Goal: Task Accomplishment & Management: Manage account settings

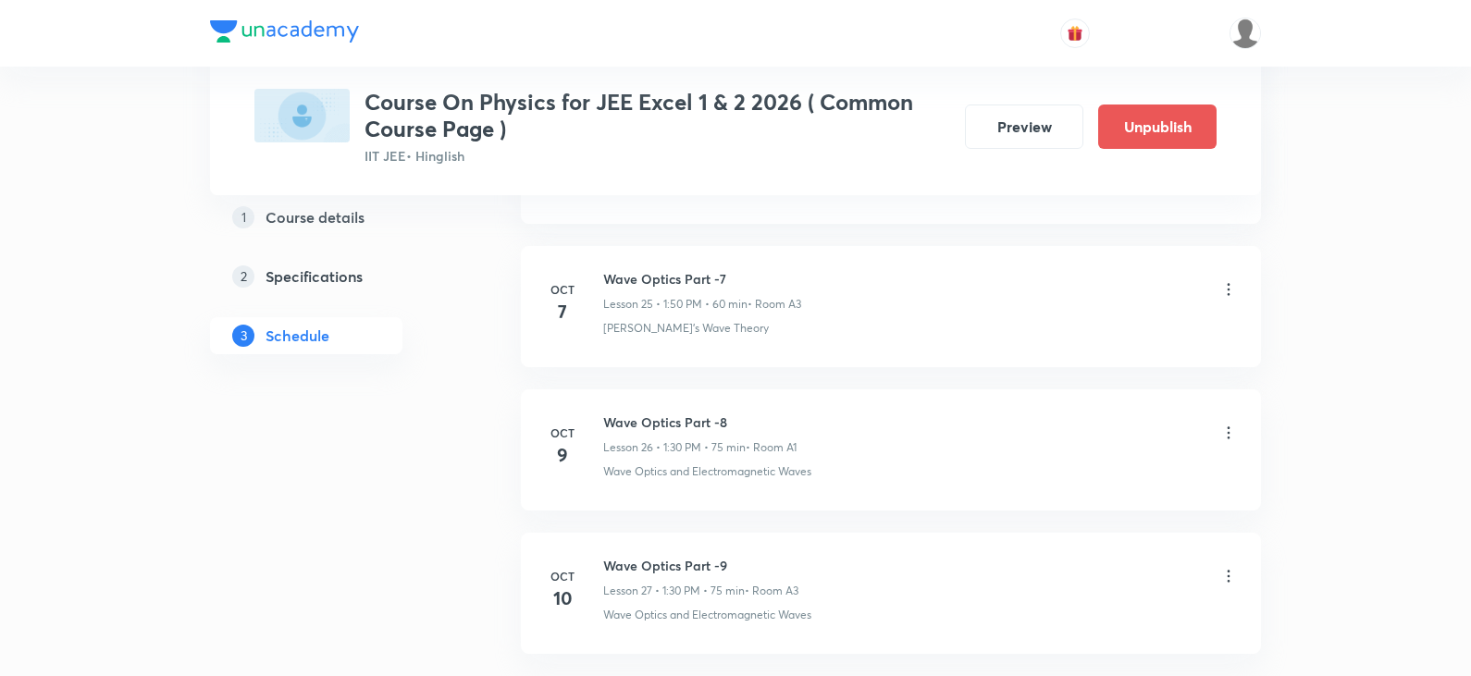
scroll to position [4532, 0]
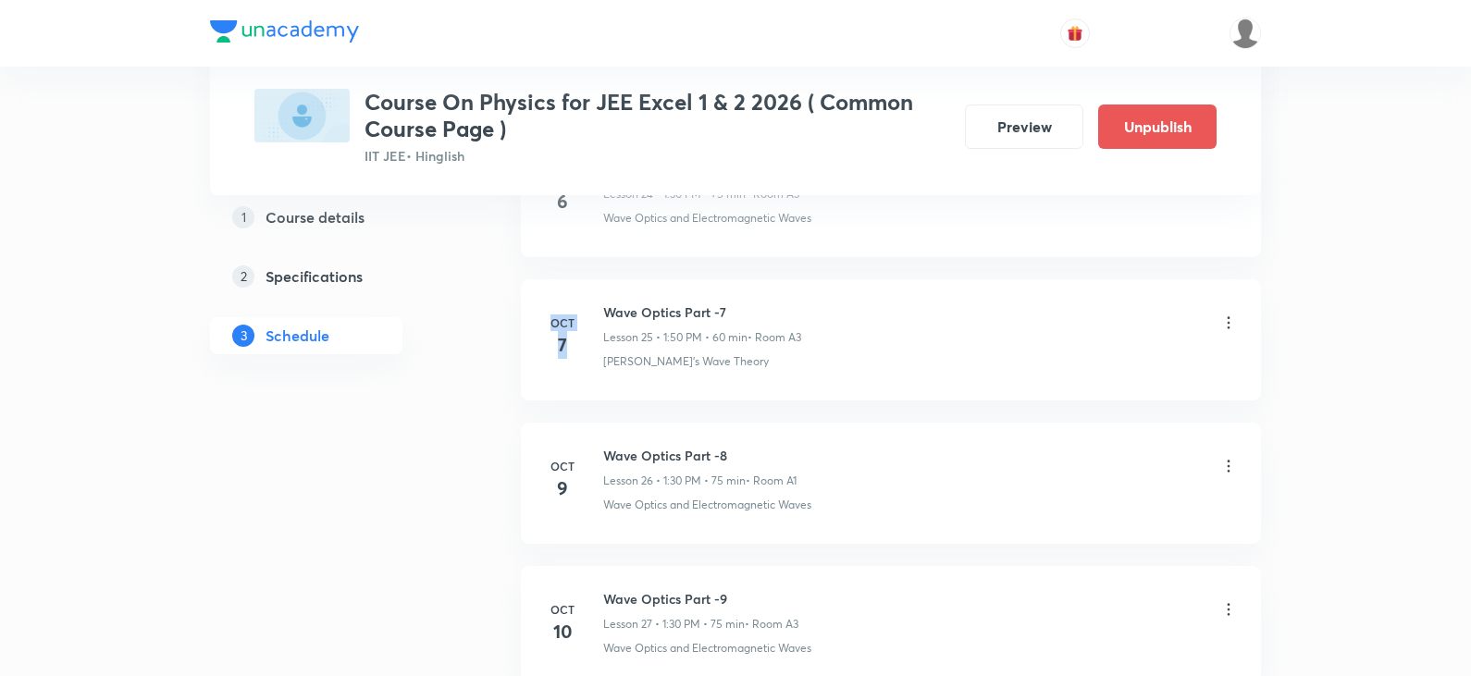
drag, startPoint x: 555, startPoint y: 318, endPoint x: 570, endPoint y: 340, distance: 26.7
click at [570, 340] on div "Oct 7" at bounding box center [562, 336] width 37 height 44
click at [589, 339] on div "Oct 7" at bounding box center [573, 336] width 59 height 44
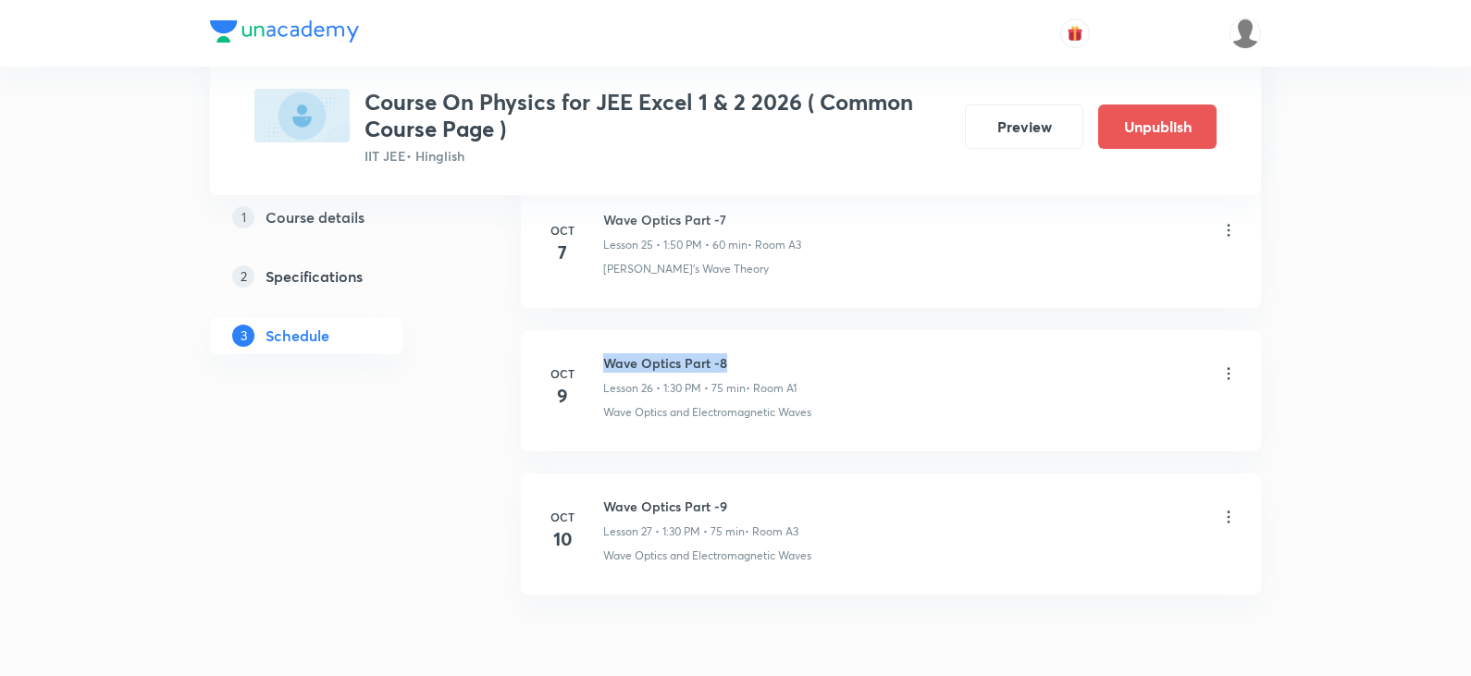
drag, startPoint x: 606, startPoint y: 363, endPoint x: 782, endPoint y: 364, distance: 176.7
click at [782, 364] on h6 "Wave Optics Part -8" at bounding box center [699, 362] width 193 height 19
copy h6 "Wave Optics Part -8"
click at [1012, 129] on button "Preview" at bounding box center [1024, 125] width 118 height 44
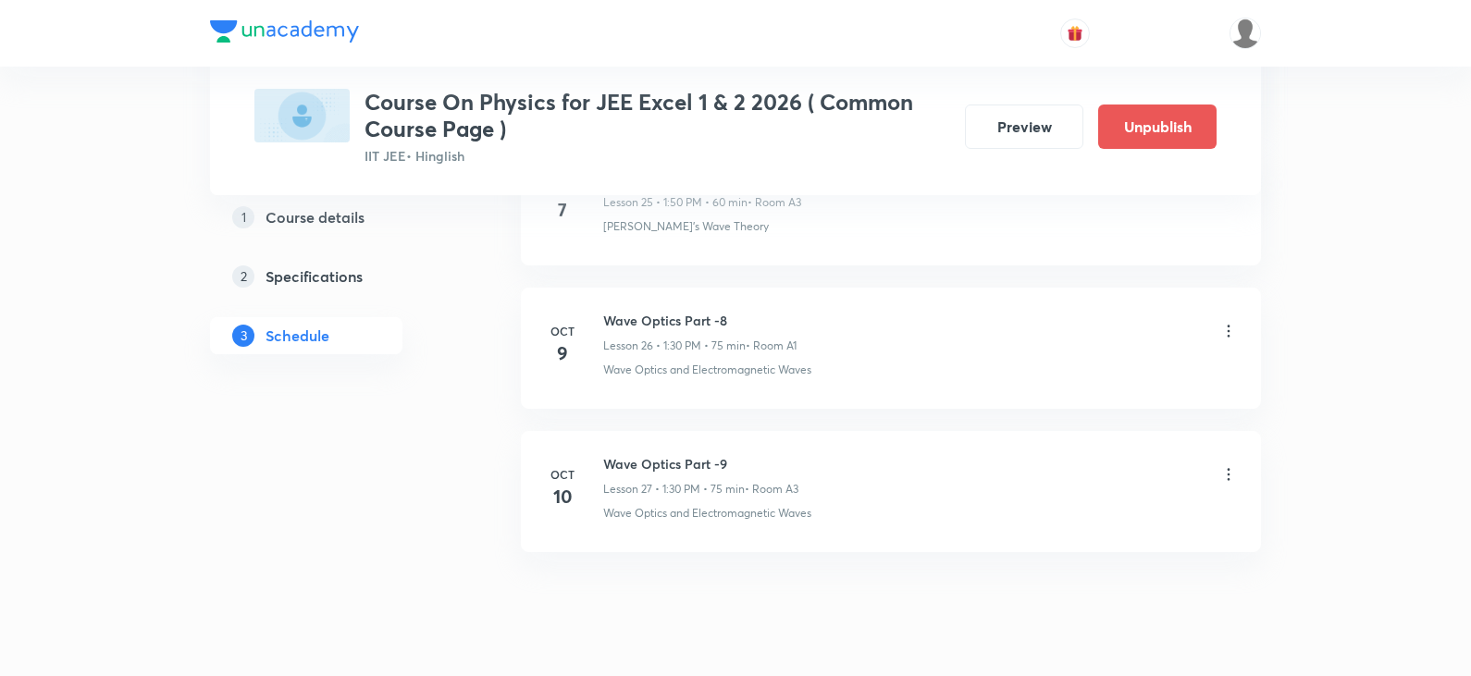
scroll to position [4624, 0]
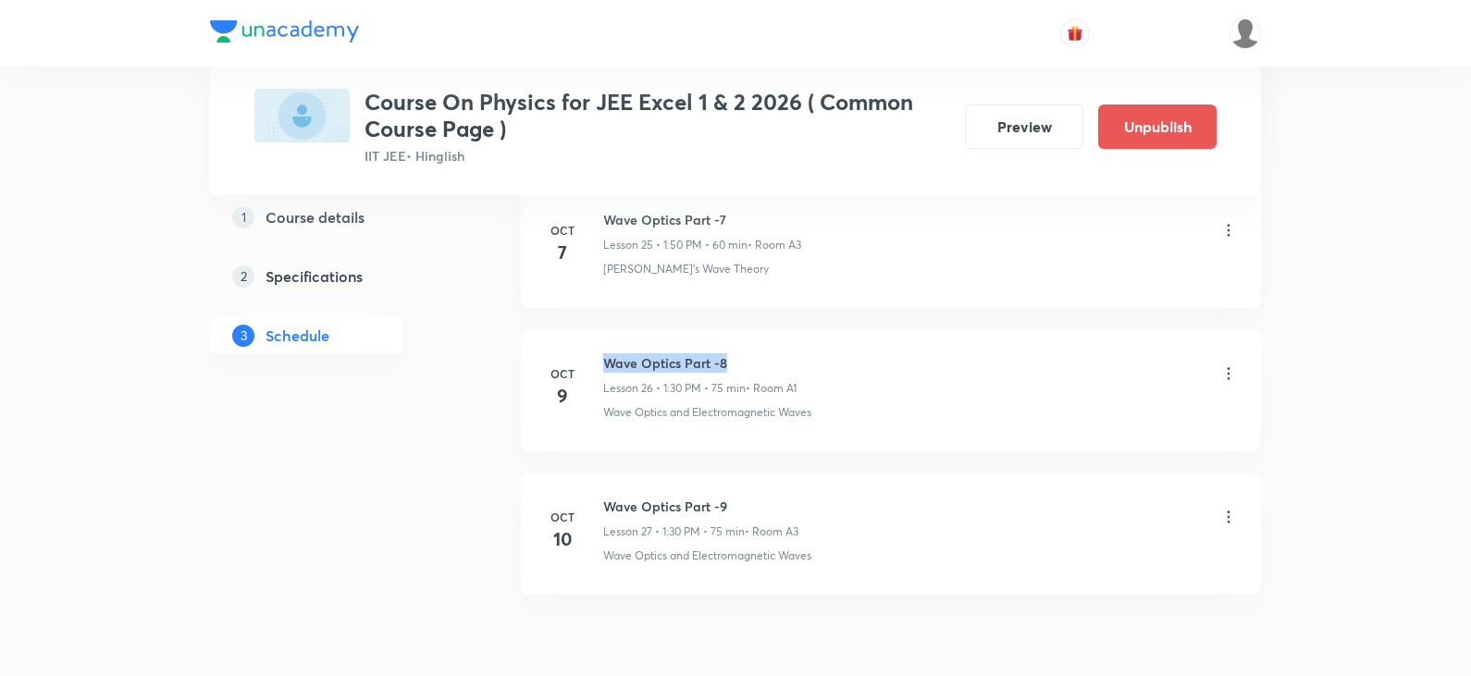
drag, startPoint x: 605, startPoint y: 360, endPoint x: 743, endPoint y: 363, distance: 137.8
click at [743, 363] on h6 "Wave Optics Part -8" at bounding box center [699, 362] width 193 height 19
copy h6 "Wave Optics Part -8"
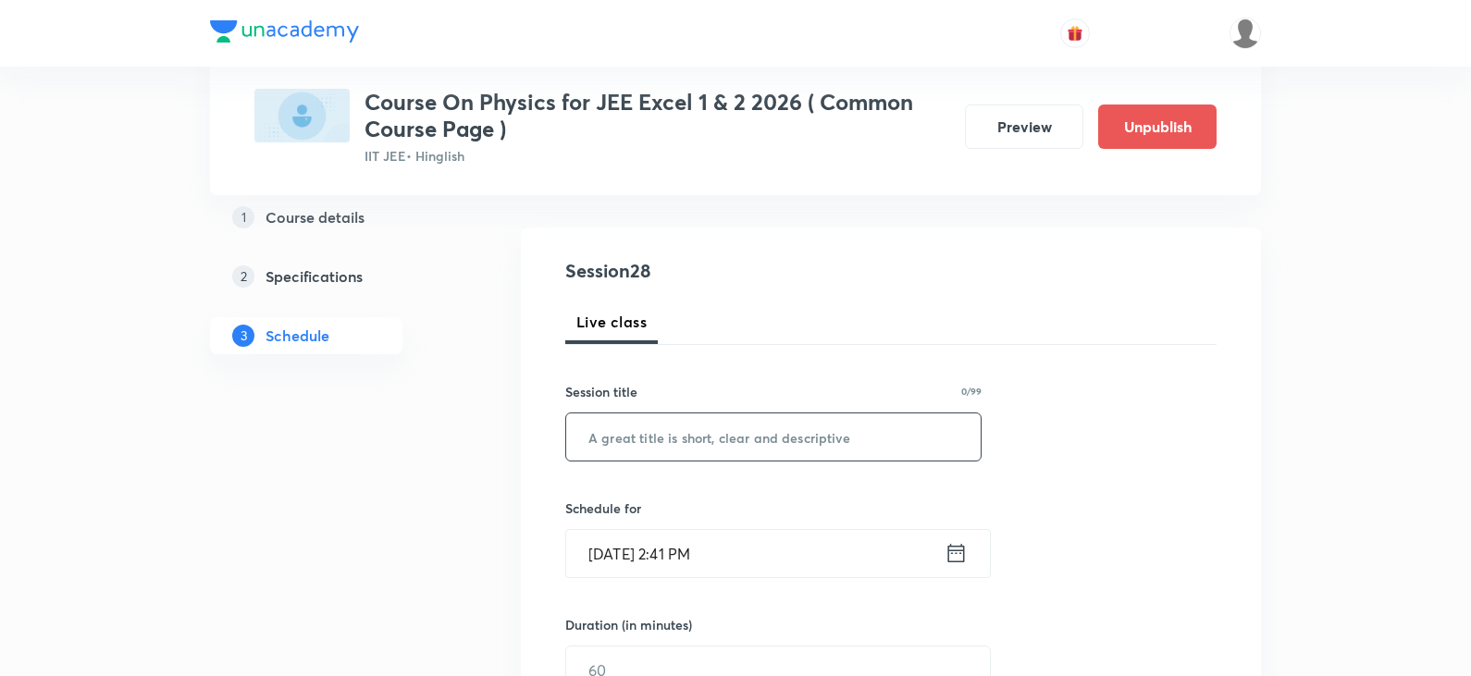
scroll to position [185, 0]
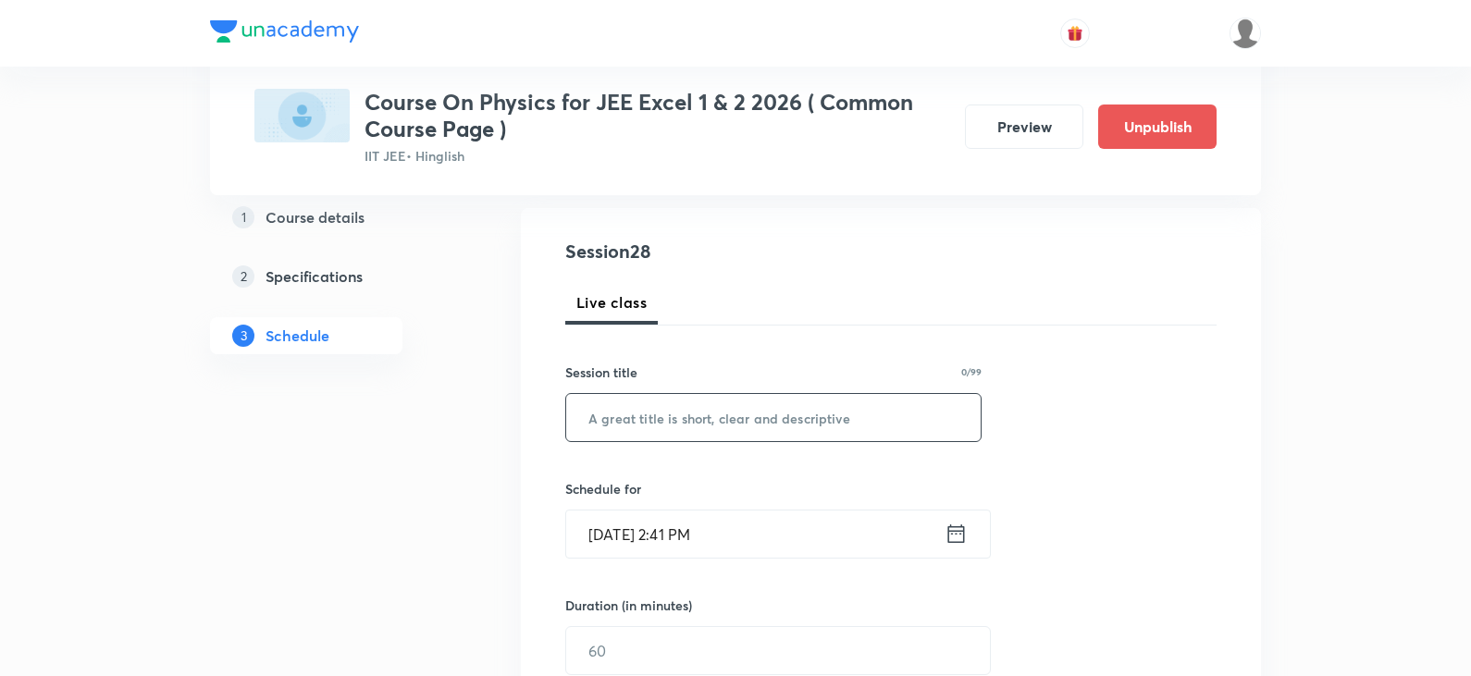
click at [769, 421] on input "text" at bounding box center [773, 417] width 414 height 47
paste input "Wave Optics Part -8"
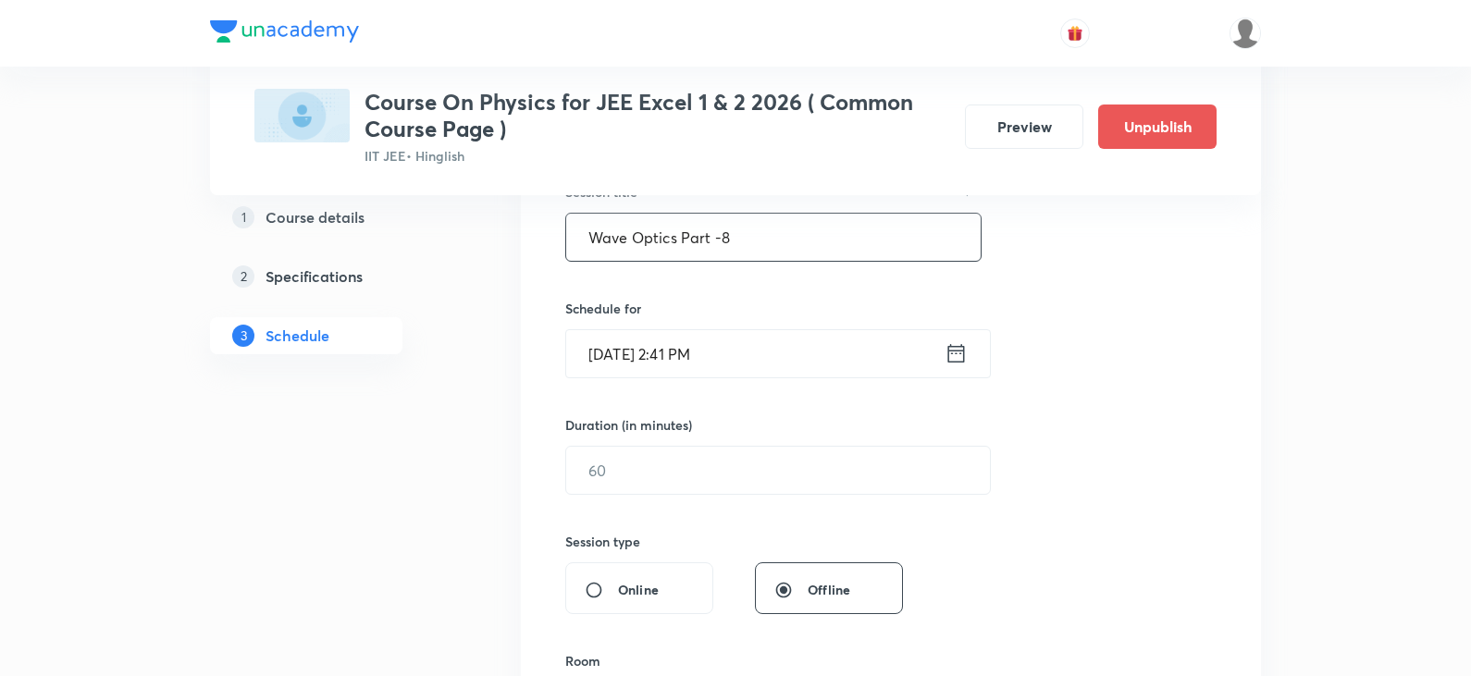
scroll to position [370, 0]
type input "Wave Optics Part -8"
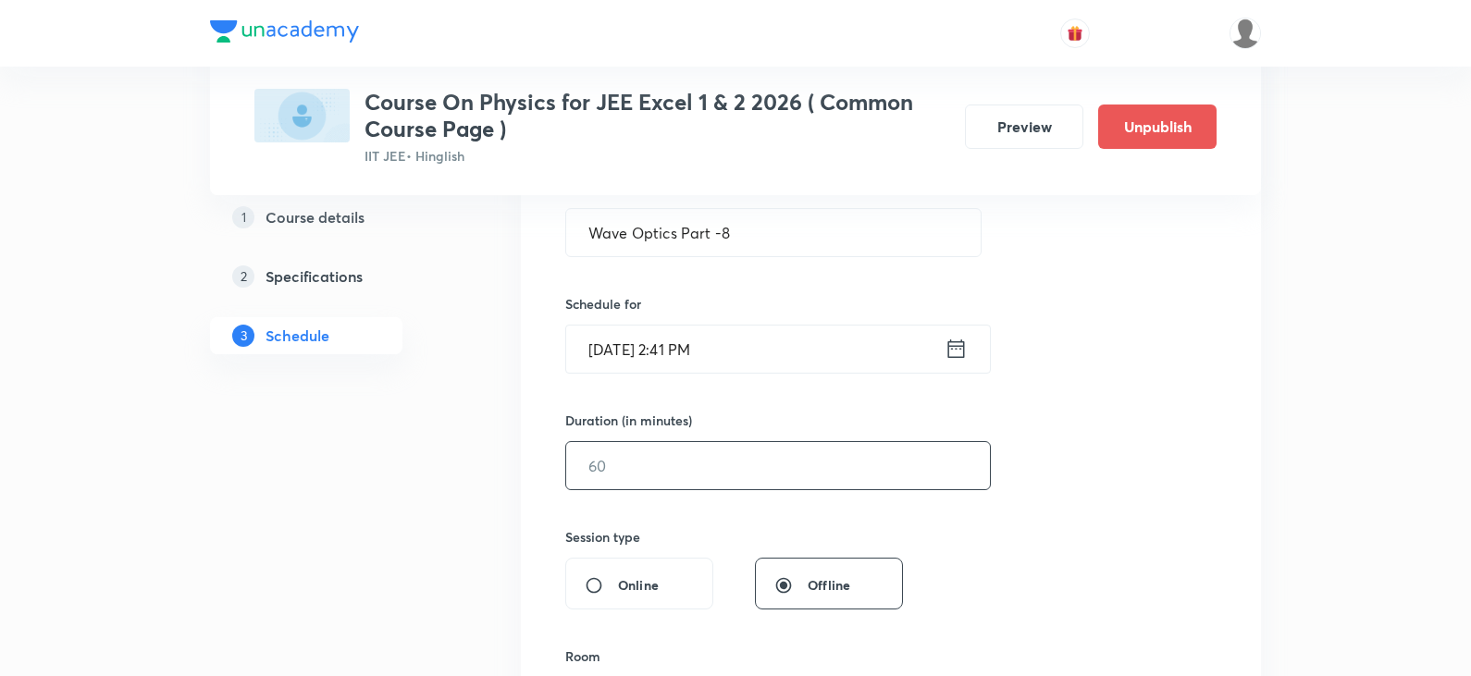
click at [630, 477] on input "text" at bounding box center [778, 465] width 424 height 47
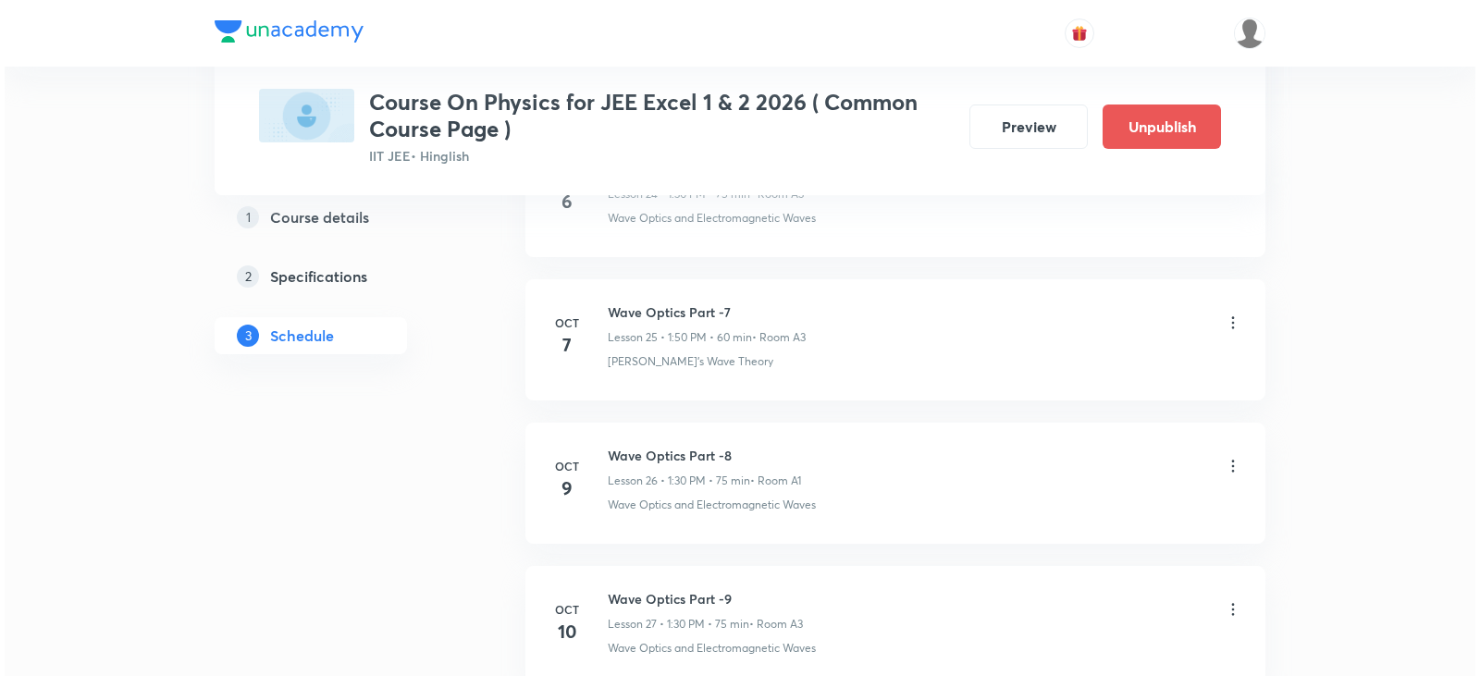
scroll to position [4717, 0]
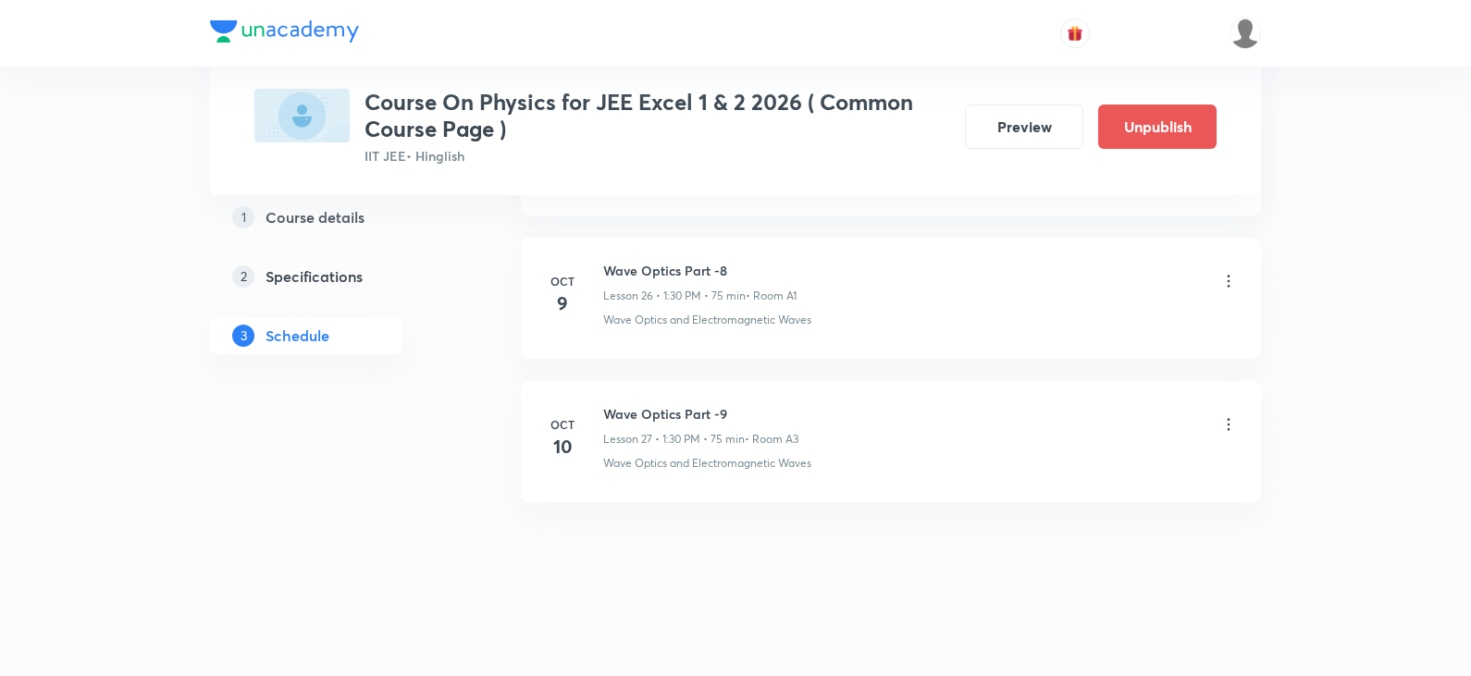
type input "75"
click at [1227, 430] on icon at bounding box center [1228, 425] width 3 height 12
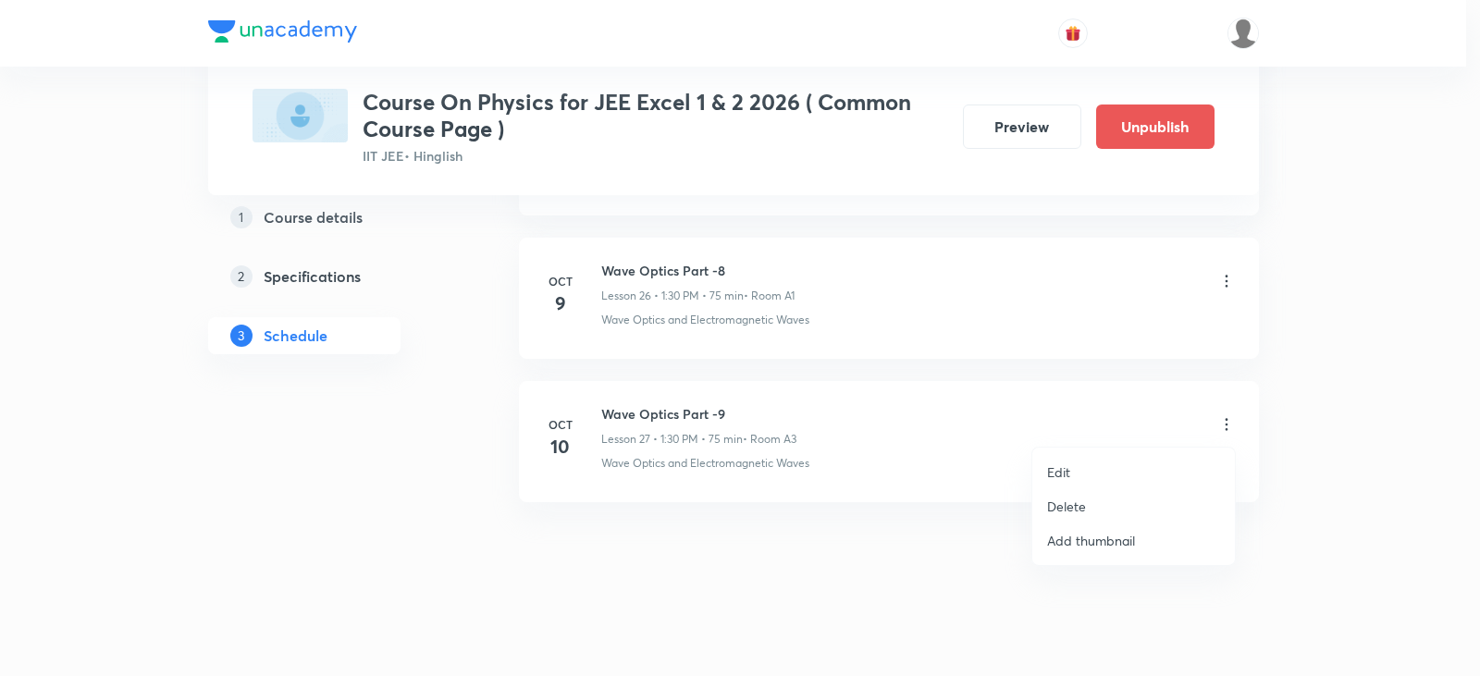
click at [1068, 480] on p "Edit" at bounding box center [1058, 471] width 23 height 19
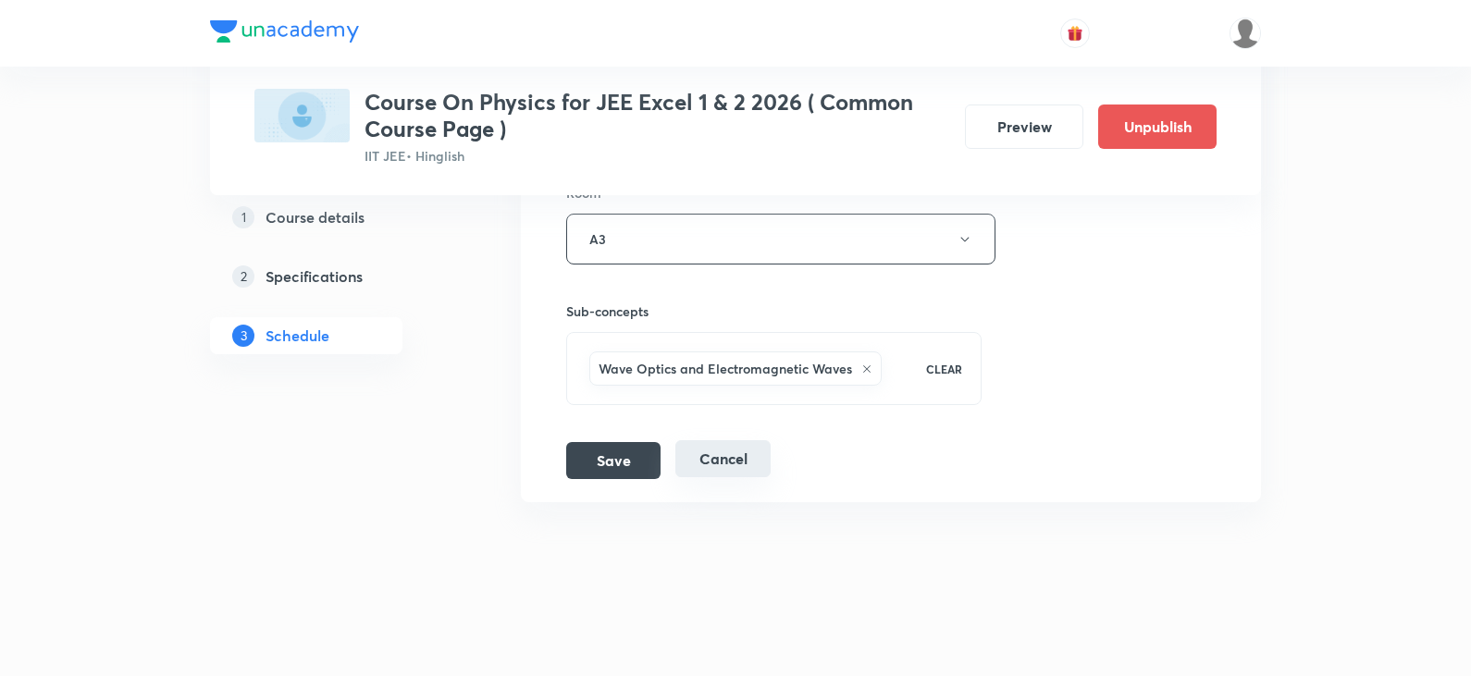
click at [737, 466] on button "Cancel" at bounding box center [722, 458] width 95 height 37
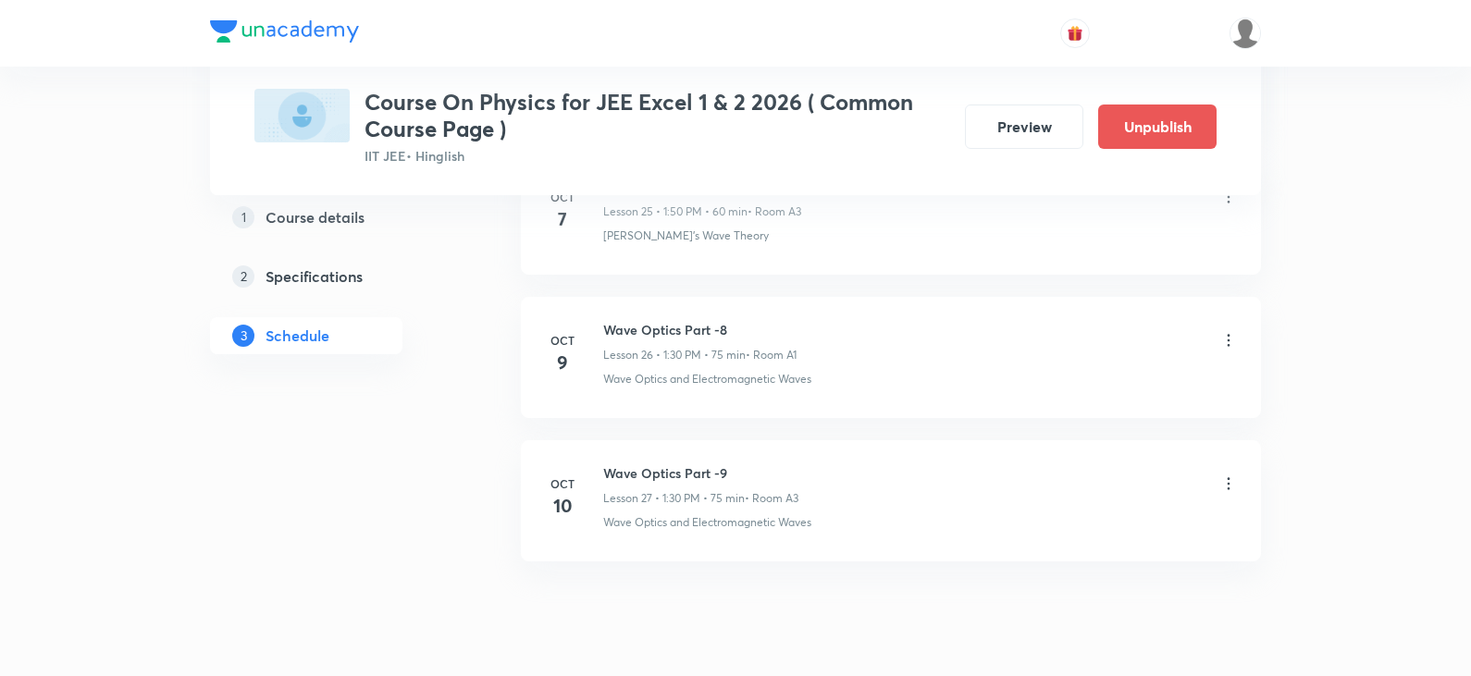
scroll to position [3774, 0]
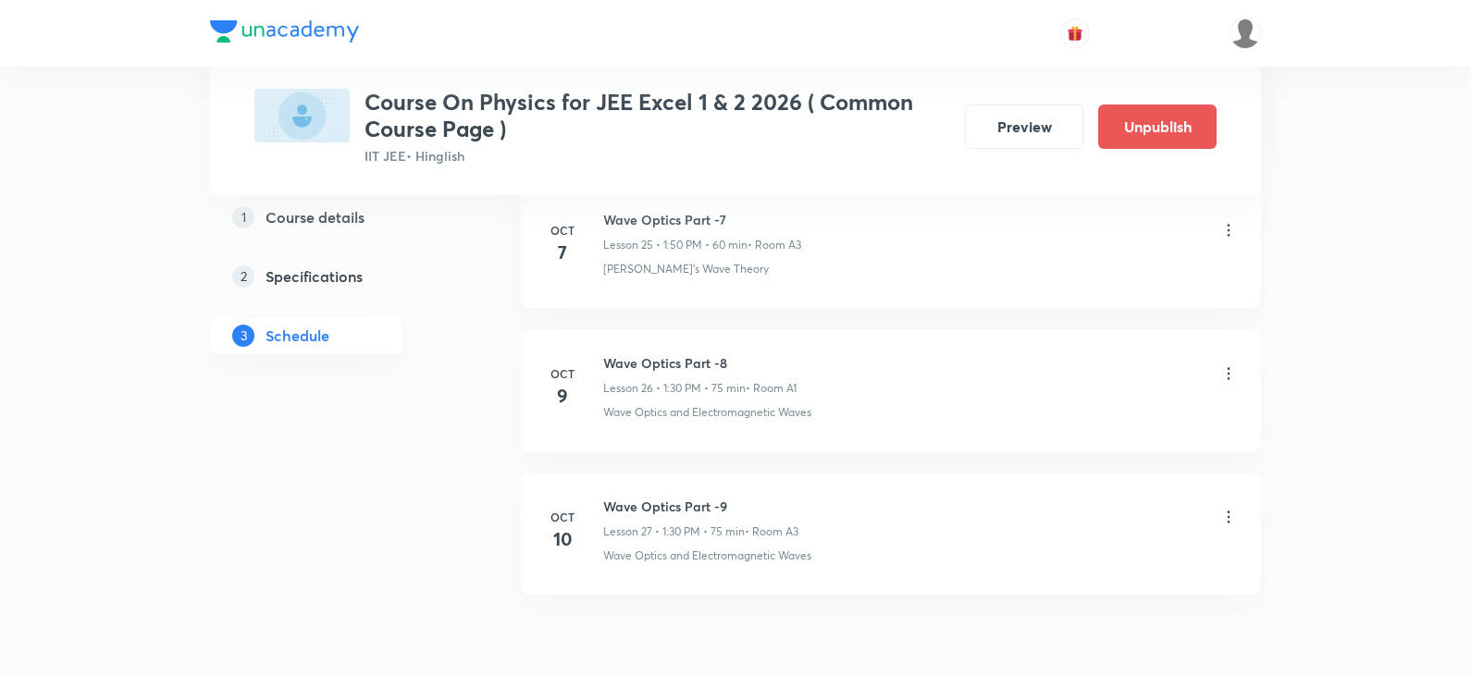
click at [1225, 520] on icon at bounding box center [1228, 517] width 18 height 18
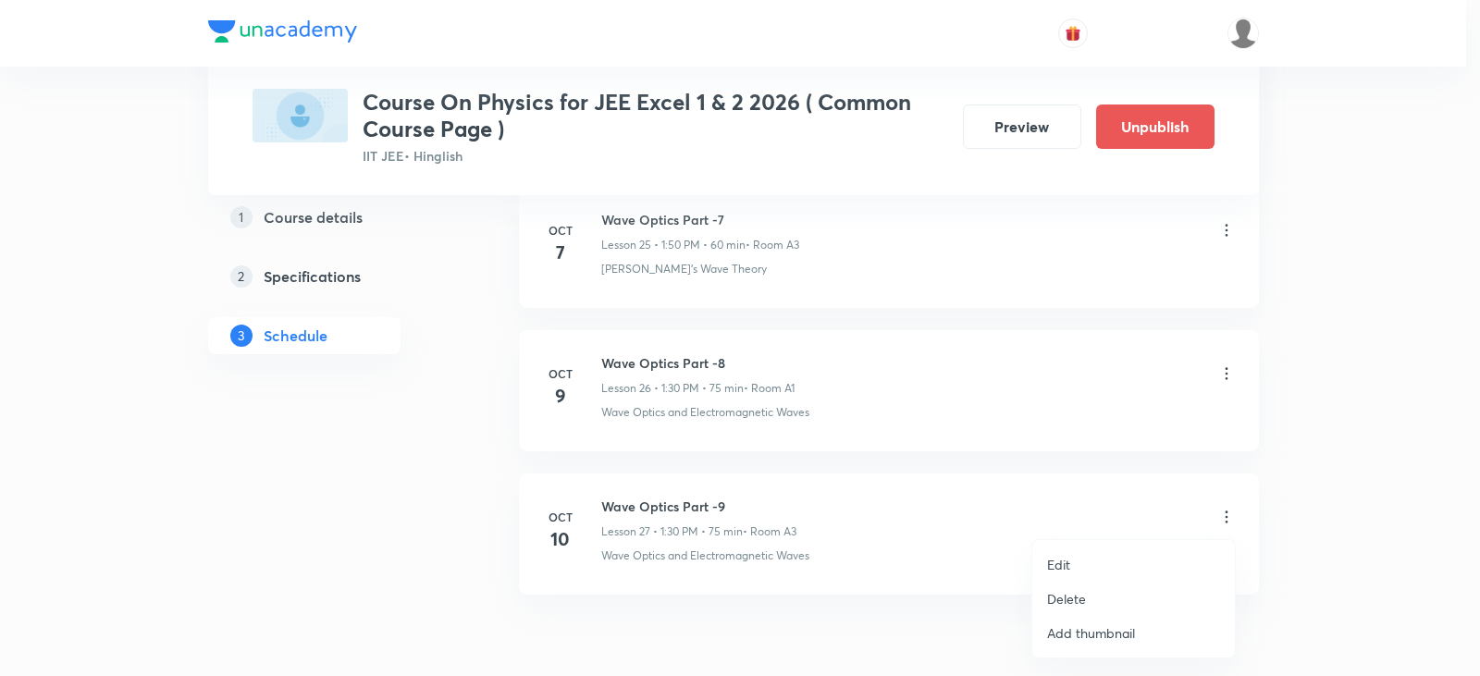
click at [1308, 539] on div at bounding box center [740, 338] width 1480 height 676
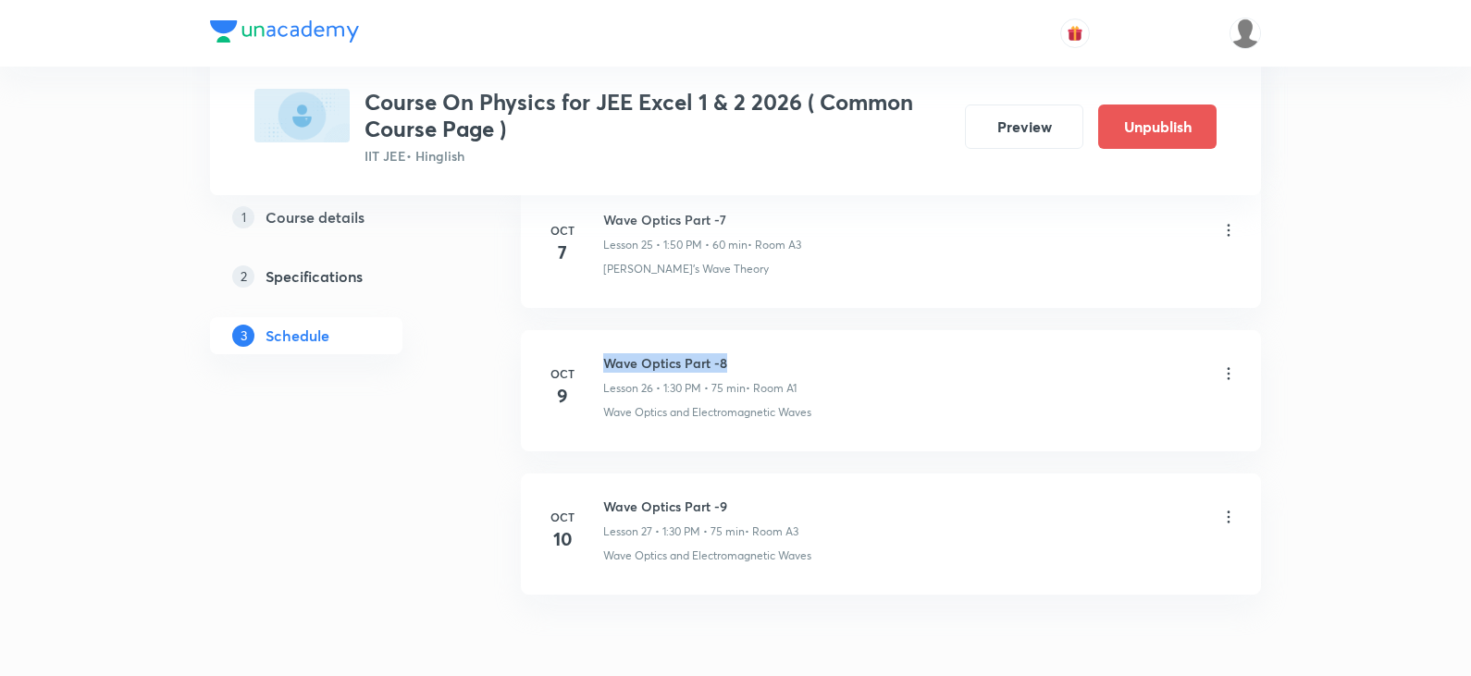
drag, startPoint x: 603, startPoint y: 358, endPoint x: 767, endPoint y: 357, distance: 163.7
click at [767, 357] on h6 "Wave Optics Part -8" at bounding box center [699, 362] width 193 height 19
copy h6 "Wave Optics Part -8"
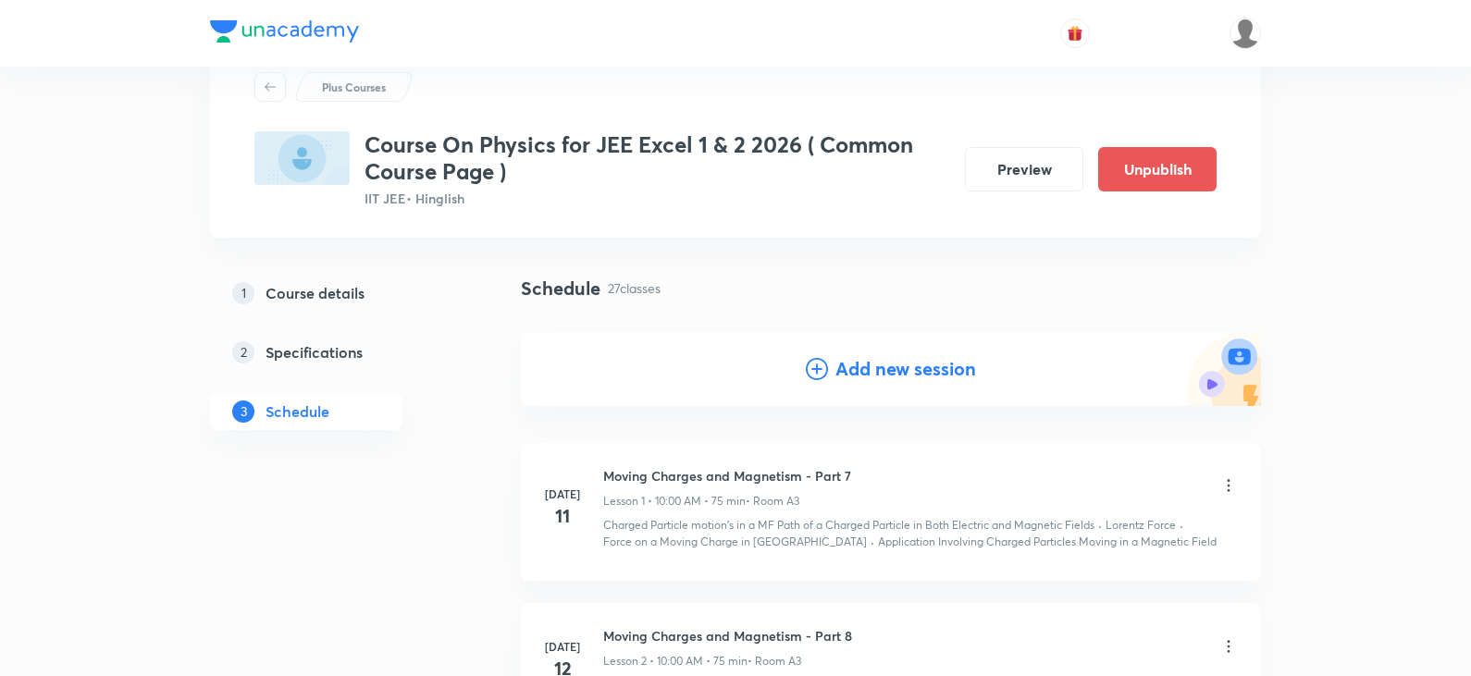
scroll to position [0, 0]
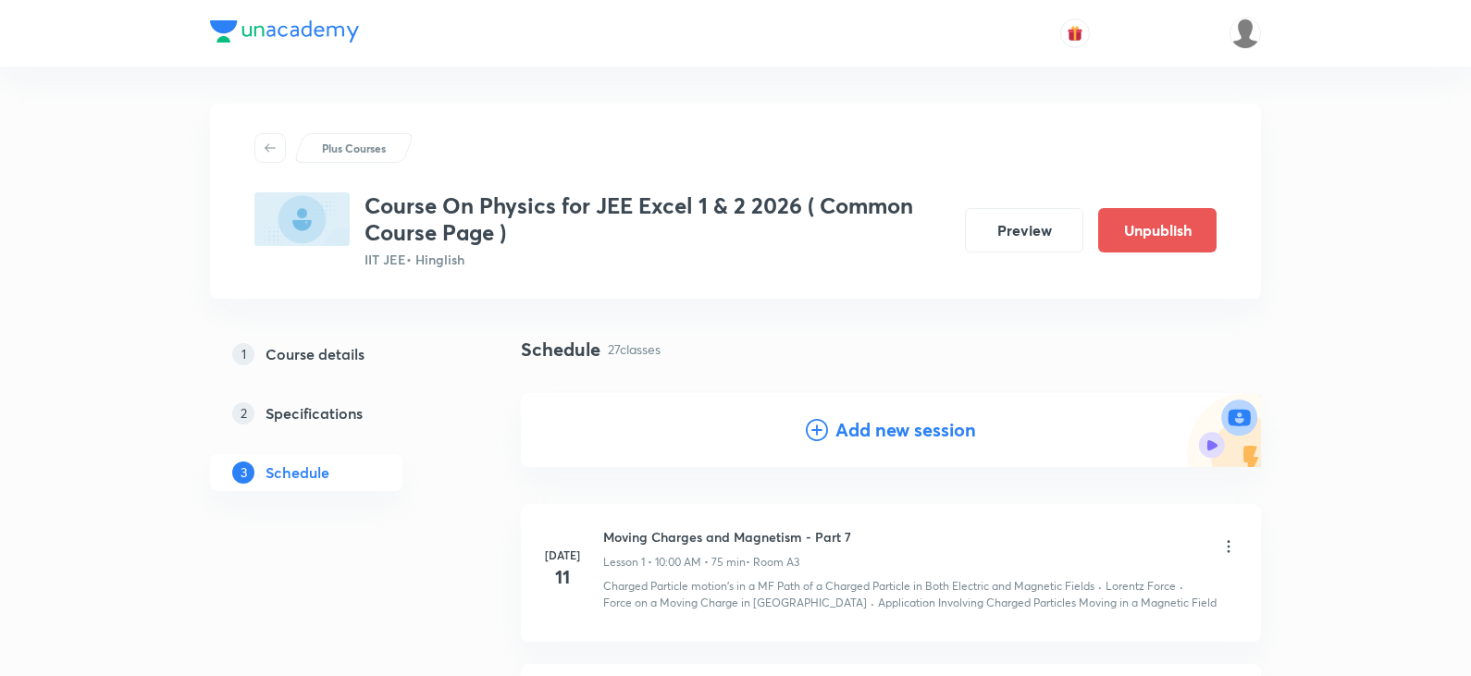
click at [828, 439] on div "Add new session" at bounding box center [891, 430] width 170 height 28
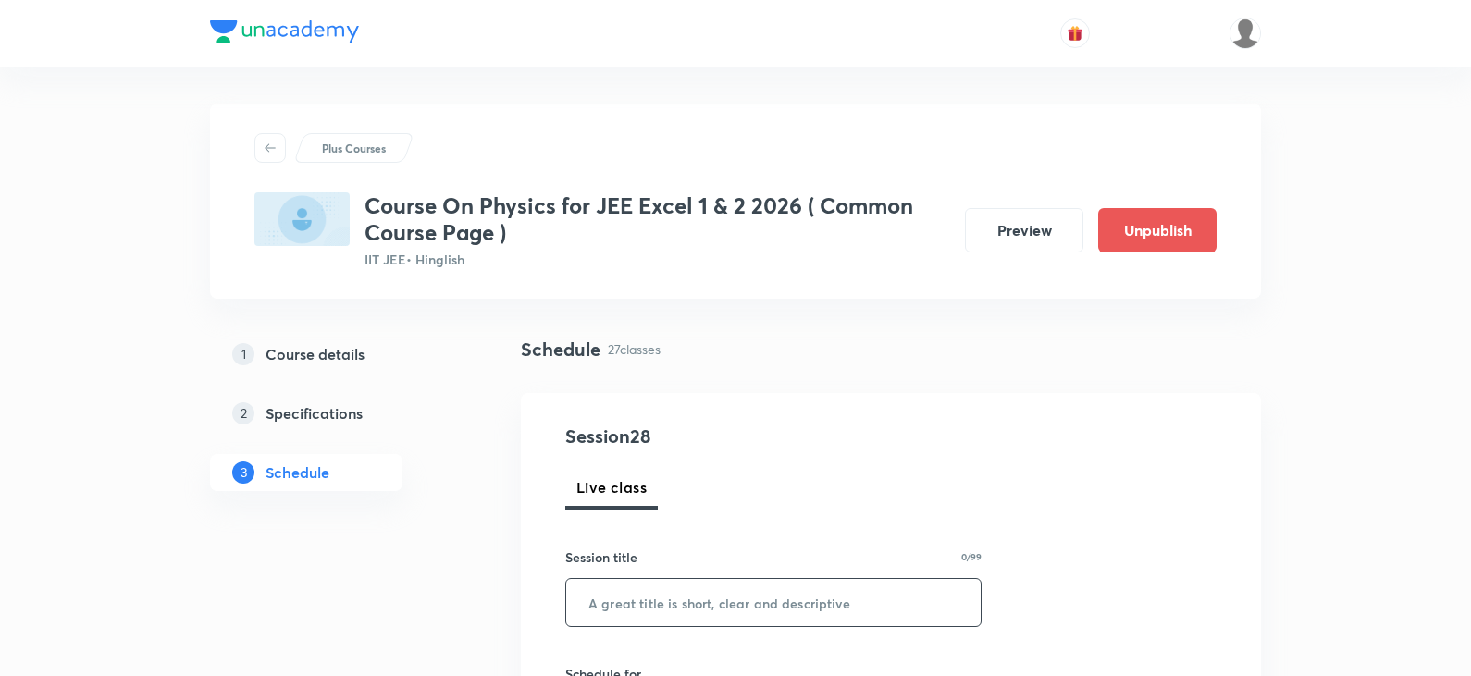
click at [664, 599] on input "text" at bounding box center [773, 602] width 414 height 47
paste input "Wave Optics Part -8"
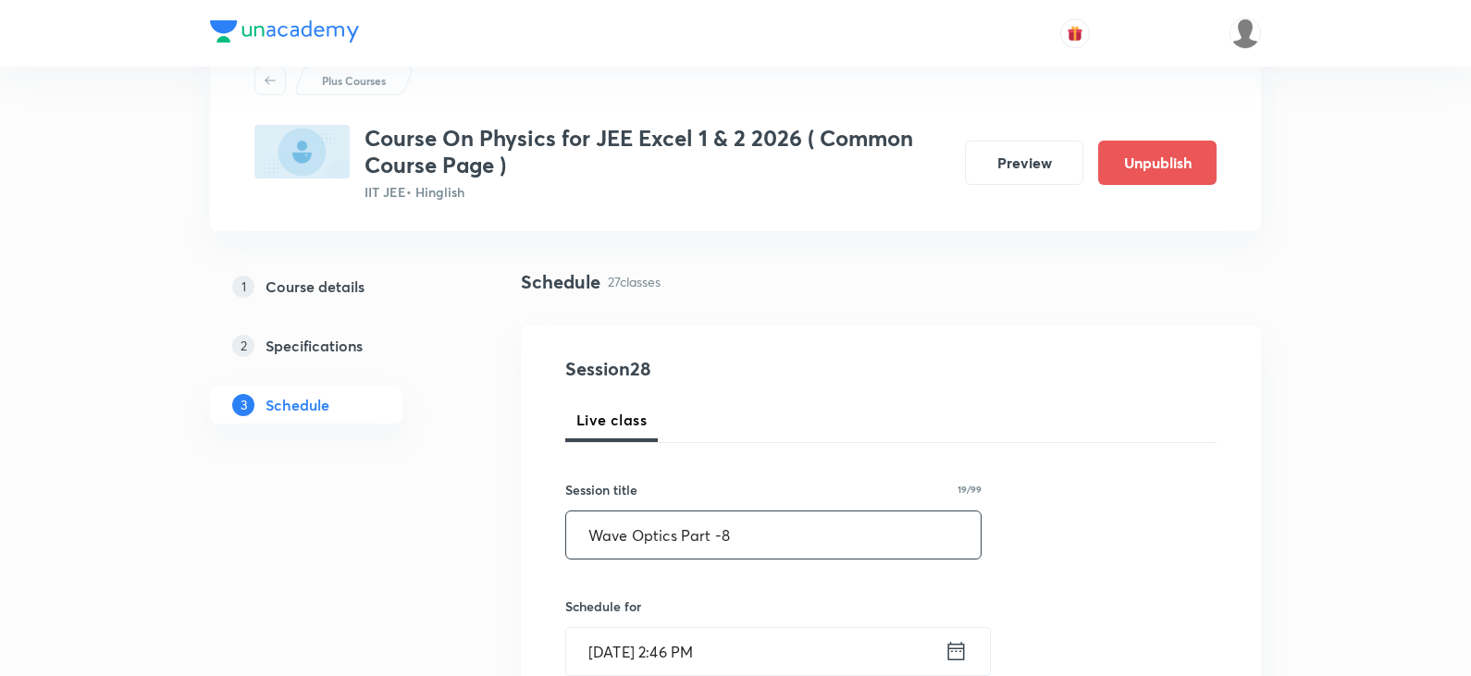
scroll to position [185, 0]
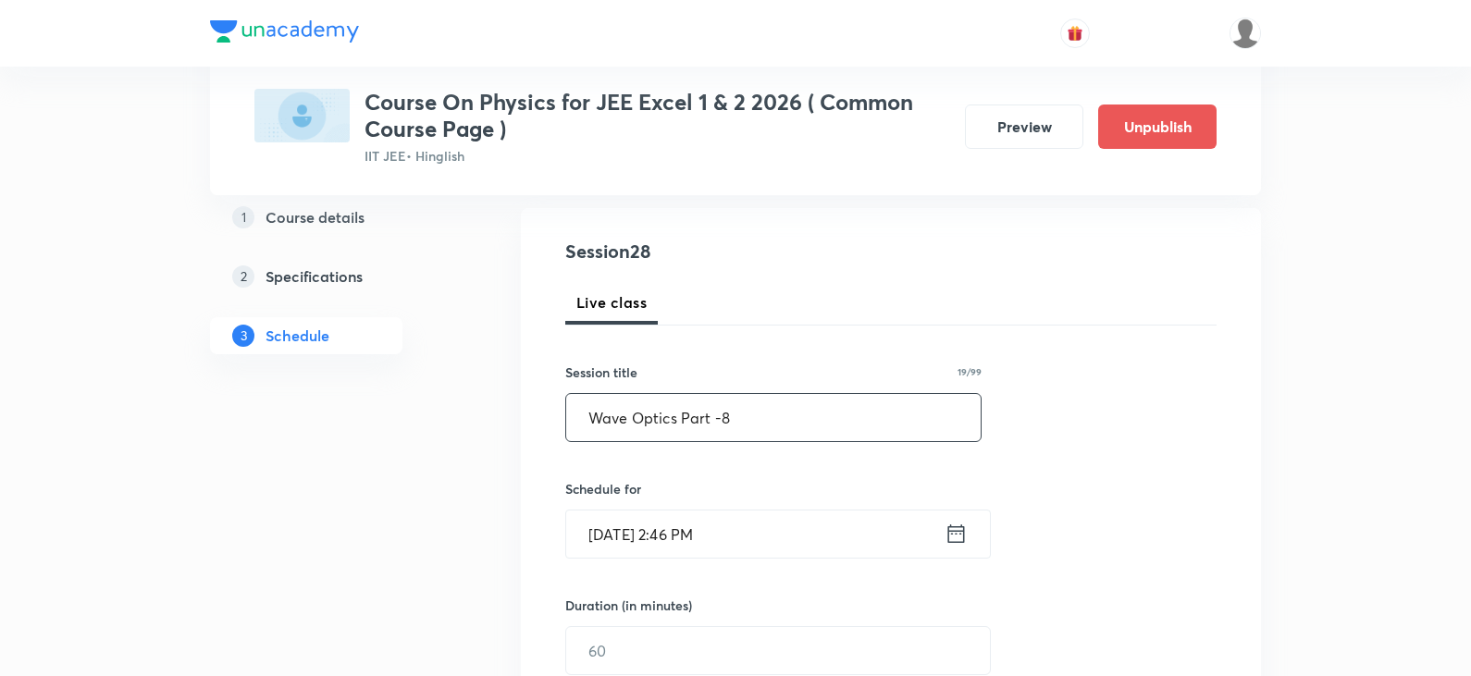
type input "Wave Optics Part -8"
click at [609, 534] on input "Oct 8, 2025, 2:46 PM" at bounding box center [755, 534] width 378 height 47
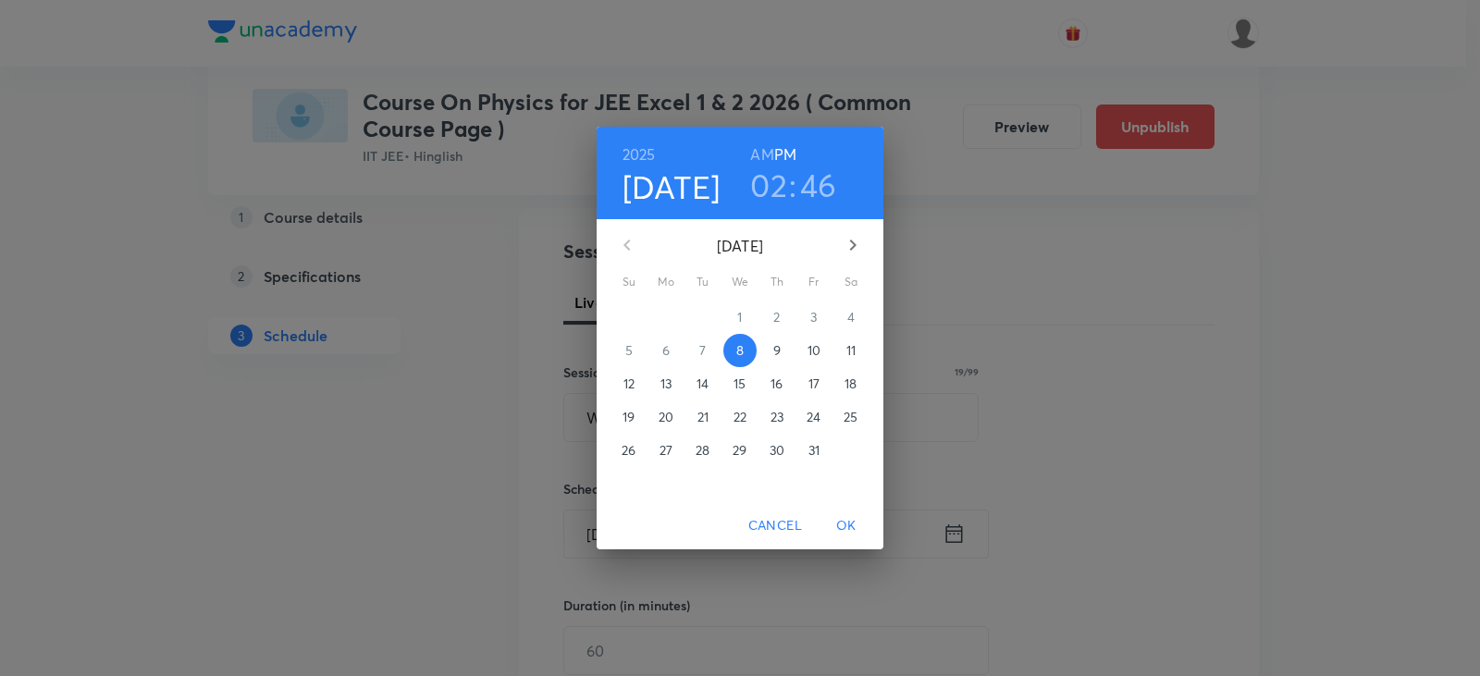
click at [779, 184] on h3 "02" at bounding box center [768, 185] width 37 height 39
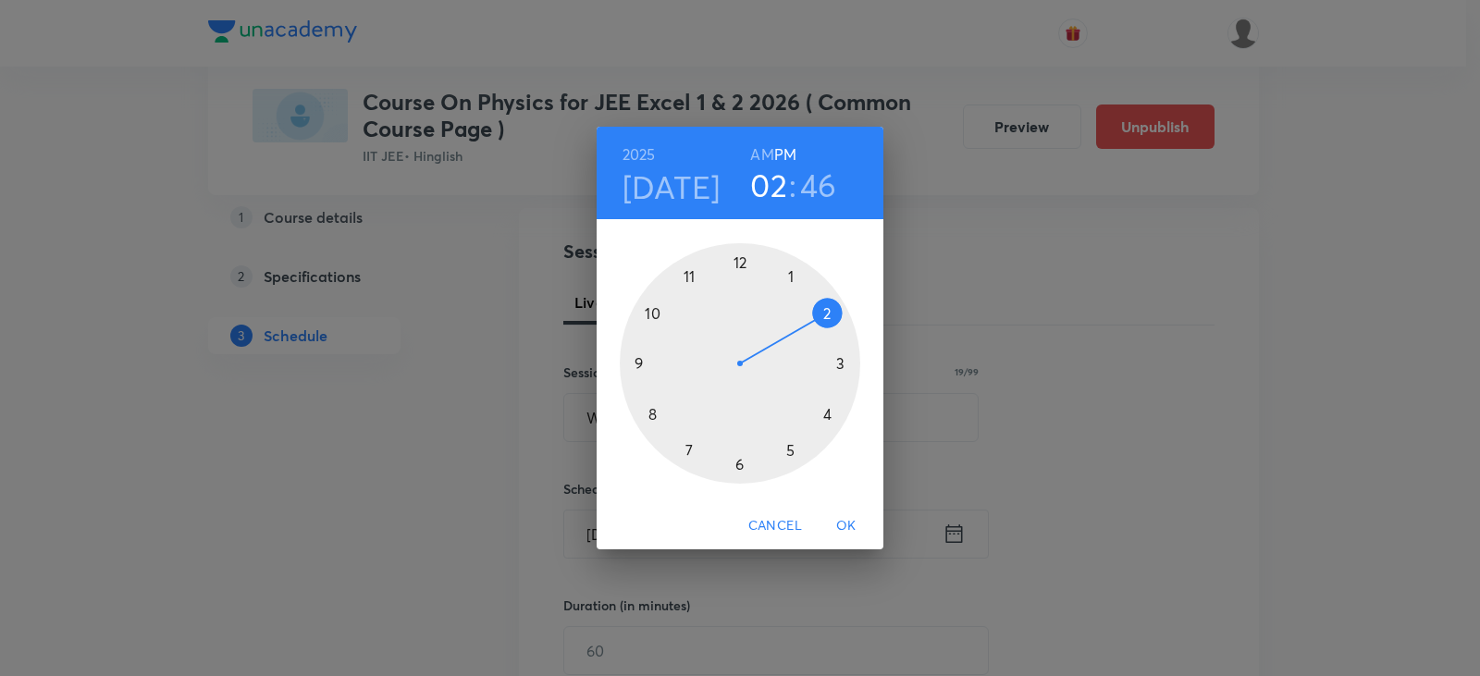
click at [832, 365] on div at bounding box center [740, 363] width 240 height 240
click at [842, 364] on div at bounding box center [740, 363] width 240 height 240
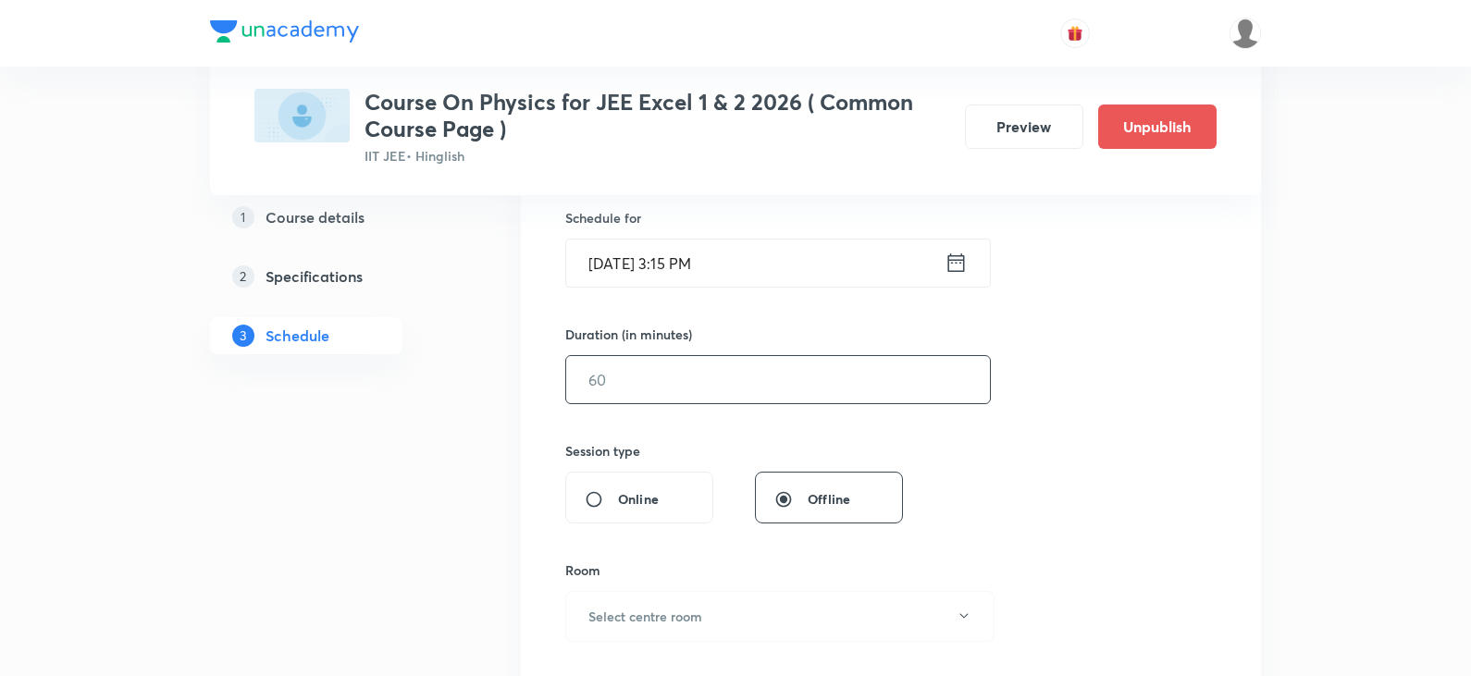
scroll to position [462, 0]
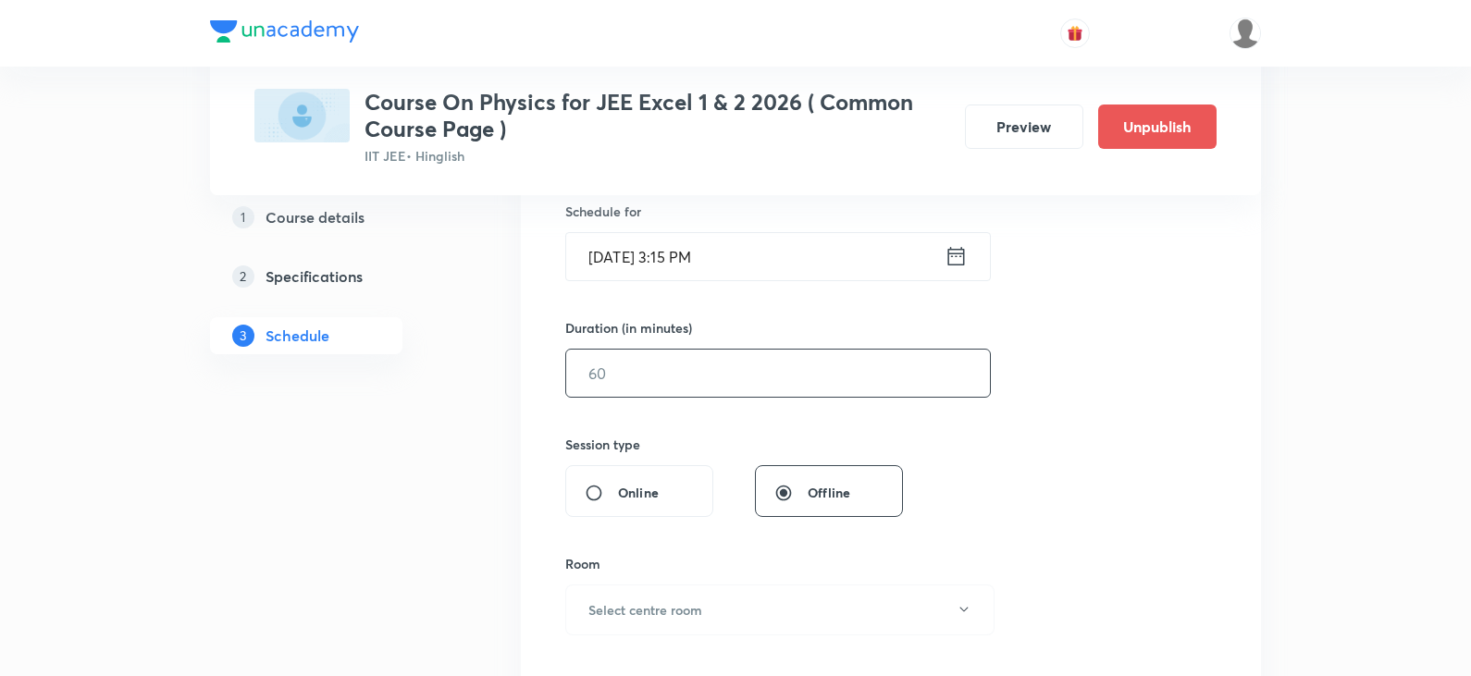
click at [637, 373] on input "text" at bounding box center [778, 373] width 424 height 47
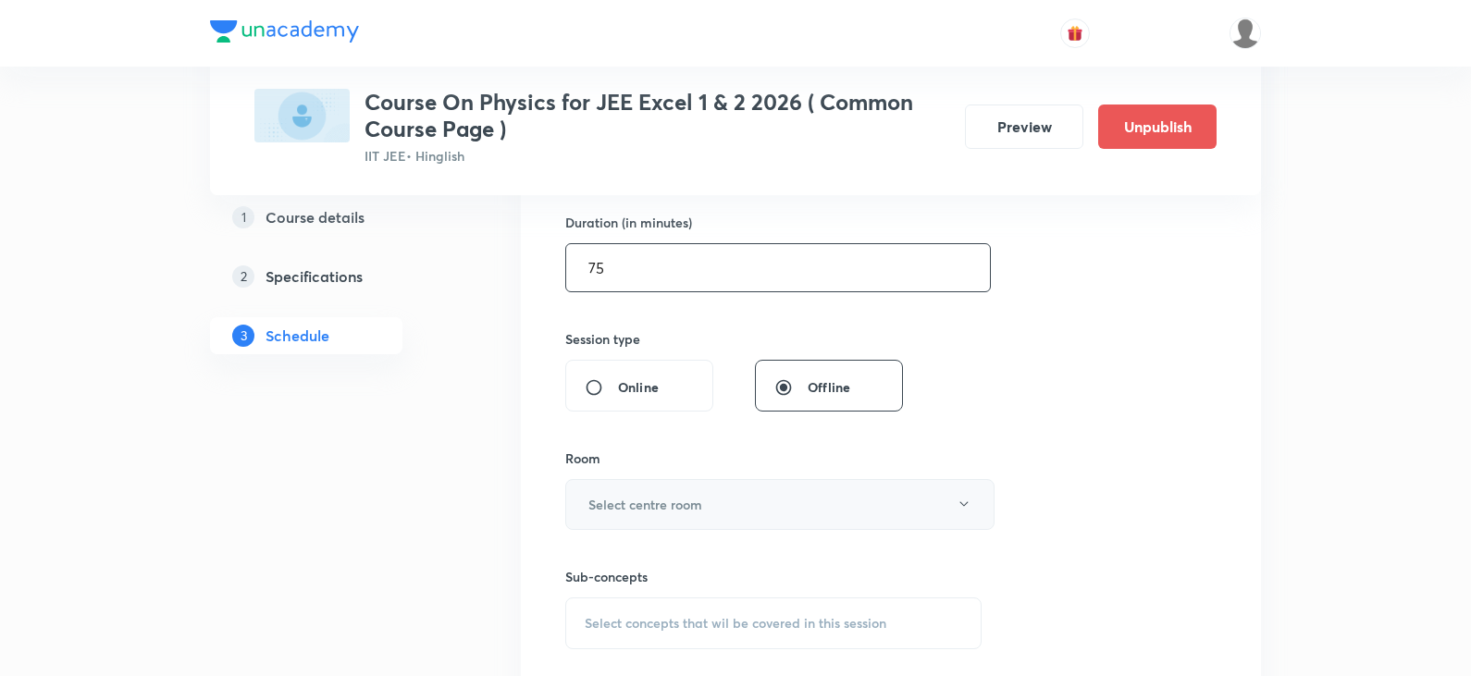
scroll to position [647, 0]
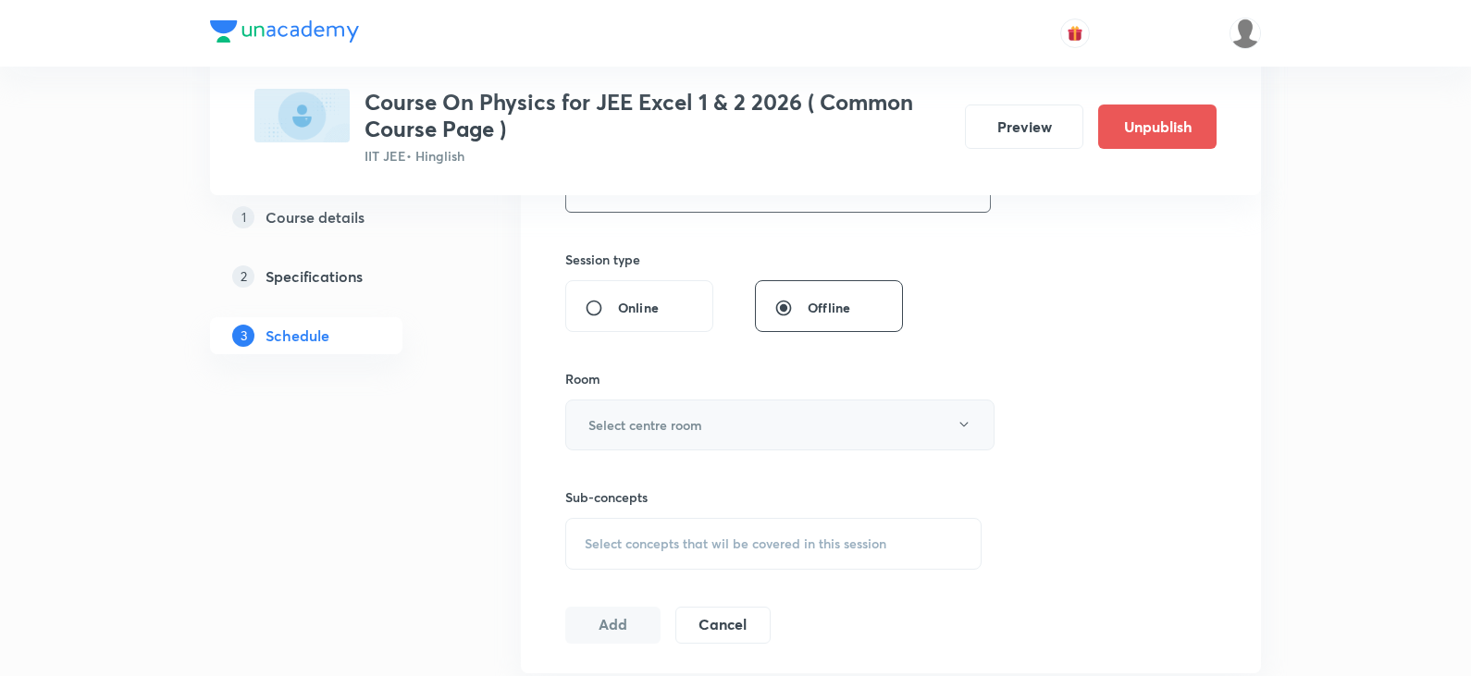
type input "75"
click at [634, 423] on h6 "Select centre room" at bounding box center [645, 424] width 114 height 19
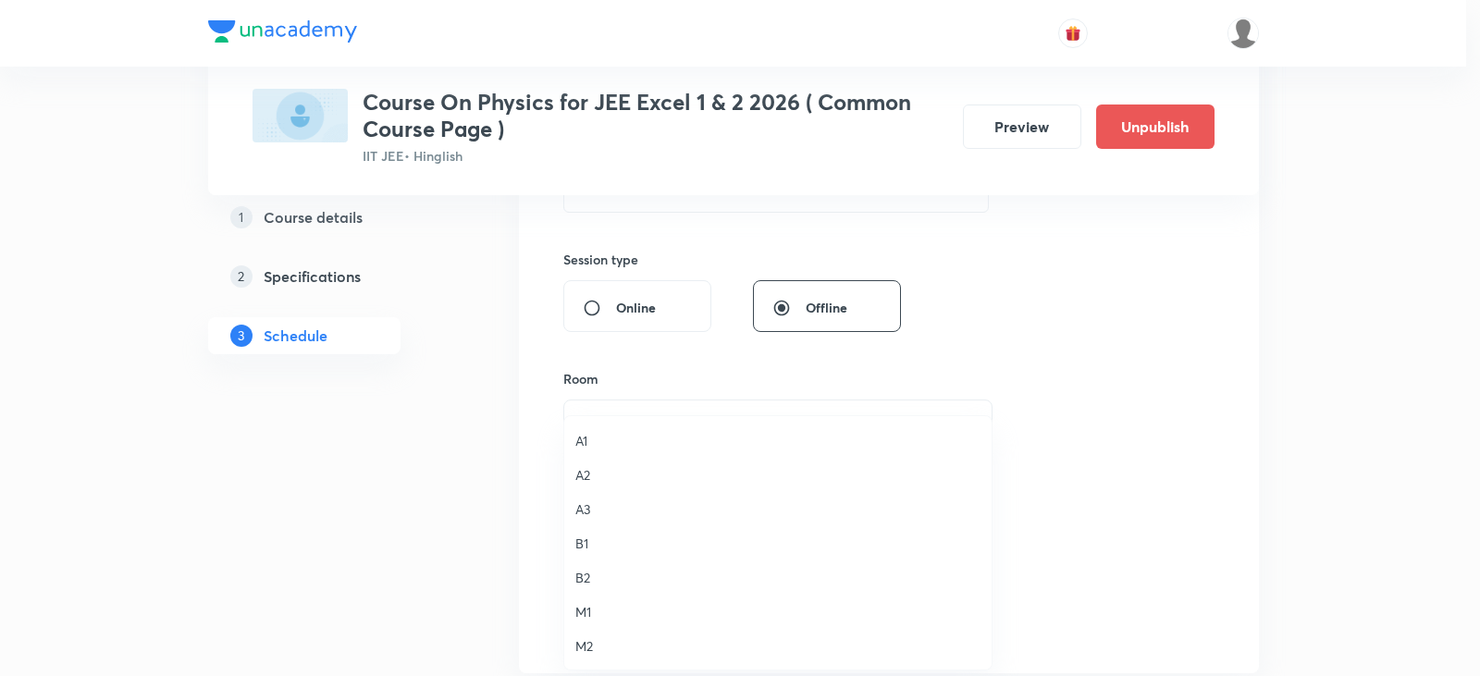
click at [593, 511] on span "A3" at bounding box center [777, 508] width 405 height 19
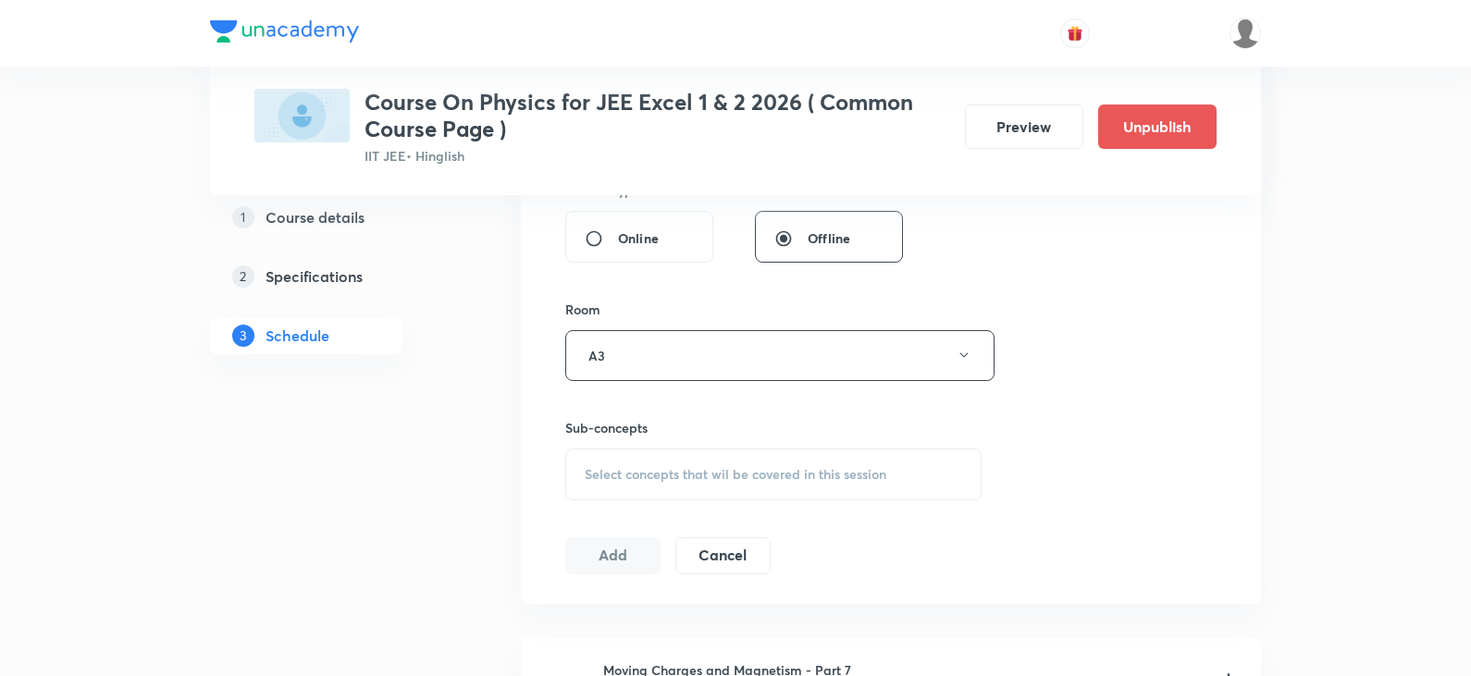
scroll to position [832, 0]
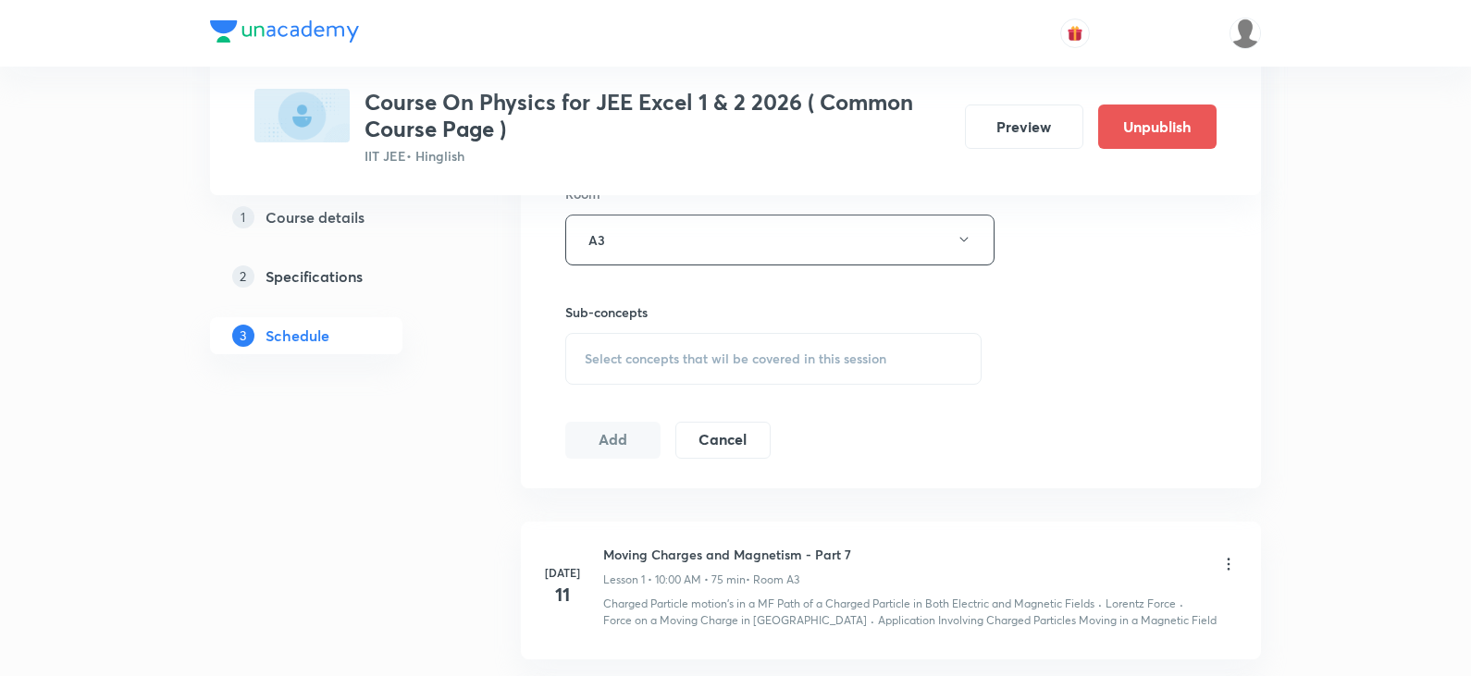
click at [634, 355] on span "Select concepts that wil be covered in this session" at bounding box center [736, 358] width 302 height 15
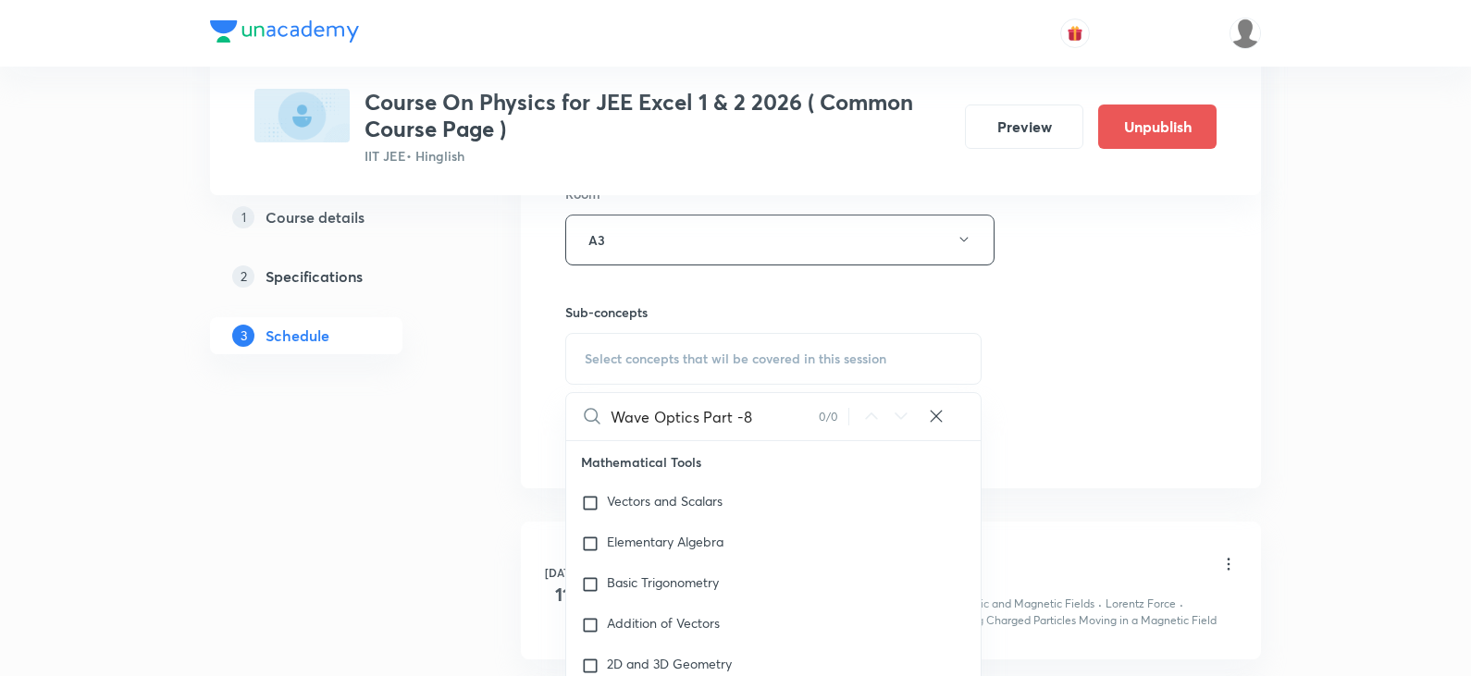
drag, startPoint x: 701, startPoint y: 416, endPoint x: 863, endPoint y: 418, distance: 161.9
click at [863, 418] on div "Wave Optics Part -8 0 / 0 ​" at bounding box center [773, 416] width 414 height 47
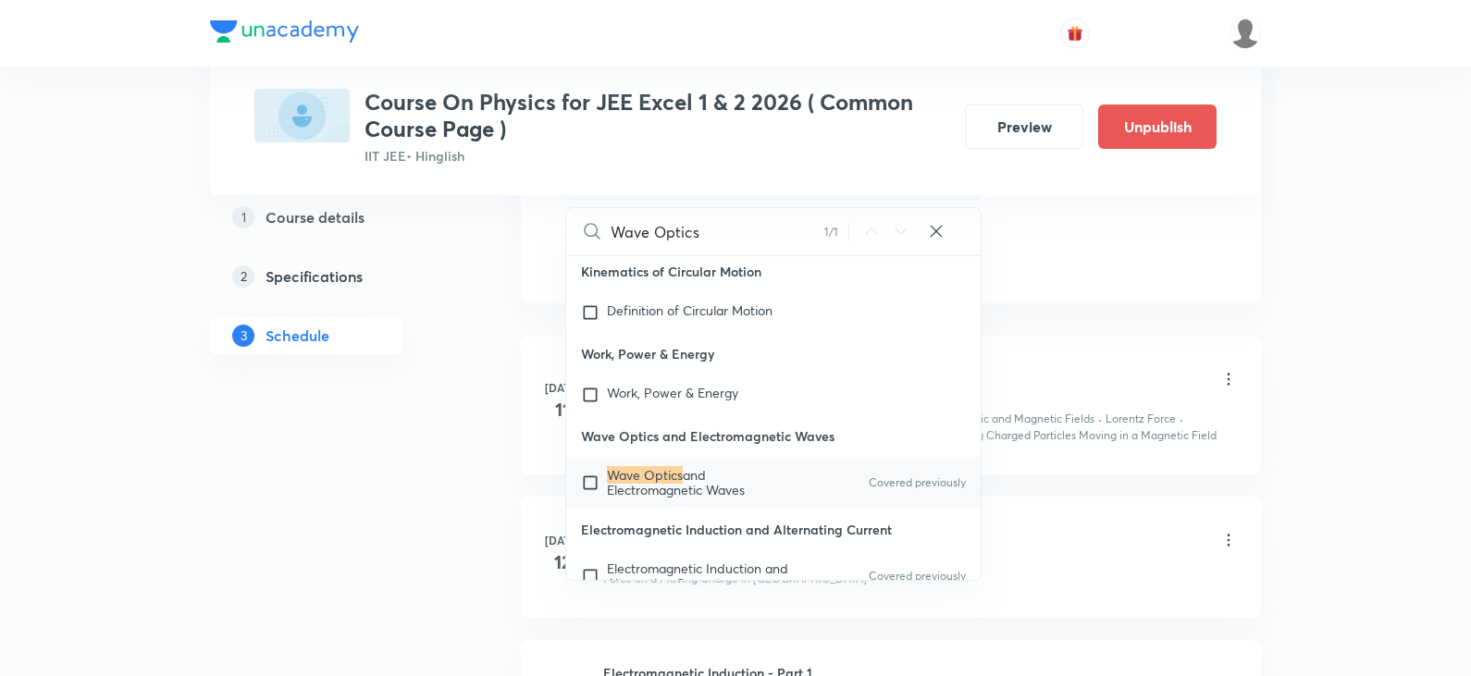
scroll to position [48362, 0]
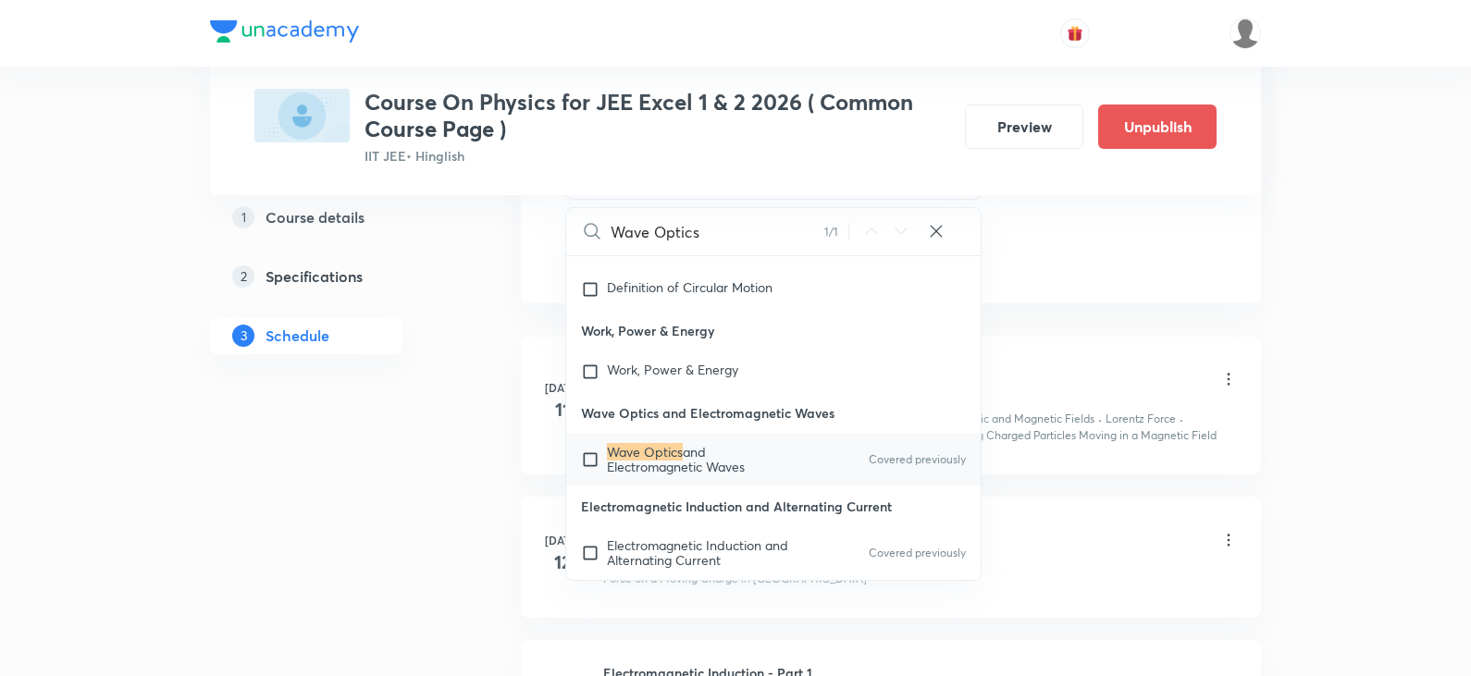
type input "Wave Optics"
click at [595, 474] on input "checkbox" at bounding box center [594, 460] width 26 height 30
checkbox input "true"
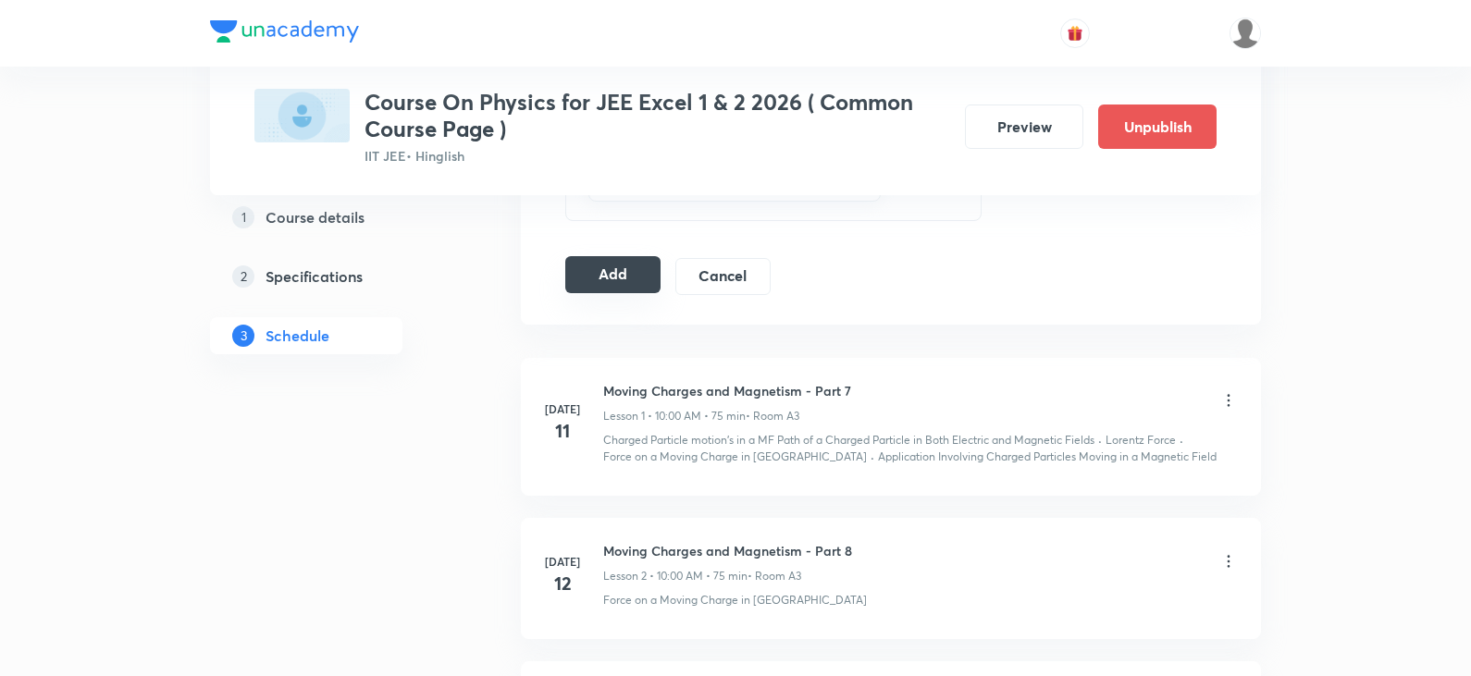
click at [628, 290] on button "Add" at bounding box center [612, 274] width 95 height 37
click at [624, 278] on button "Add" at bounding box center [612, 274] width 95 height 37
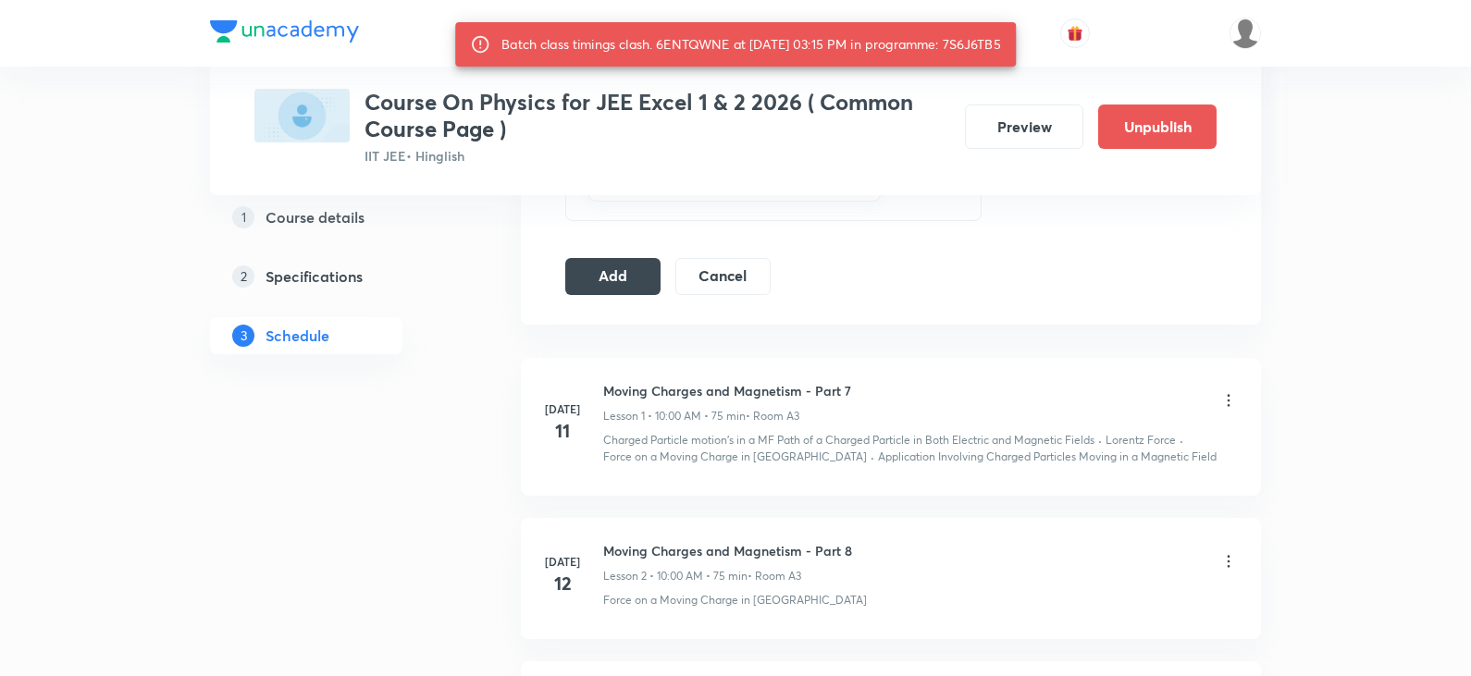
click at [986, 43] on div "Batch class timings clash. 6ENTQWNE at 08 Oct 2025 03:15 PM in programme: 7S6J6…" at bounding box center [750, 44] width 499 height 33
copy div "7S6J6TB5"
click at [625, 266] on button "Add" at bounding box center [612, 274] width 95 height 37
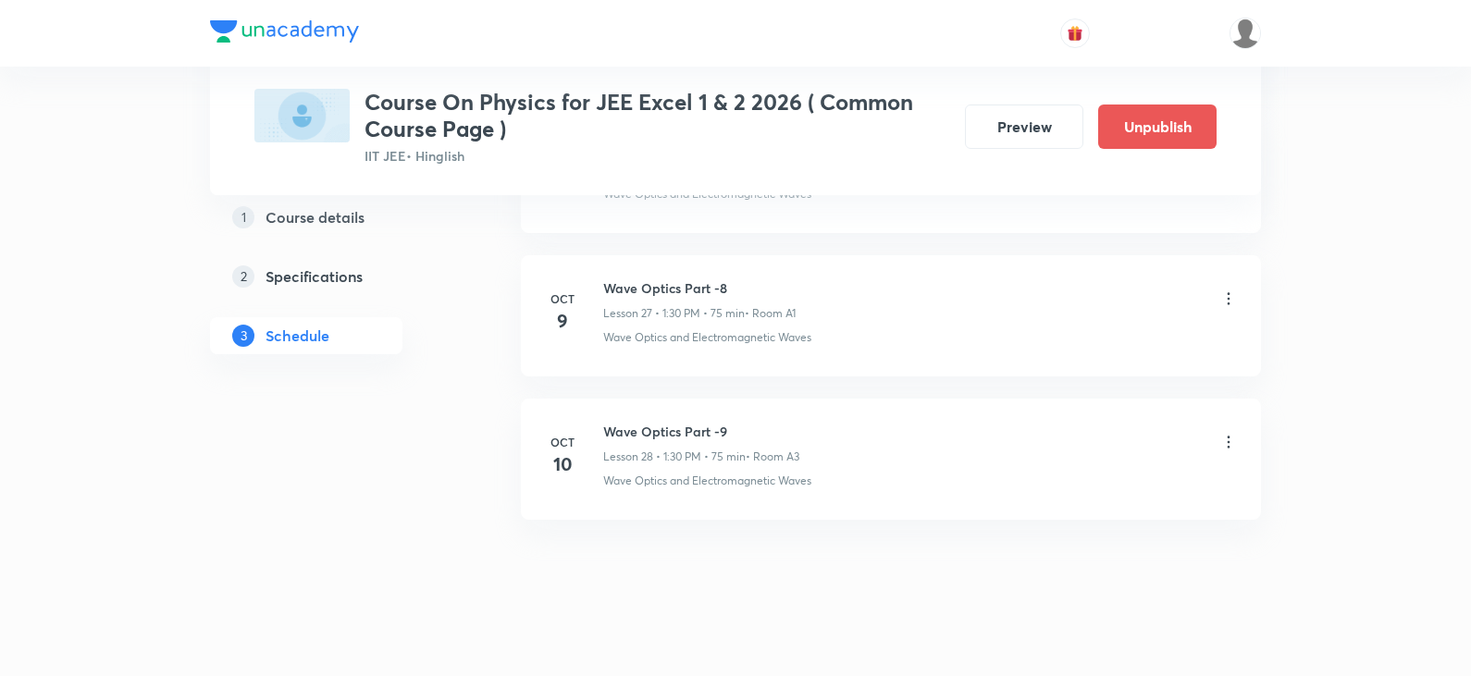
scroll to position [4010, 0]
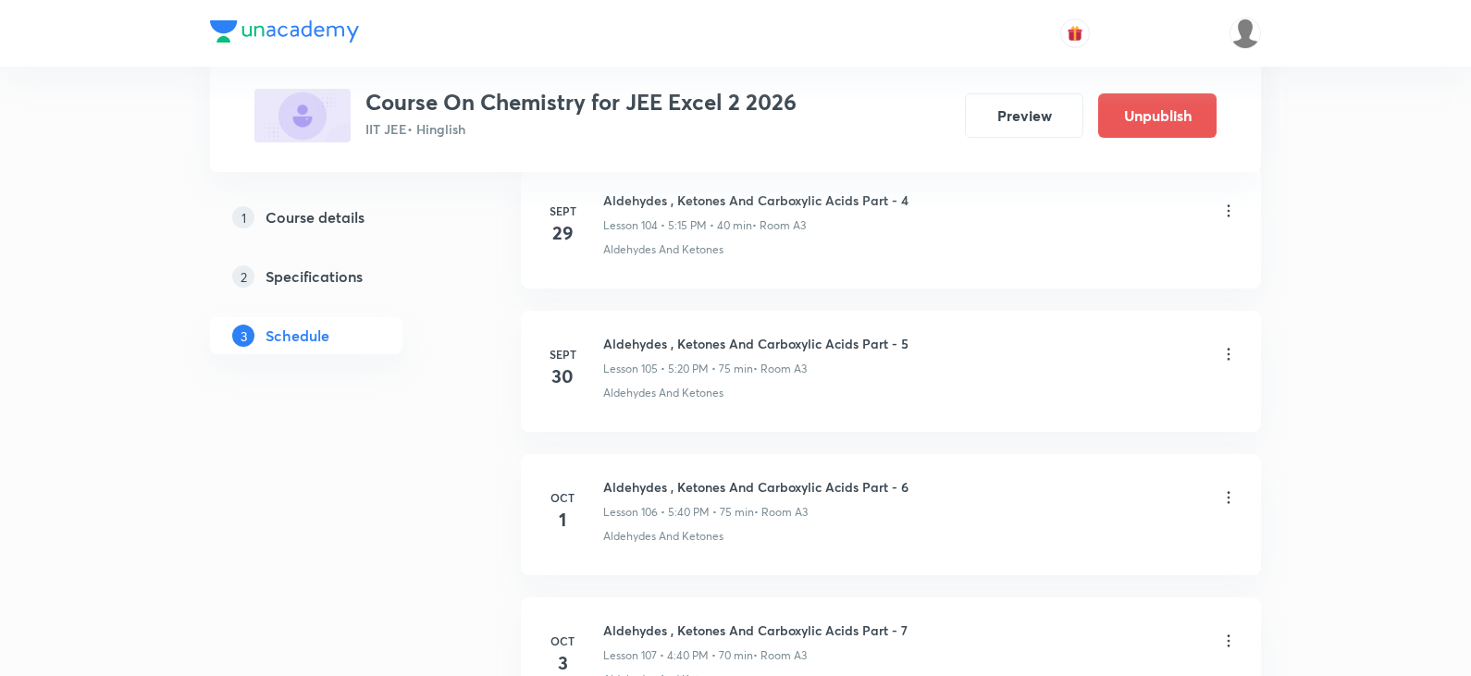
scroll to position [16808, 0]
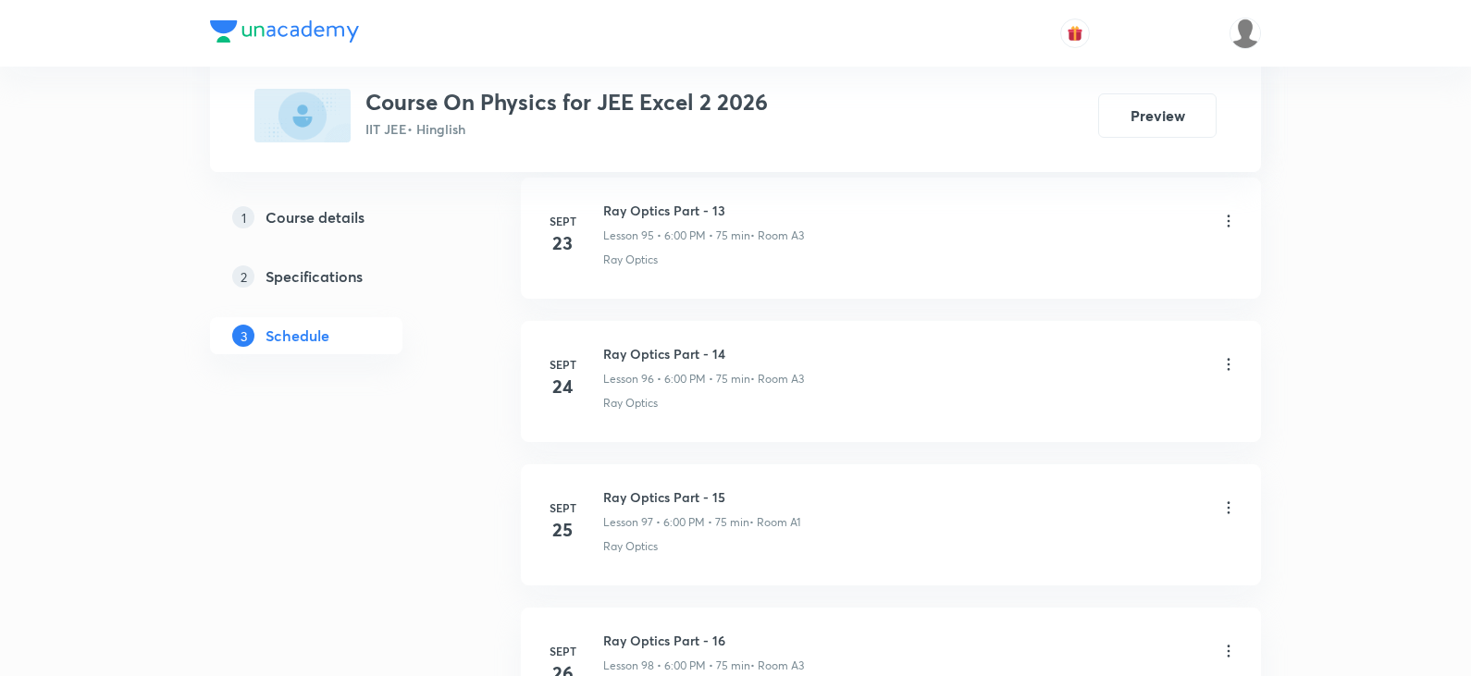
scroll to position [14696, 0]
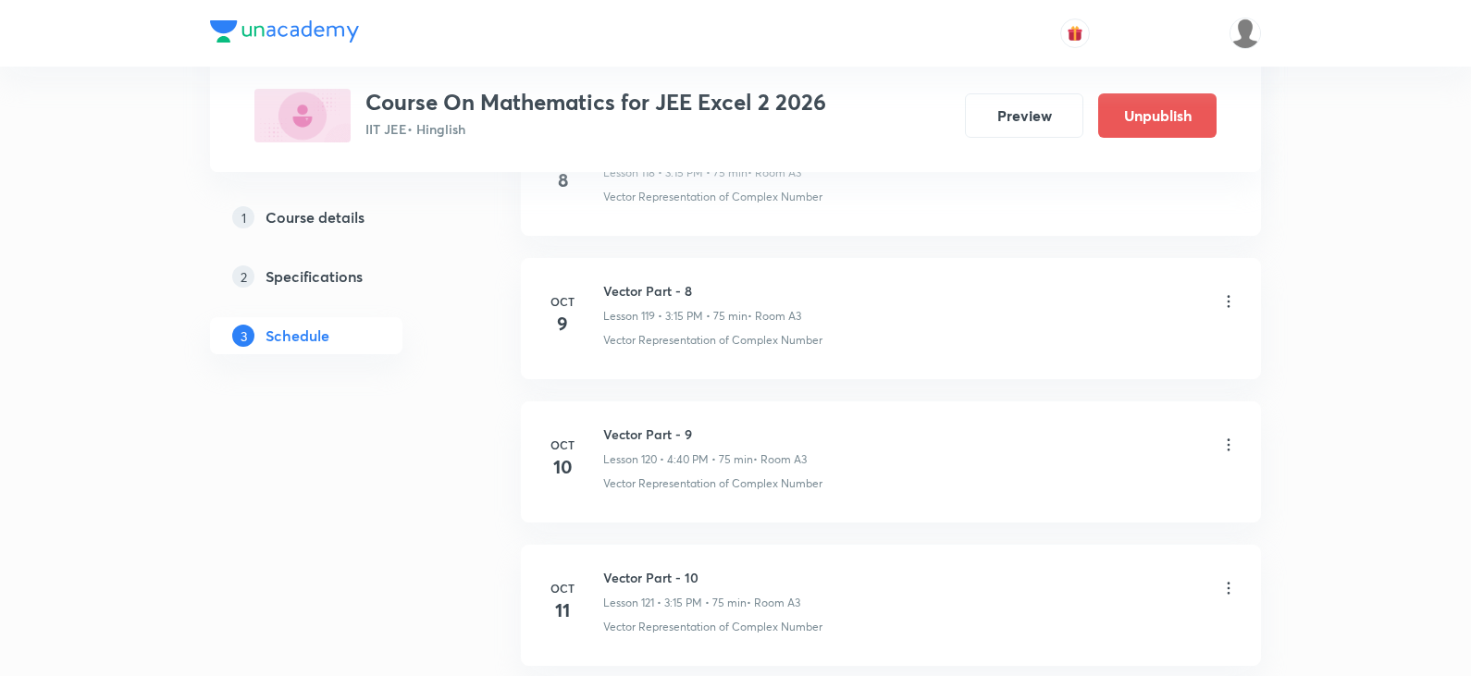
scroll to position [18153, 0]
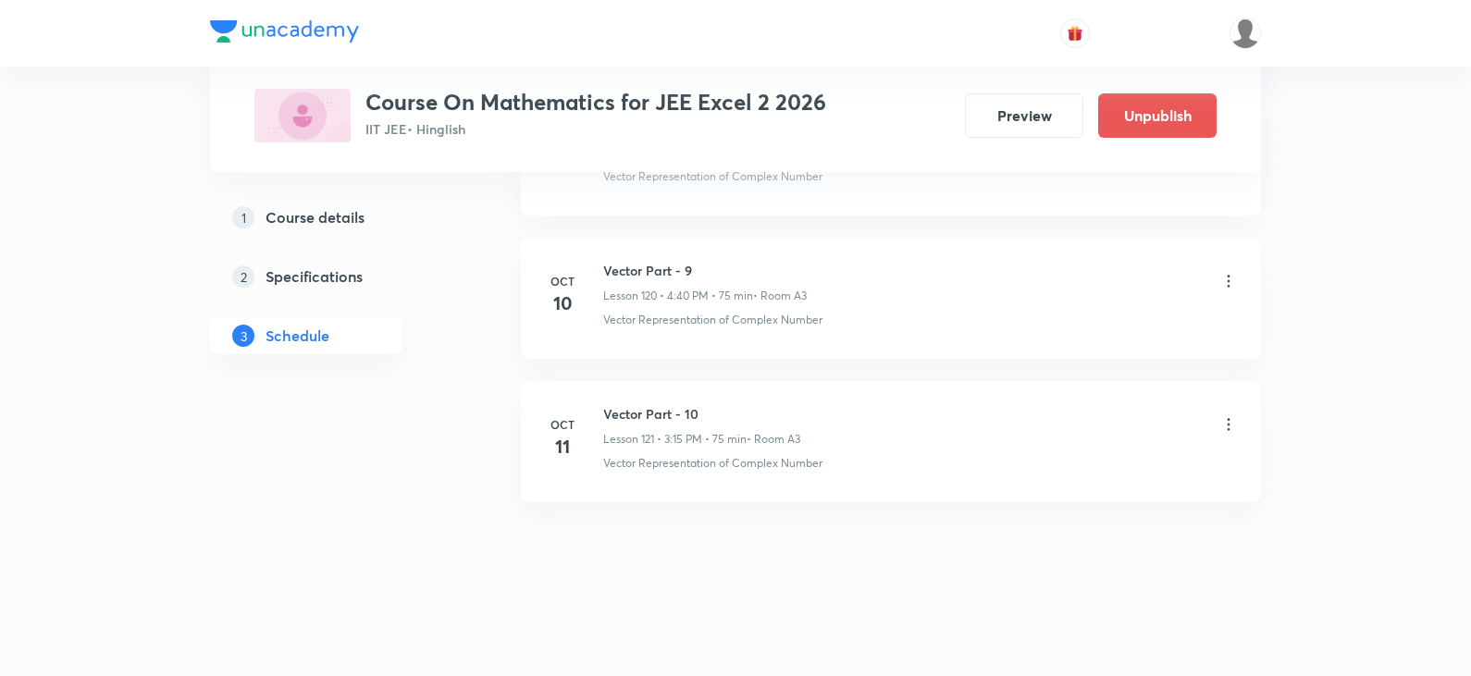
click at [1233, 425] on icon at bounding box center [1228, 424] width 18 height 18
click at [821, 602] on div at bounding box center [740, 338] width 1480 height 676
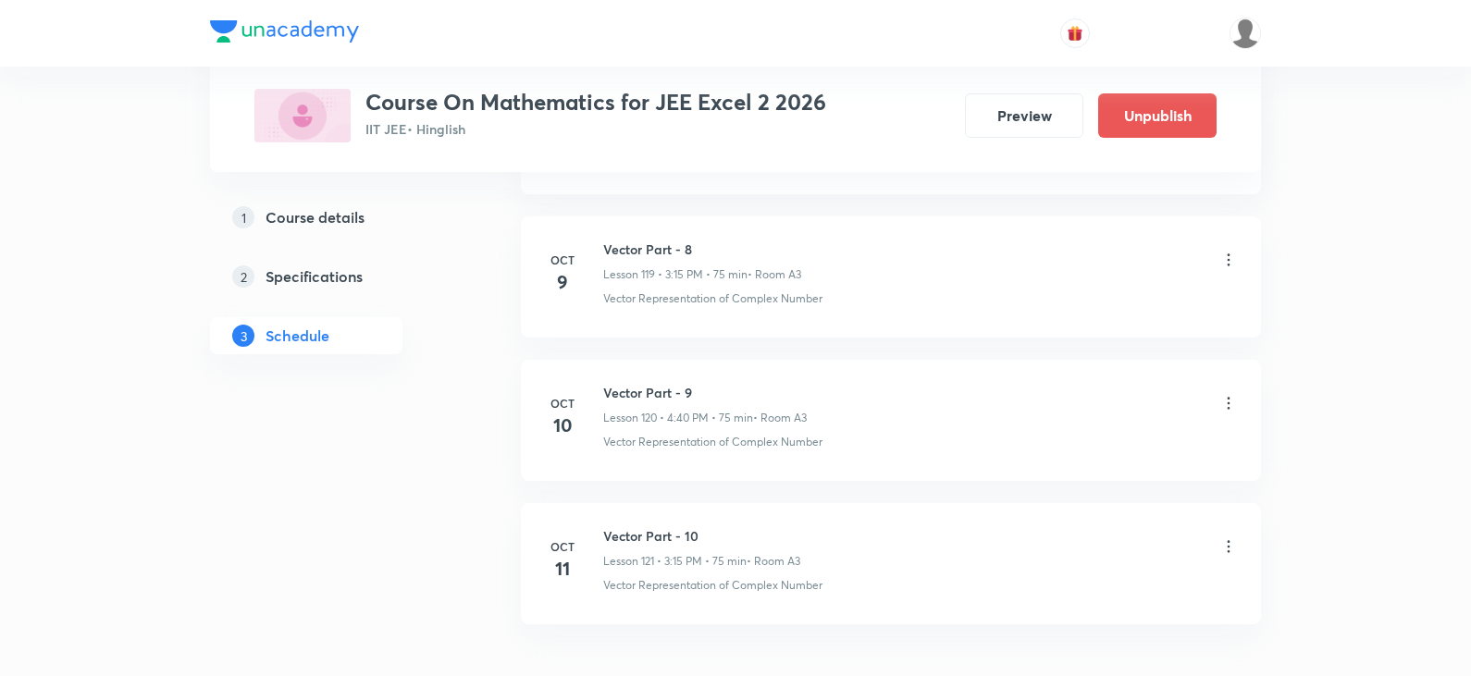
scroll to position [17876, 0]
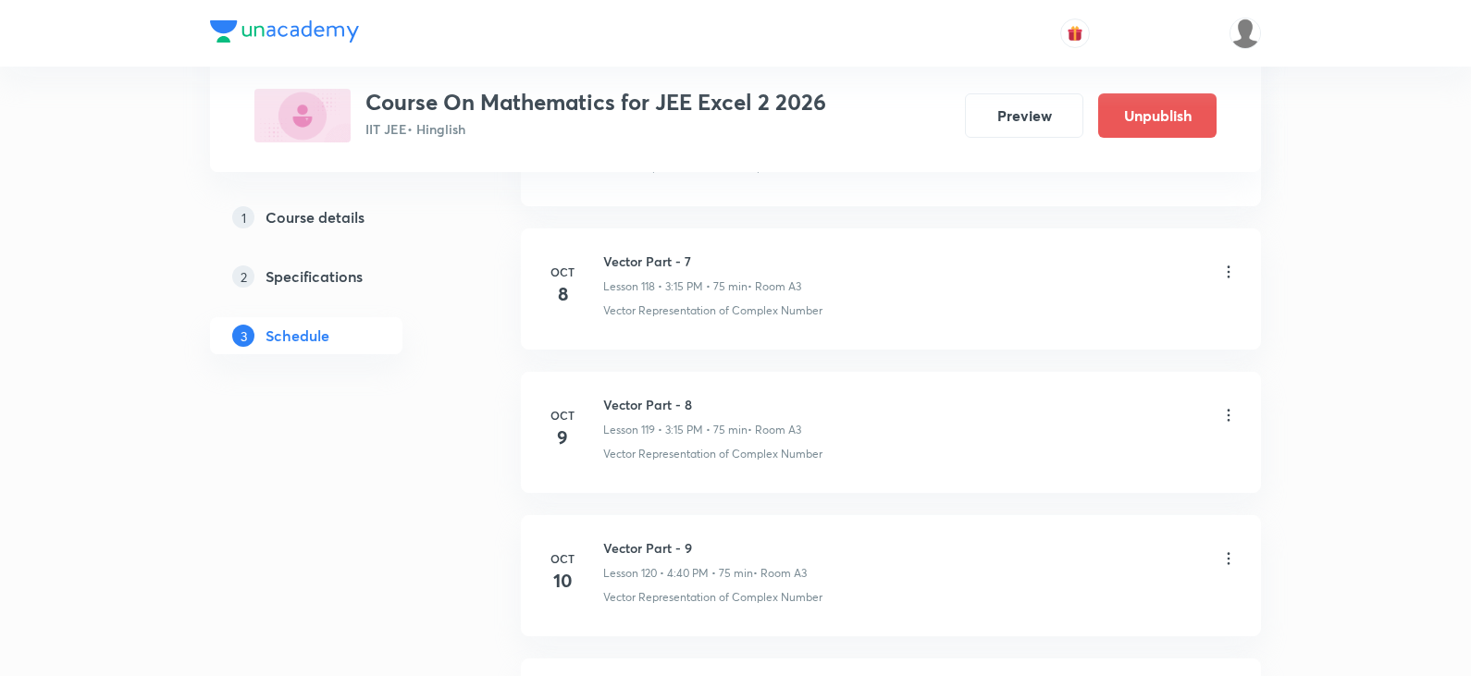
click at [1228, 278] on icon at bounding box center [1228, 272] width 18 height 18
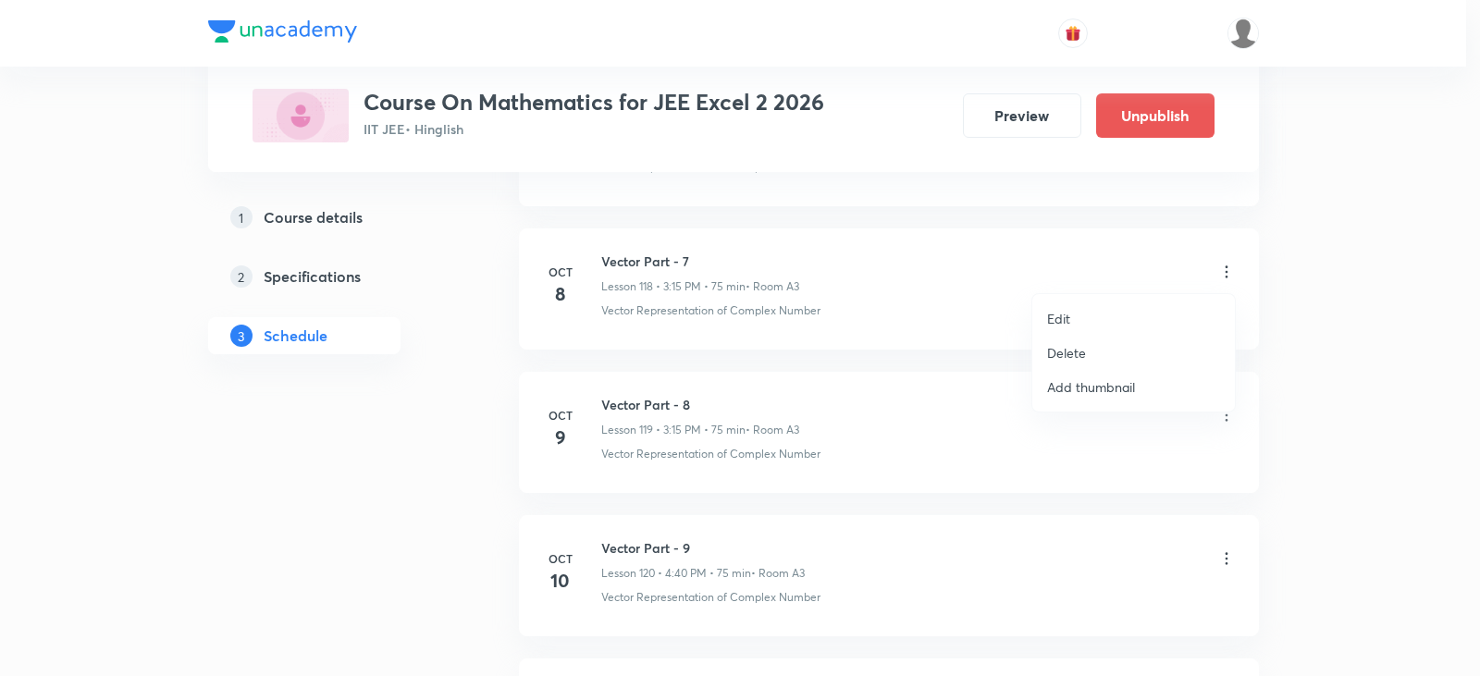
click at [1071, 320] on li "Edit" at bounding box center [1133, 319] width 203 height 34
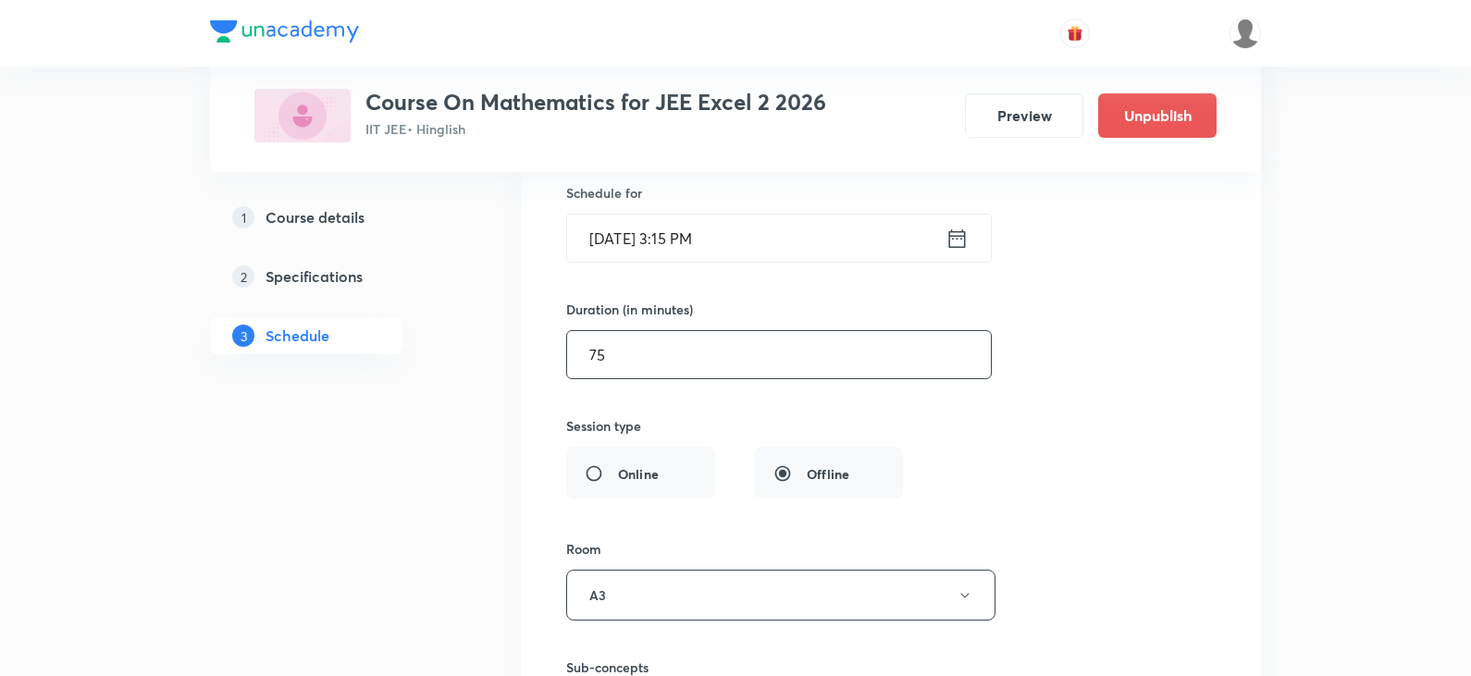
scroll to position [17136, 0]
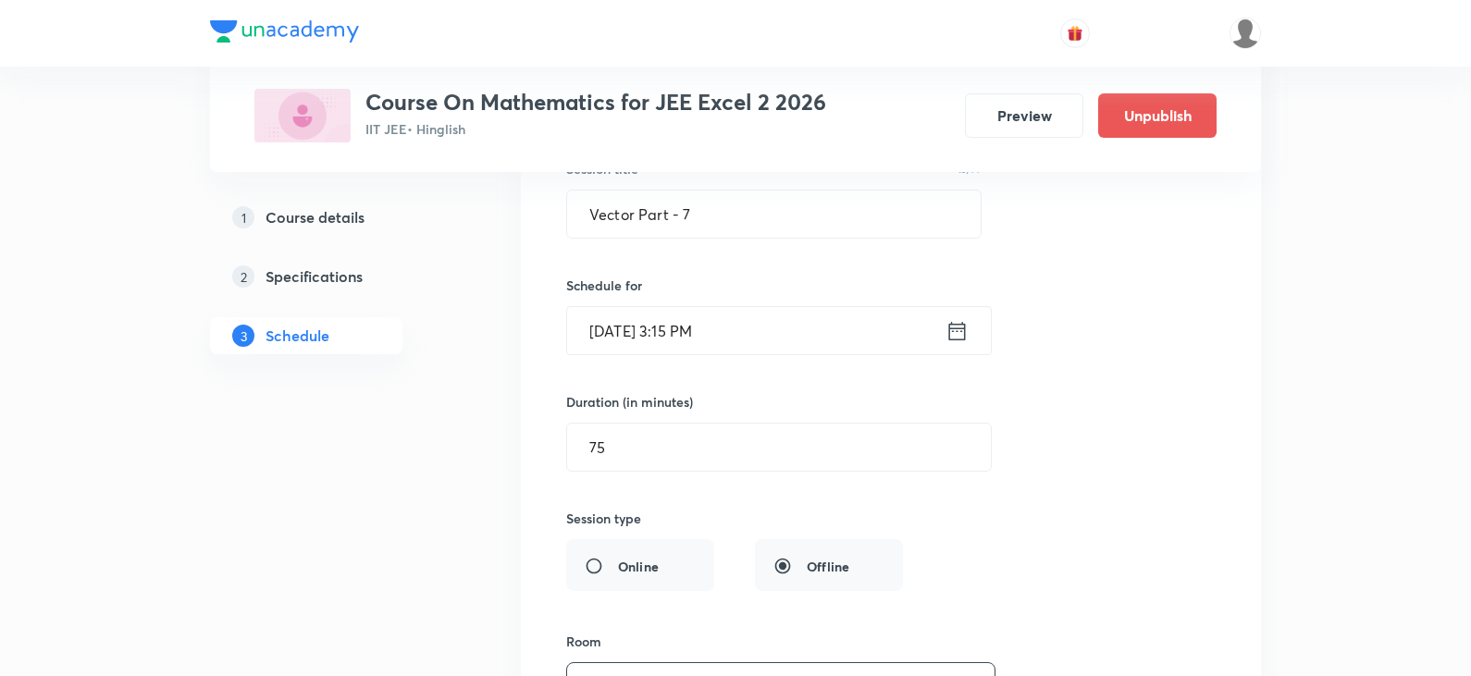
click at [687, 334] on input "Oct 8, 2025, 3:15 PM" at bounding box center [756, 330] width 378 height 47
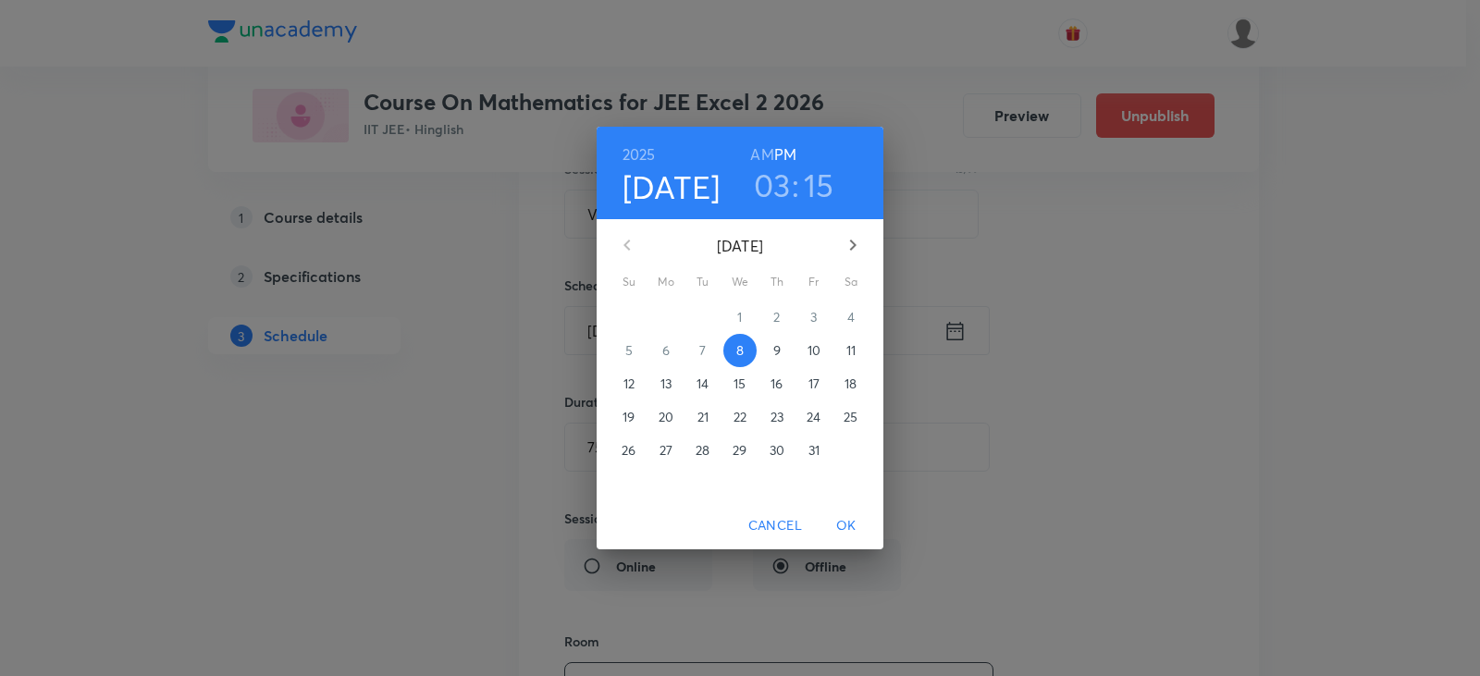
click at [785, 179] on h3 "03" at bounding box center [772, 185] width 37 height 39
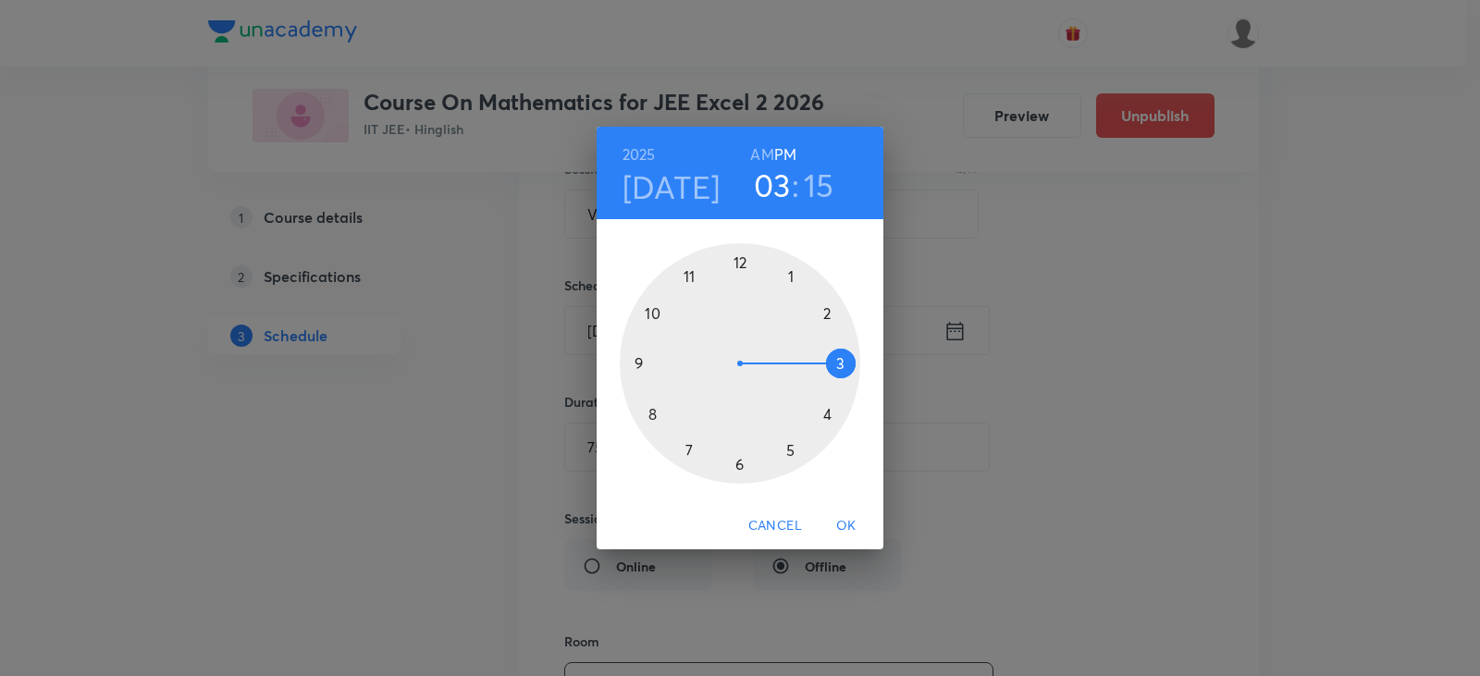
click at [828, 410] on div at bounding box center [740, 363] width 240 height 240
click at [652, 414] on div at bounding box center [740, 363] width 240 height 240
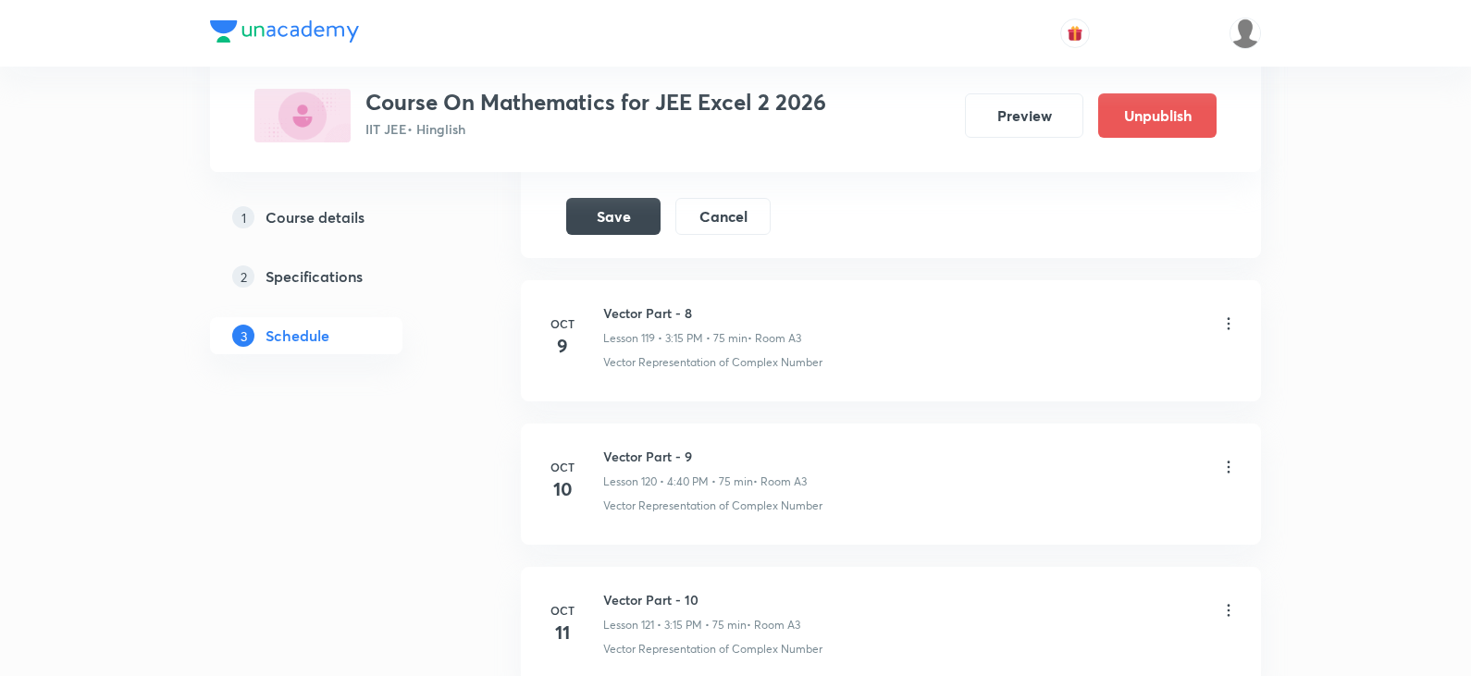
scroll to position [17784, 0]
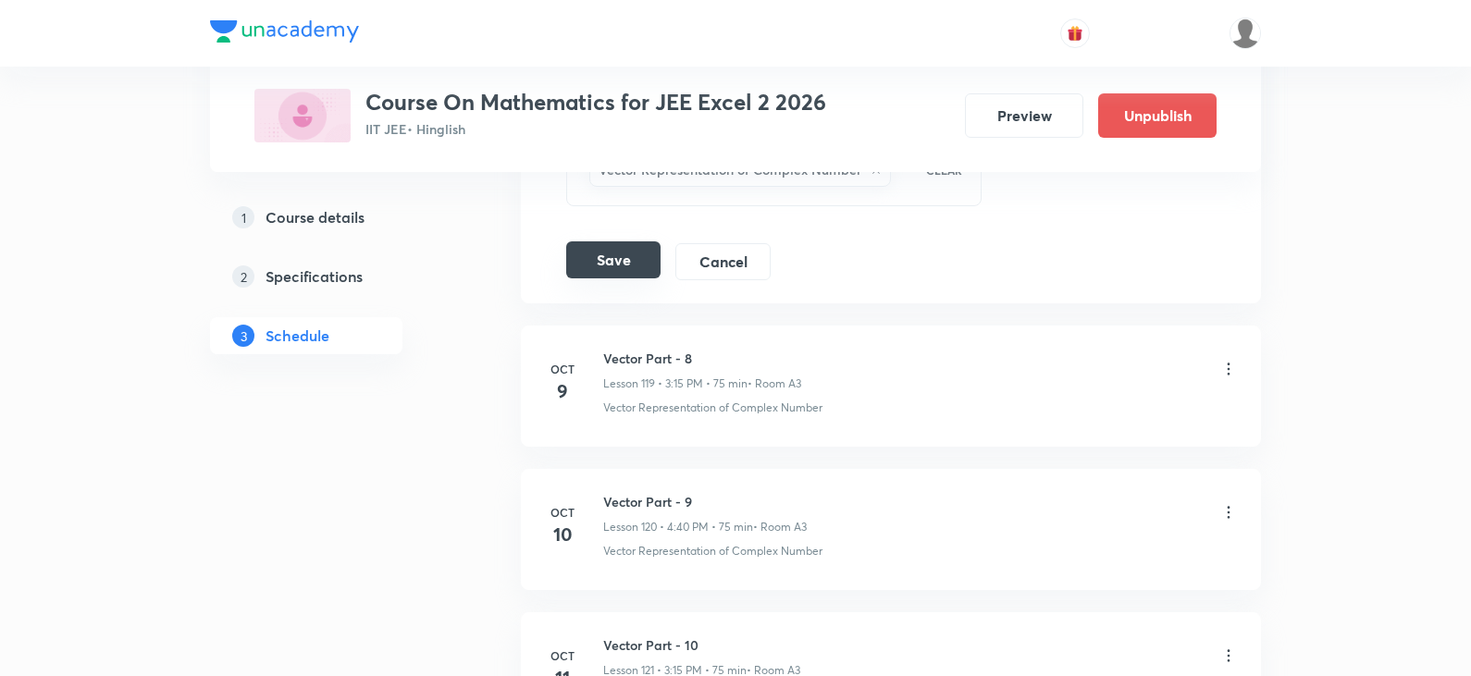
click at [625, 271] on button "Save" at bounding box center [613, 259] width 94 height 37
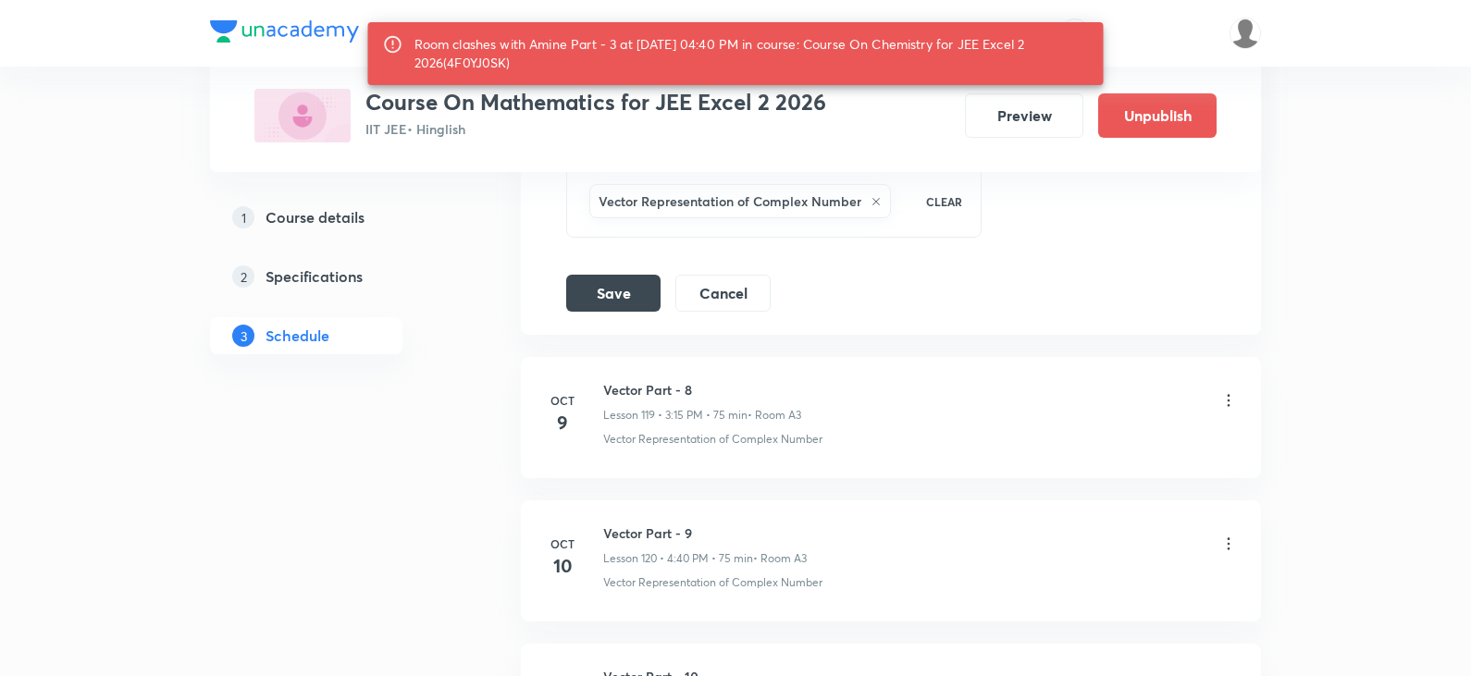
click at [480, 60] on div "Room clashes with Amine Part - 3 at 08 Oct 2025 04:40 PM in course: Course On C…" at bounding box center [751, 54] width 674 height 52
copy div "4F0YJ0SK"
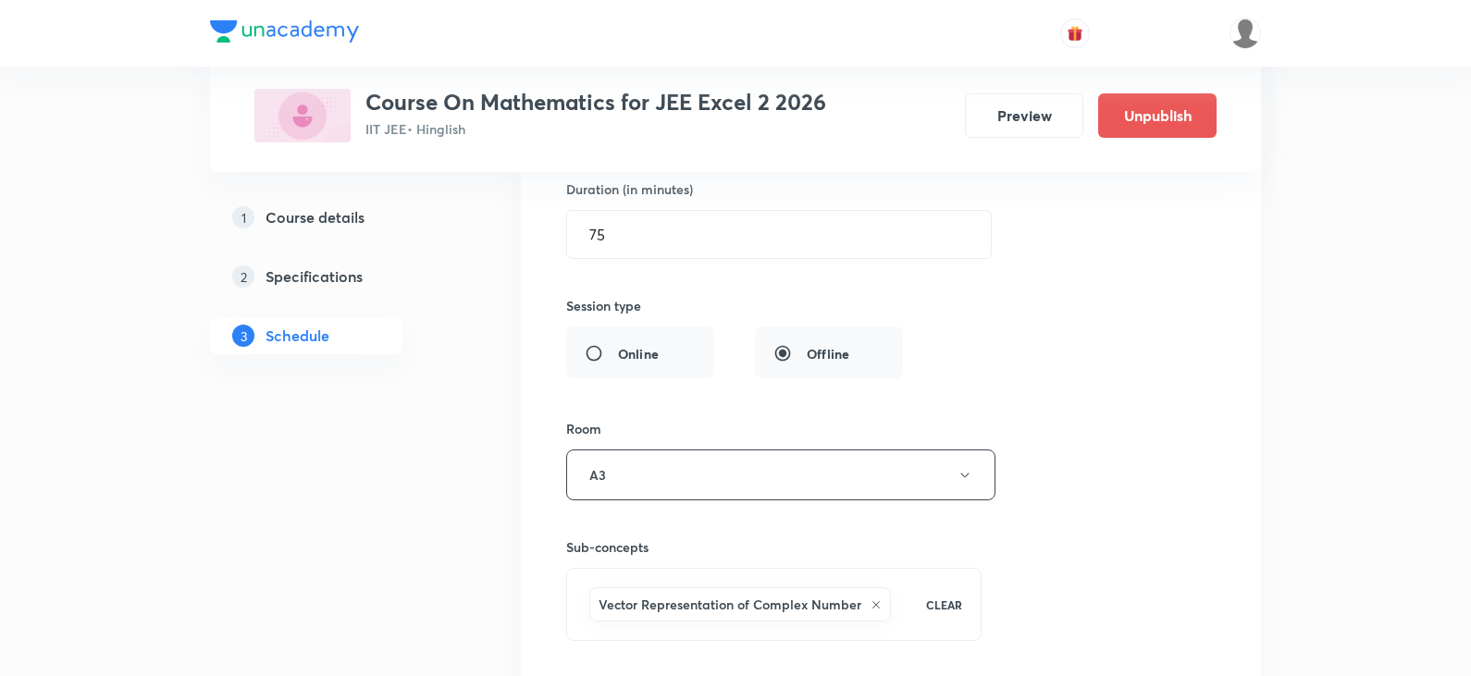
scroll to position [17506, 0]
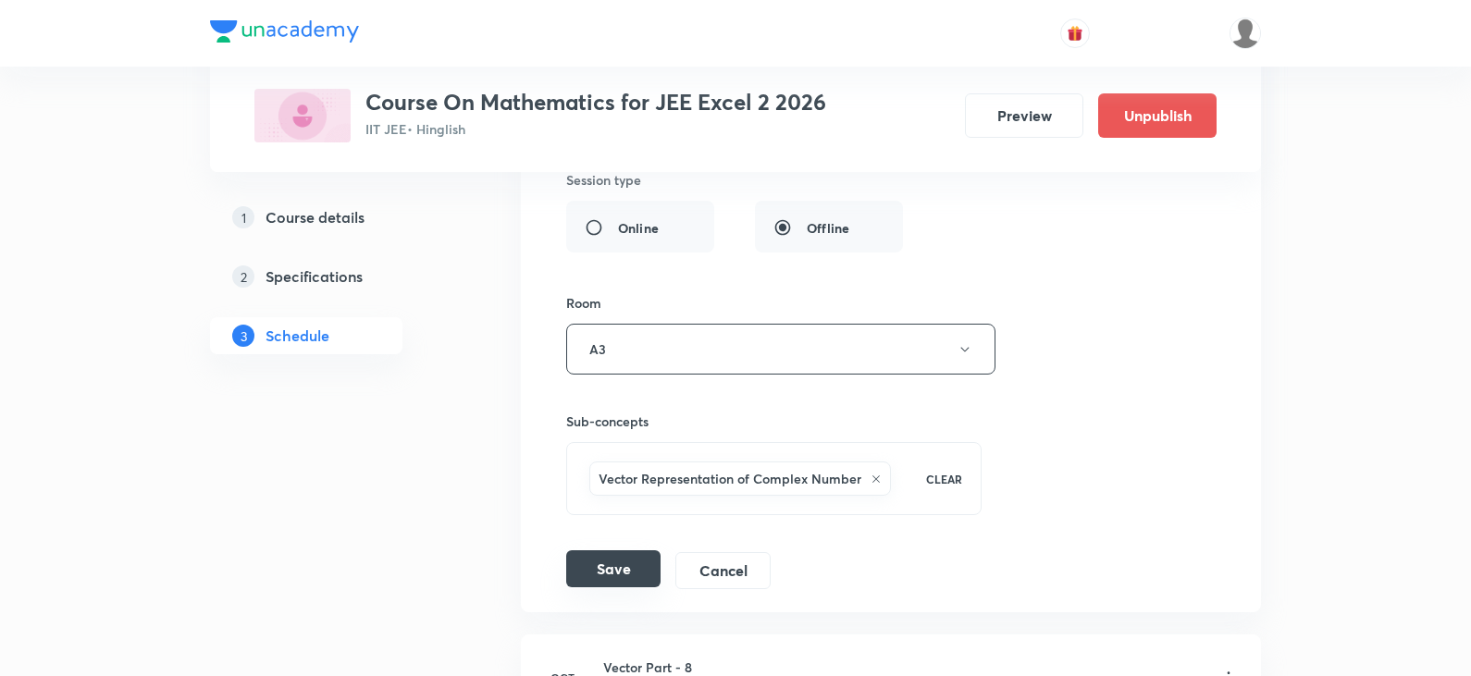
click at [628, 571] on button "Save" at bounding box center [613, 568] width 94 height 37
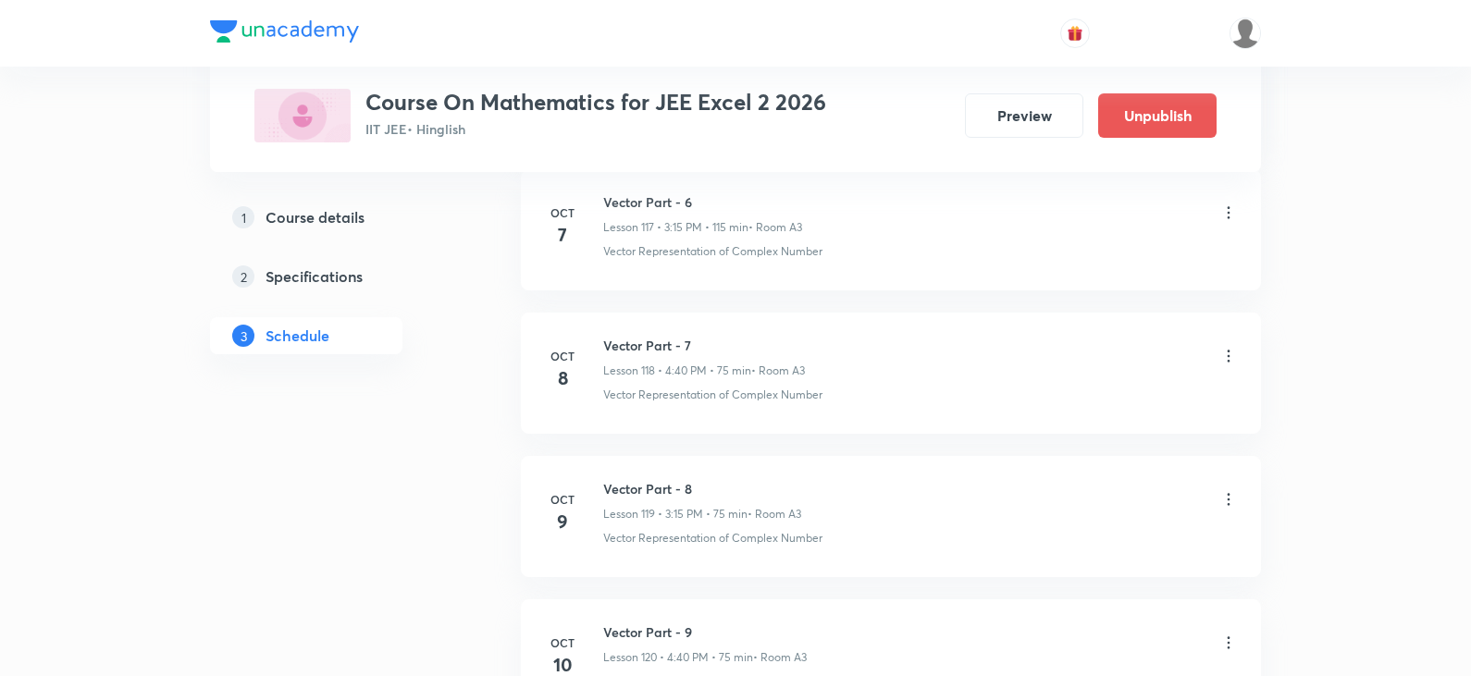
scroll to position [16934, 0]
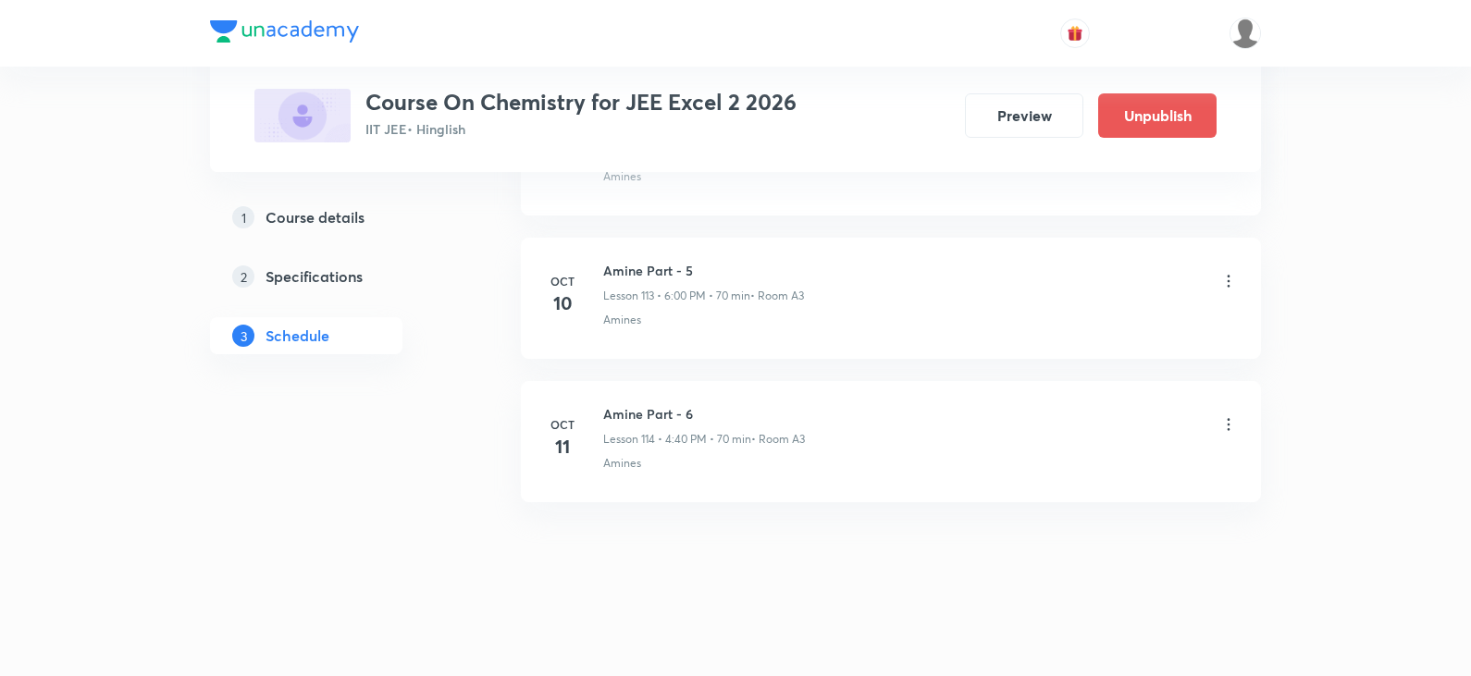
scroll to position [16872, 0]
click at [1227, 276] on icon at bounding box center [1228, 272] width 18 height 18
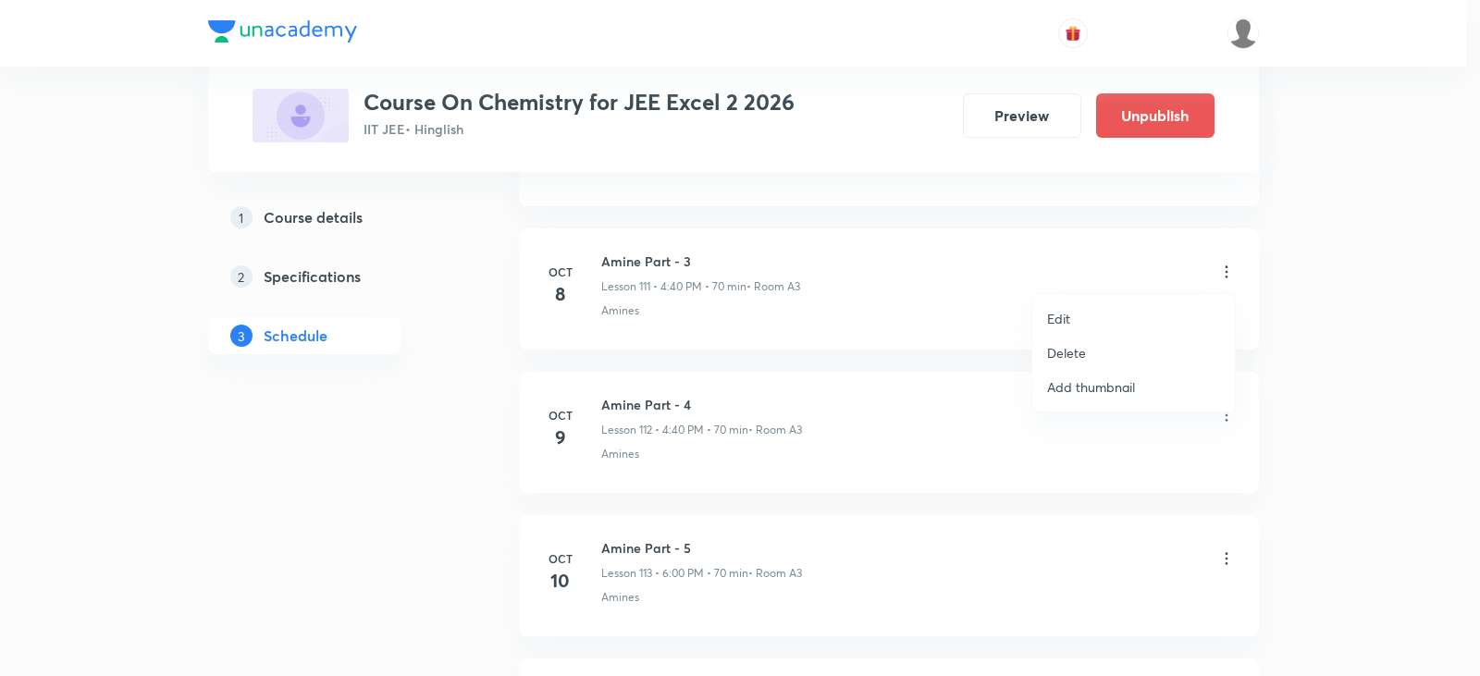
click at [1067, 349] on p "Delete" at bounding box center [1066, 352] width 39 height 19
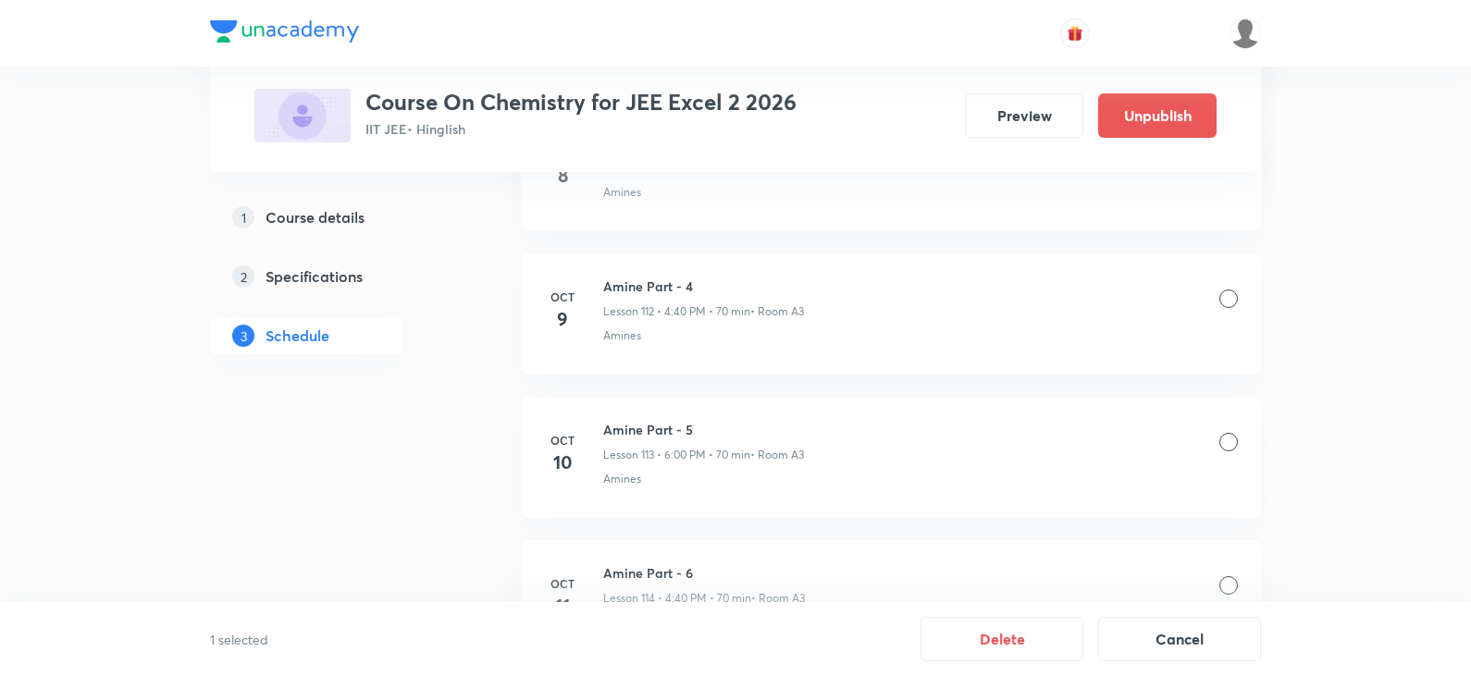
scroll to position [17149, 0]
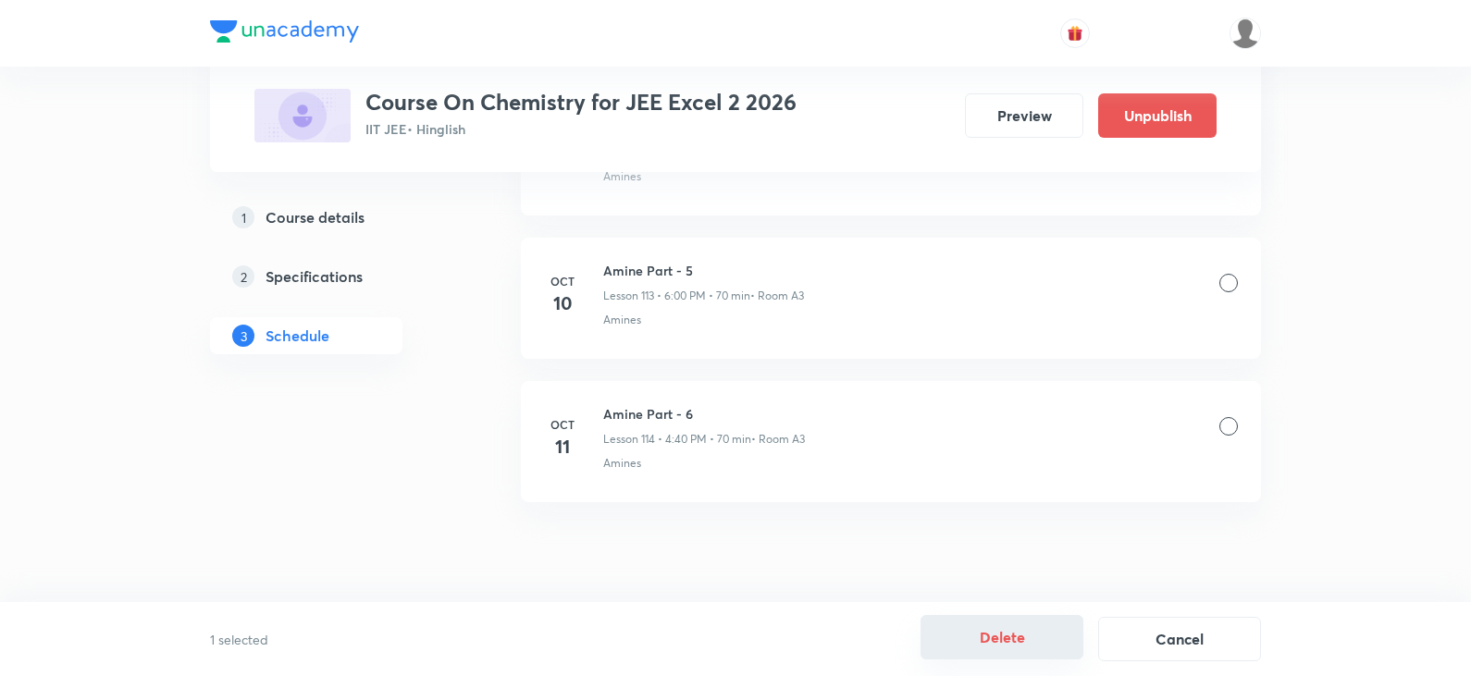
click at [1022, 651] on button "Delete" at bounding box center [1001, 637] width 163 height 44
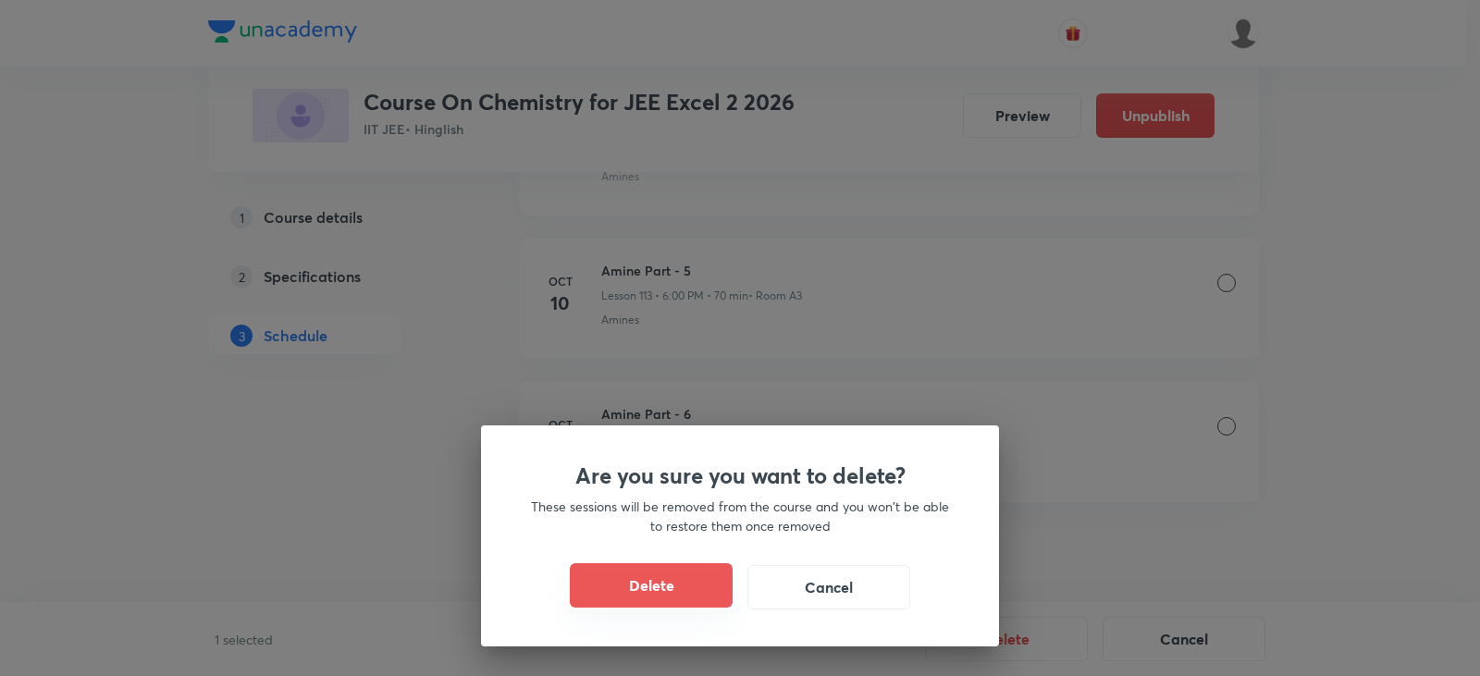
click at [650, 580] on button "Delete" at bounding box center [651, 585] width 163 height 44
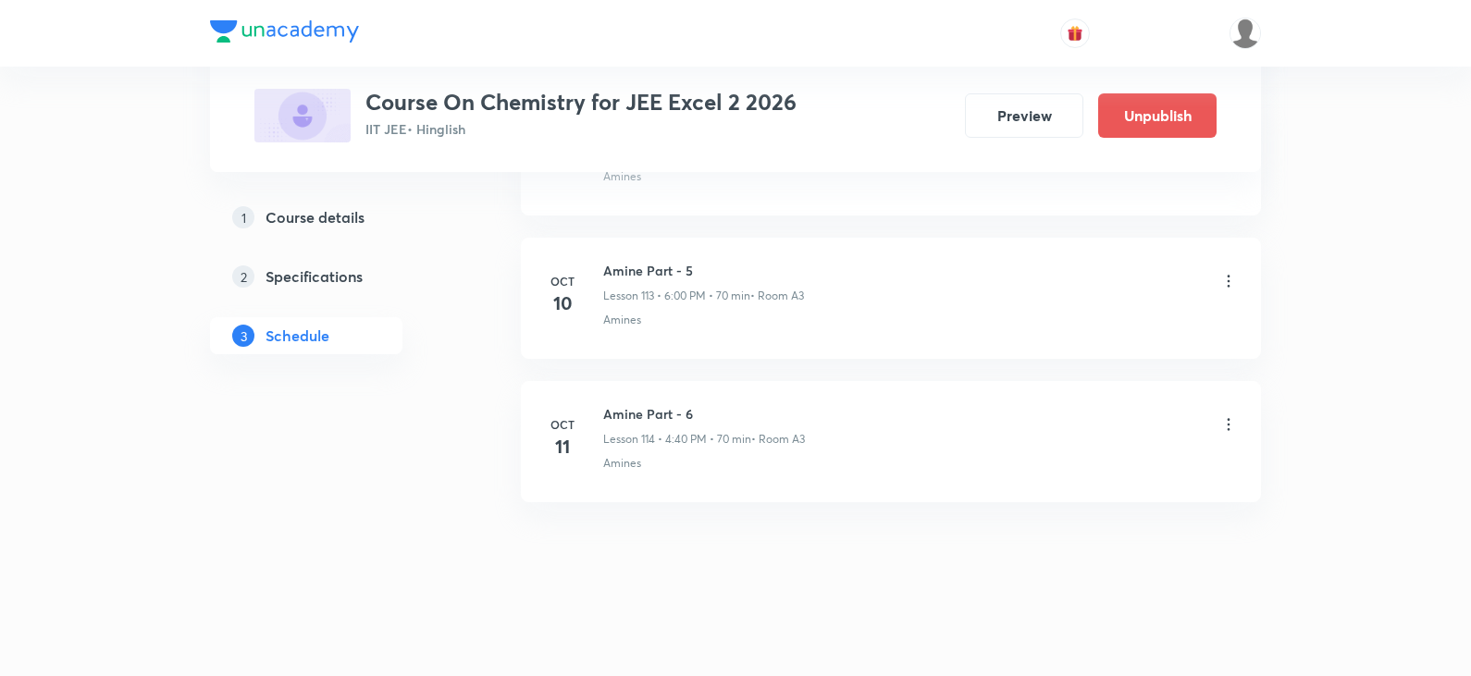
scroll to position [17006, 0]
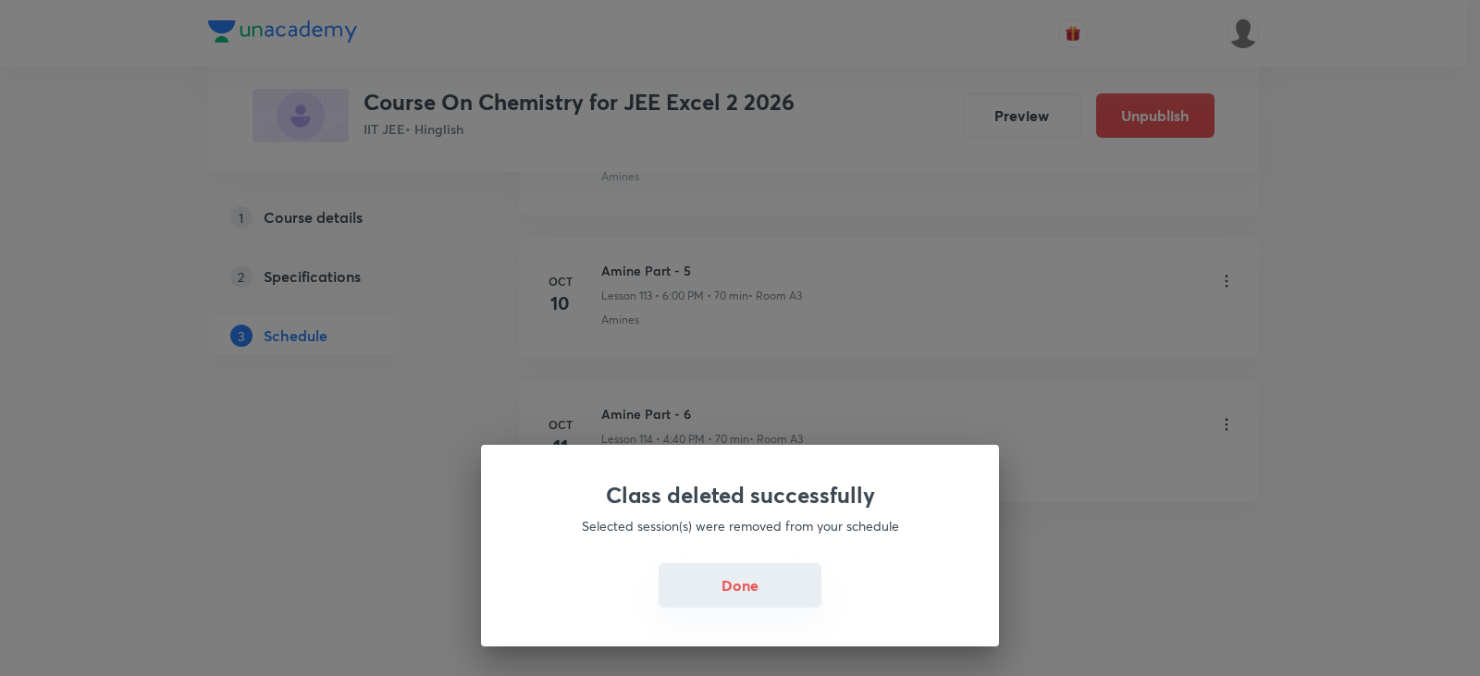
click at [759, 575] on button "Done" at bounding box center [740, 585] width 163 height 44
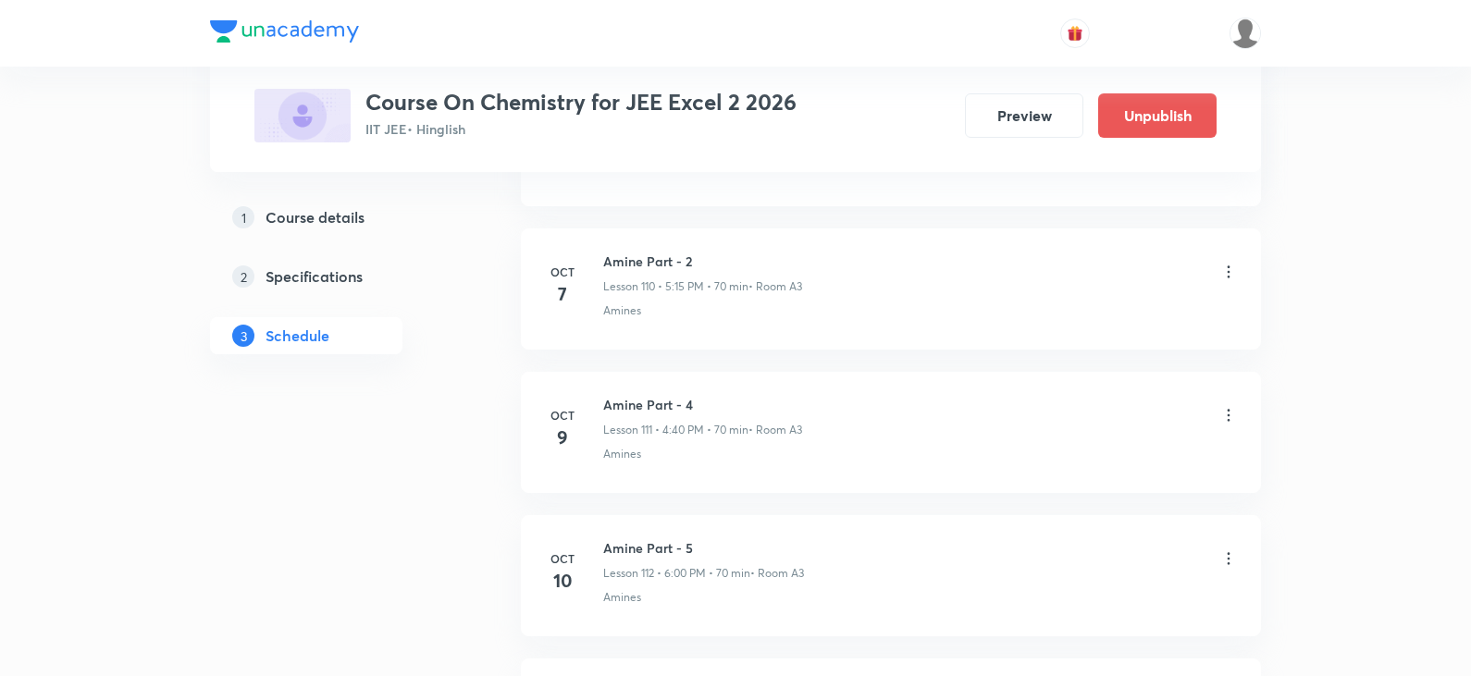
scroll to position [16636, 0]
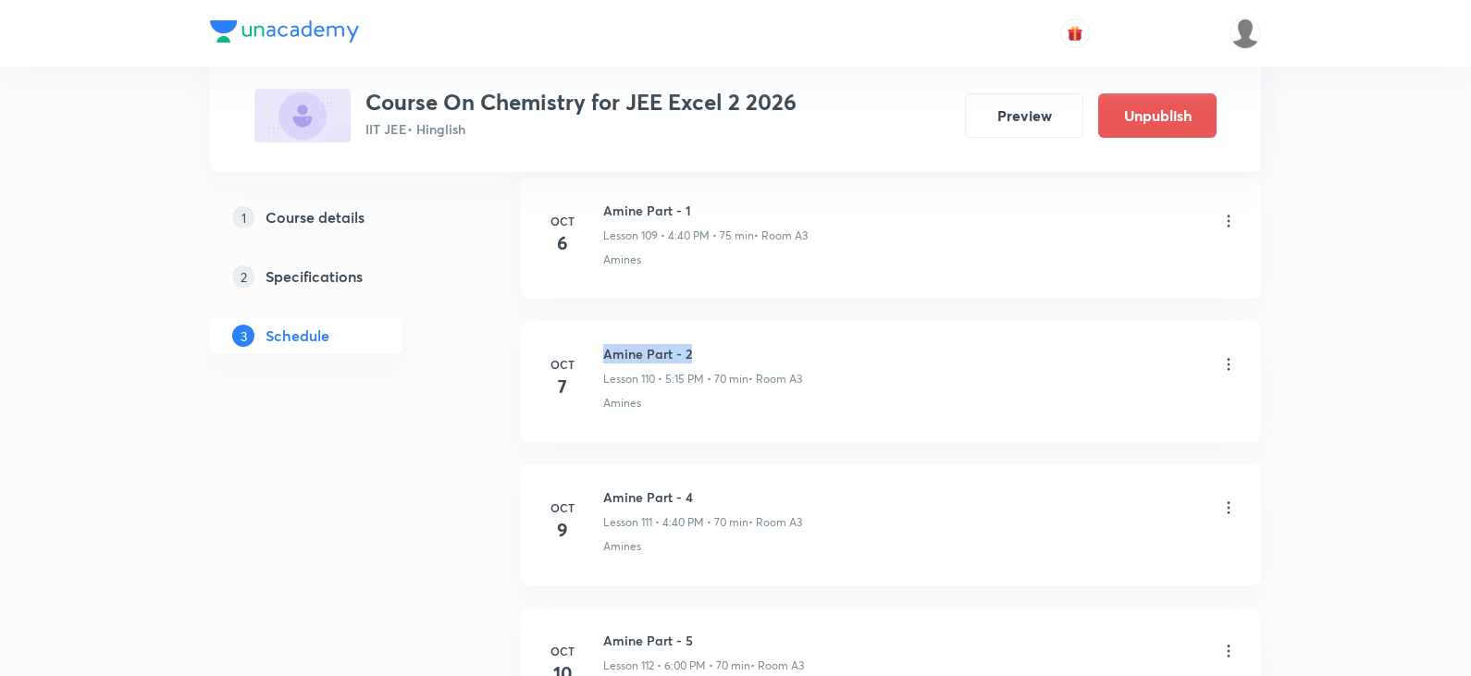
drag, startPoint x: 603, startPoint y: 351, endPoint x: 700, endPoint y: 346, distance: 97.3
click at [700, 346] on h6 "Amine Part - 2" at bounding box center [702, 353] width 199 height 19
copy h6 "Amine Part - 2"
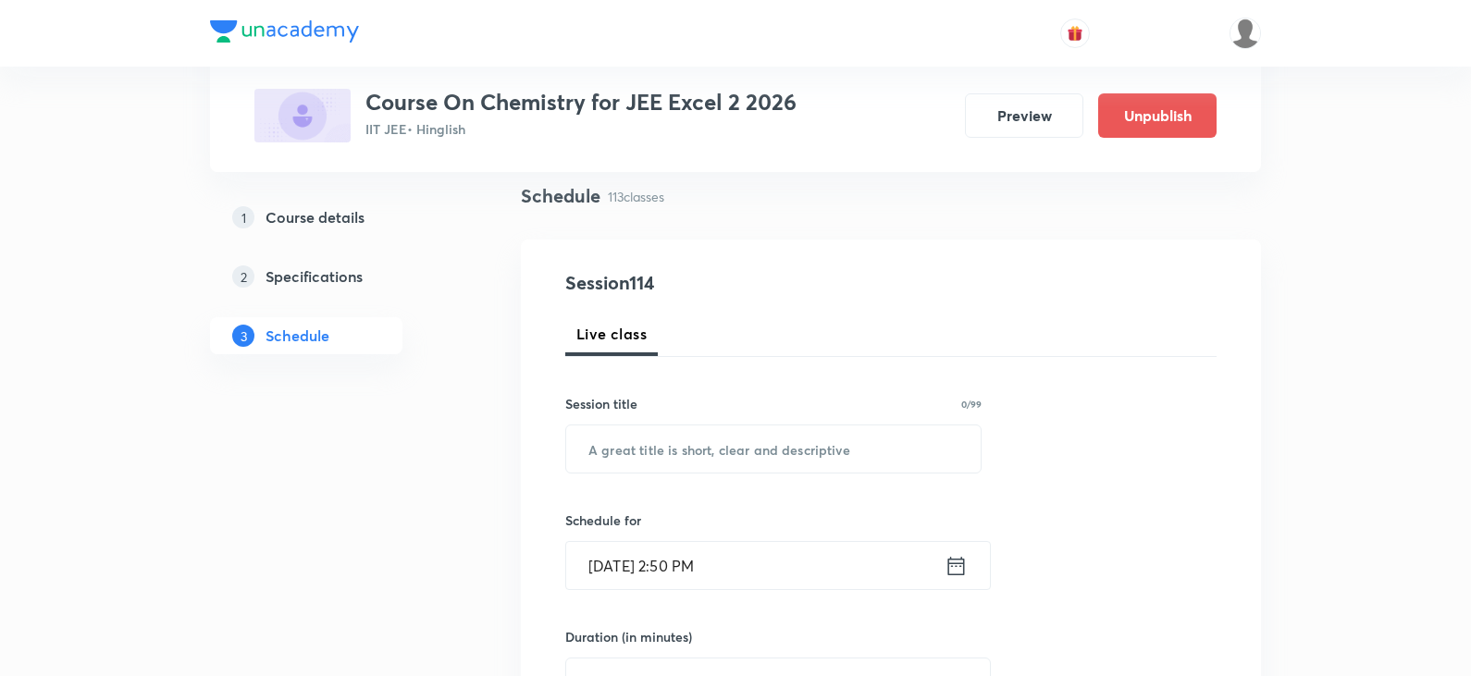
scroll to position [0, 0]
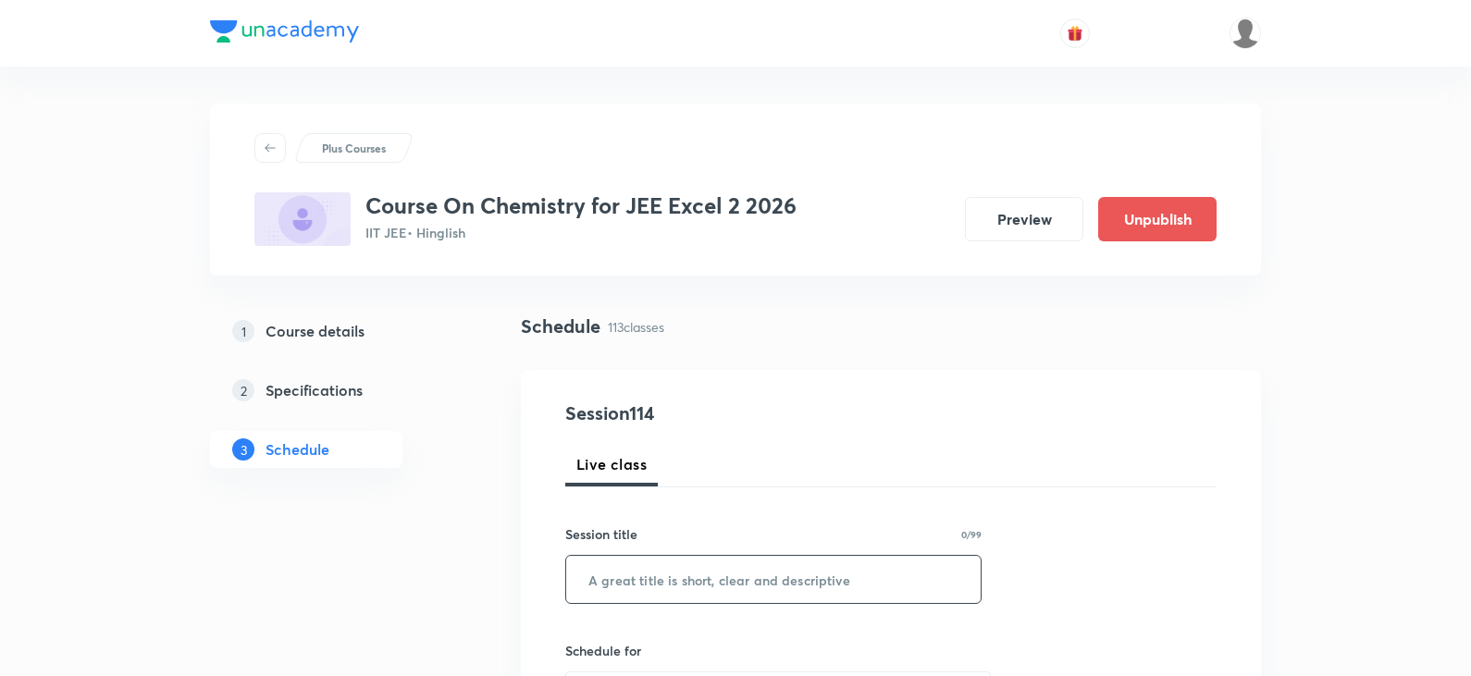
click at [733, 595] on input "text" at bounding box center [773, 579] width 414 height 47
paste input "Amine Part - 2"
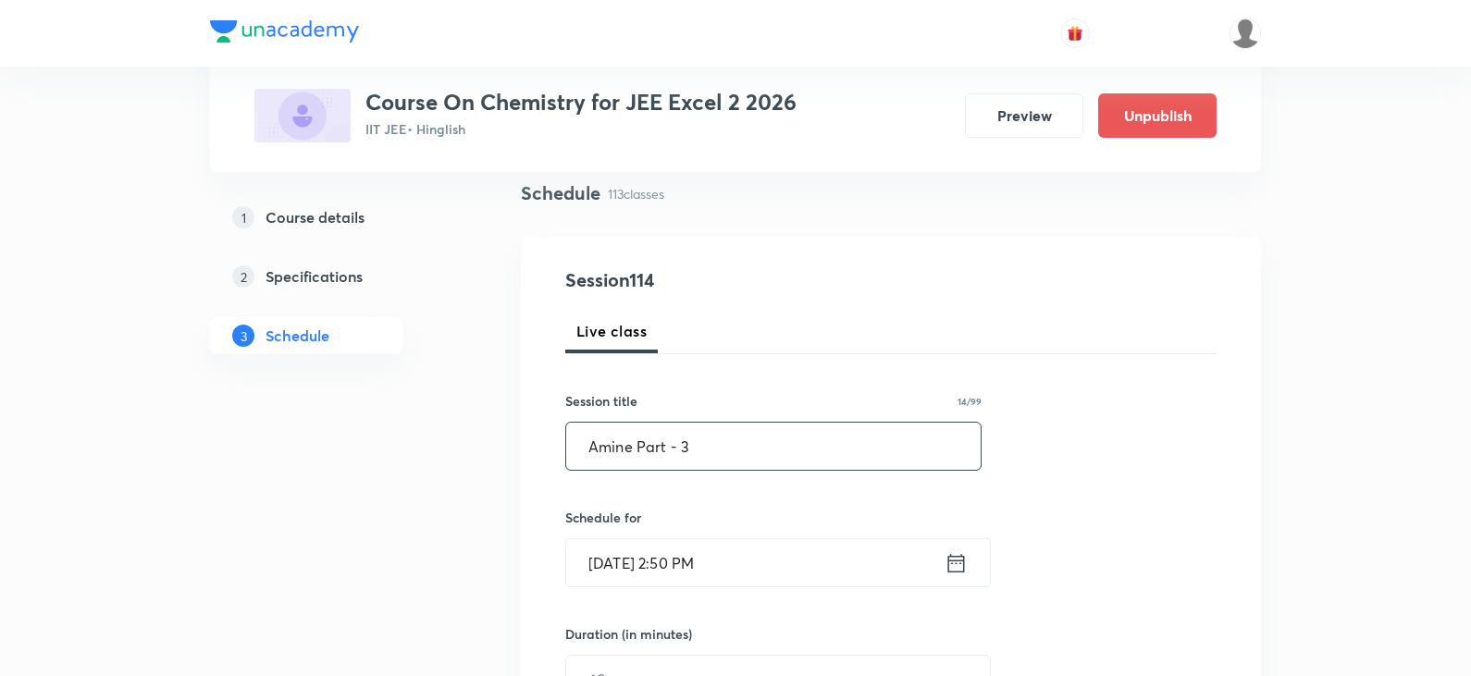
scroll to position [277, 0]
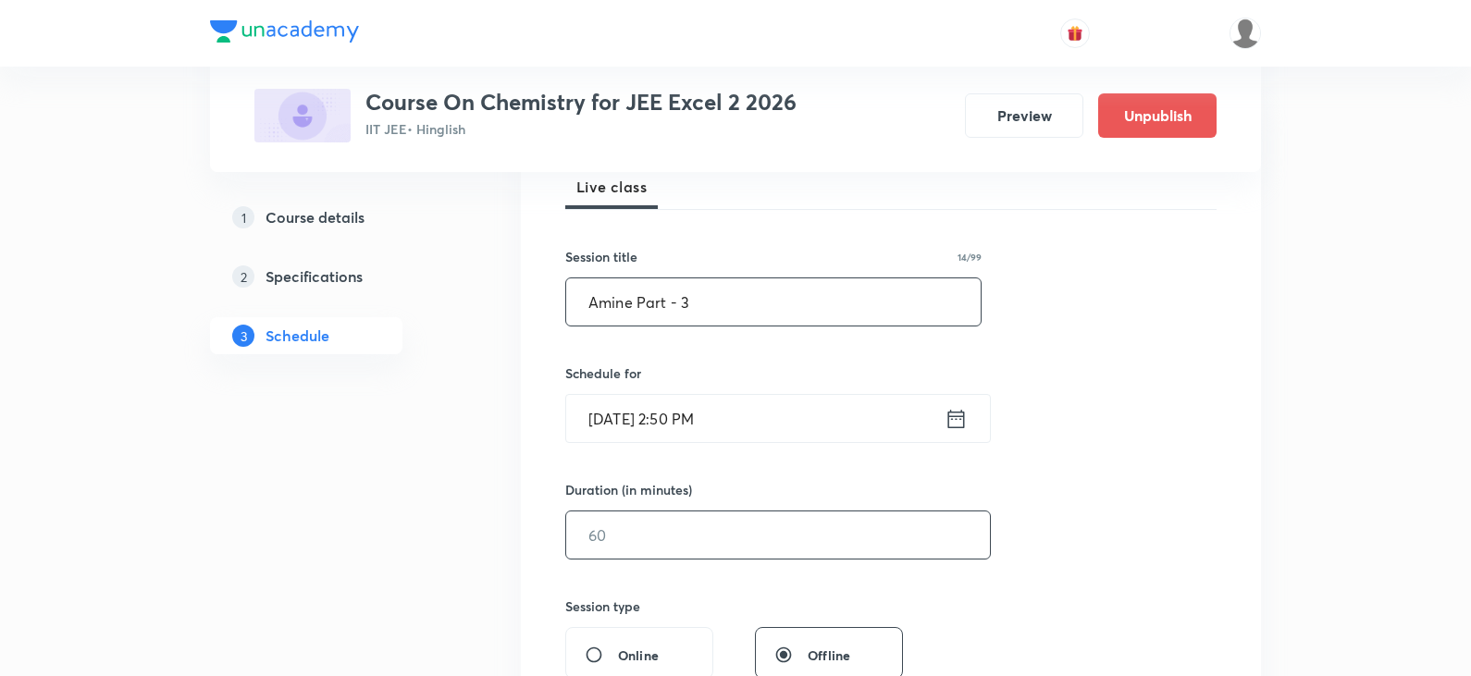
type input "Amine Part - 3"
click at [651, 520] on input "text" at bounding box center [778, 534] width 424 height 47
type input "75"
click at [607, 426] on input "Oct 8, 2025, 2:50 PM" at bounding box center [755, 418] width 378 height 47
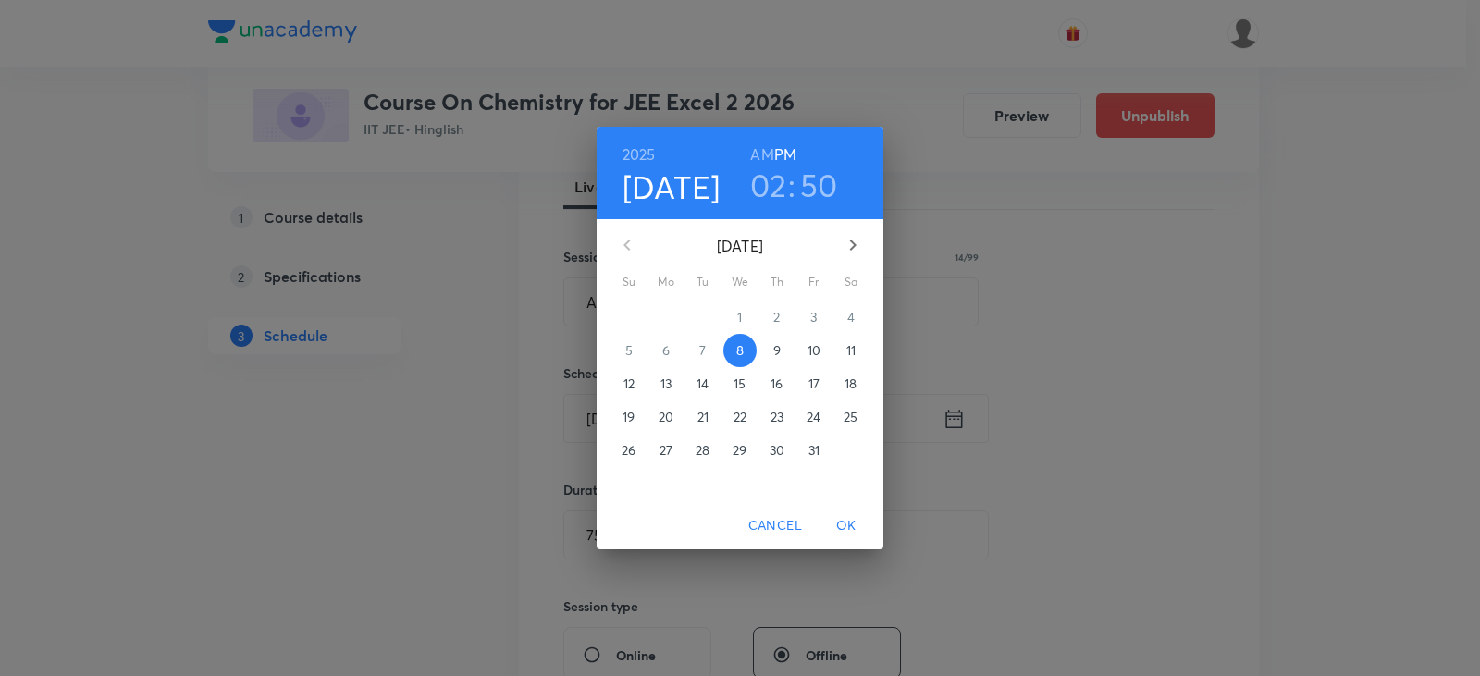
click at [779, 192] on h3 "02" at bounding box center [768, 185] width 37 height 39
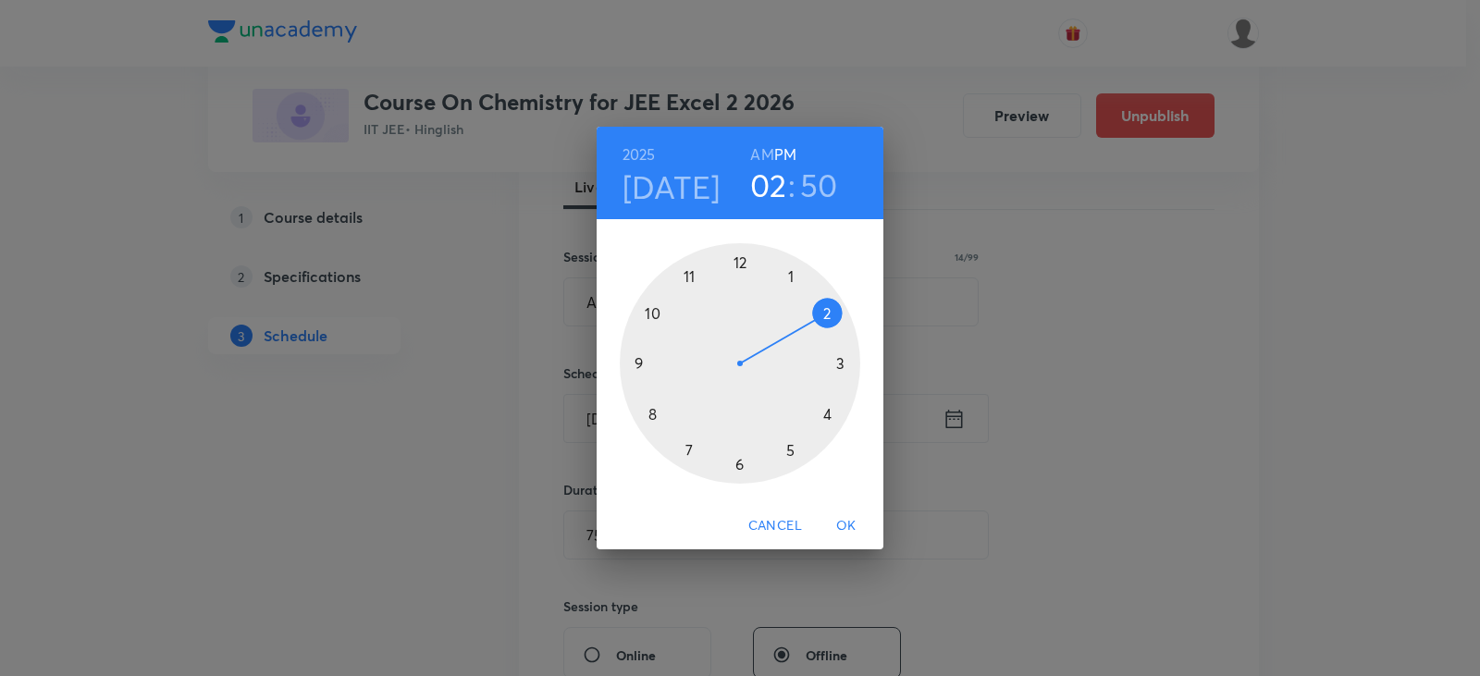
click at [733, 471] on div at bounding box center [740, 363] width 240 height 240
click at [742, 266] on div at bounding box center [740, 363] width 240 height 240
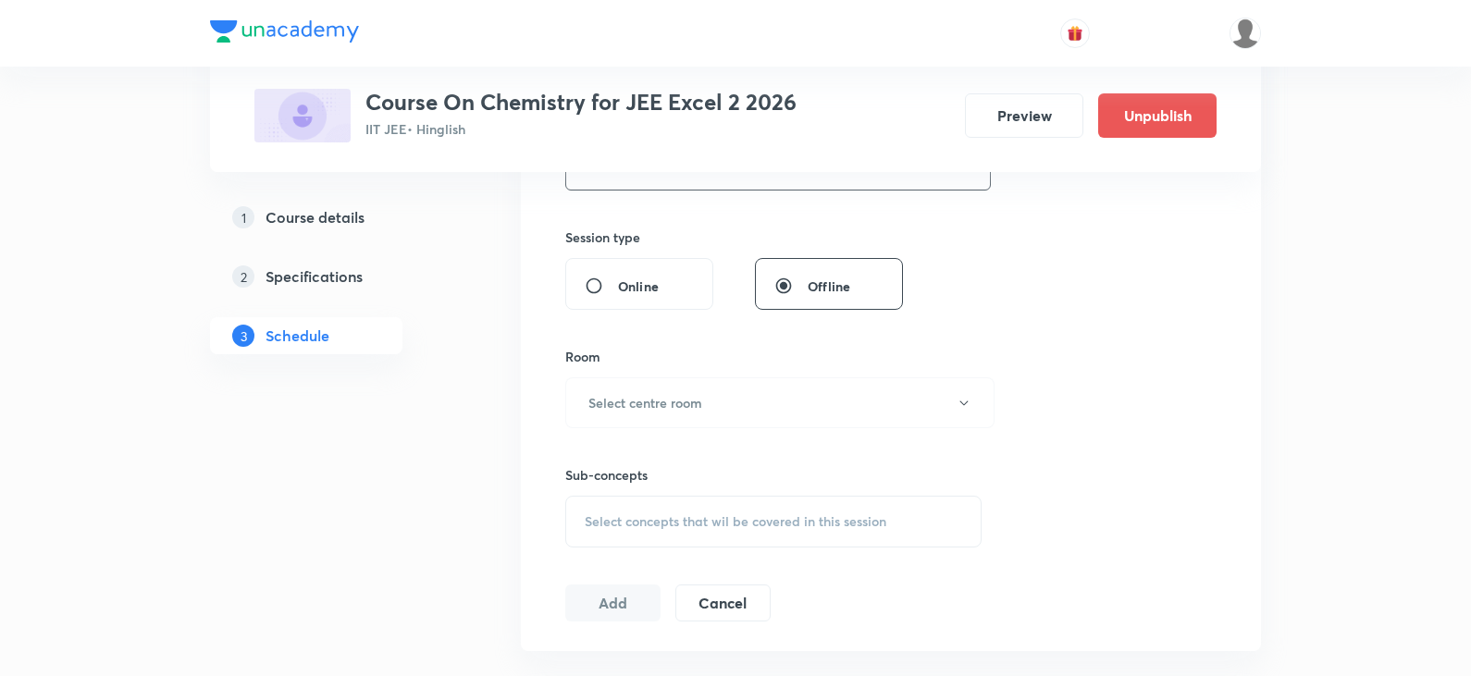
scroll to position [647, 0]
click at [680, 419] on button "Select centre room" at bounding box center [779, 401] width 429 height 51
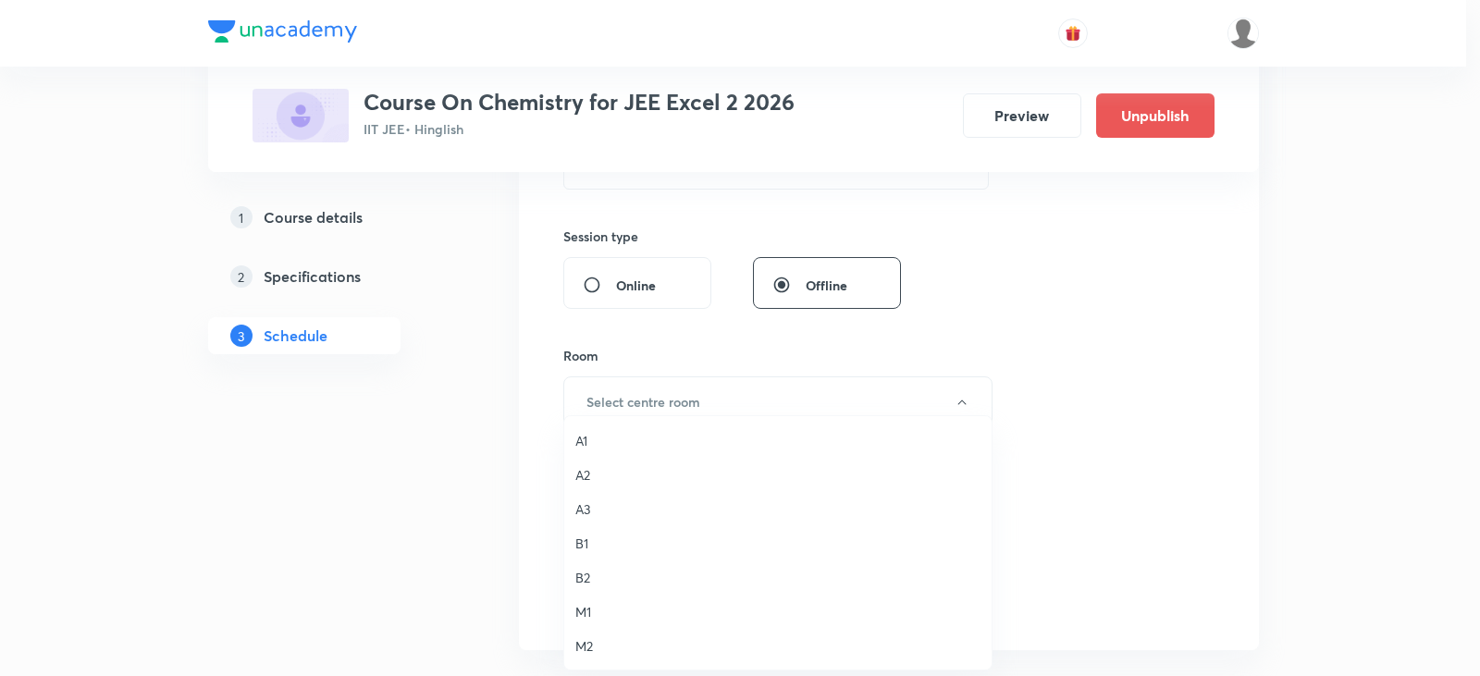
click at [584, 511] on span "A3" at bounding box center [777, 508] width 405 height 19
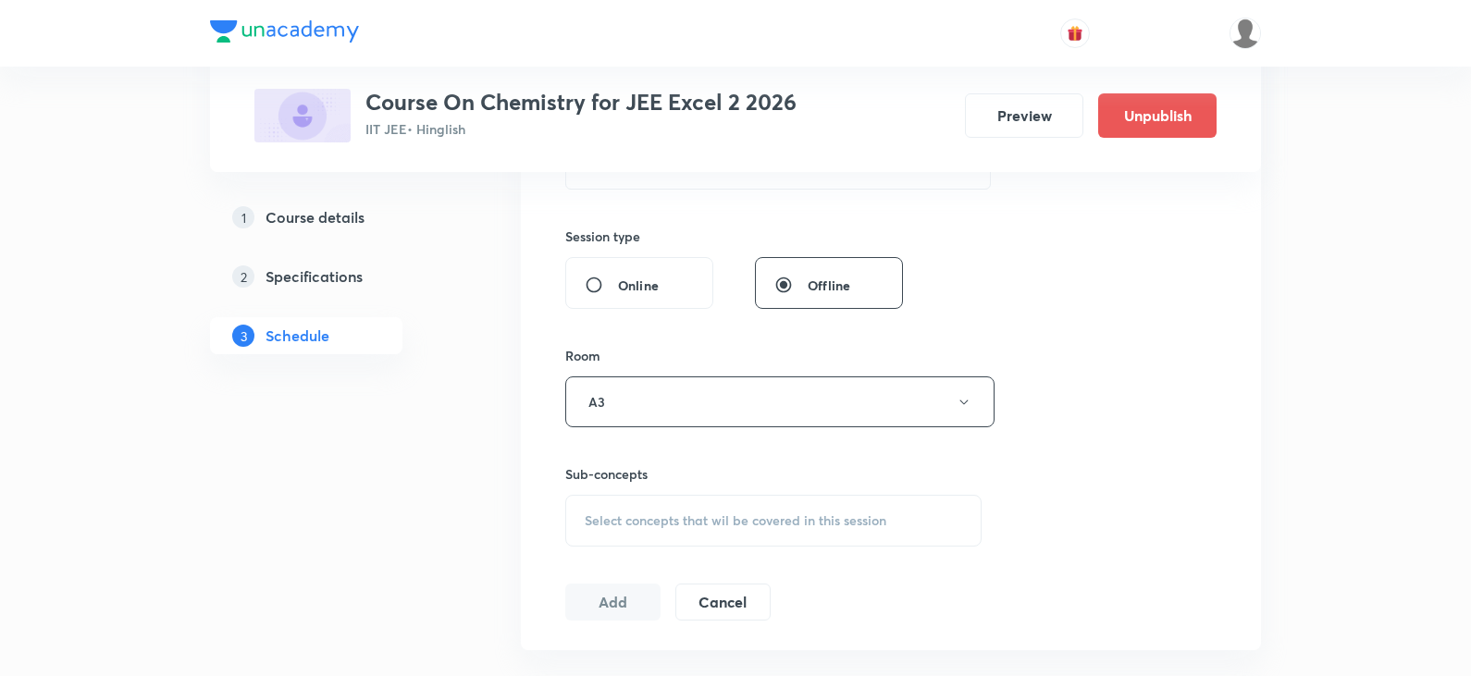
click at [716, 516] on span "Select concepts that wil be covered in this session" at bounding box center [736, 520] width 302 height 15
drag, startPoint x: 656, startPoint y: 580, endPoint x: 792, endPoint y: 585, distance: 136.0
click at [792, 585] on input "Amine Part - 2" at bounding box center [714, 578] width 208 height 47
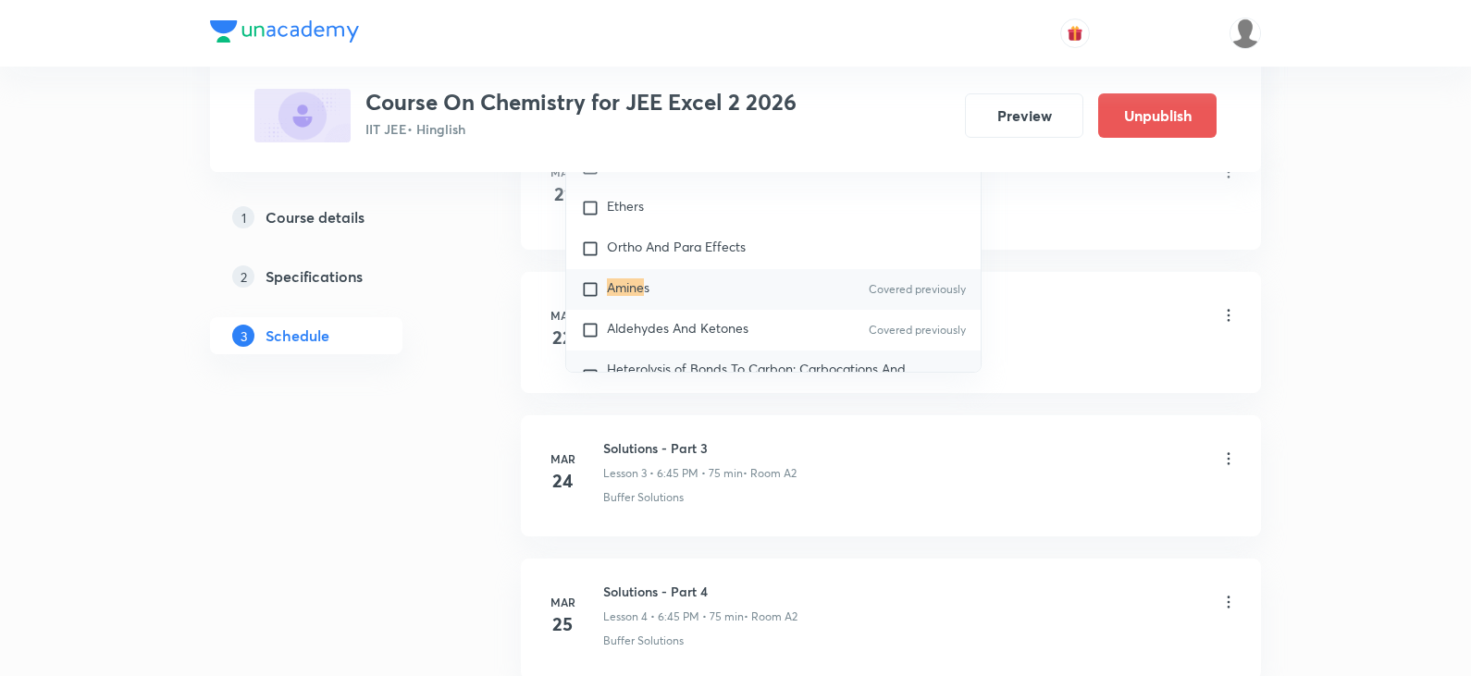
scroll to position [32685, 0]
type input "Amine"
click at [596, 290] on input "checkbox" at bounding box center [594, 286] width 26 height 18
checkbox input "true"
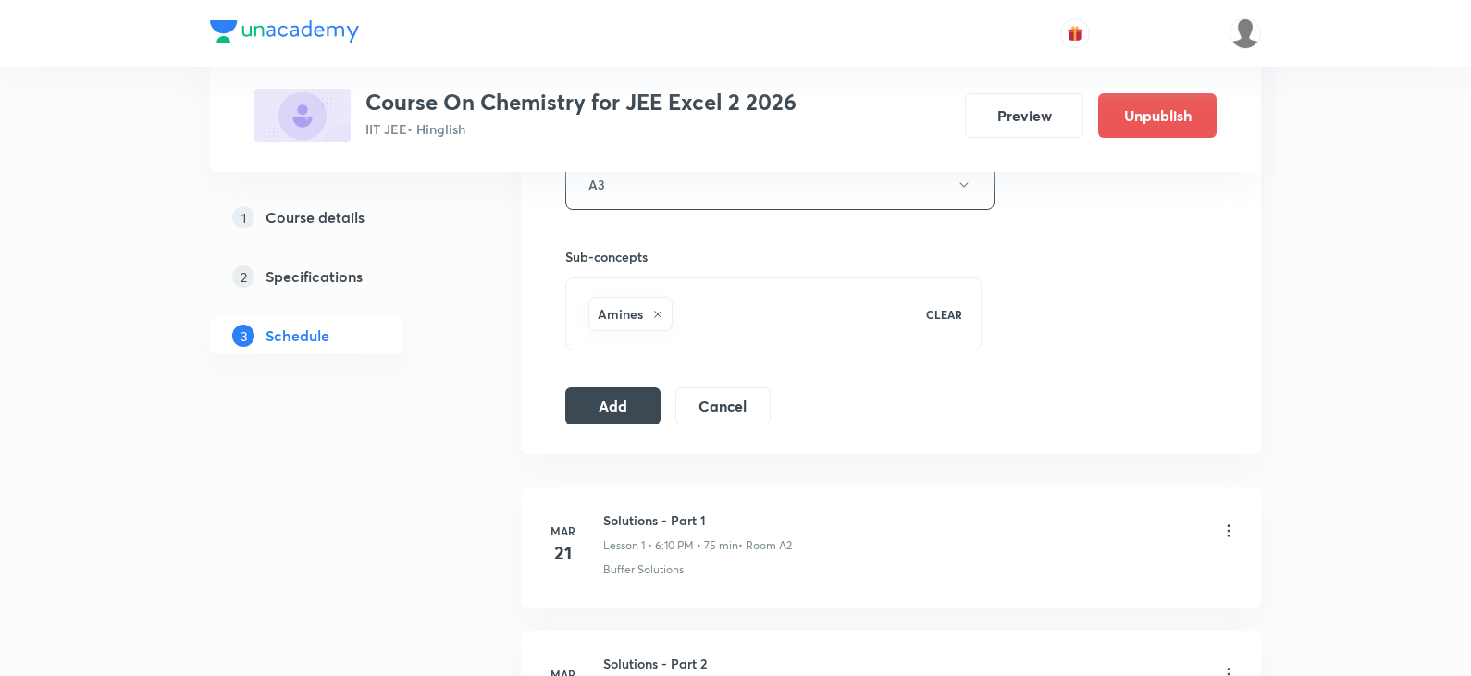
scroll to position [832, 0]
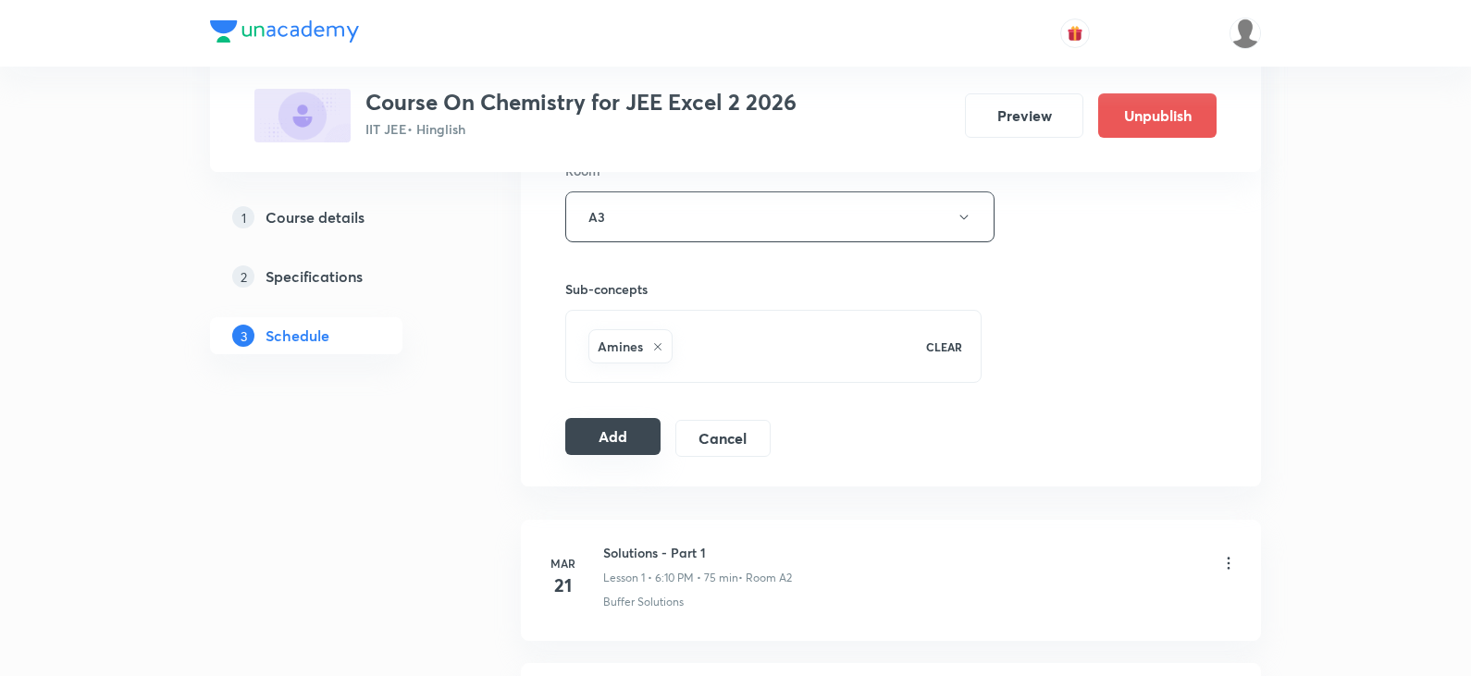
click at [623, 441] on button "Add" at bounding box center [612, 436] width 95 height 37
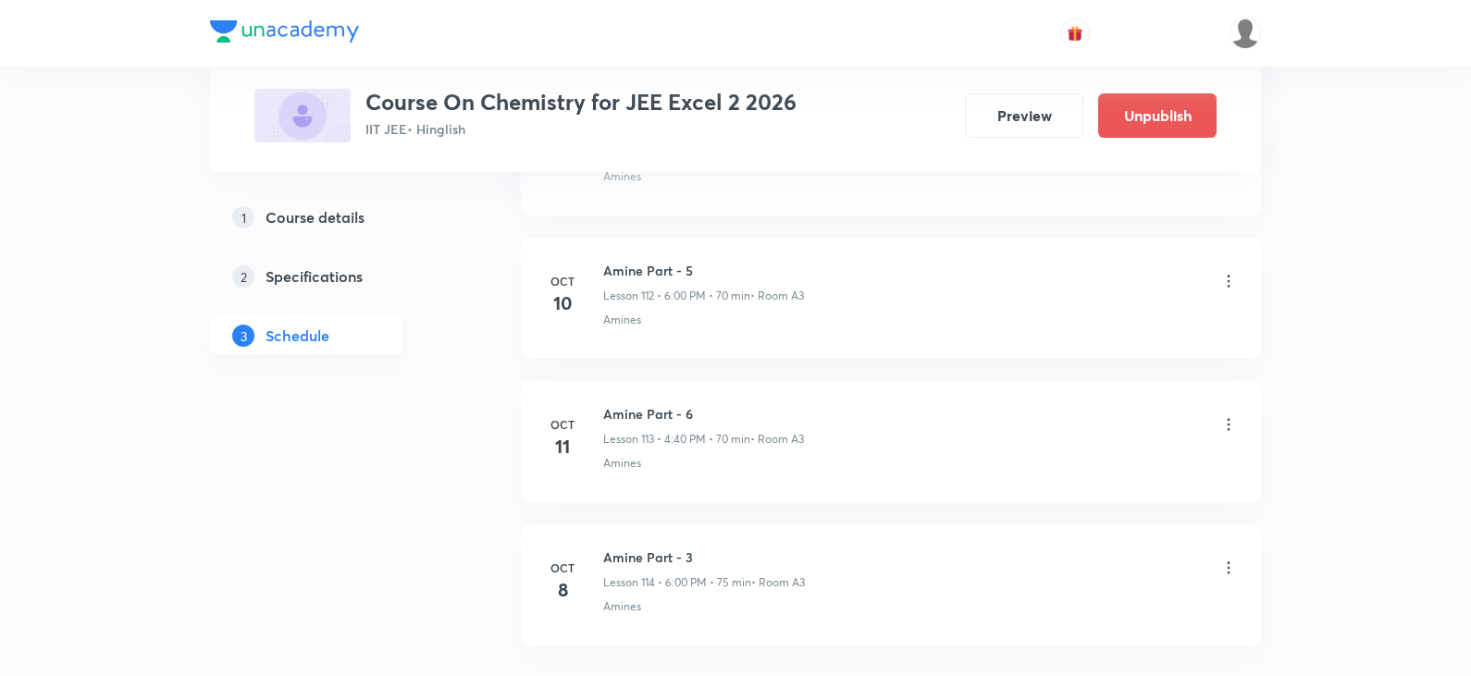
scroll to position [16248, 0]
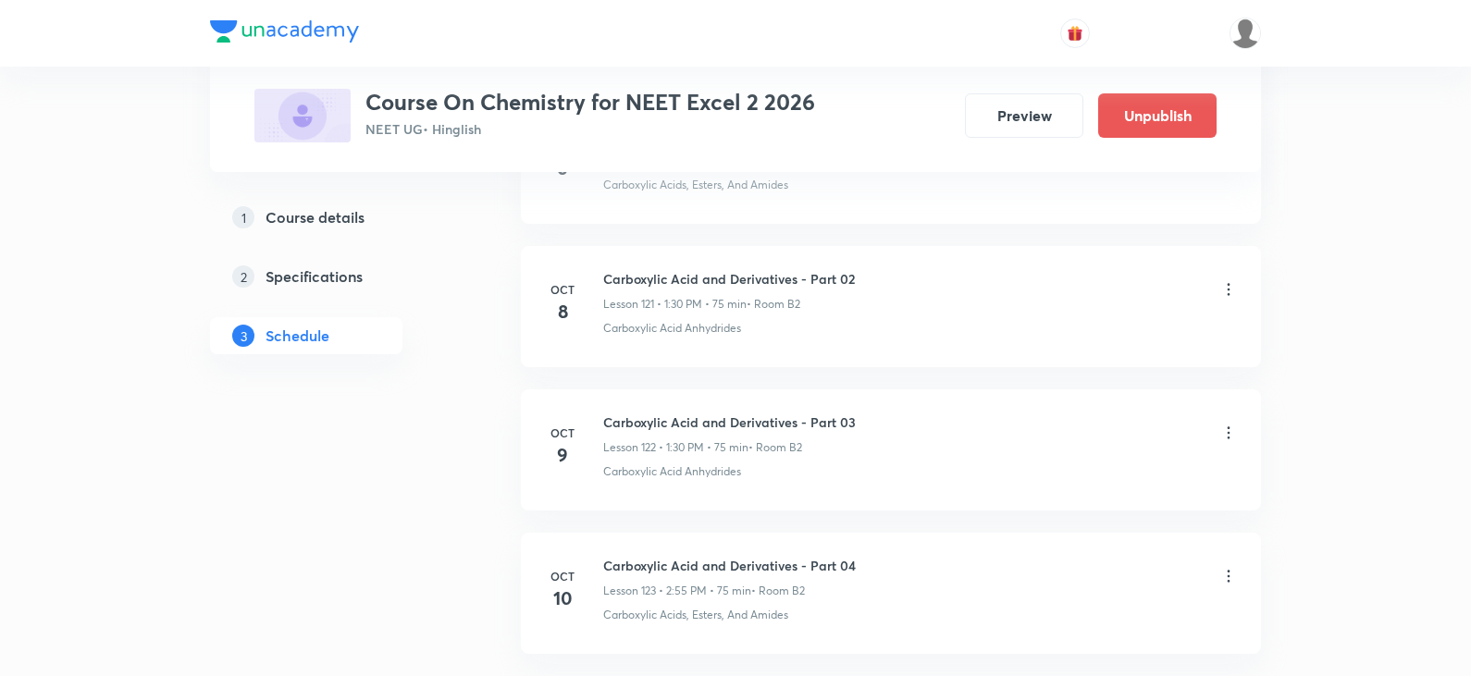
scroll to position [18162, 0]
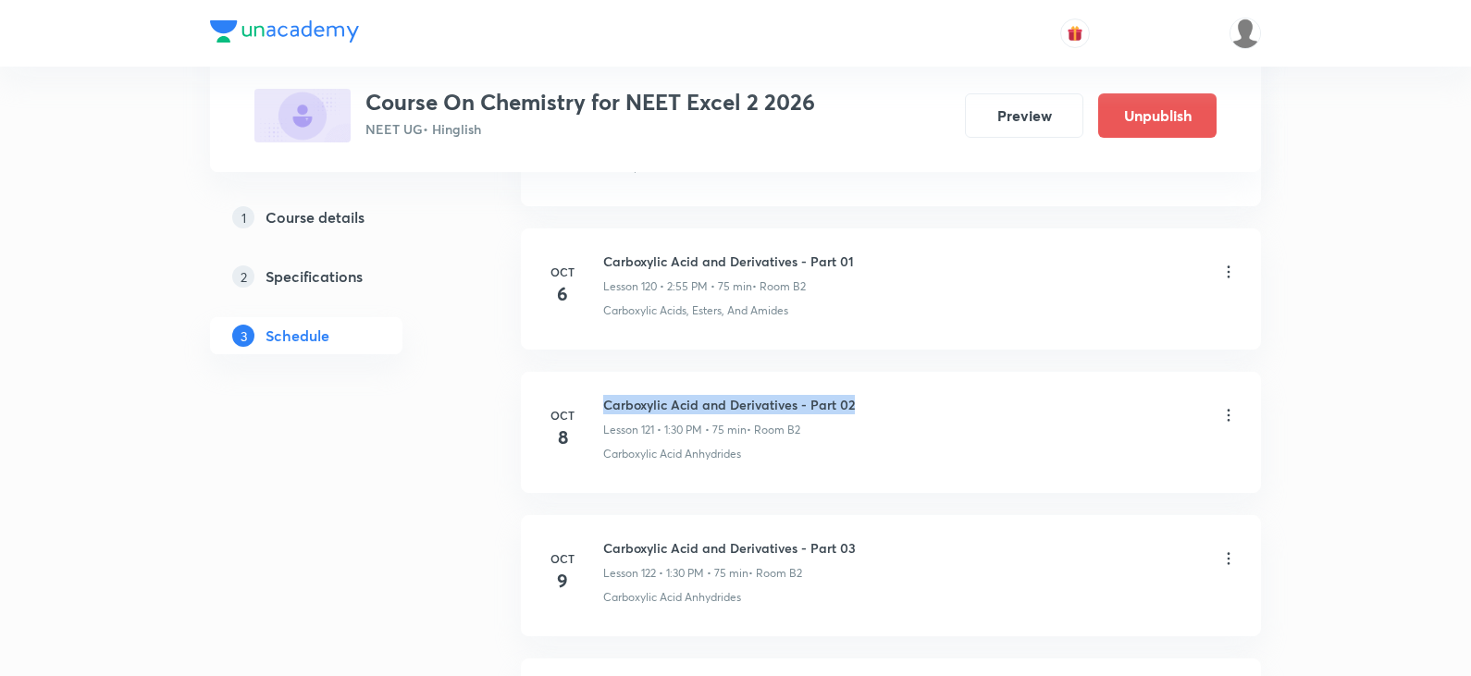
drag, startPoint x: 604, startPoint y: 397, endPoint x: 854, endPoint y: 397, distance: 249.7
click at [854, 397] on div "Carboxylic Acid and Derivatives - Part 02 Lesson 121 • 1:30 PM • 75 min • Room …" at bounding box center [920, 416] width 634 height 43
copy h6 "Carboxylic Acid and Derivatives - Part 02"
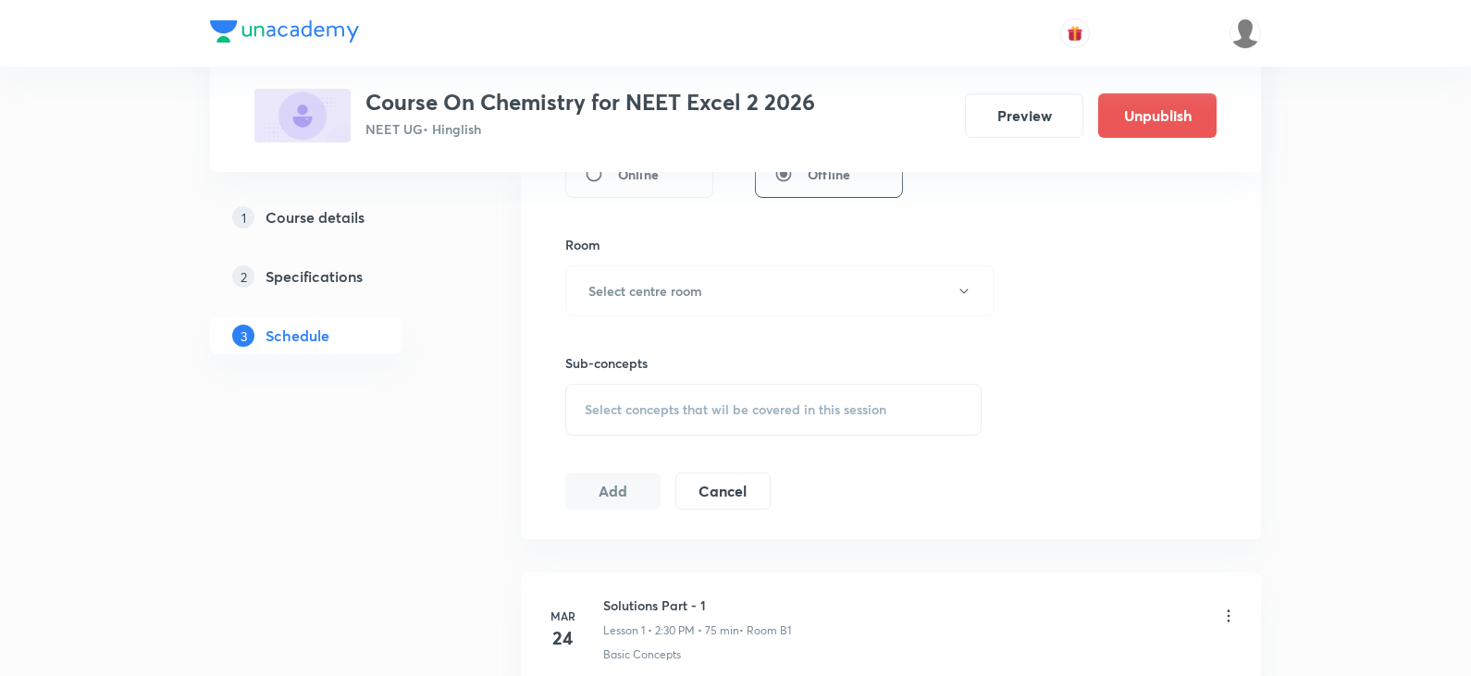
scroll to position [0, 0]
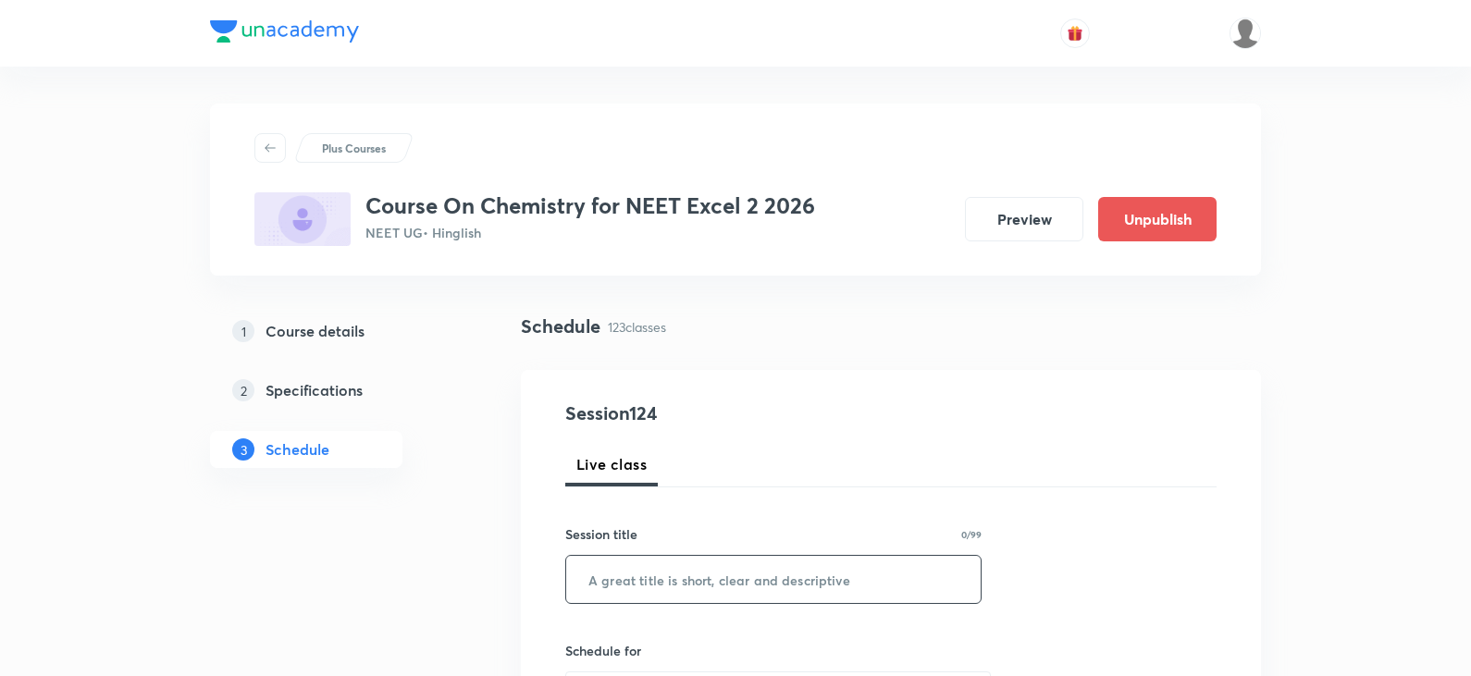
click at [726, 588] on input "text" at bounding box center [773, 579] width 414 height 47
paste input "Carboxylic Acid and Derivatives - Part 02"
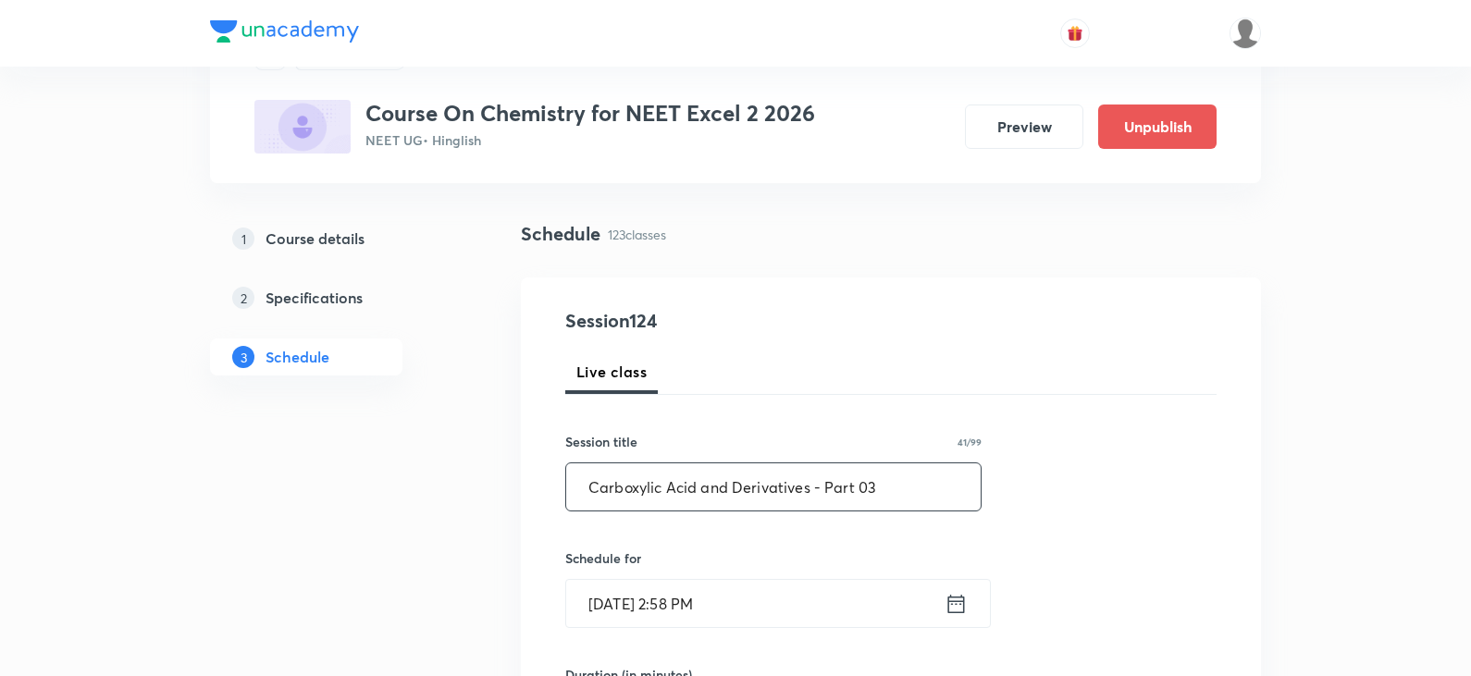
scroll to position [277, 0]
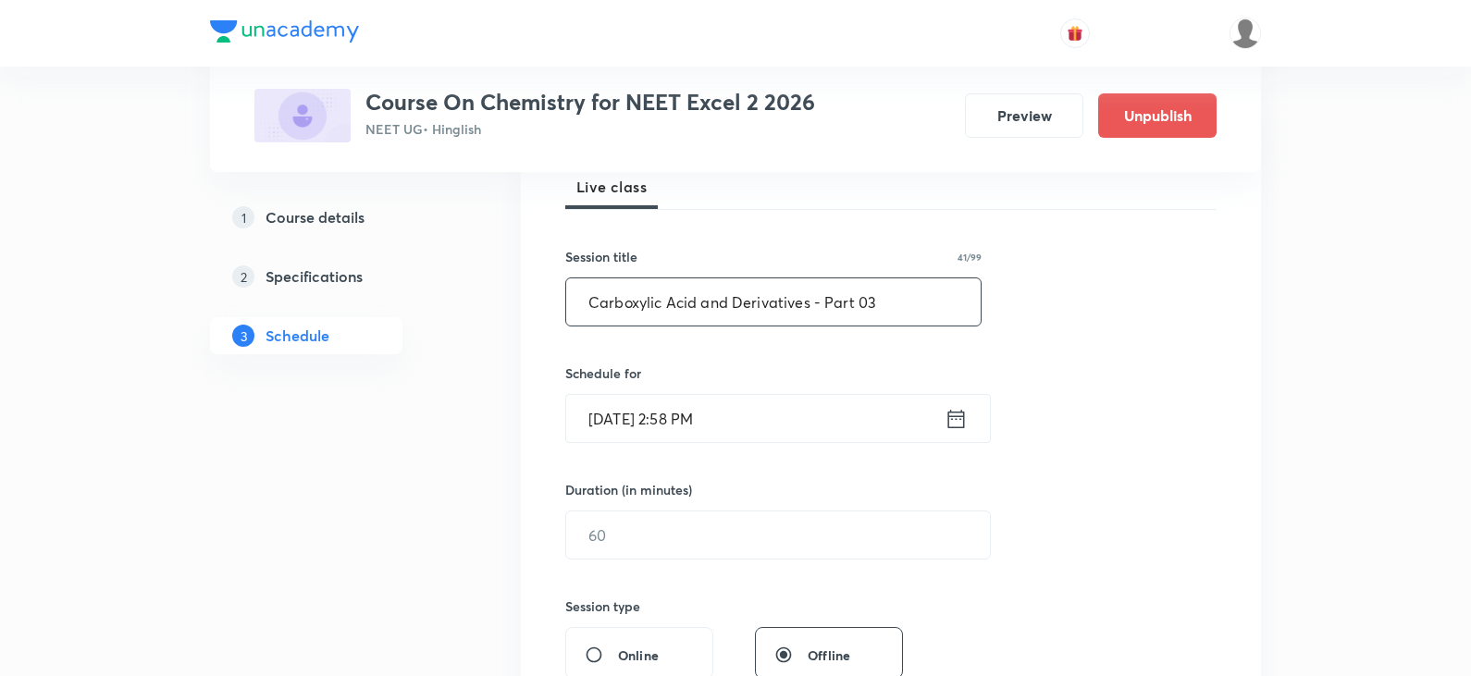
type input "Carboxylic Acid and Derivatives - Part 03"
click at [680, 422] on input "Oct 8, 2025, 2:58 PM" at bounding box center [755, 418] width 378 height 47
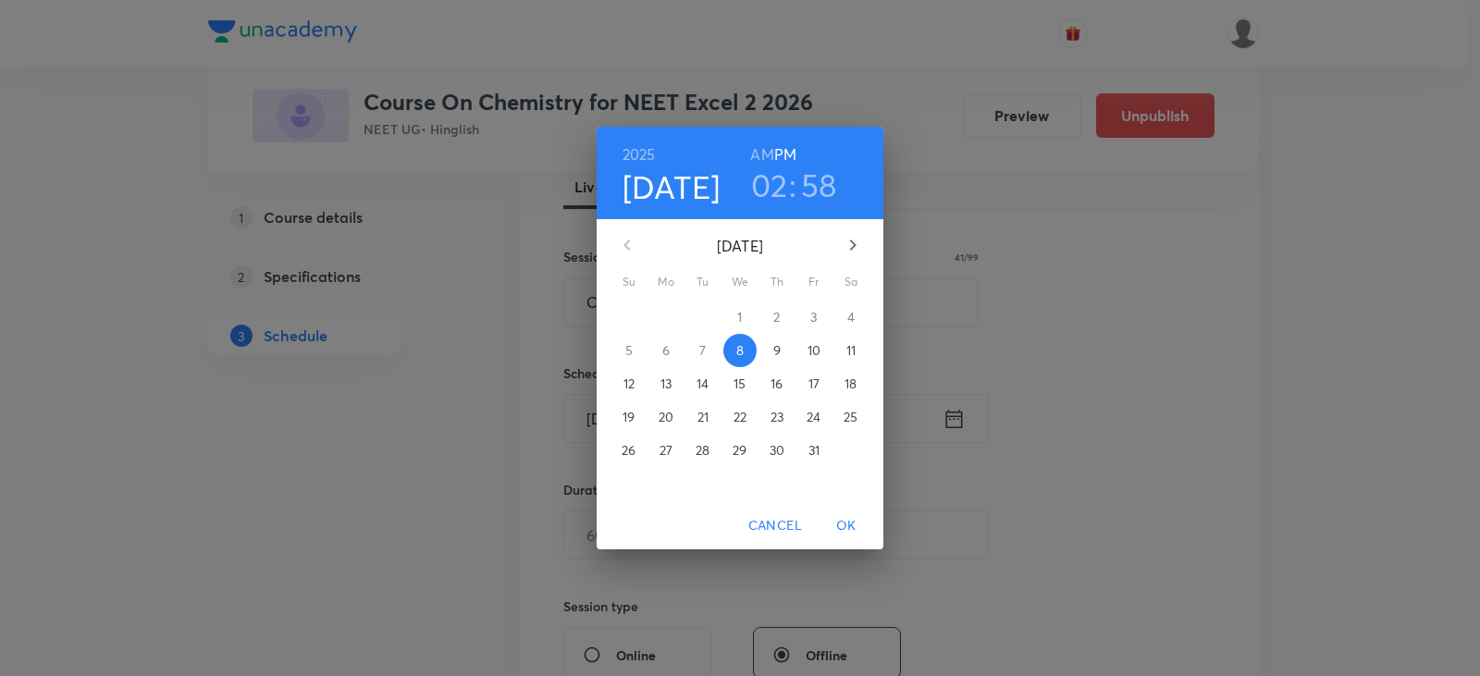
click at [774, 183] on h3 "02" at bounding box center [769, 185] width 37 height 39
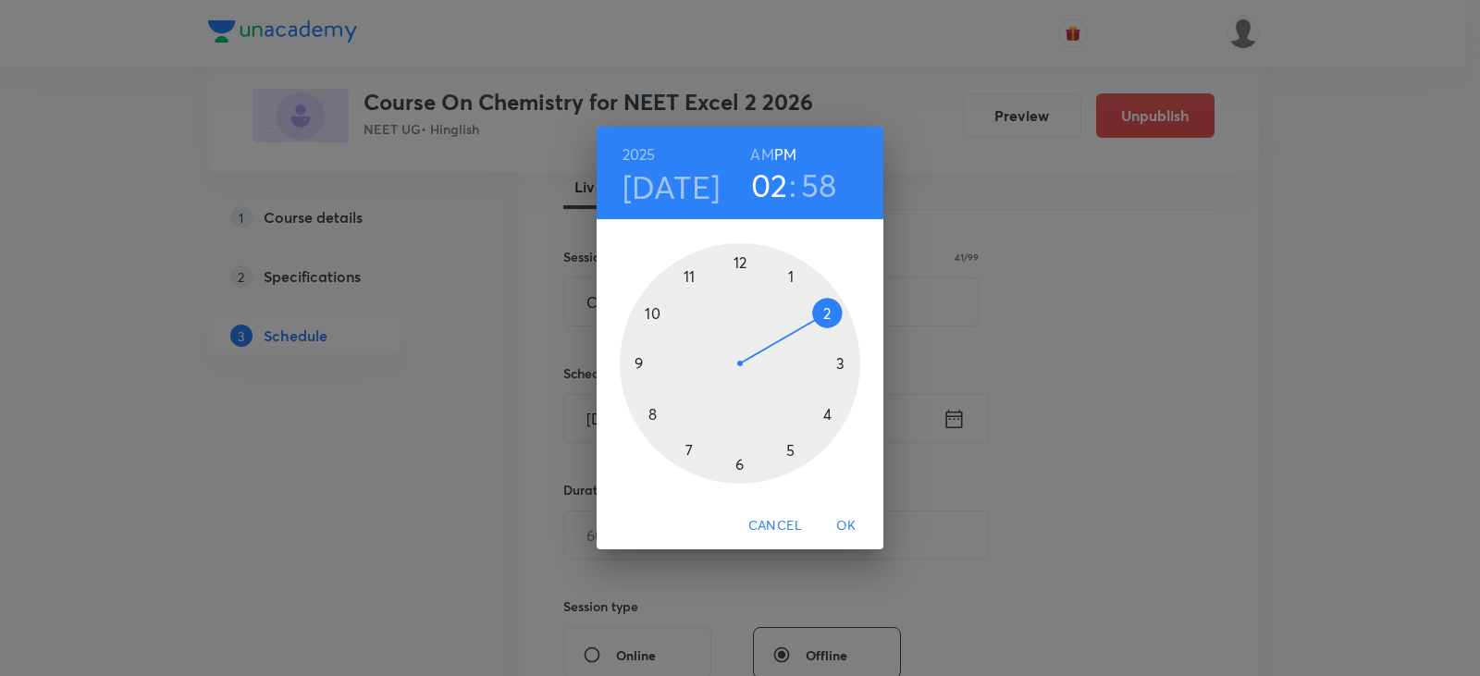
click at [827, 414] on div at bounding box center [740, 363] width 240 height 240
click at [819, 184] on h3 "58" at bounding box center [819, 185] width 36 height 39
click at [823, 415] on div at bounding box center [740, 363] width 240 height 240
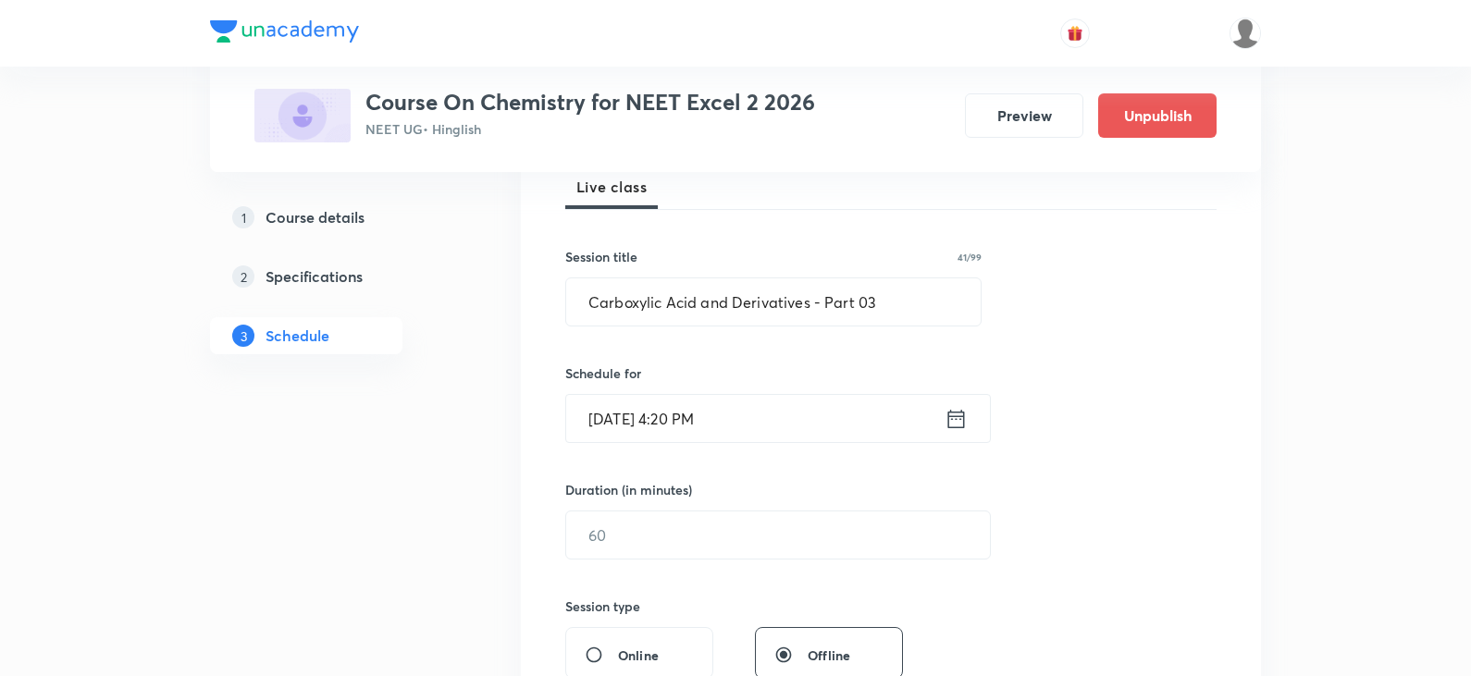
scroll to position [370, 0]
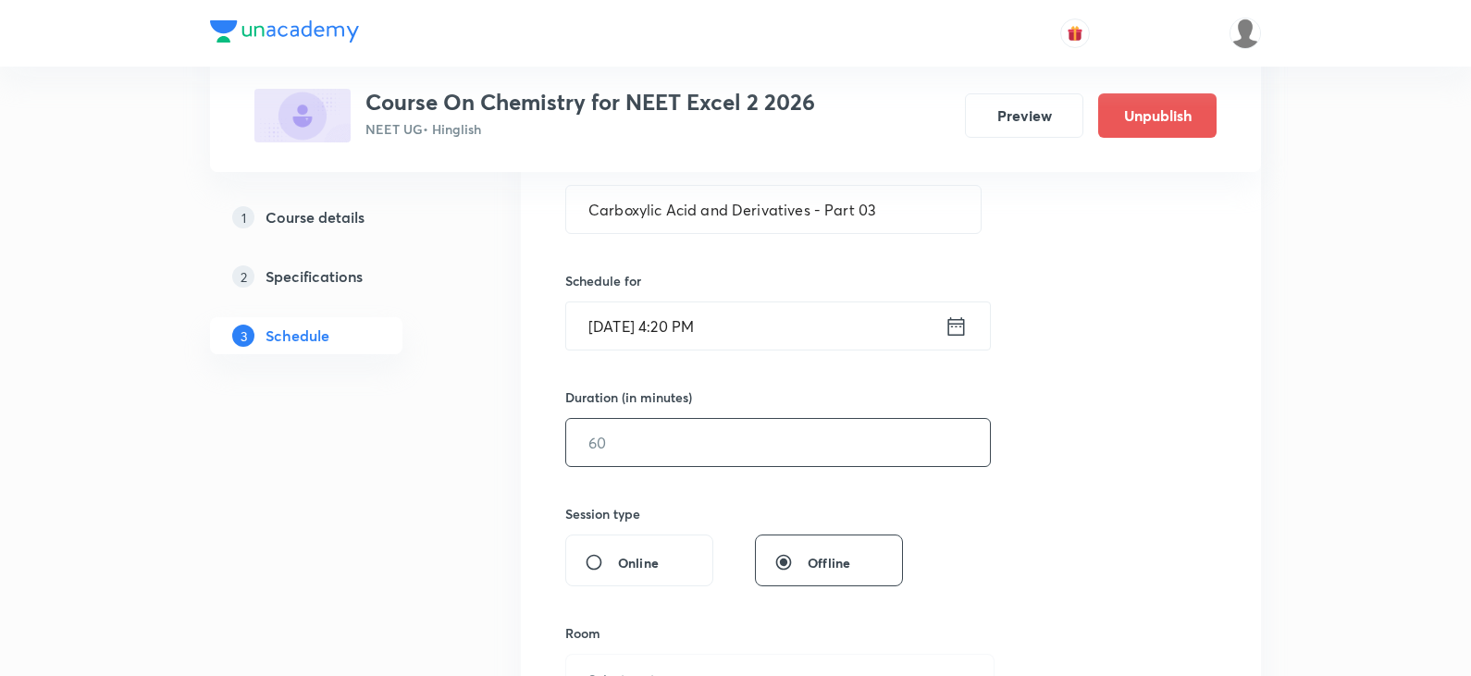
click at [646, 437] on input "text" at bounding box center [778, 442] width 424 height 47
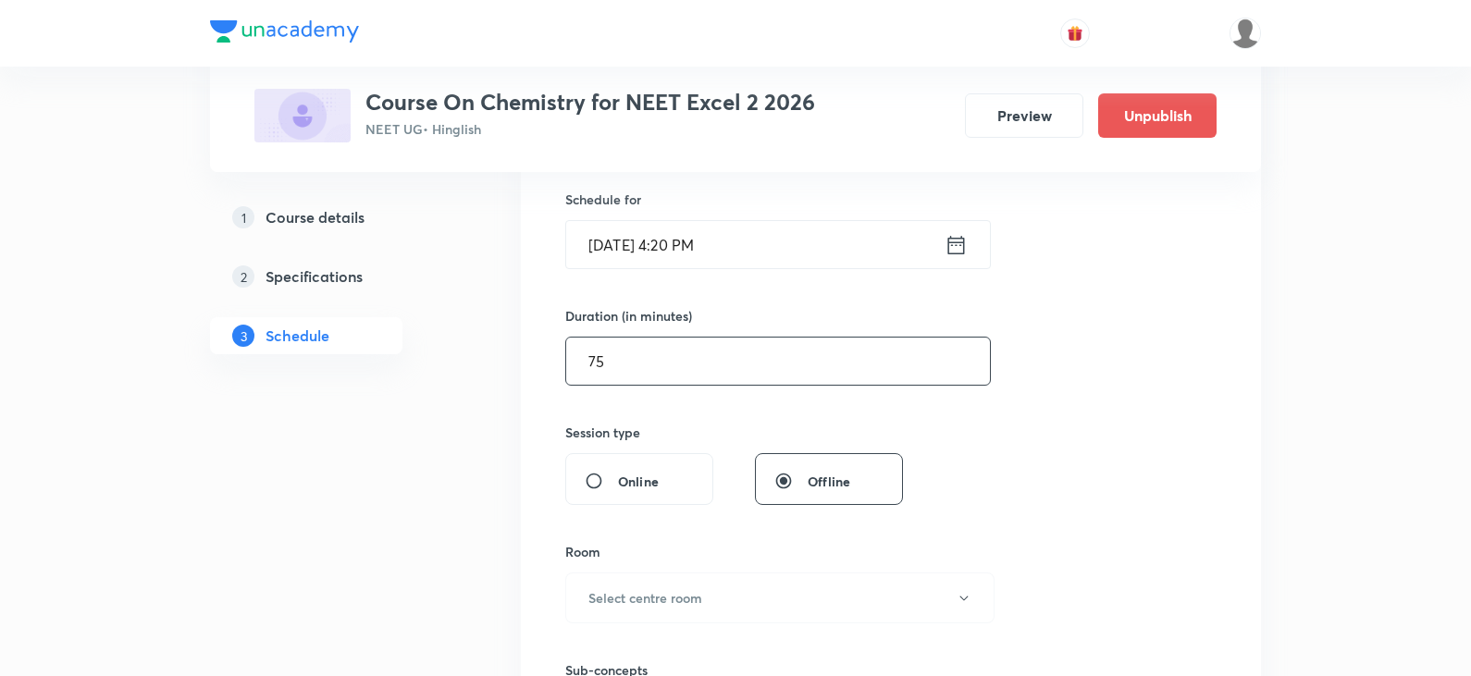
scroll to position [555, 0]
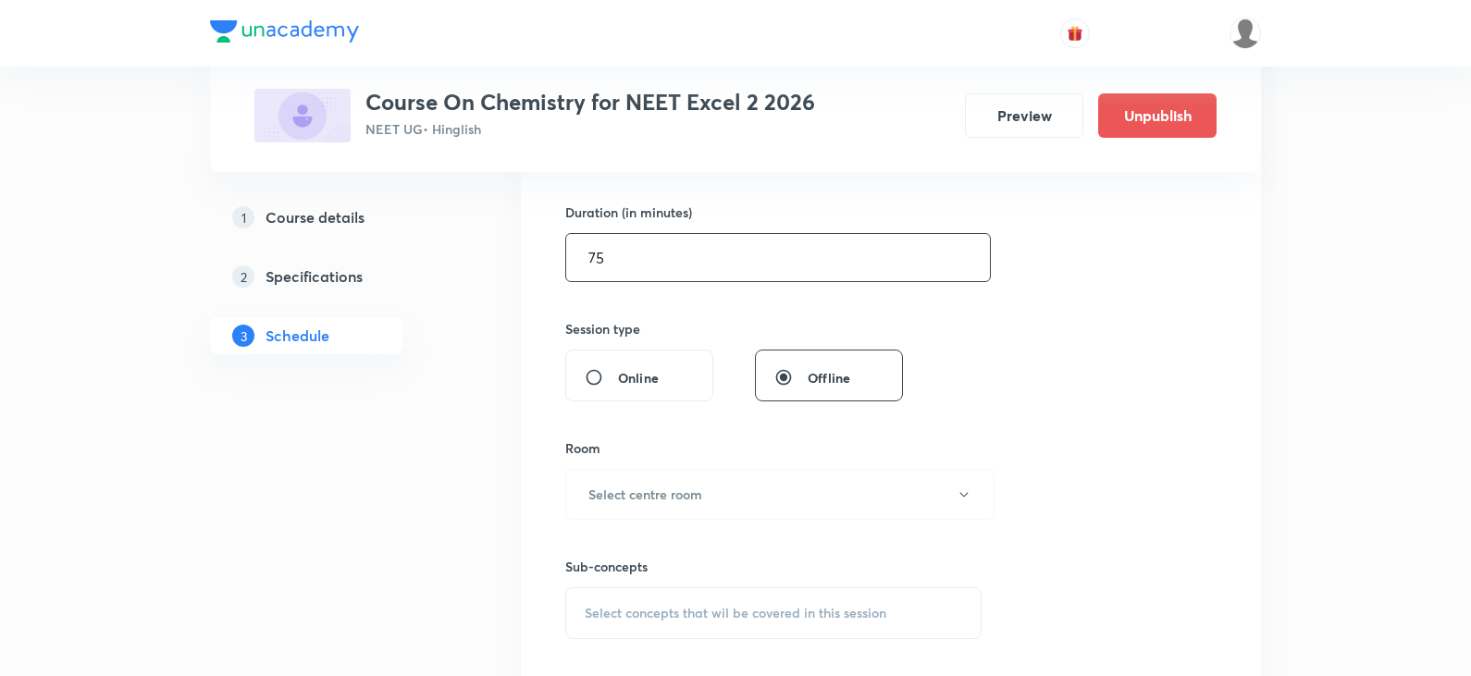
type input "75"
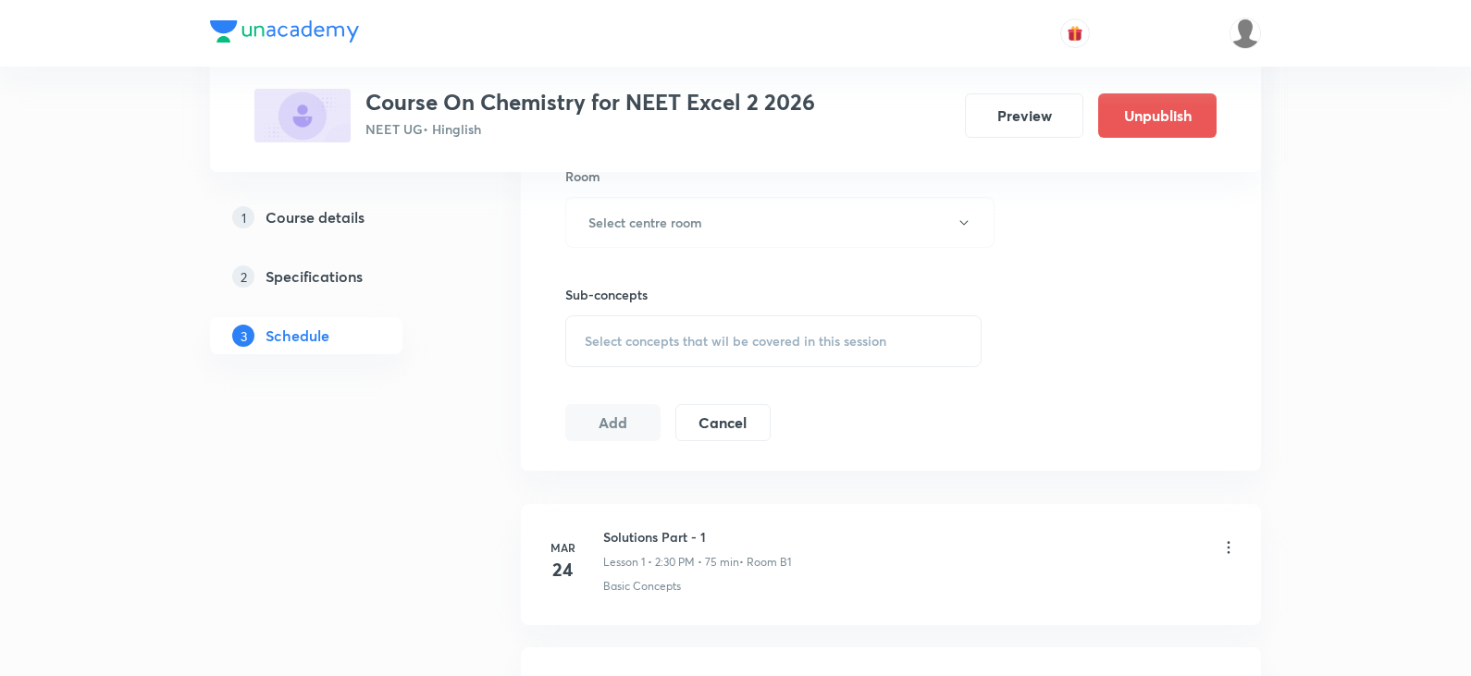
scroll to position [832, 0]
click at [648, 218] on h6 "Select centre room" at bounding box center [645, 216] width 114 height 19
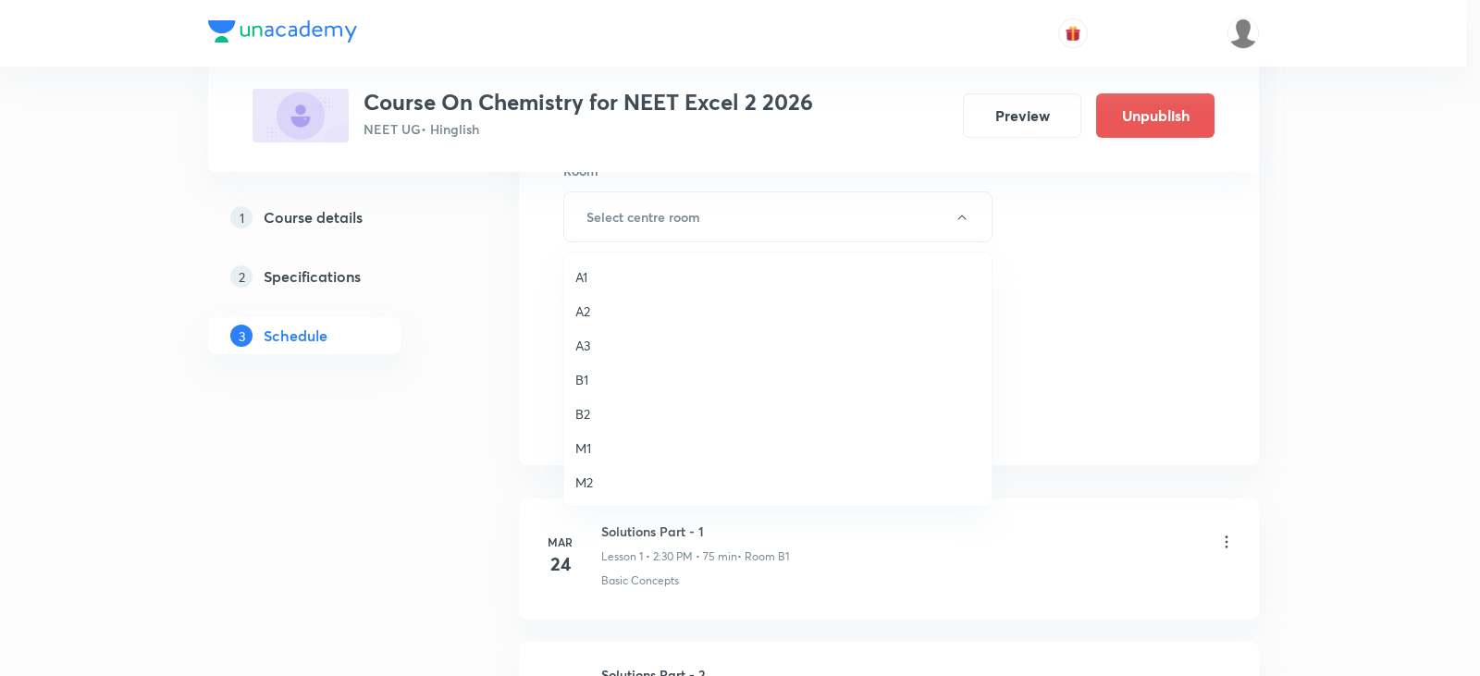
click at [597, 400] on li "B2" at bounding box center [777, 414] width 427 height 34
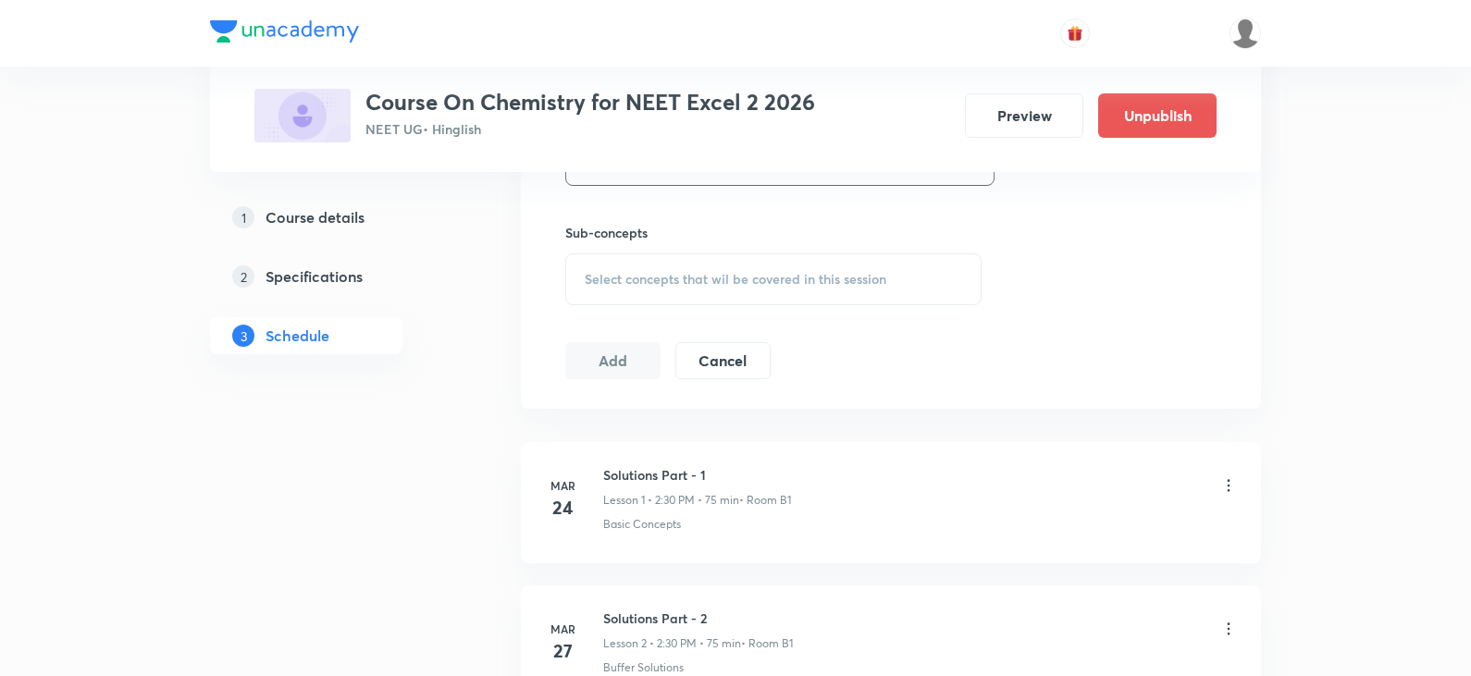
scroll to position [925, 0]
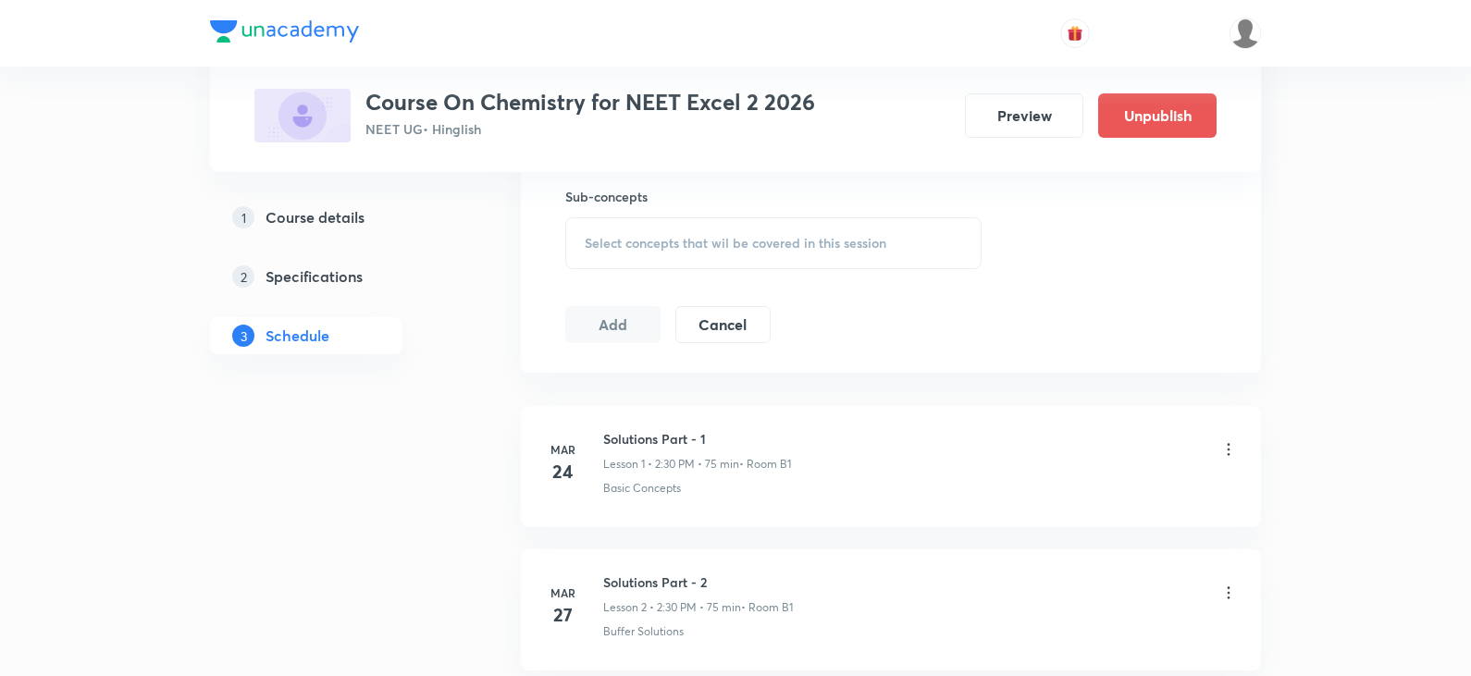
click at [626, 252] on div "Select concepts that wil be covered in this session" at bounding box center [773, 243] width 416 height 52
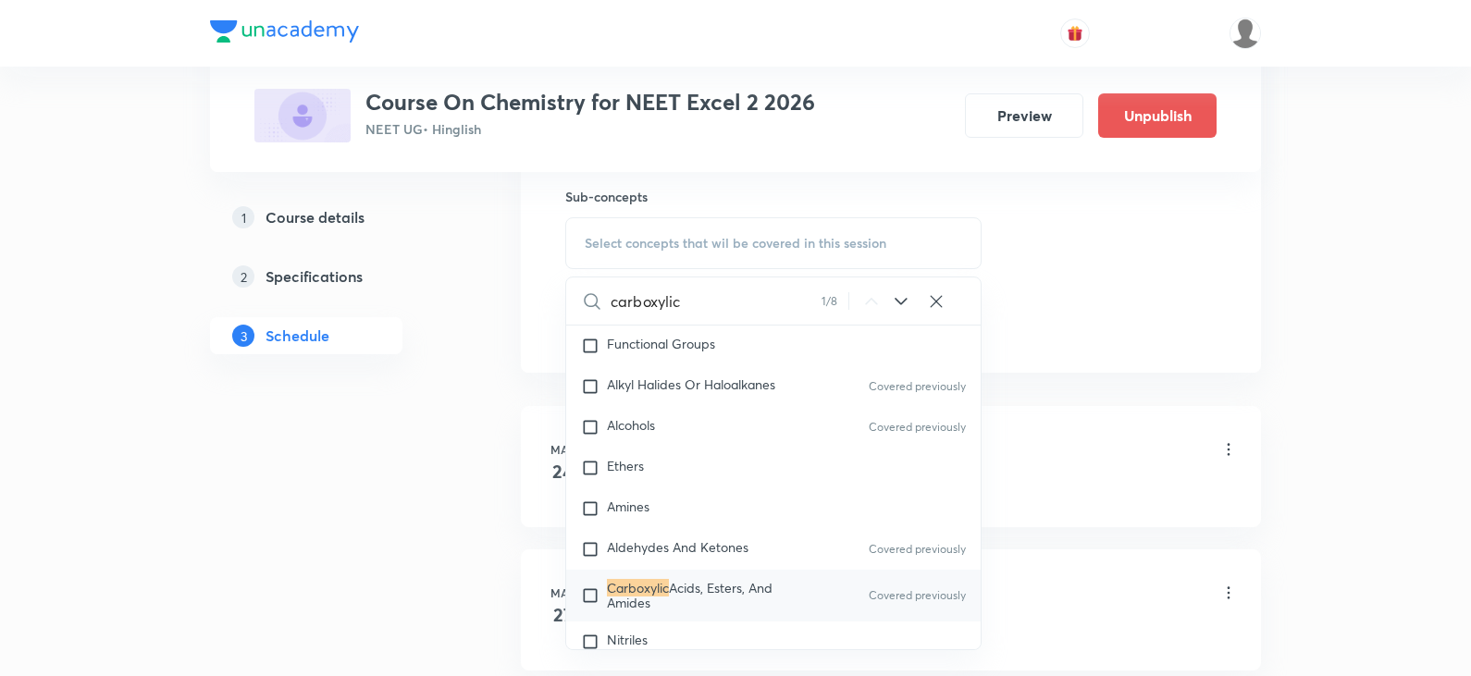
scroll to position [34588, 0]
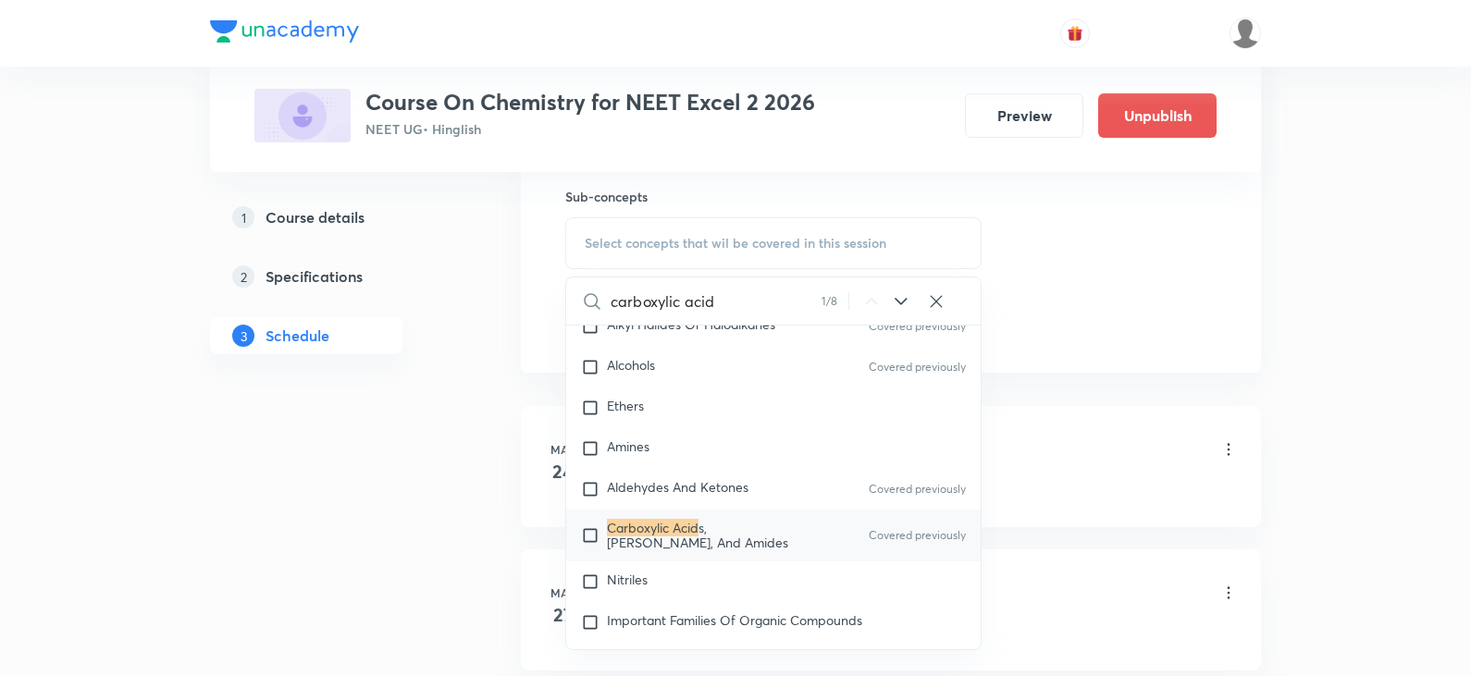
type input "carboxylic acid"
click at [593, 550] on input "checkbox" at bounding box center [594, 536] width 26 height 30
checkbox input "true"
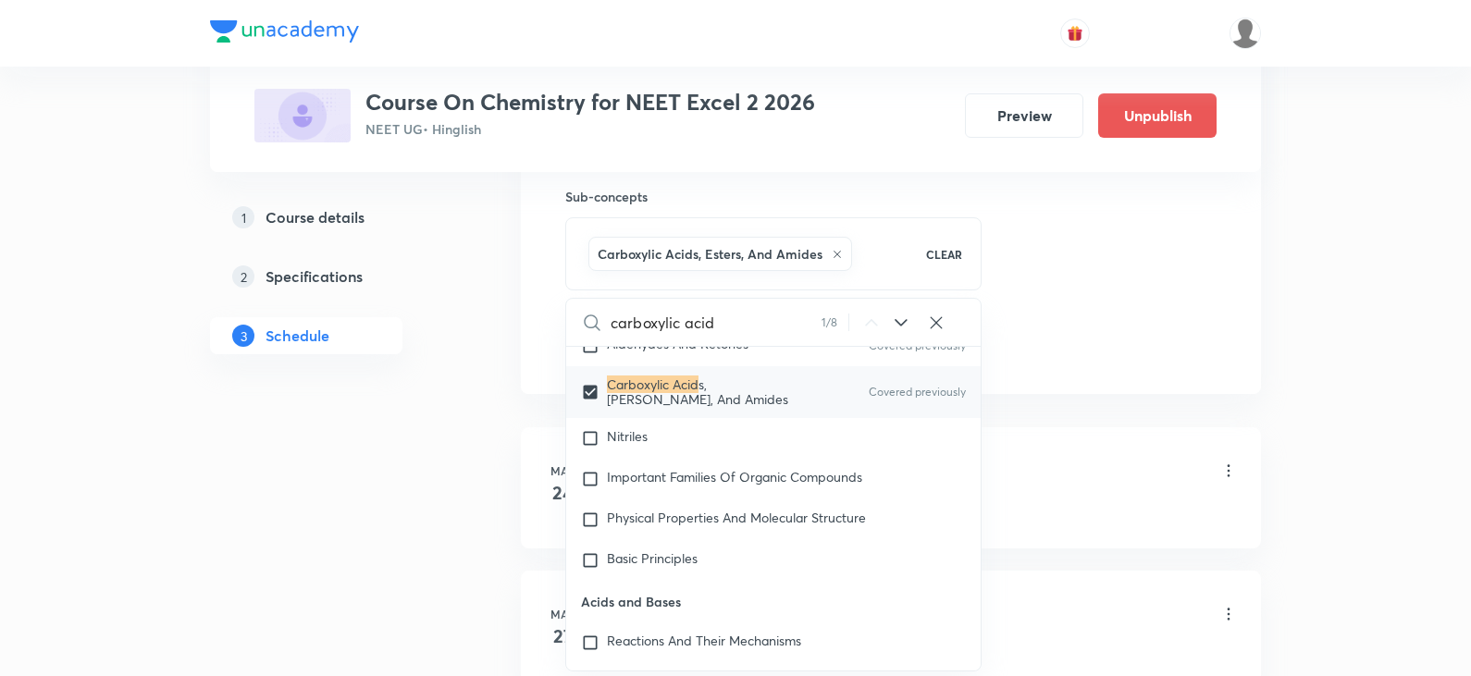
scroll to position [34773, 0]
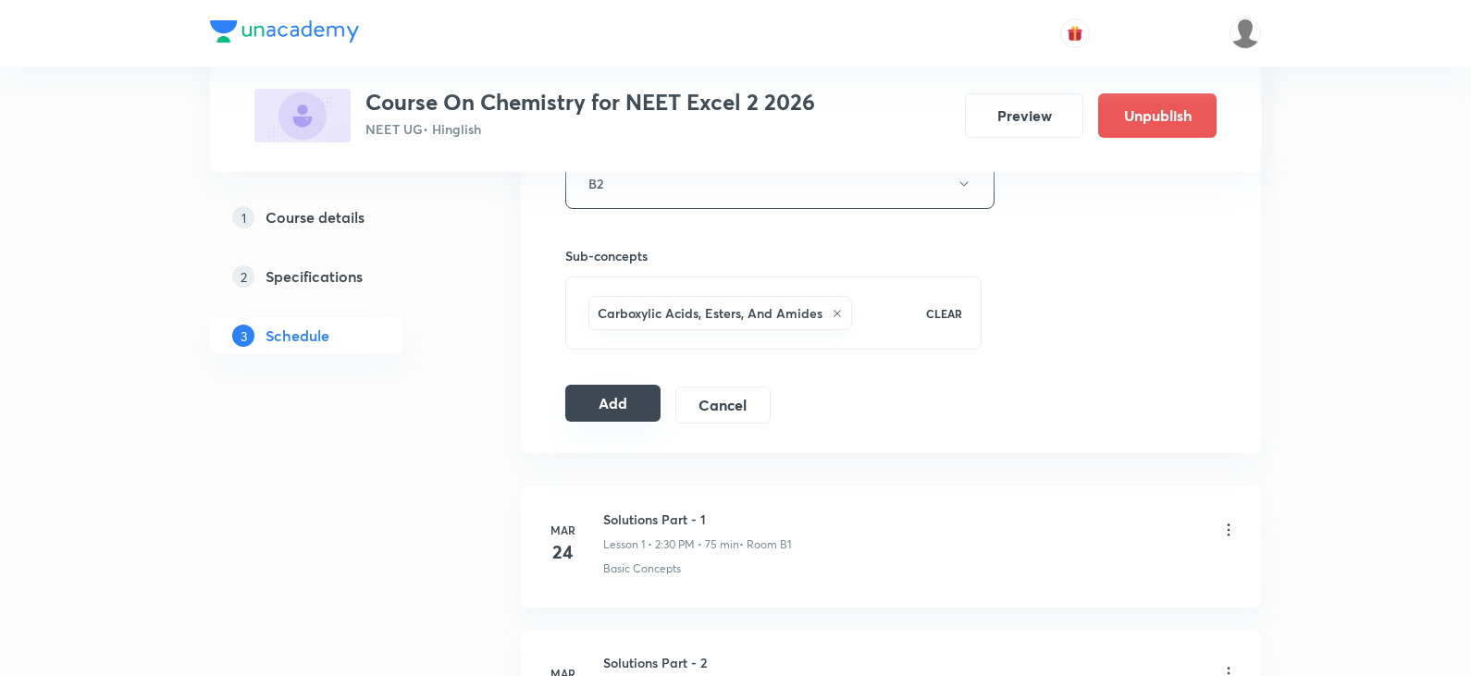
scroll to position [832, 0]
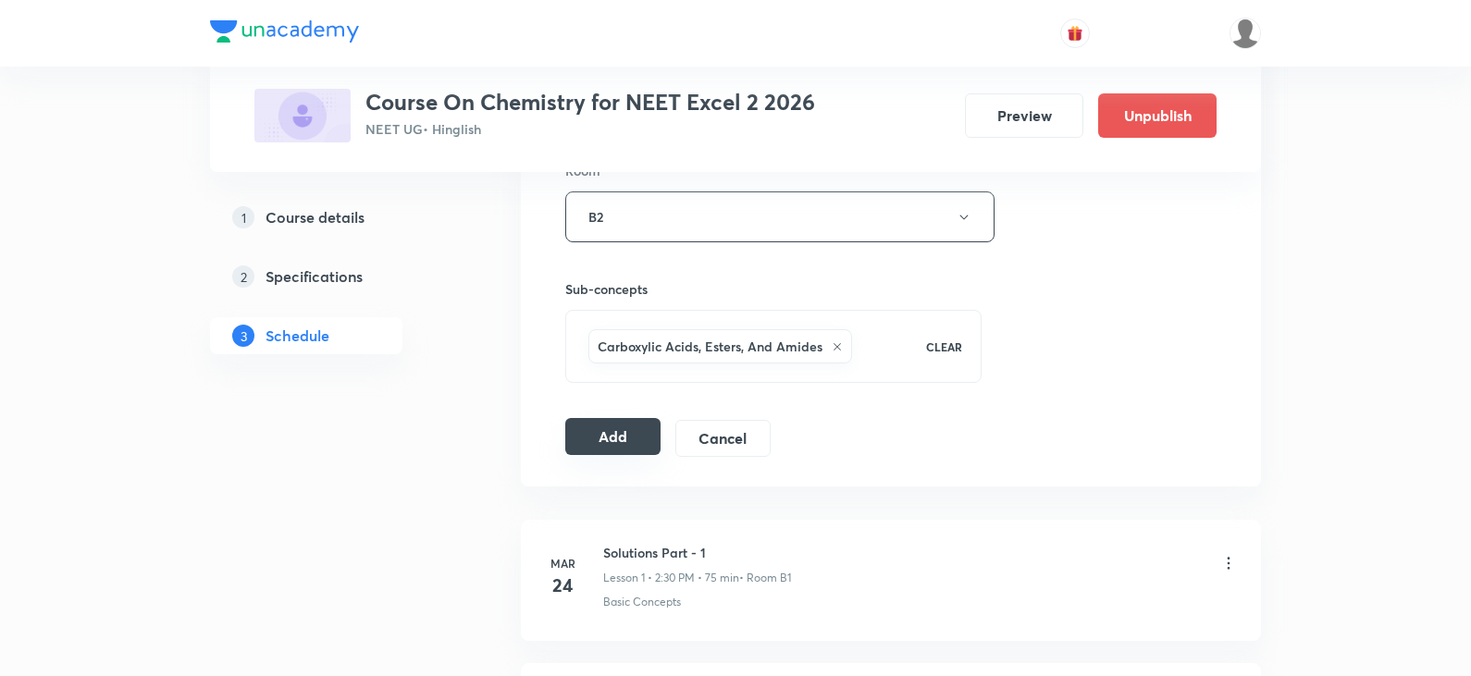
click at [599, 432] on button "Add" at bounding box center [612, 436] width 95 height 37
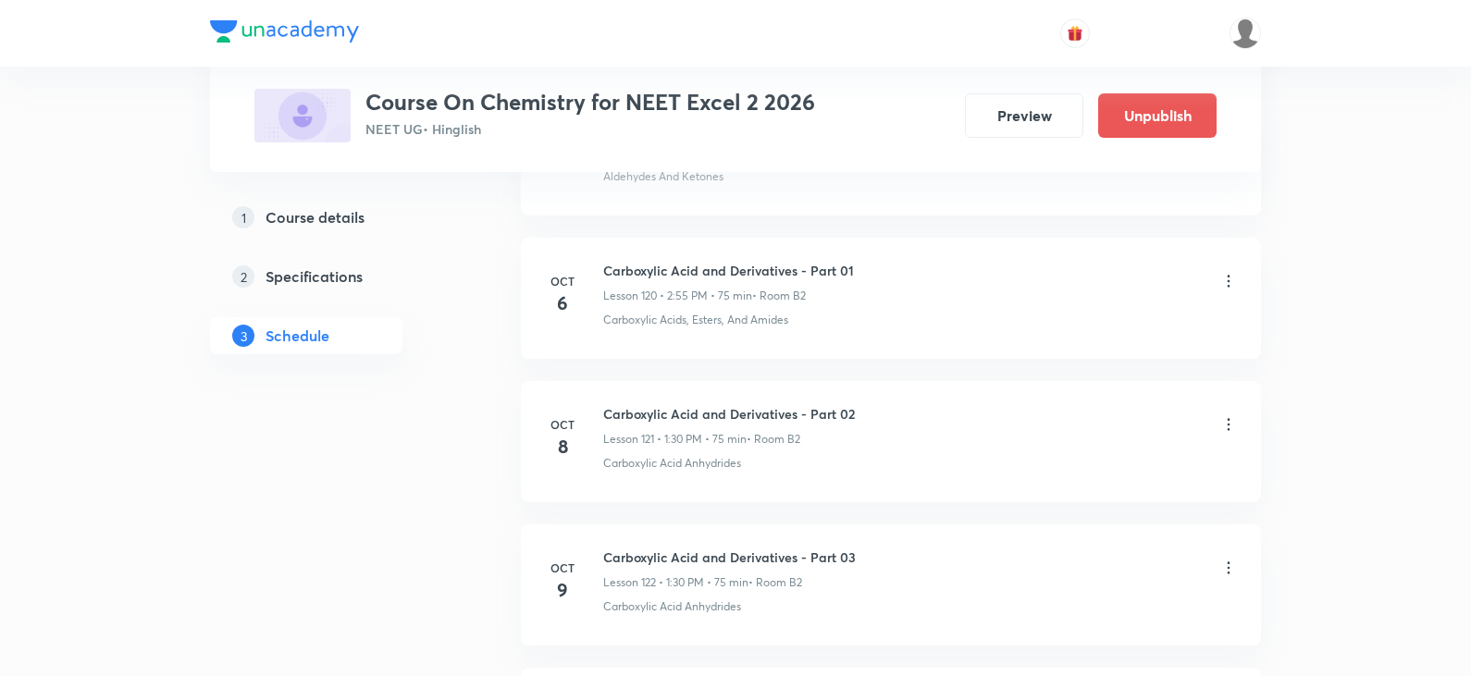
scroll to position [17270, 0]
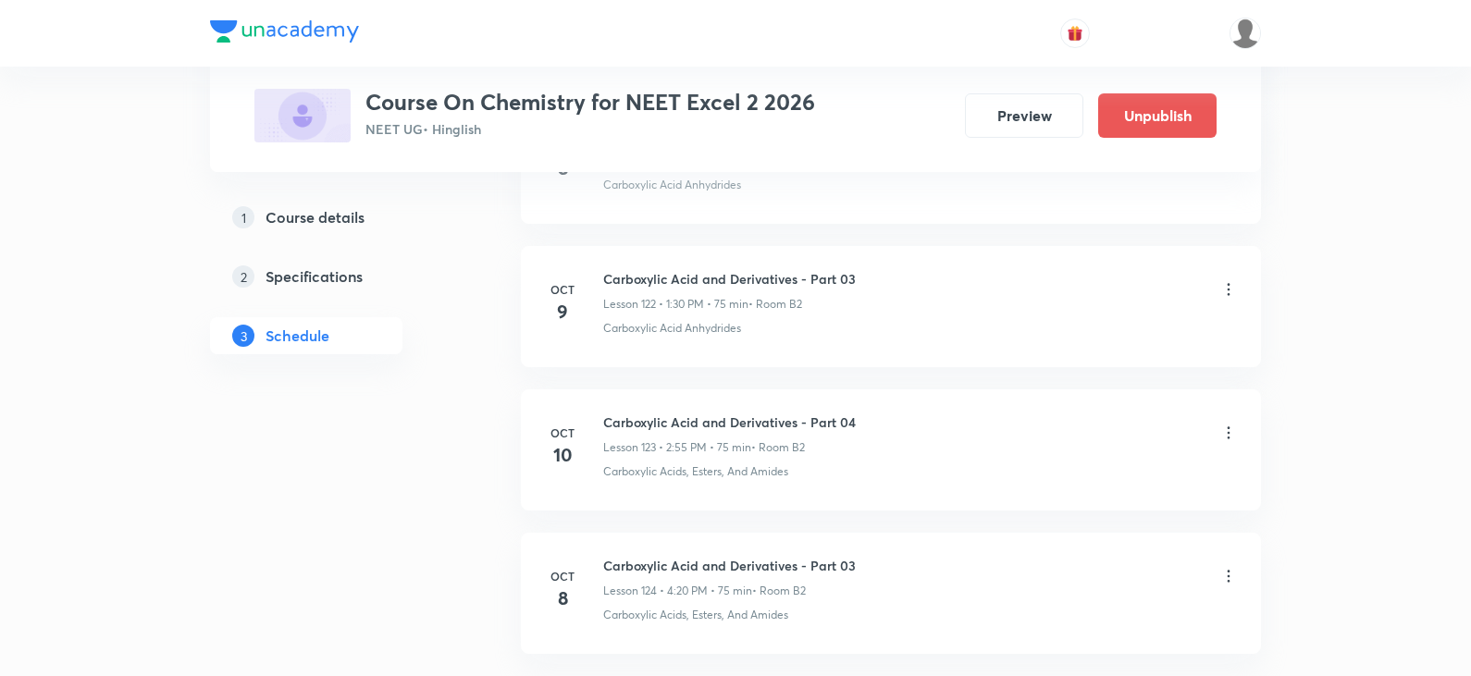
scroll to position [17548, 0]
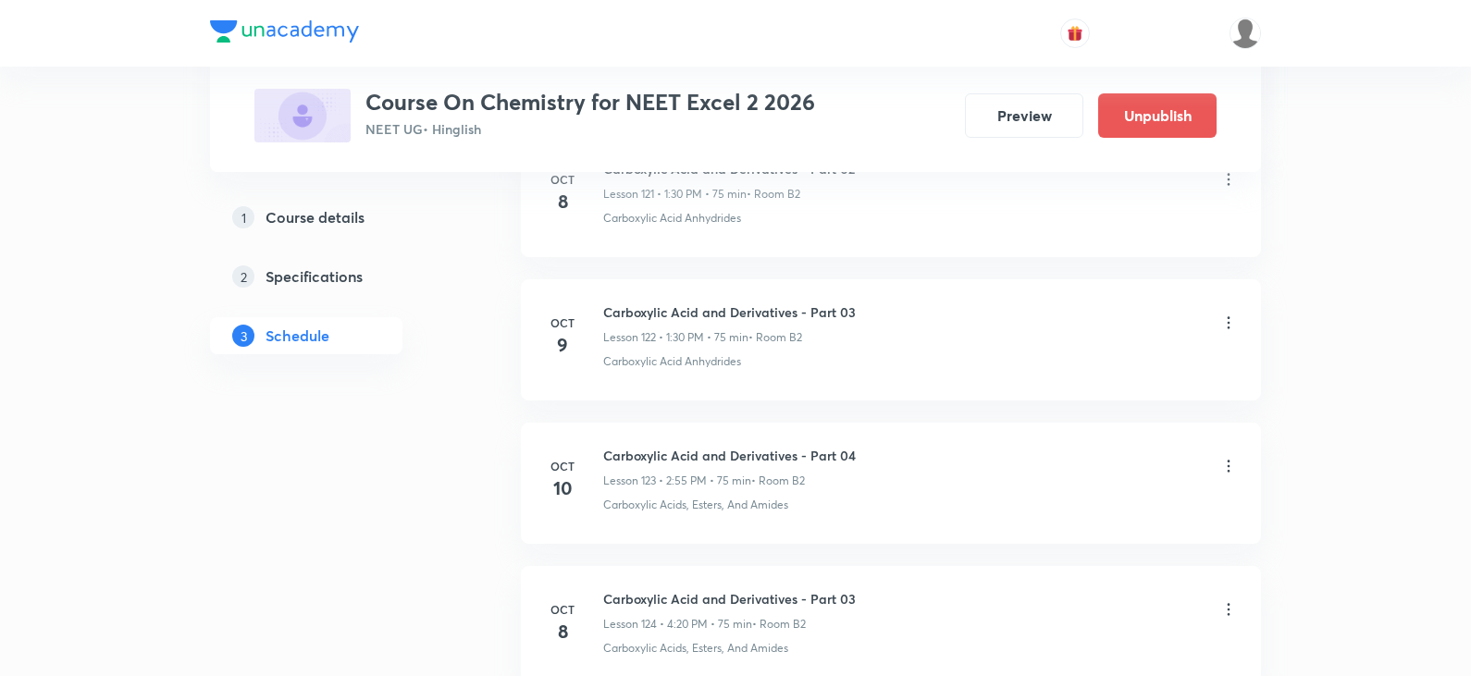
click at [1227, 331] on icon at bounding box center [1228, 323] width 18 height 18
click at [1094, 374] on li "Edit" at bounding box center [1133, 370] width 203 height 34
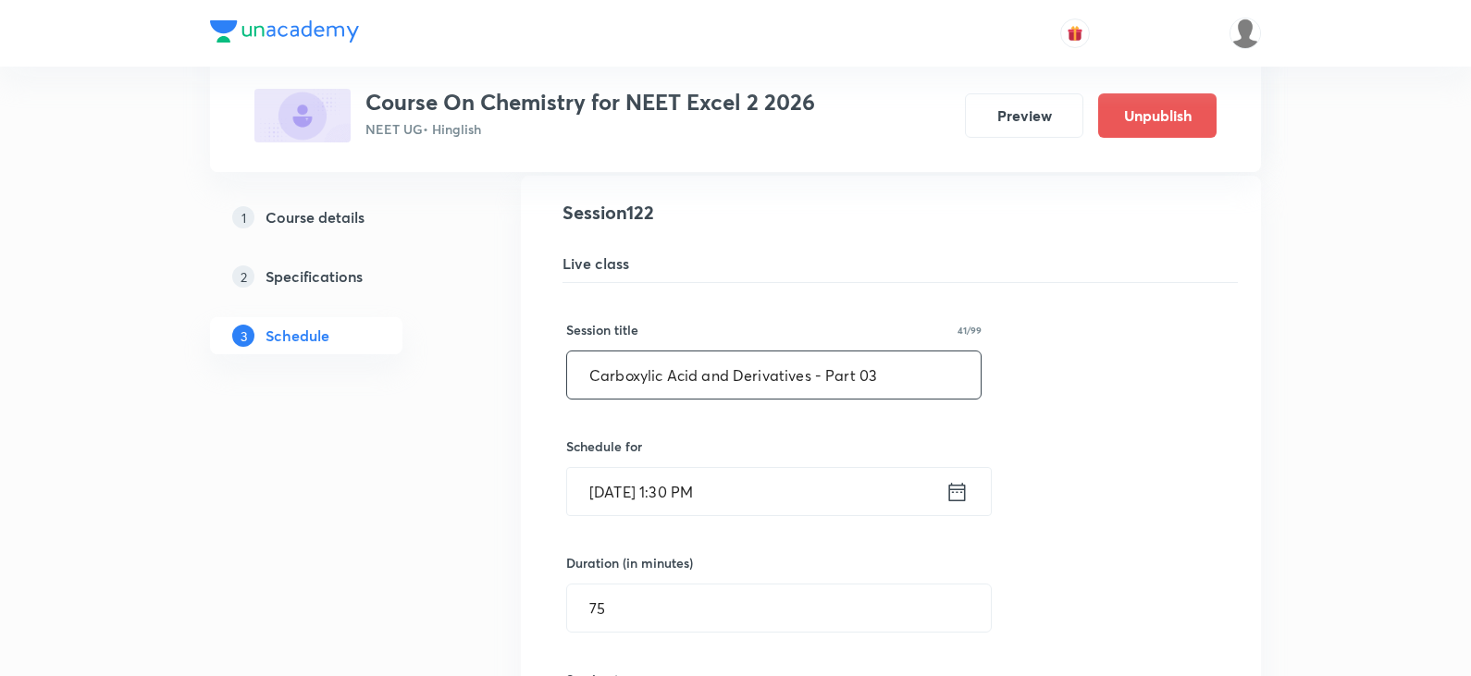
click at [907, 374] on input "Carboxylic Acid and Derivatives - Part 03" at bounding box center [773, 374] width 413 height 47
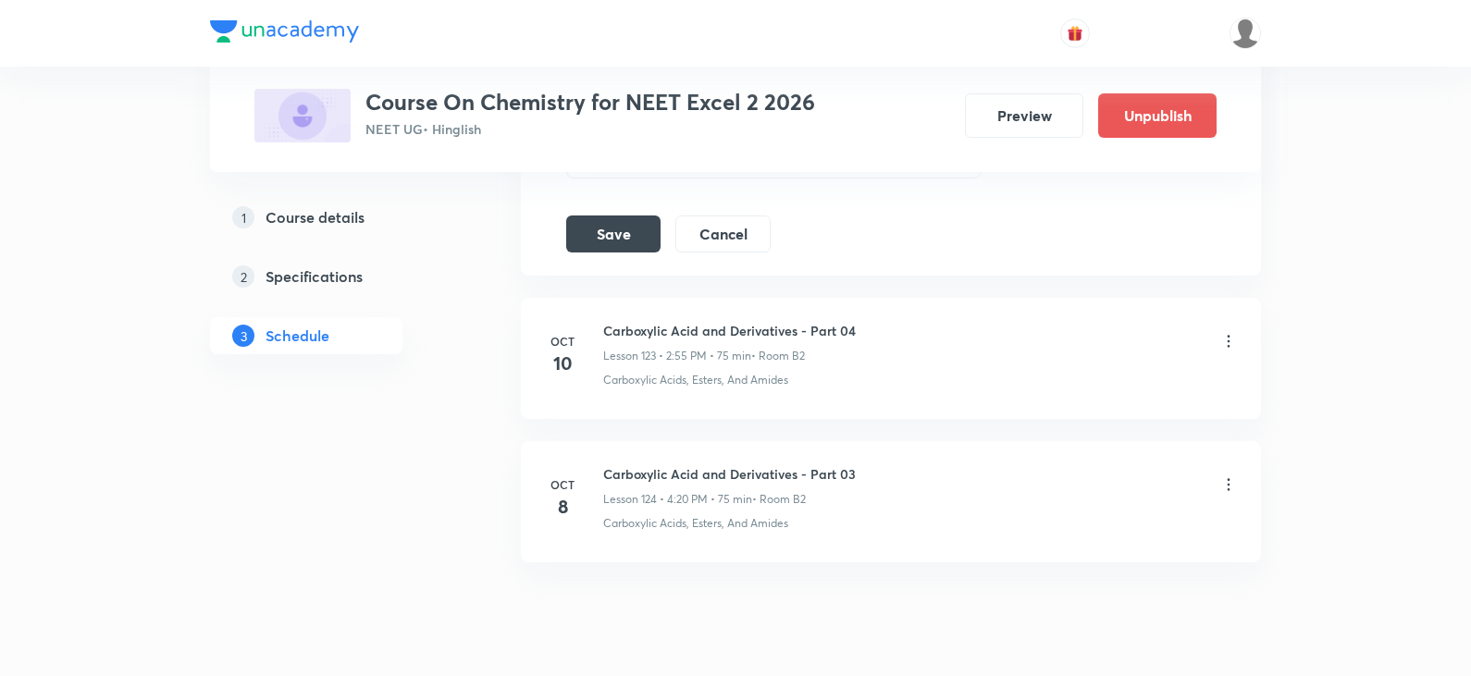
scroll to position [18351, 0]
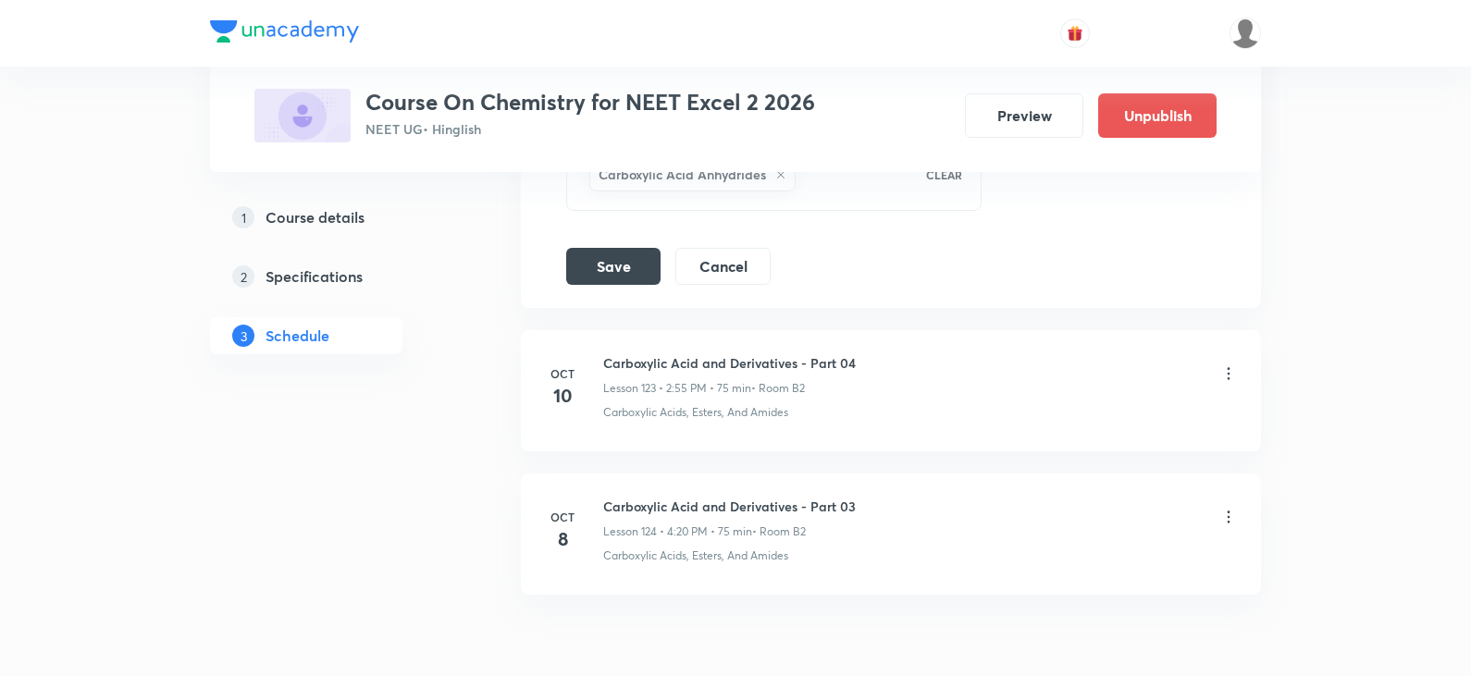
type input "Carboxylic Acid and Derivatives - Part 04"
click at [589, 269] on button "Save" at bounding box center [613, 264] width 94 height 37
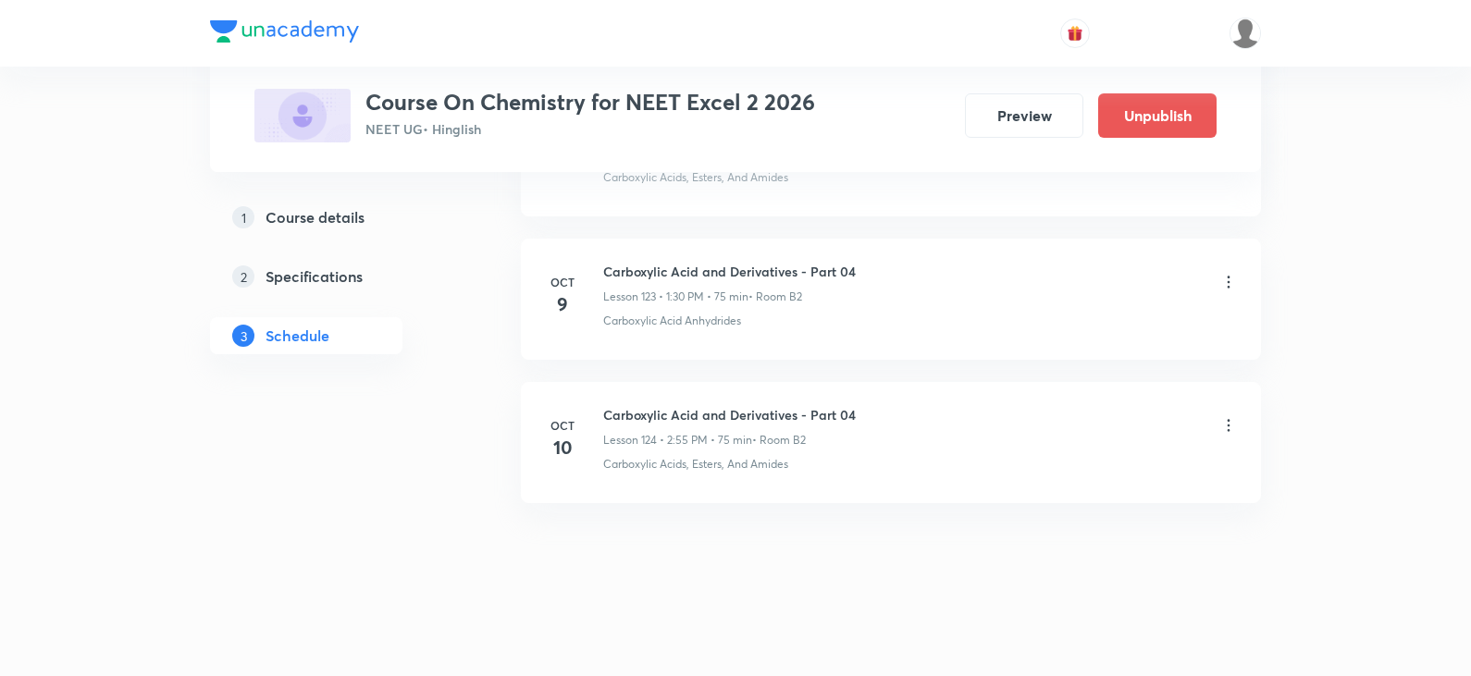
scroll to position [17733, 0]
click at [1225, 425] on icon at bounding box center [1228, 424] width 18 height 18
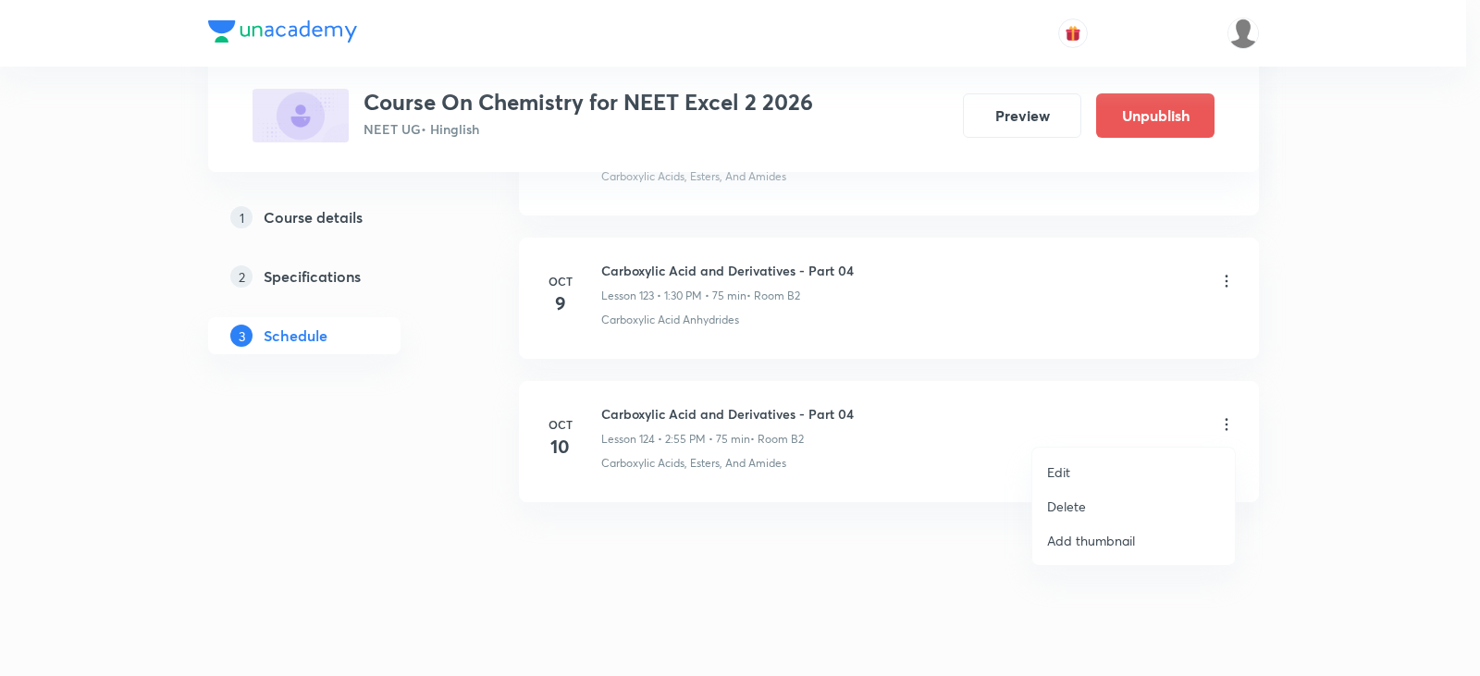
click at [1086, 465] on li "Edit" at bounding box center [1133, 472] width 203 height 34
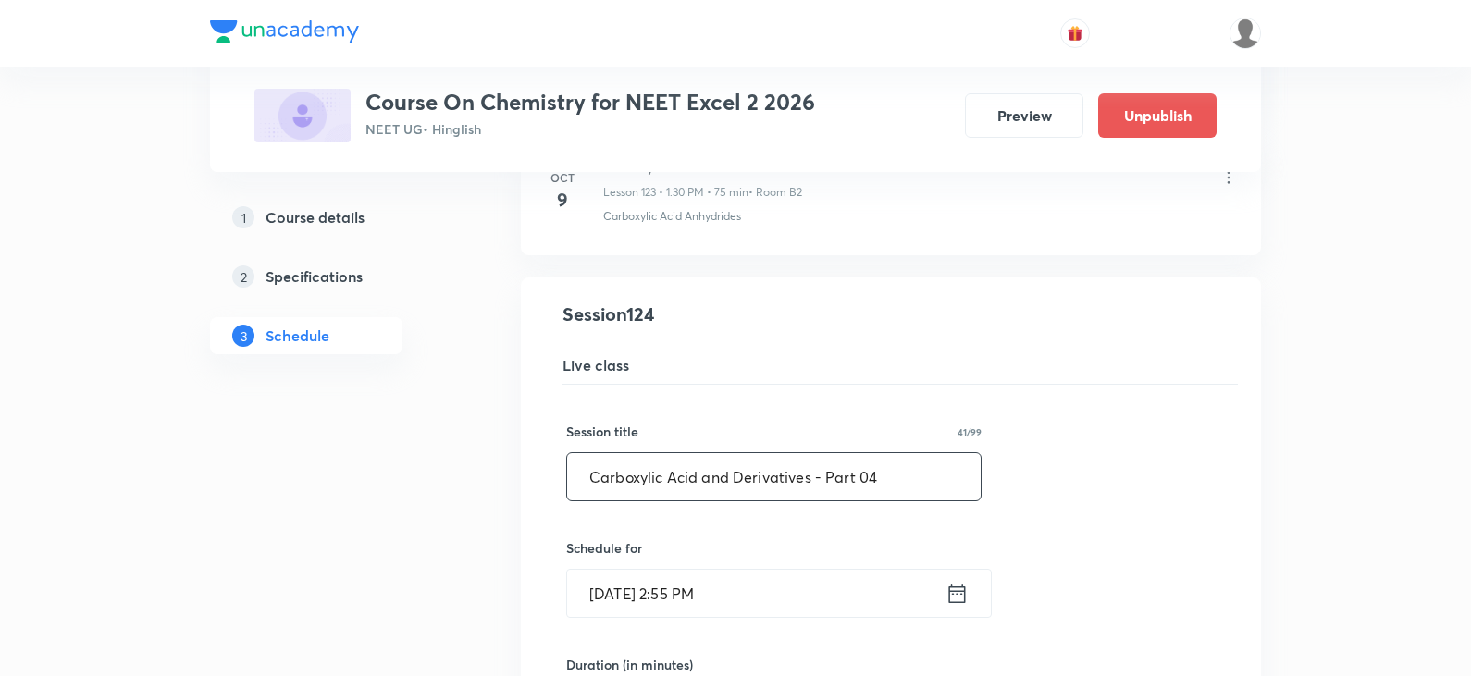
click at [930, 482] on input "Carboxylic Acid and Derivatives - Part 04" at bounding box center [773, 476] width 413 height 47
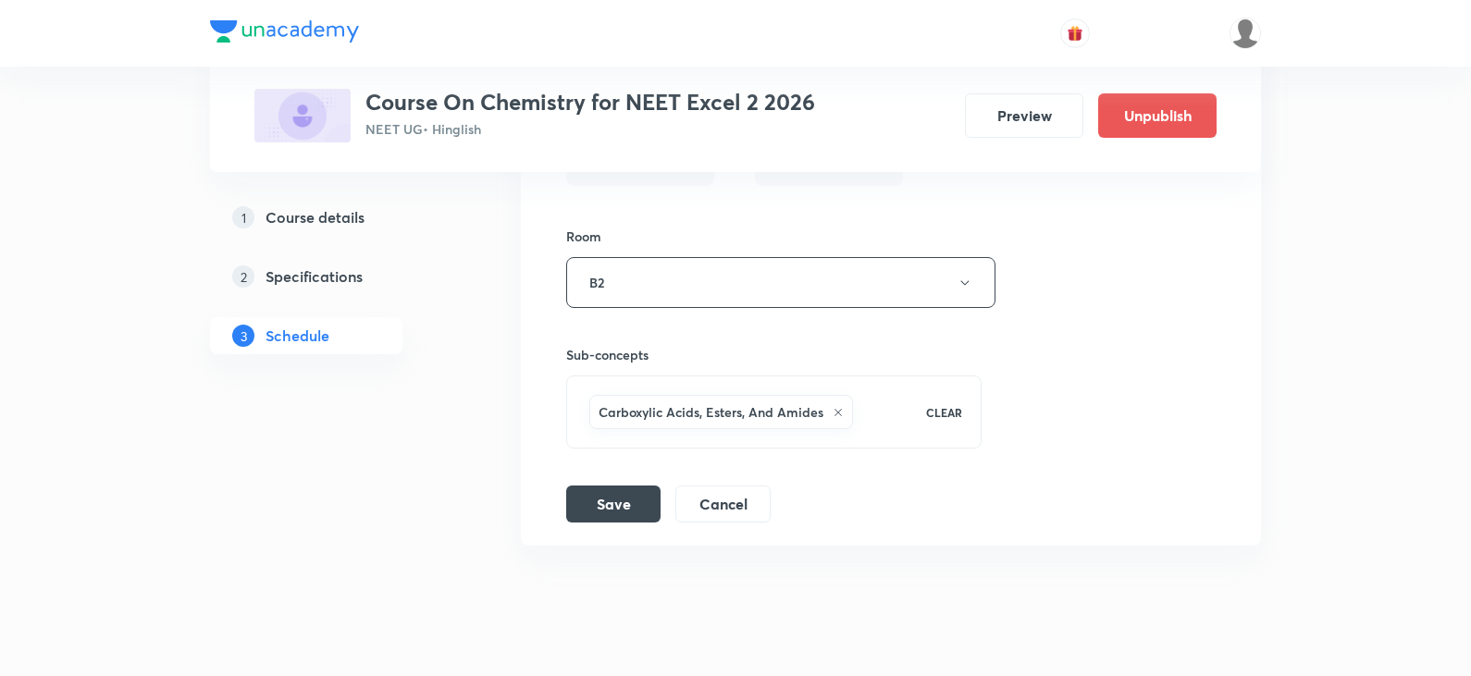
scroll to position [18444, 0]
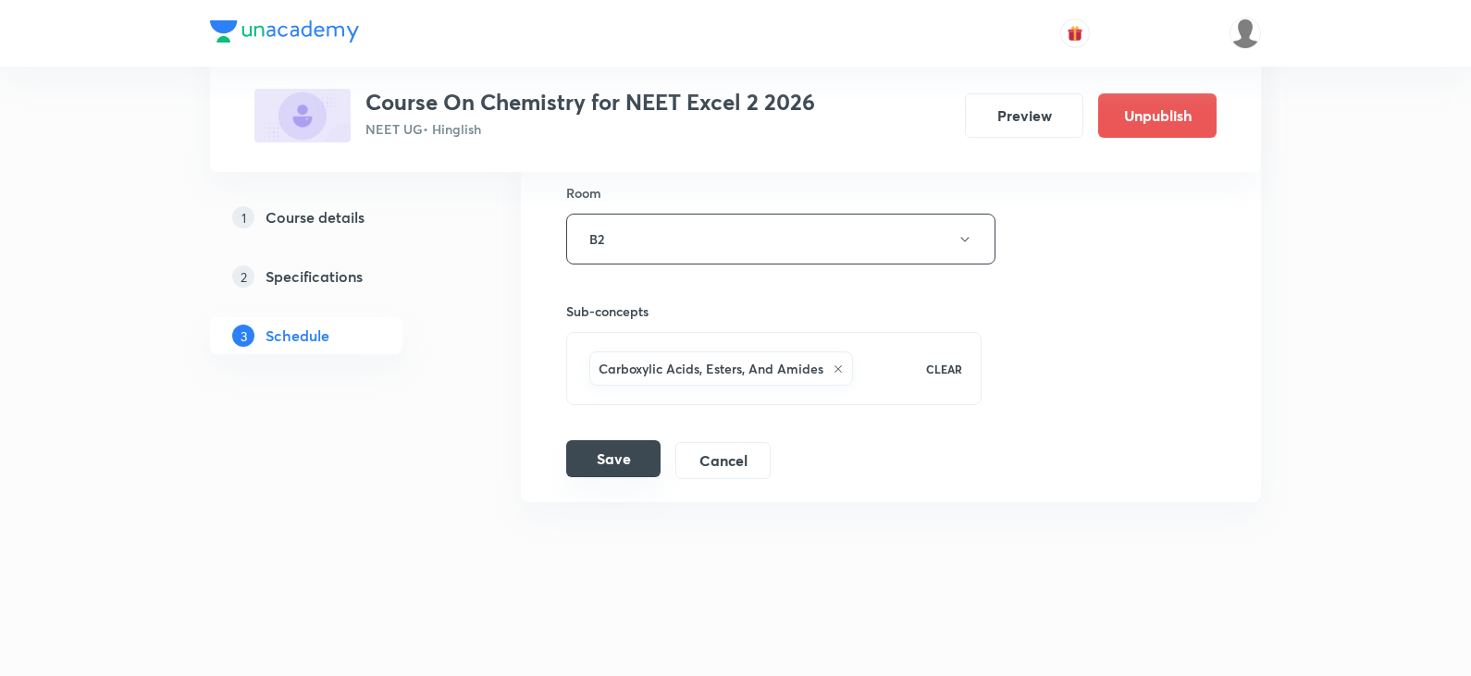
type input "Carboxylic Acid and Derivatives - Part 05"
click at [587, 472] on button "Save" at bounding box center [613, 458] width 94 height 37
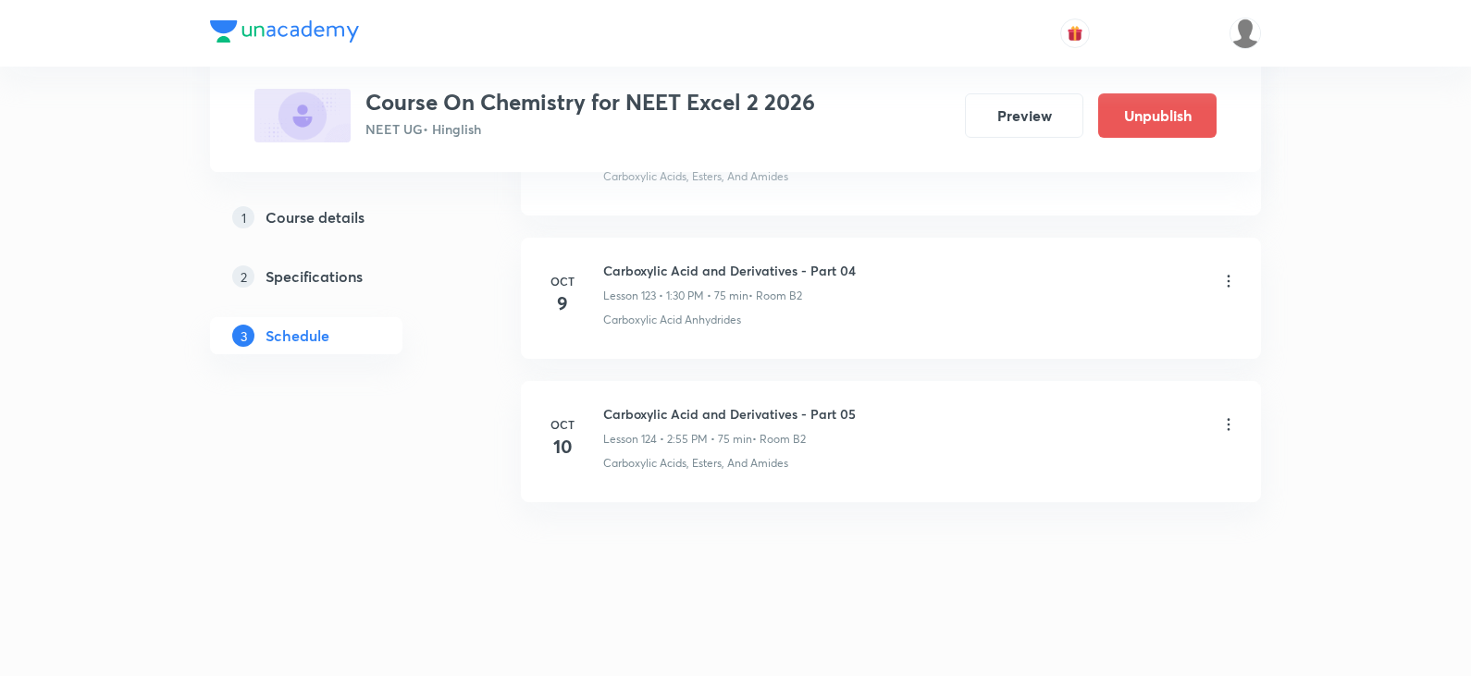
scroll to position [17688, 0]
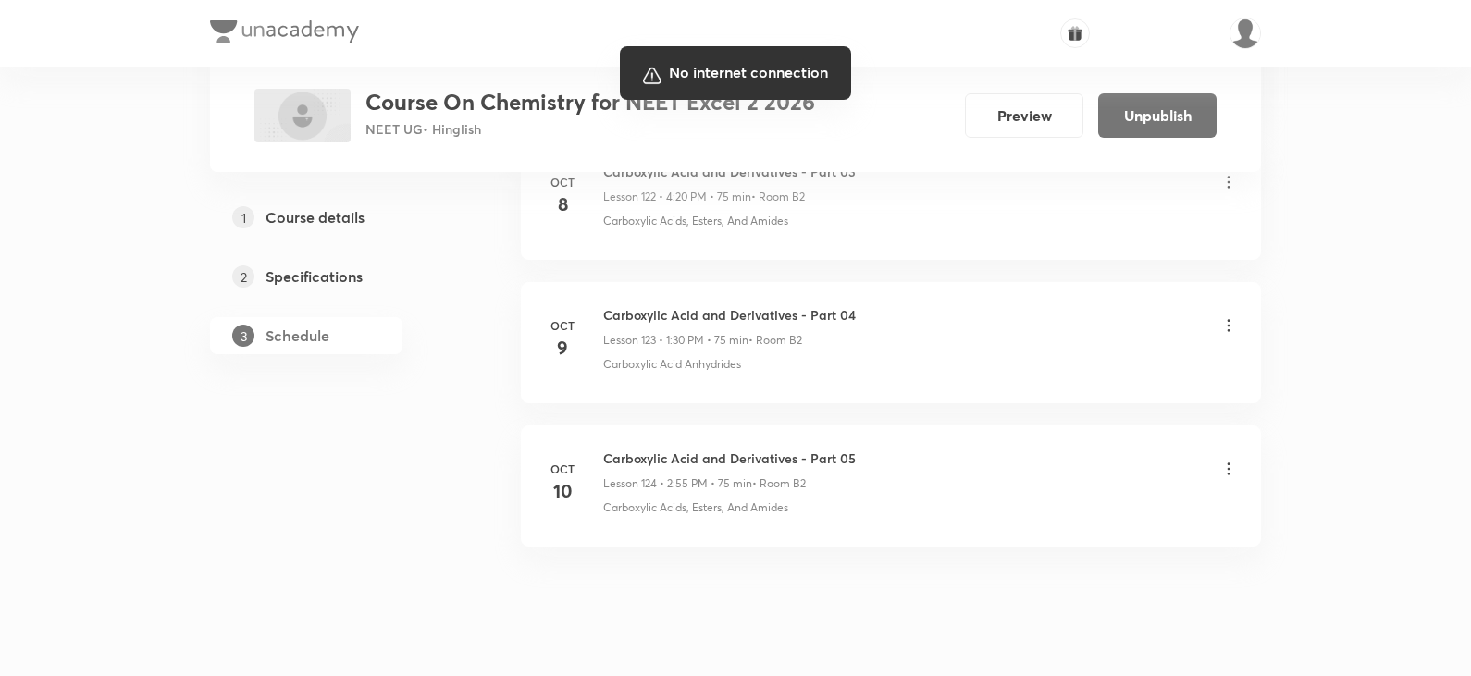
click at [1377, 421] on div at bounding box center [735, 338] width 1471 height 676
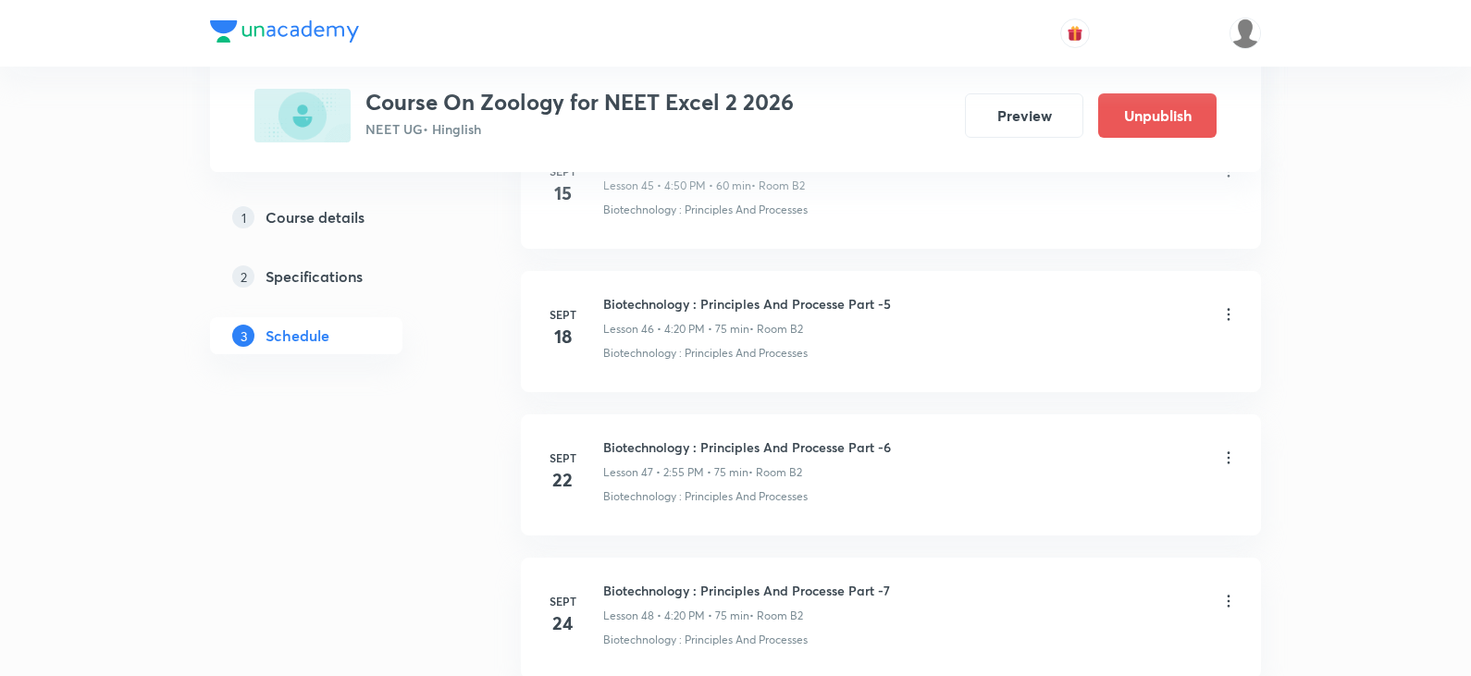
scroll to position [8404, 0]
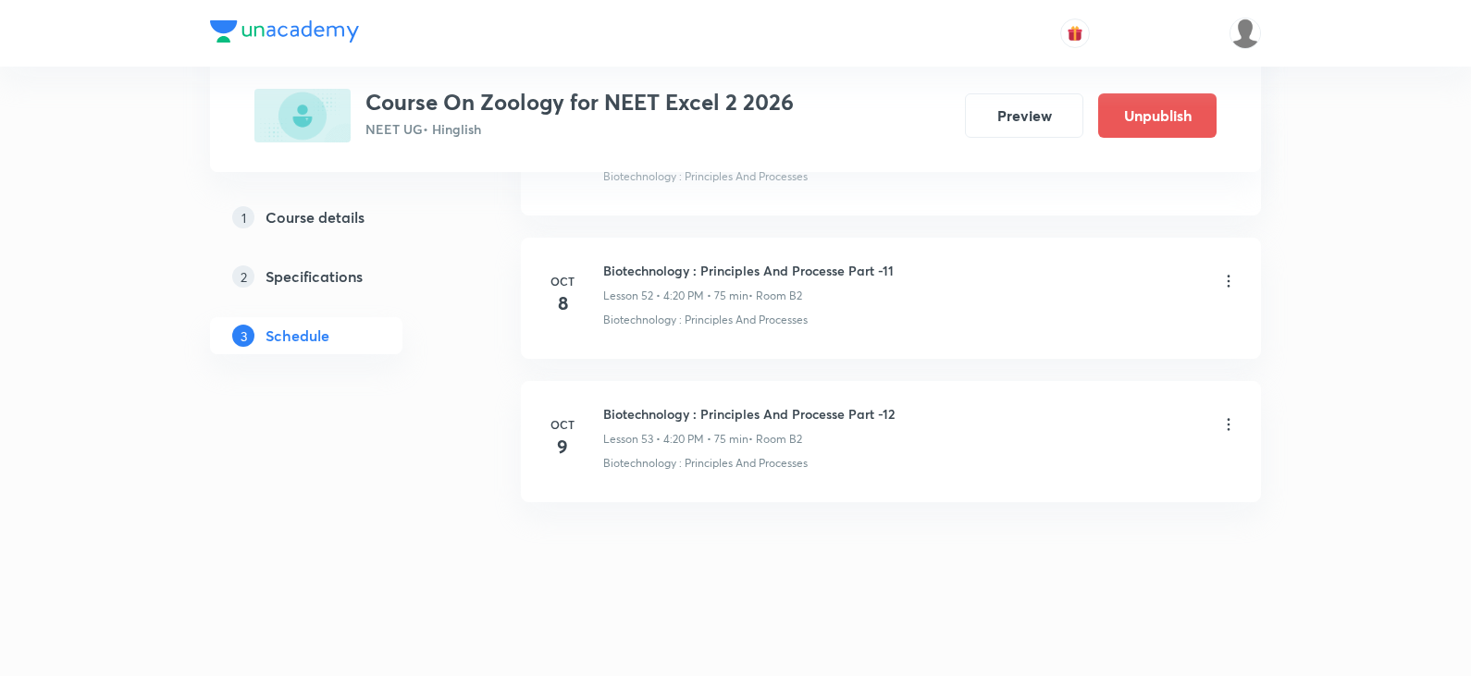
click at [1229, 287] on icon at bounding box center [1228, 281] width 3 height 12
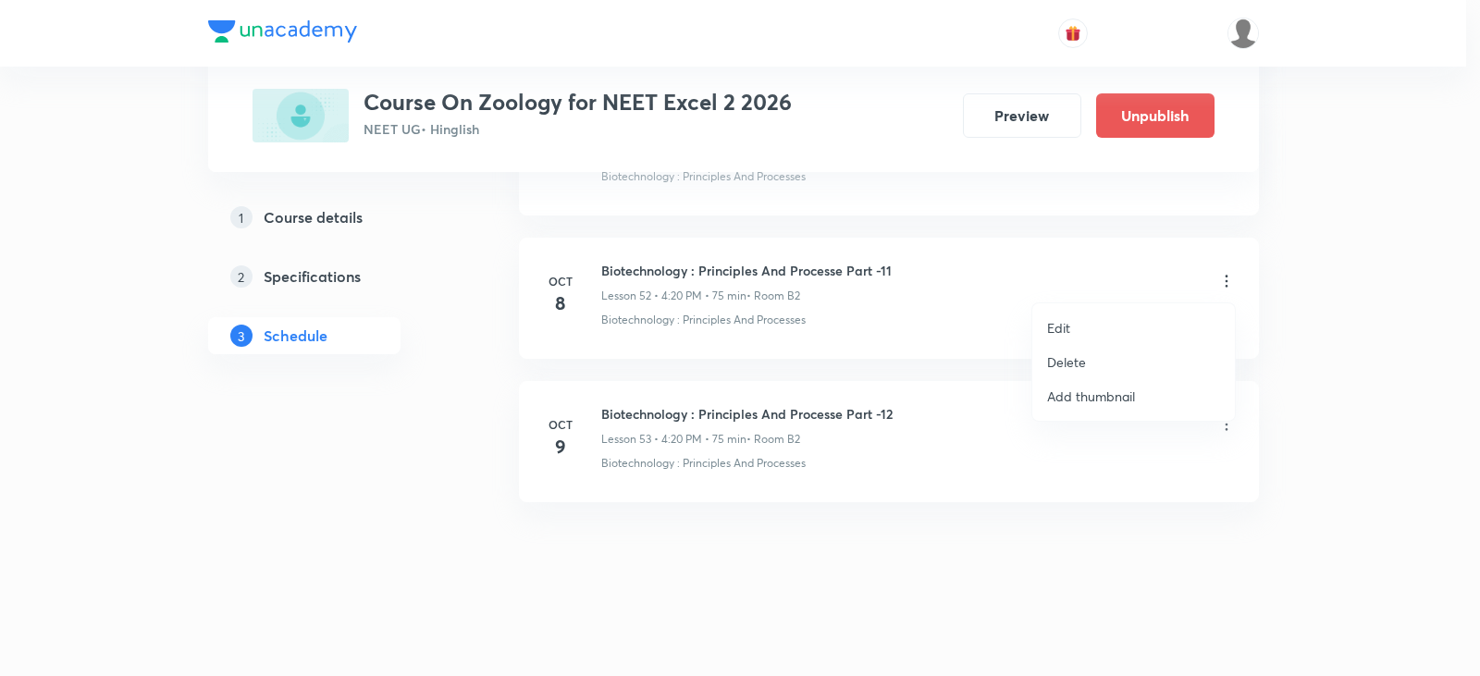
click at [1054, 368] on p "Delete" at bounding box center [1066, 361] width 39 height 19
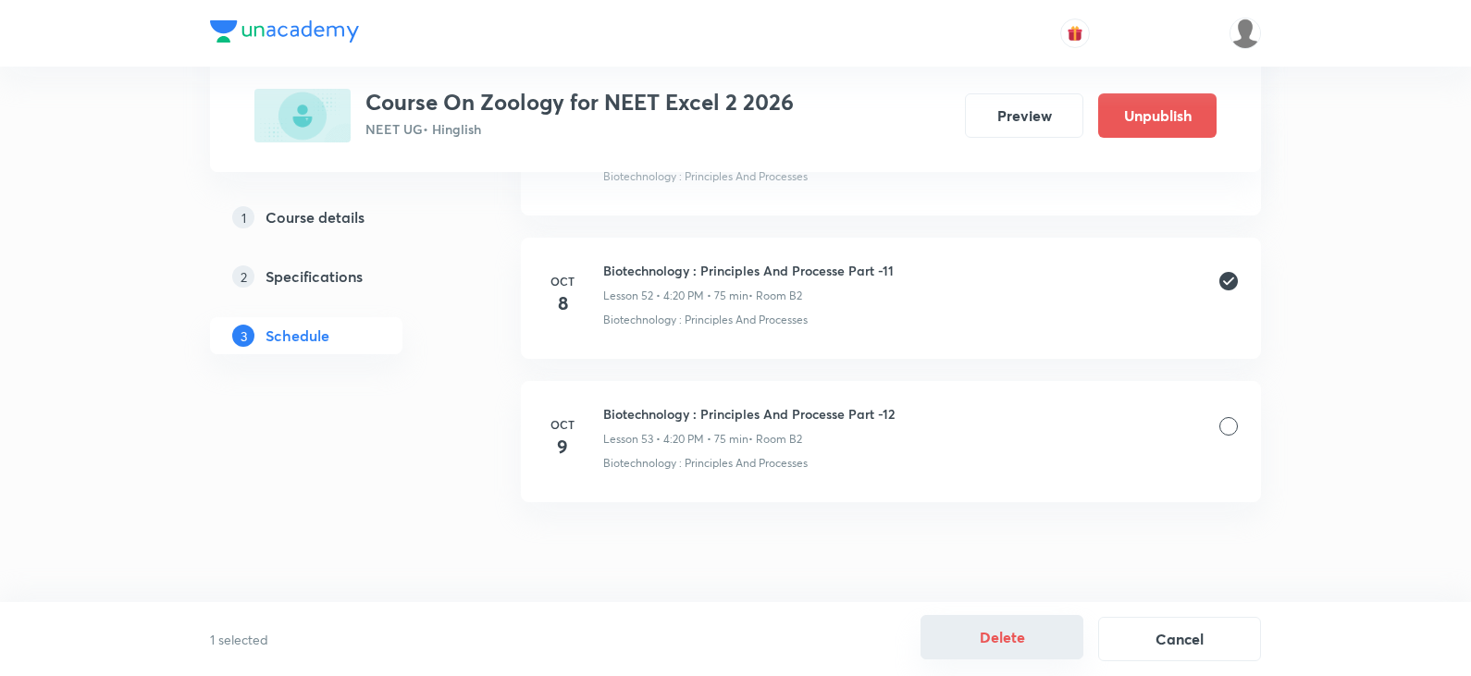
click at [1020, 634] on button "Delete" at bounding box center [1001, 637] width 163 height 44
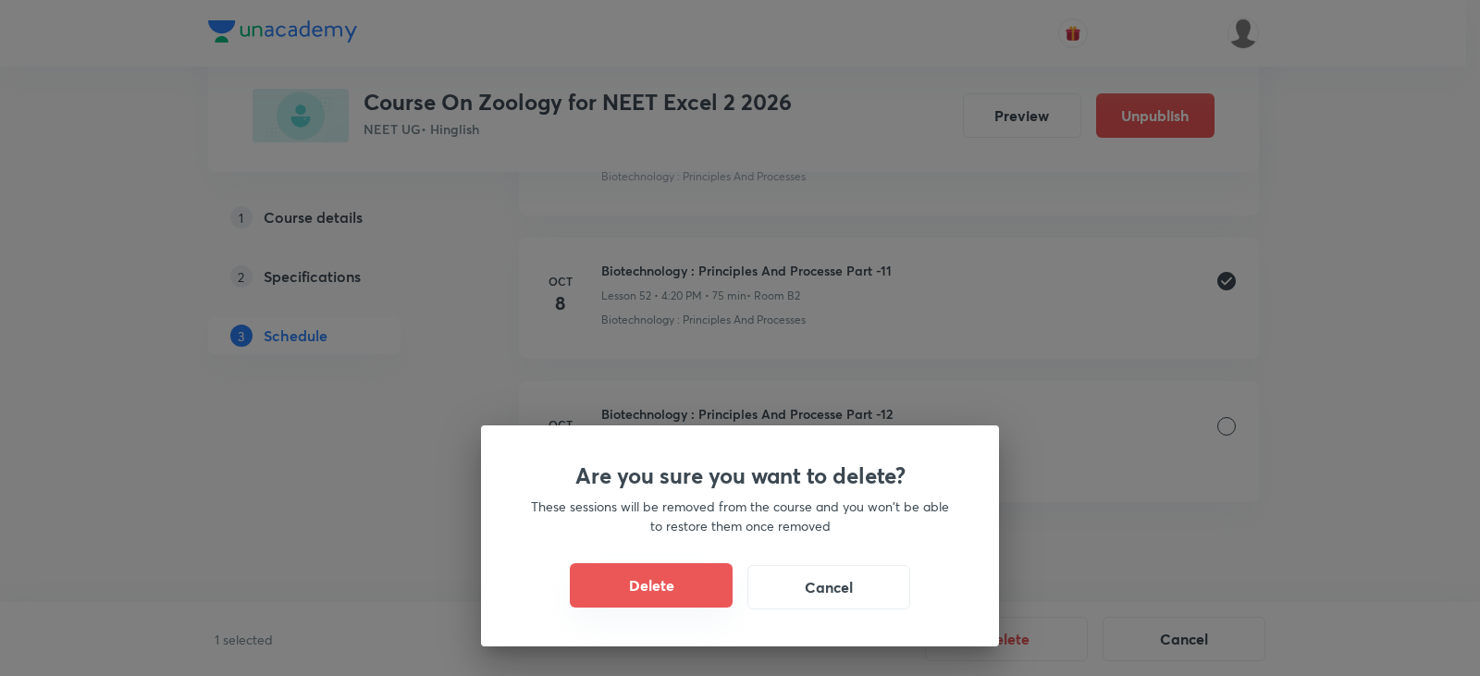
click at [643, 608] on button "Delete" at bounding box center [651, 585] width 163 height 44
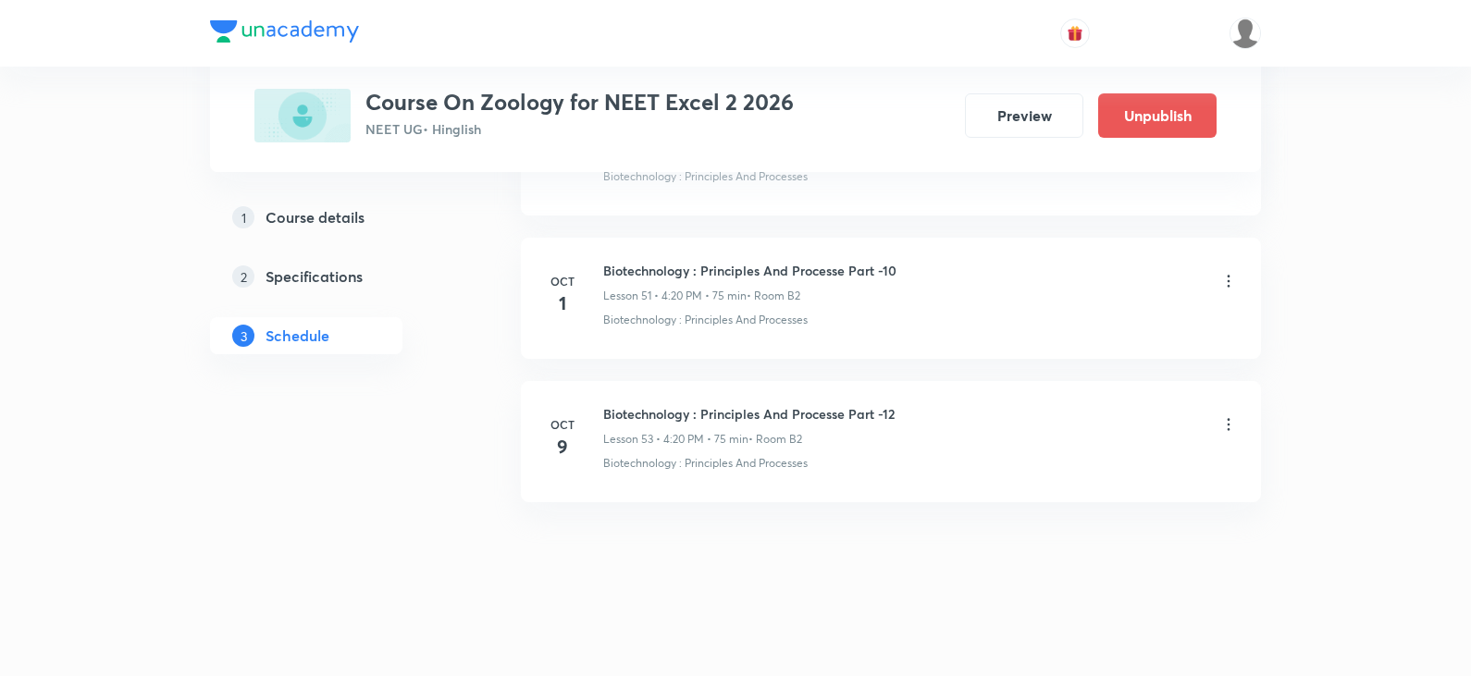
scroll to position [8261, 0]
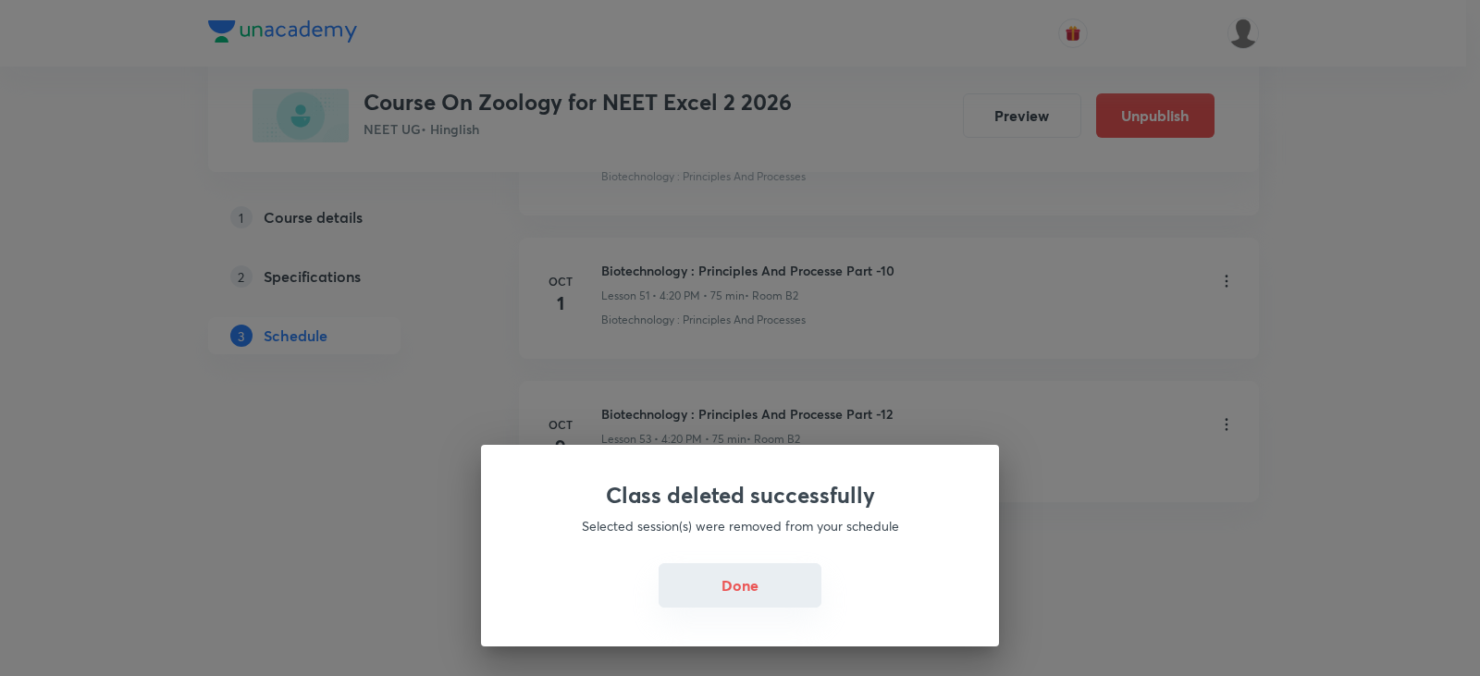
click at [701, 582] on button "Done" at bounding box center [740, 585] width 163 height 44
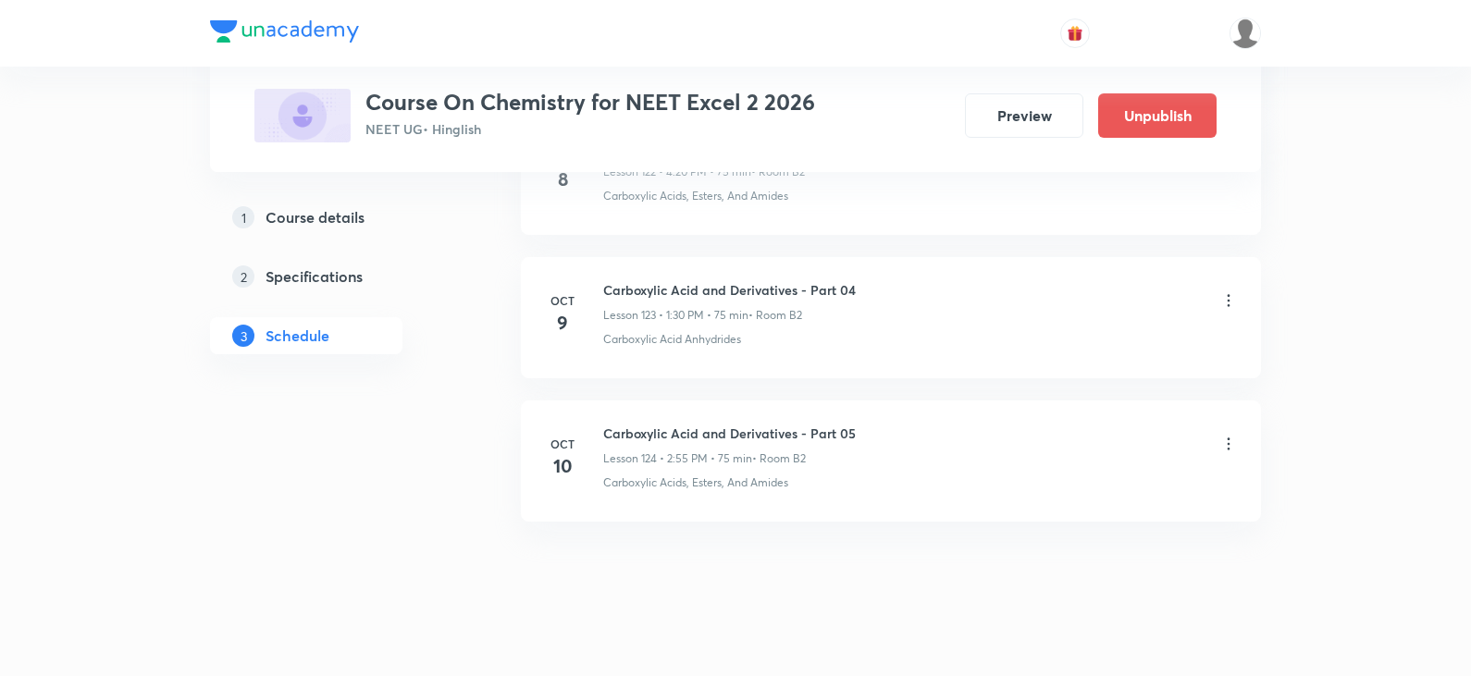
scroll to position [18583, 0]
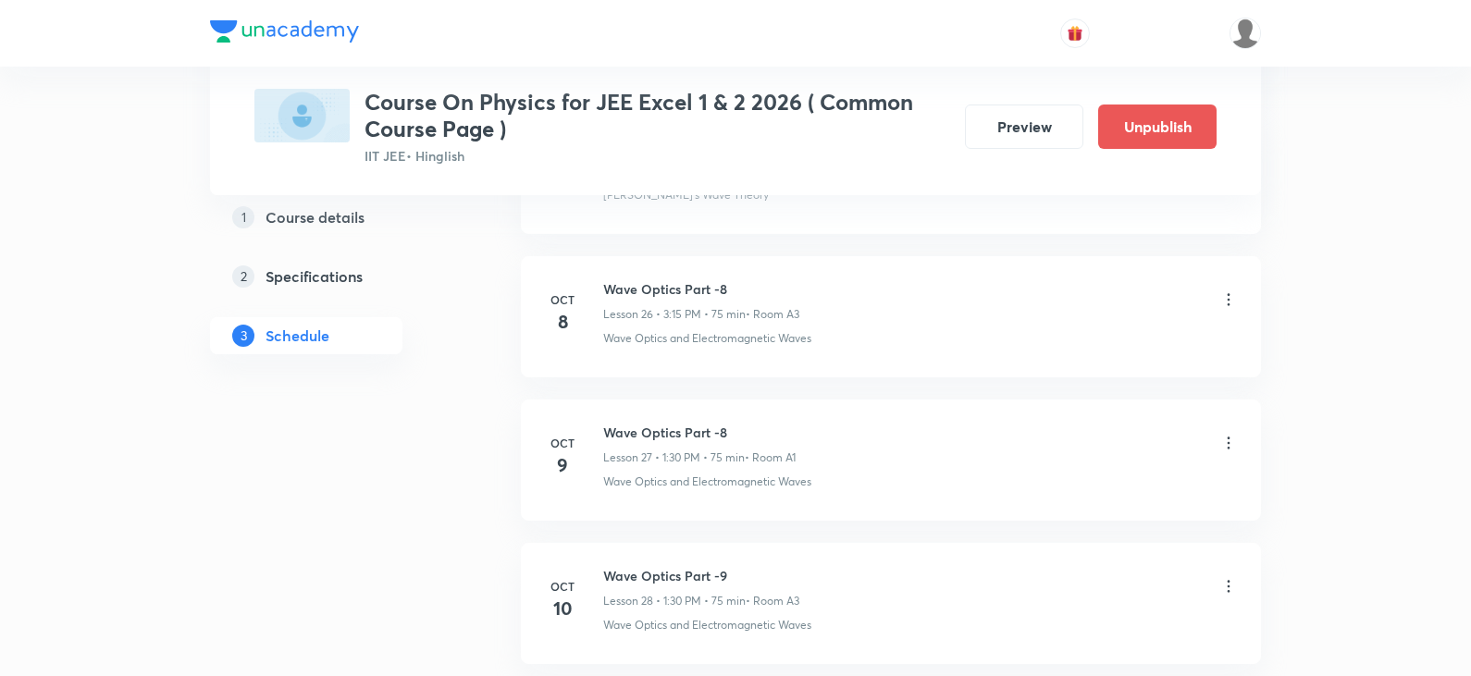
scroll to position [4675, 0]
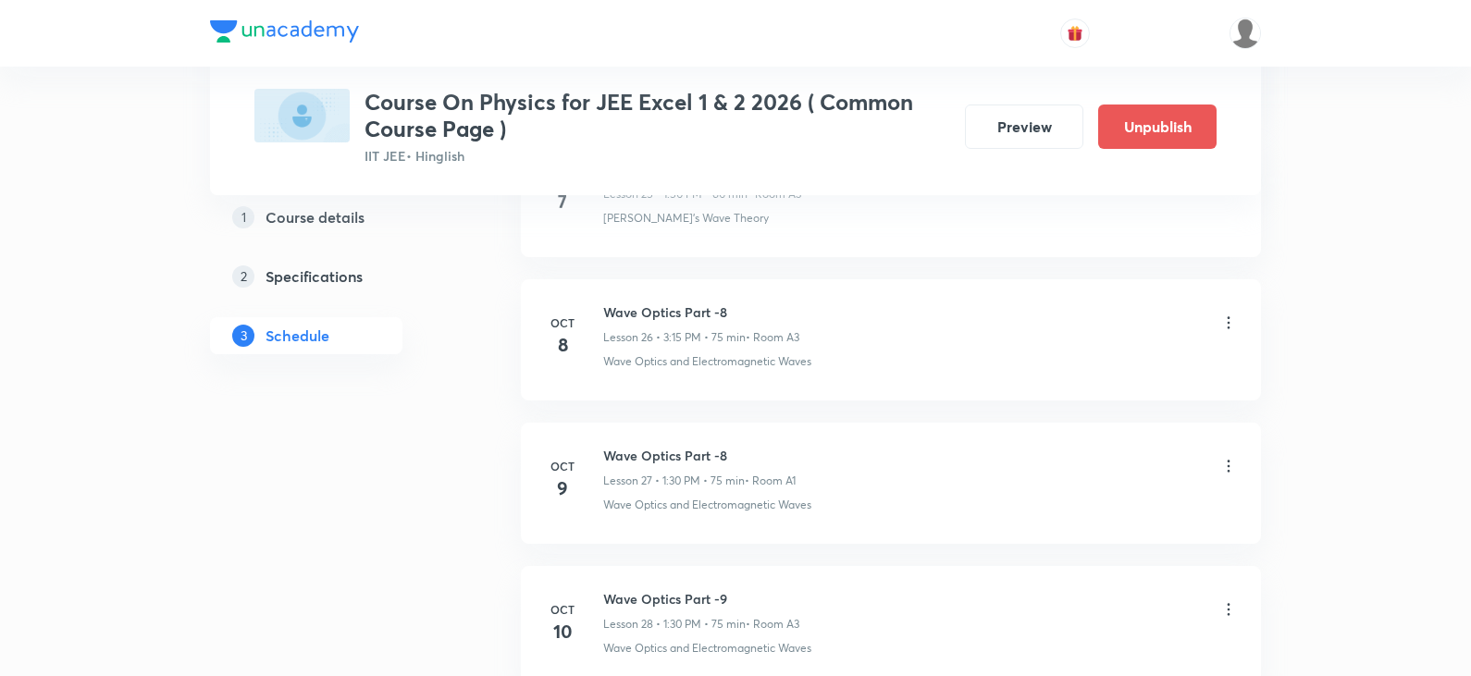
click at [1228, 326] on icon at bounding box center [1228, 323] width 18 height 18
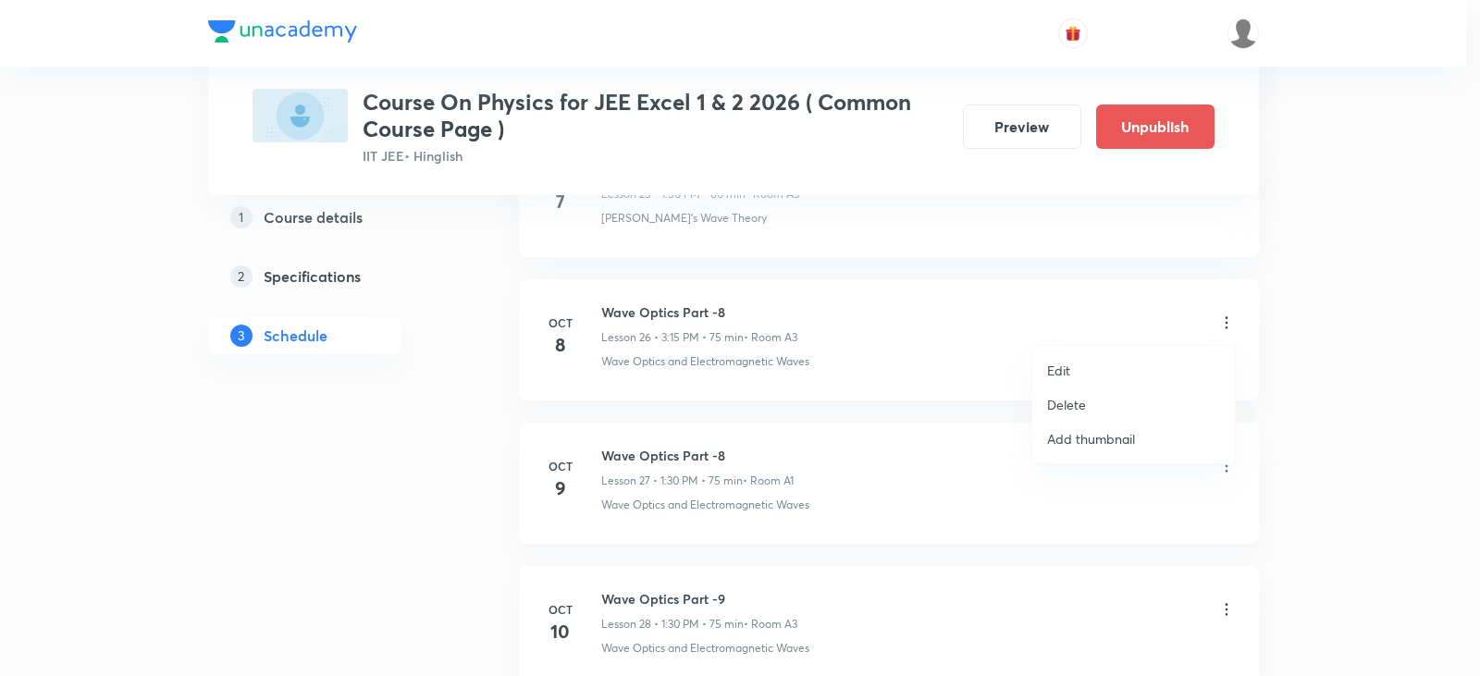
click at [1097, 375] on li "Edit" at bounding box center [1133, 370] width 203 height 34
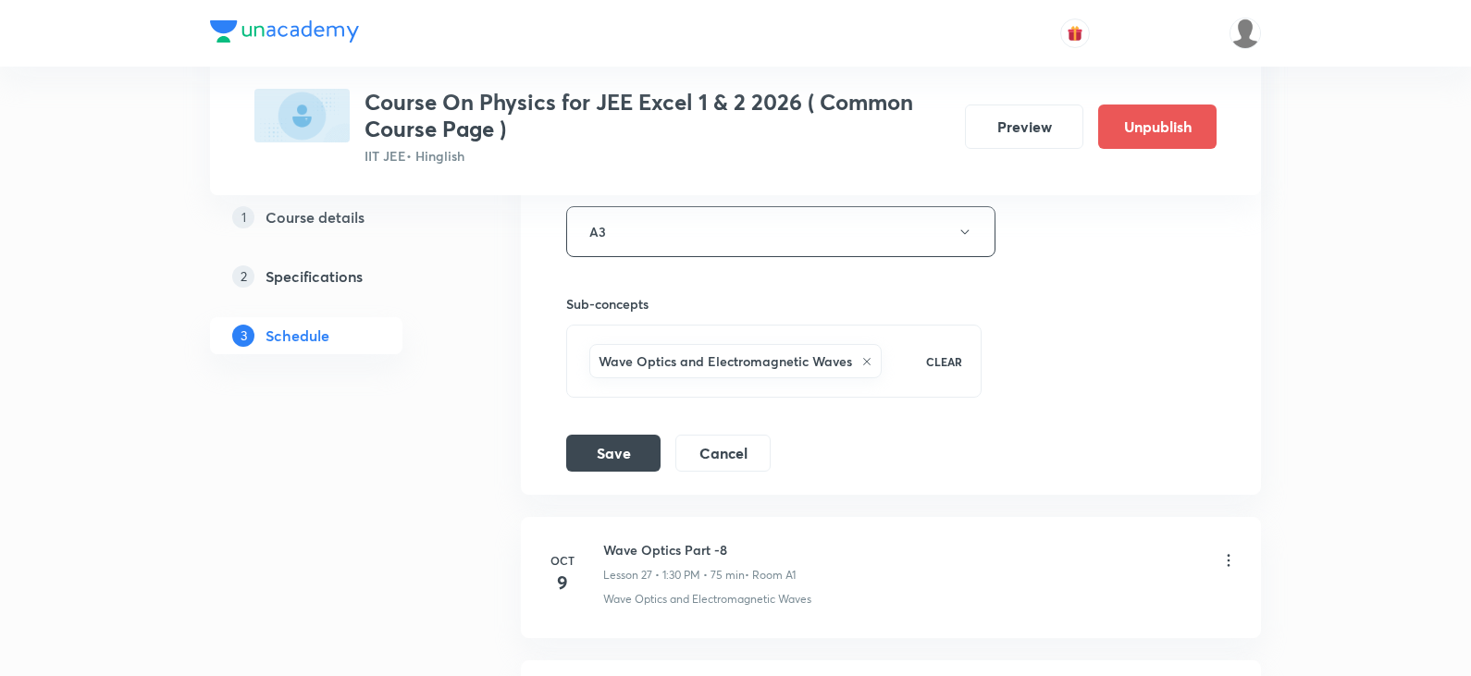
scroll to position [4398, 0]
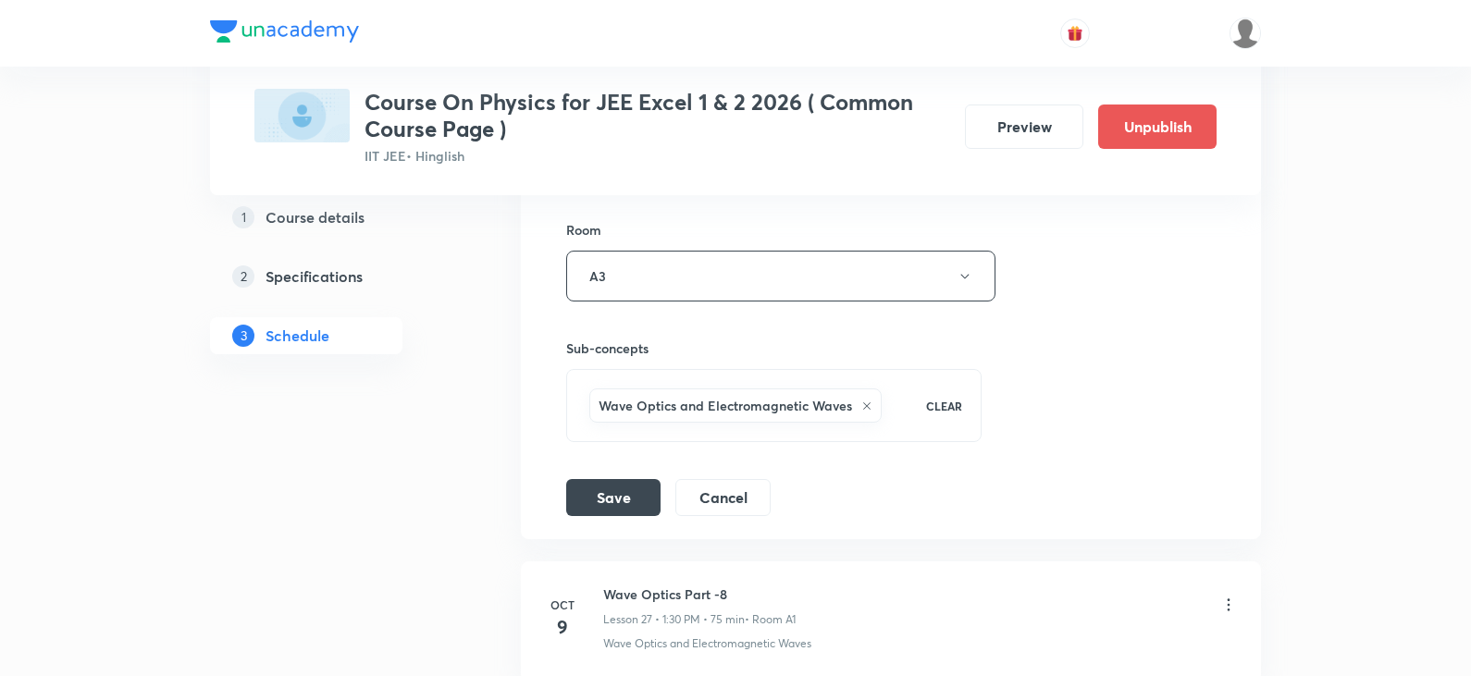
click at [861, 409] on icon at bounding box center [866, 405] width 11 height 11
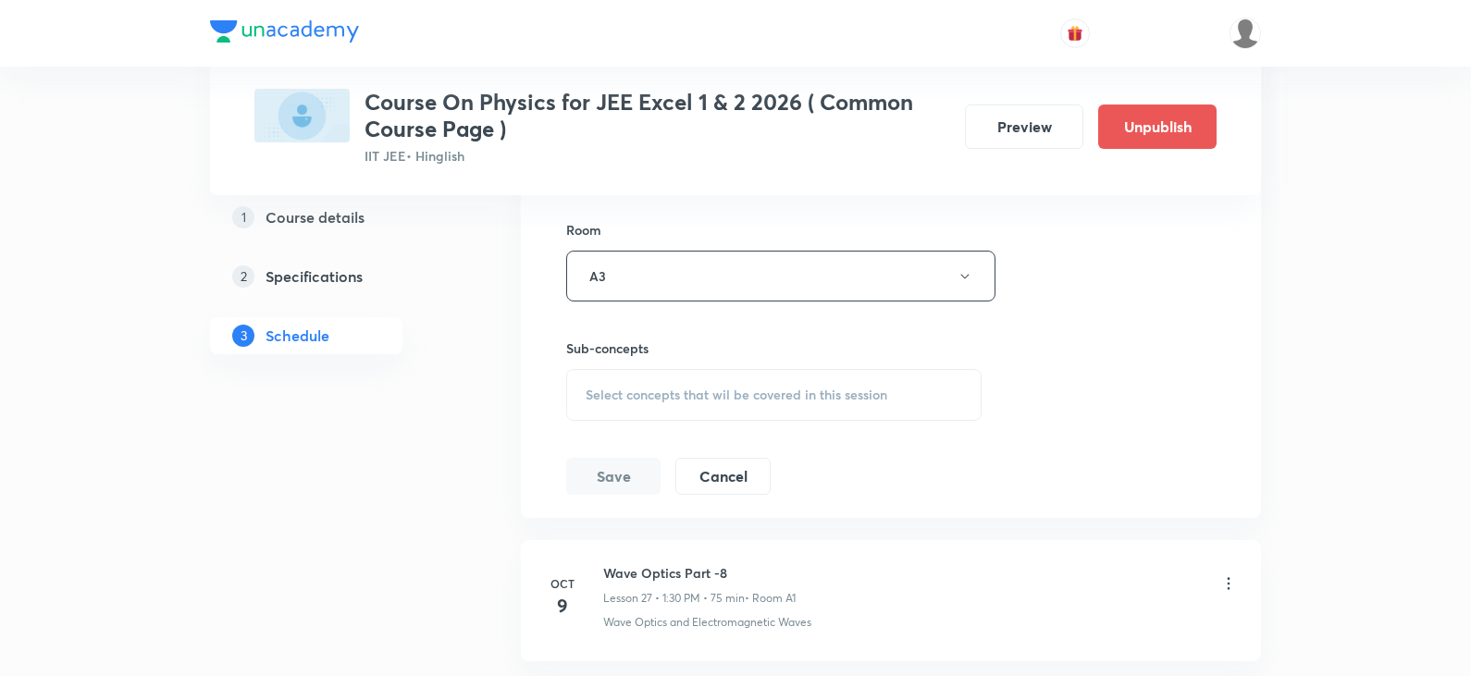
click at [790, 400] on span "Select concepts that wil be covered in this session" at bounding box center [736, 395] width 302 height 15
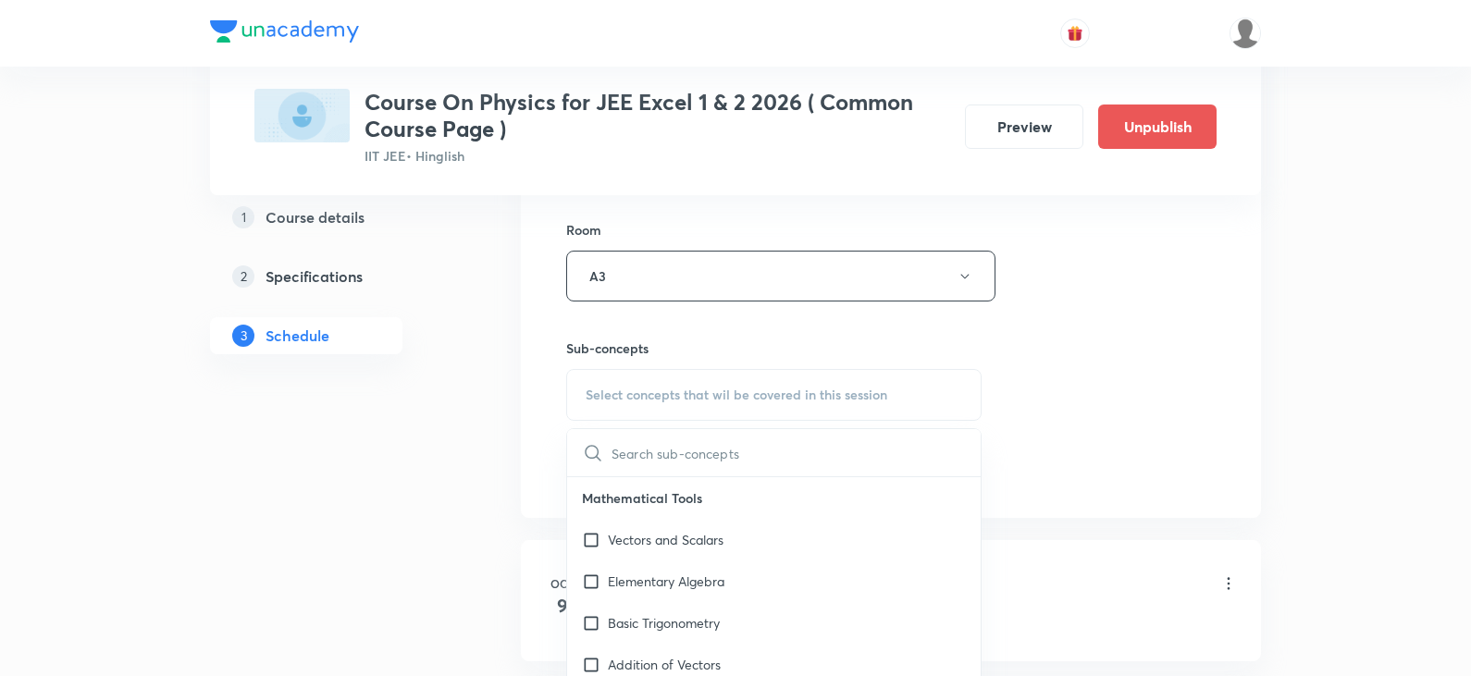
type input "m"
drag, startPoint x: 729, startPoint y: 456, endPoint x: 606, endPoint y: 452, distance: 123.1
click at [606, 452] on div "Morden Physics 0 / 0 ​" at bounding box center [773, 452] width 413 height 47
click at [634, 460] on input "Morden Physics" at bounding box center [714, 452] width 207 height 47
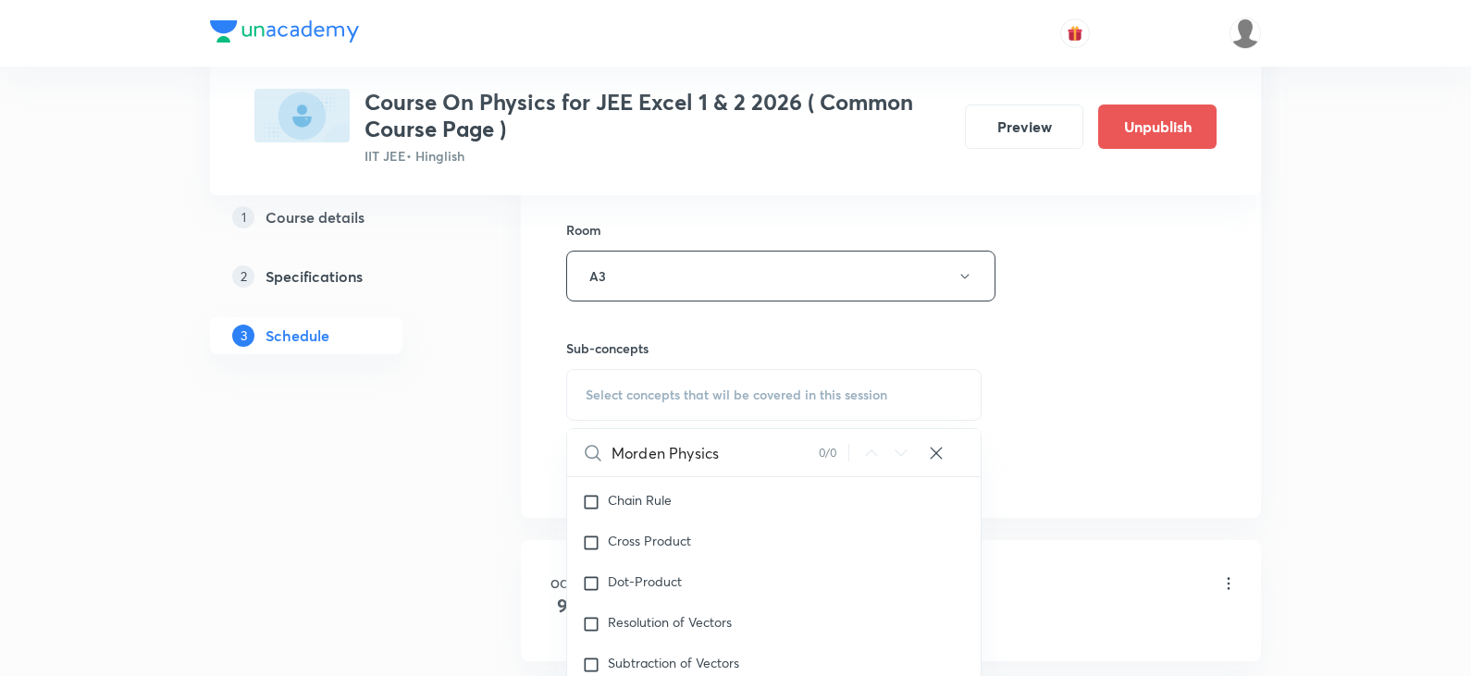
click at [634, 459] on input "Morden Physics" at bounding box center [714, 452] width 207 height 47
click at [641, 449] on input "Morden Physics" at bounding box center [714, 452] width 207 height 47
click at [646, 454] on input "Moden Physics" at bounding box center [714, 452] width 207 height 47
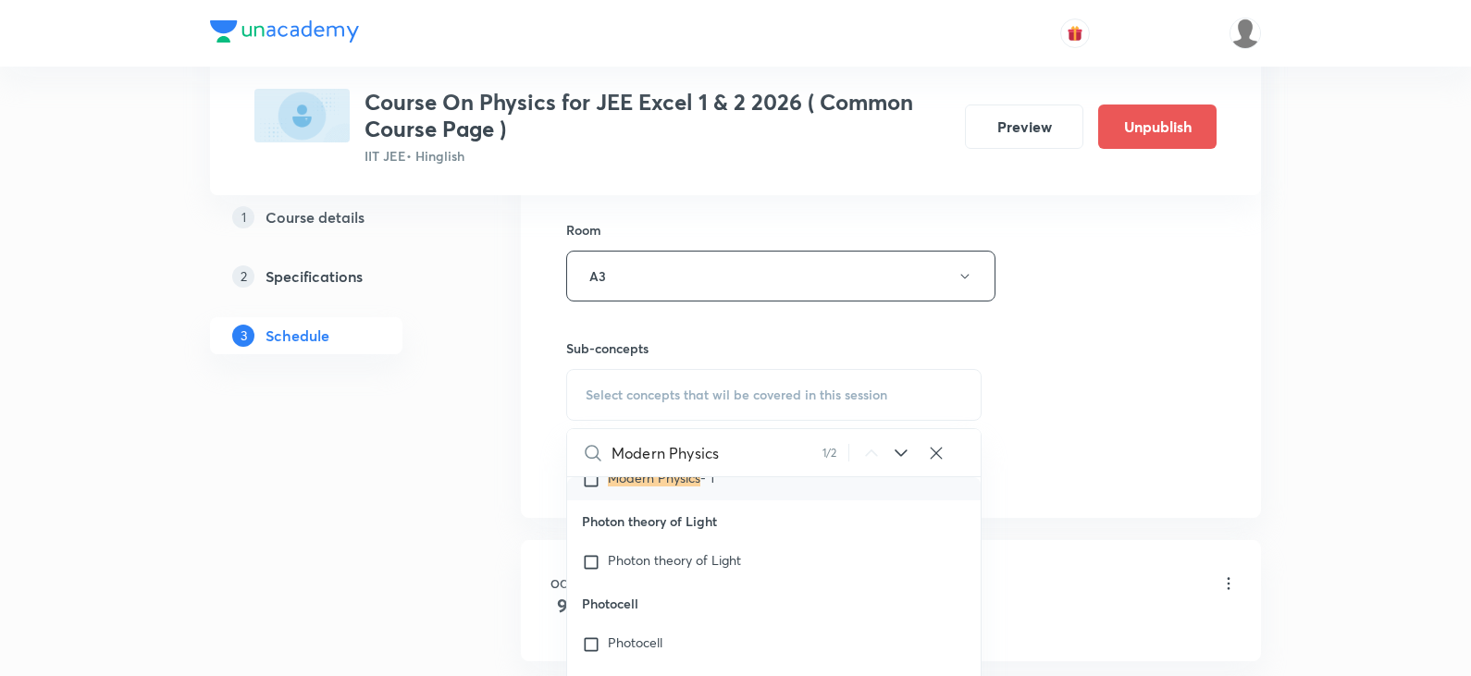
type input "Modern Physics"
click at [594, 489] on input "checkbox" at bounding box center [595, 480] width 26 height 18
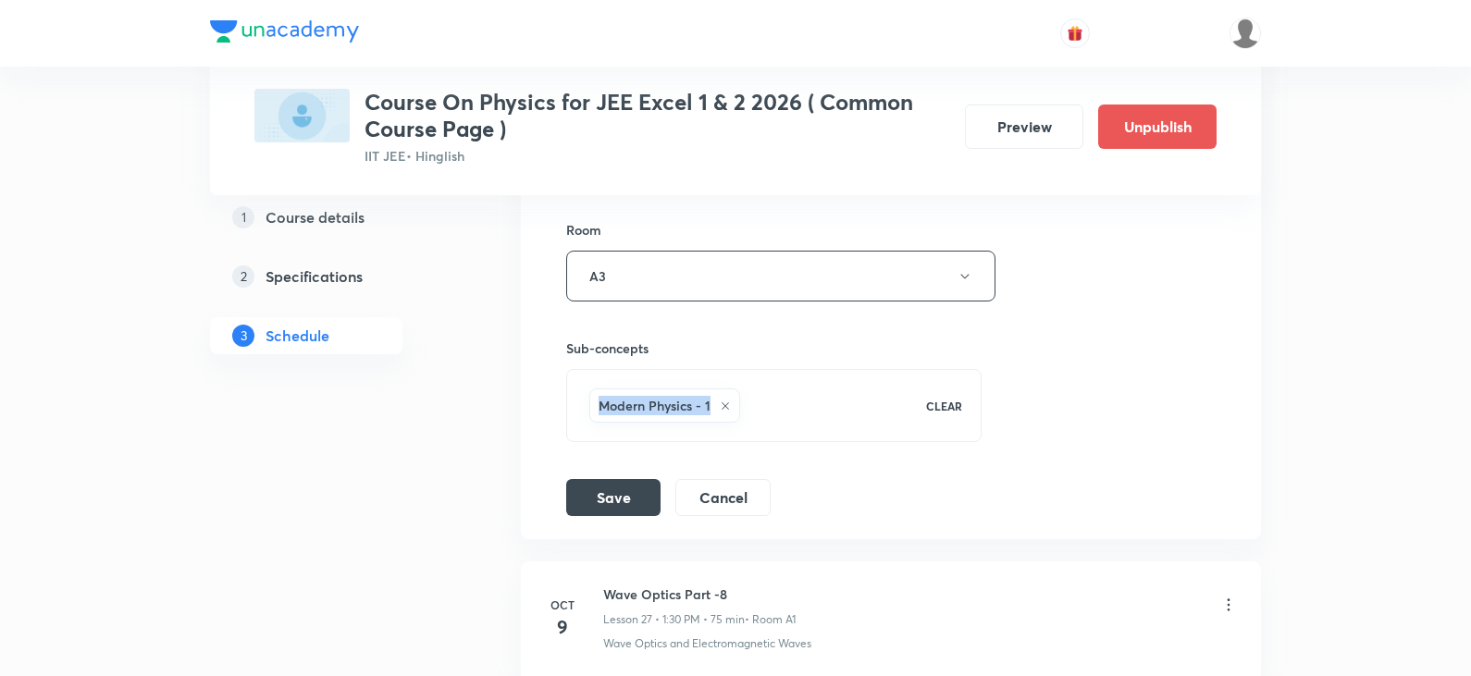
drag, startPoint x: 598, startPoint y: 408, endPoint x: 709, endPoint y: 408, distance: 111.0
click at [709, 408] on h6 "Modern Physics - 1" at bounding box center [654, 405] width 112 height 19
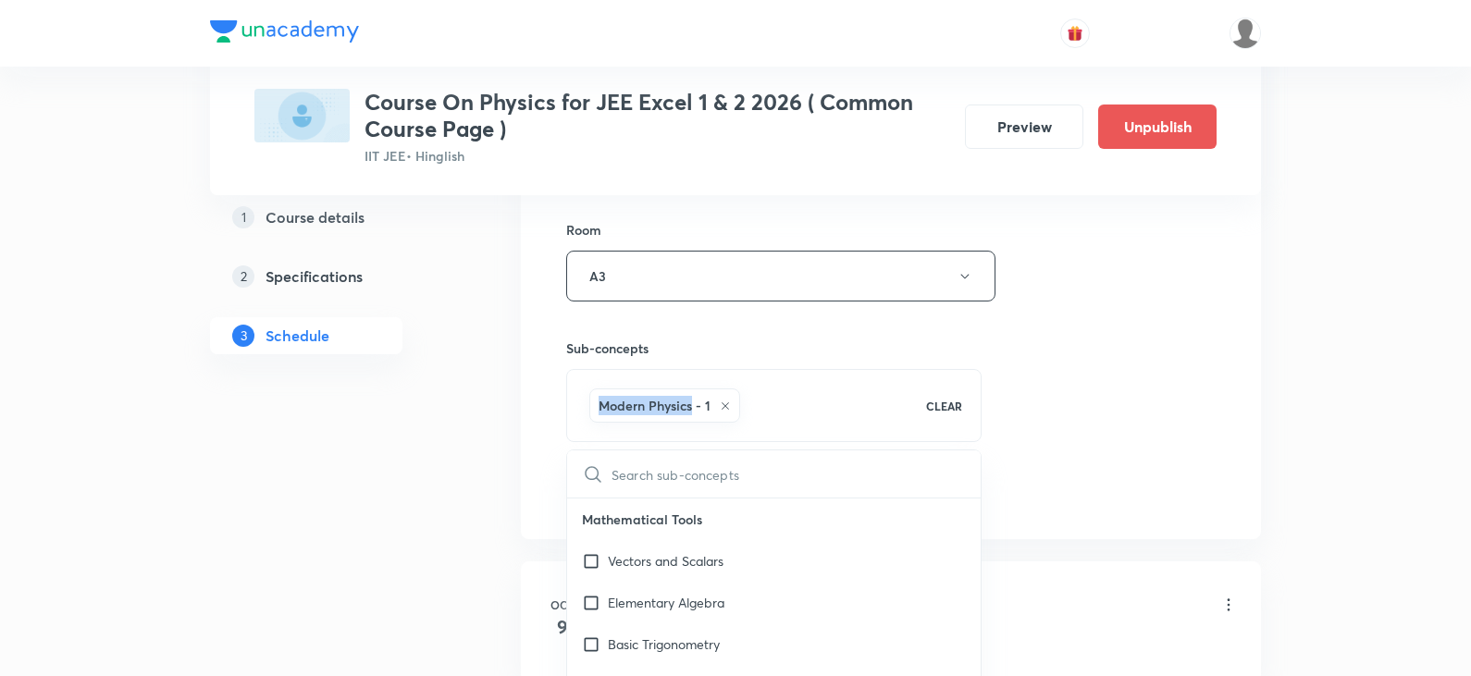
checkbox input "true"
drag, startPoint x: 599, startPoint y: 402, endPoint x: 694, endPoint y: 400, distance: 94.4
click at [694, 400] on h6 "Modern Physics - 1" at bounding box center [654, 405] width 112 height 19
copy h6 "Modern Physics"
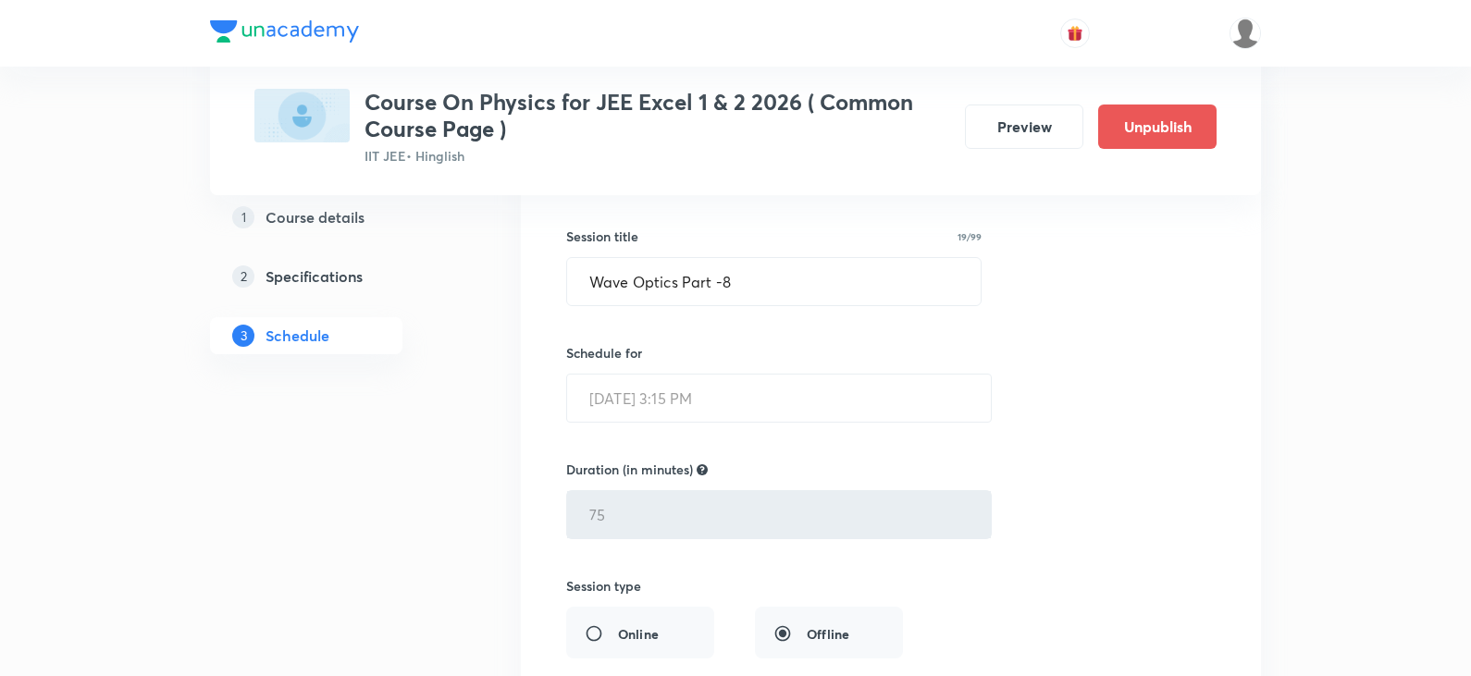
scroll to position [3843, 0]
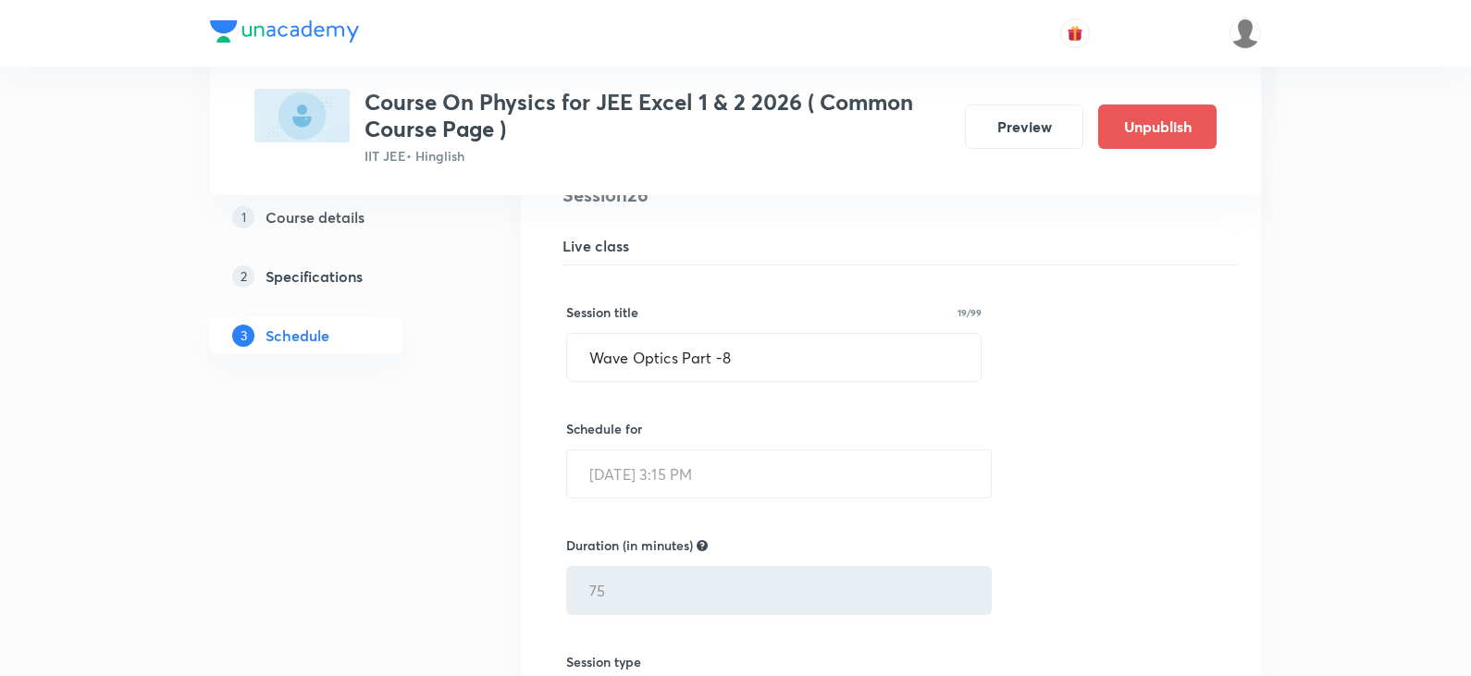
drag, startPoint x: 593, startPoint y: 359, endPoint x: 677, endPoint y: 363, distance: 84.3
click at [677, 363] on input "Wave Optics Part -8" at bounding box center [773, 357] width 413 height 47
paste input "Modern Phys"
click at [763, 357] on input "Modern Physics Part -8" at bounding box center [773, 357] width 413 height 47
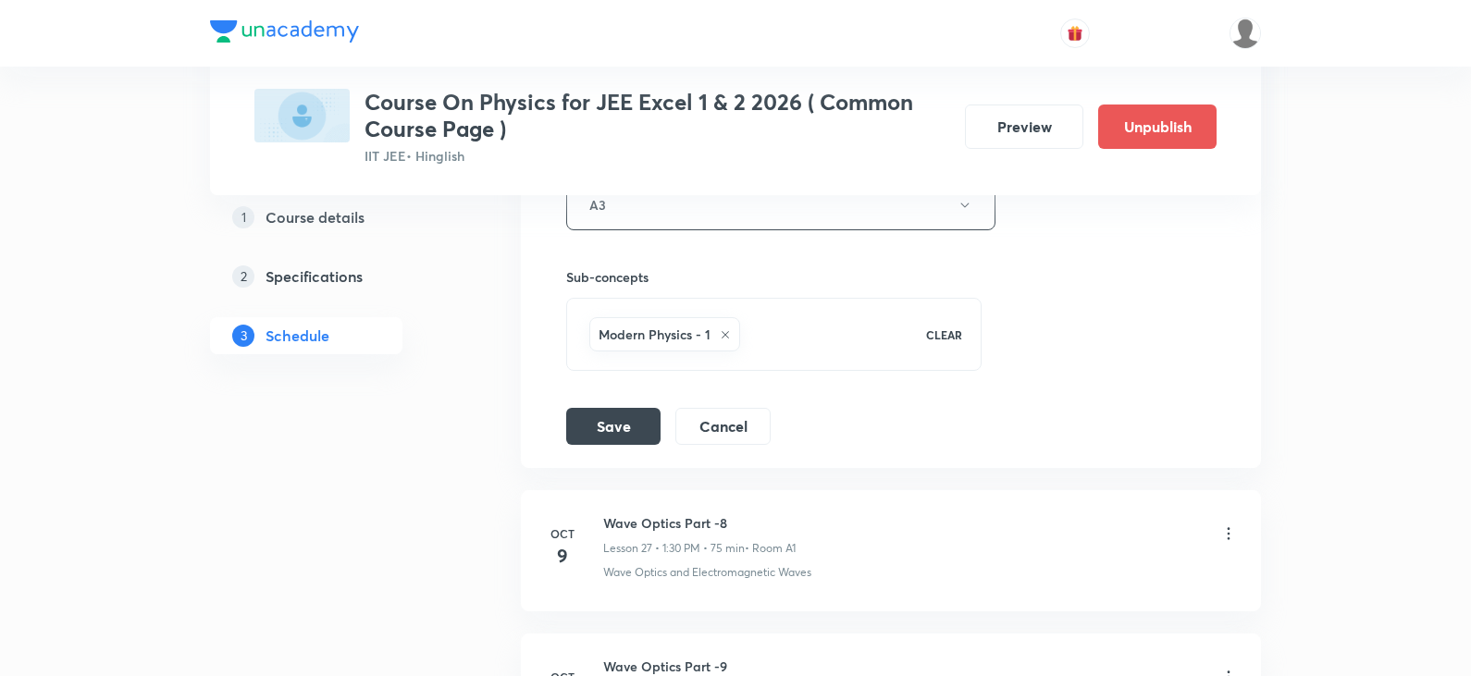
scroll to position [4583, 0]
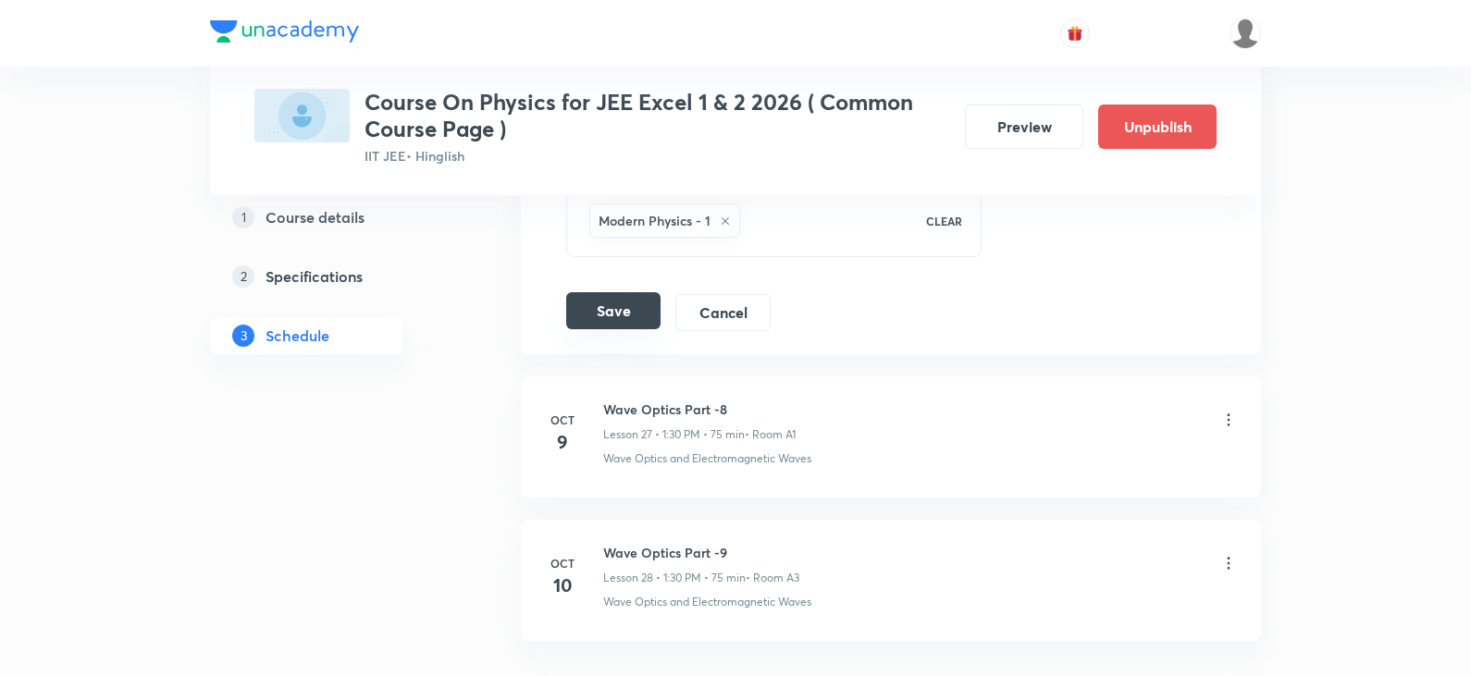
type input "Modern Physics Part -1"
click at [619, 315] on button "Save" at bounding box center [613, 310] width 94 height 37
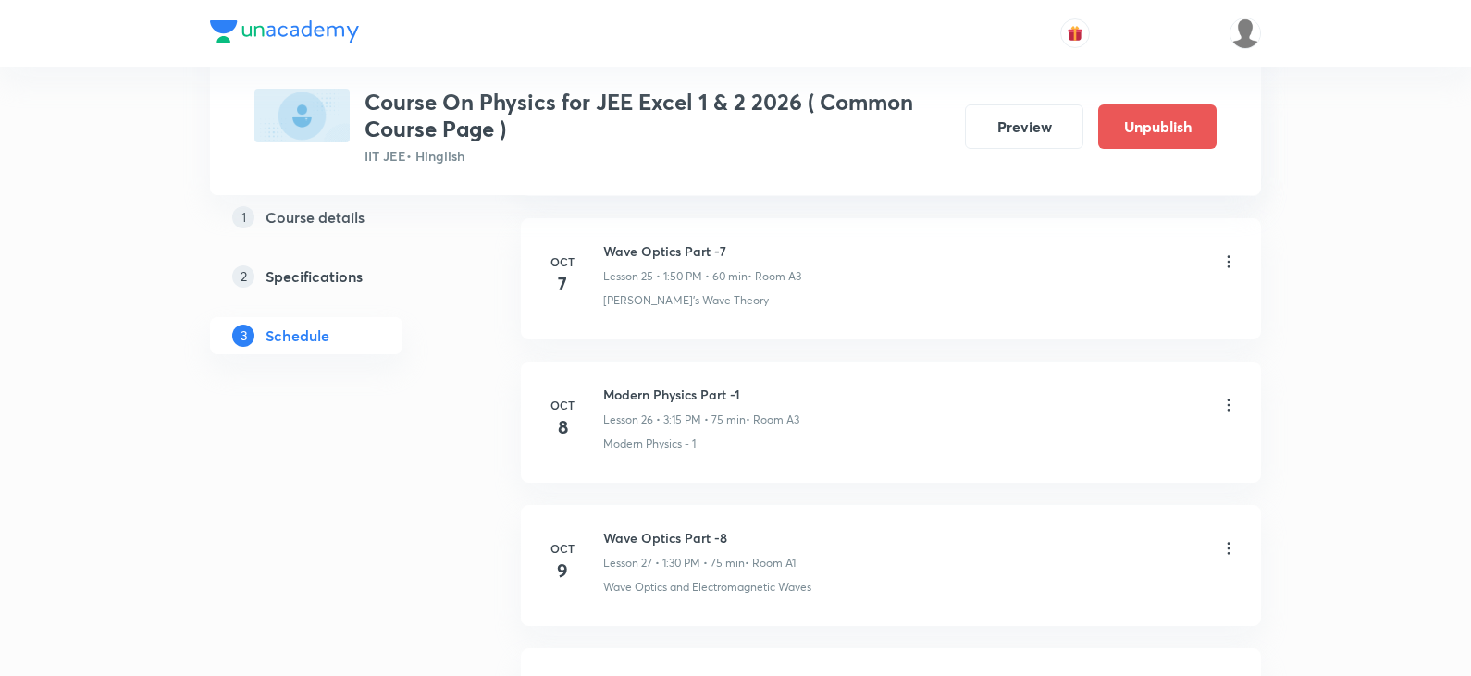
scroll to position [3733, 0]
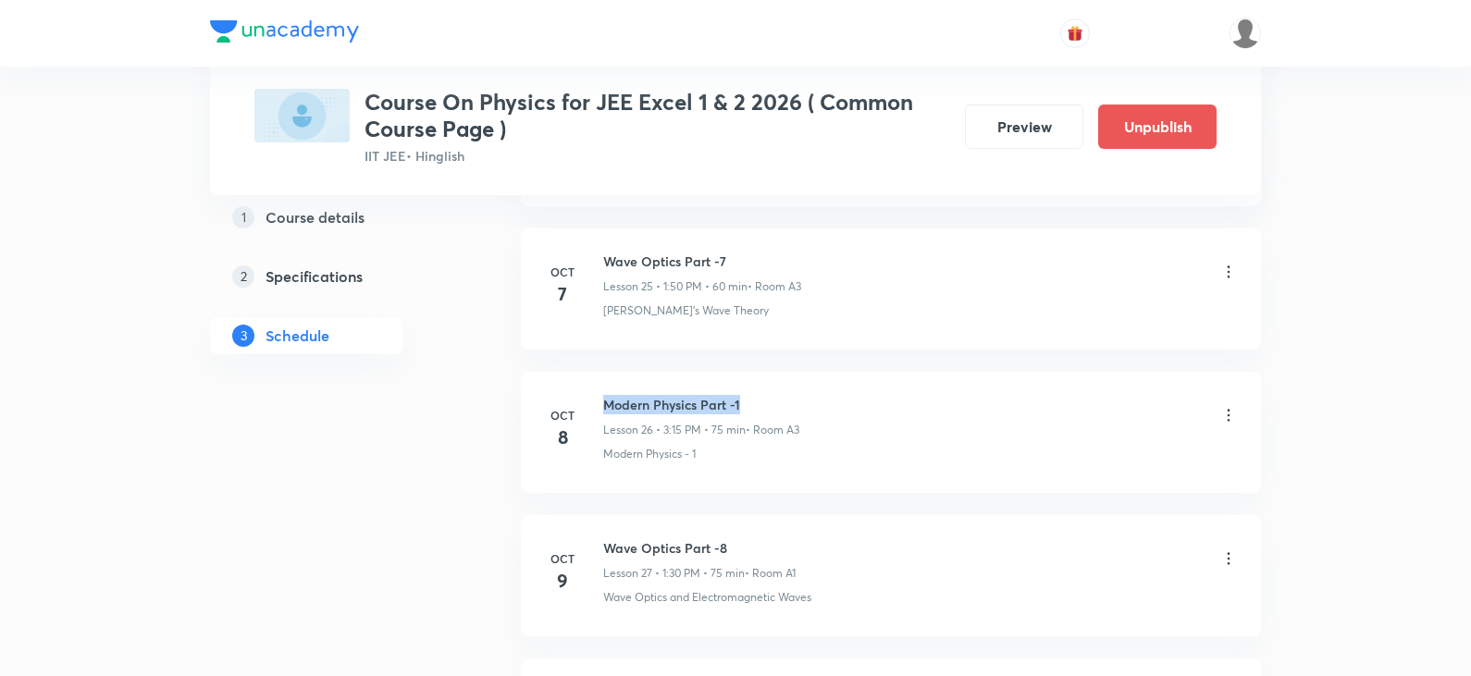
drag, startPoint x: 604, startPoint y: 401, endPoint x: 749, endPoint y: 400, distance: 145.2
click at [749, 400] on h6 "Modern Physics Part -1" at bounding box center [701, 404] width 196 height 19
copy h6 "Modern Physics Part -1"
click at [1224, 561] on icon at bounding box center [1228, 558] width 18 height 18
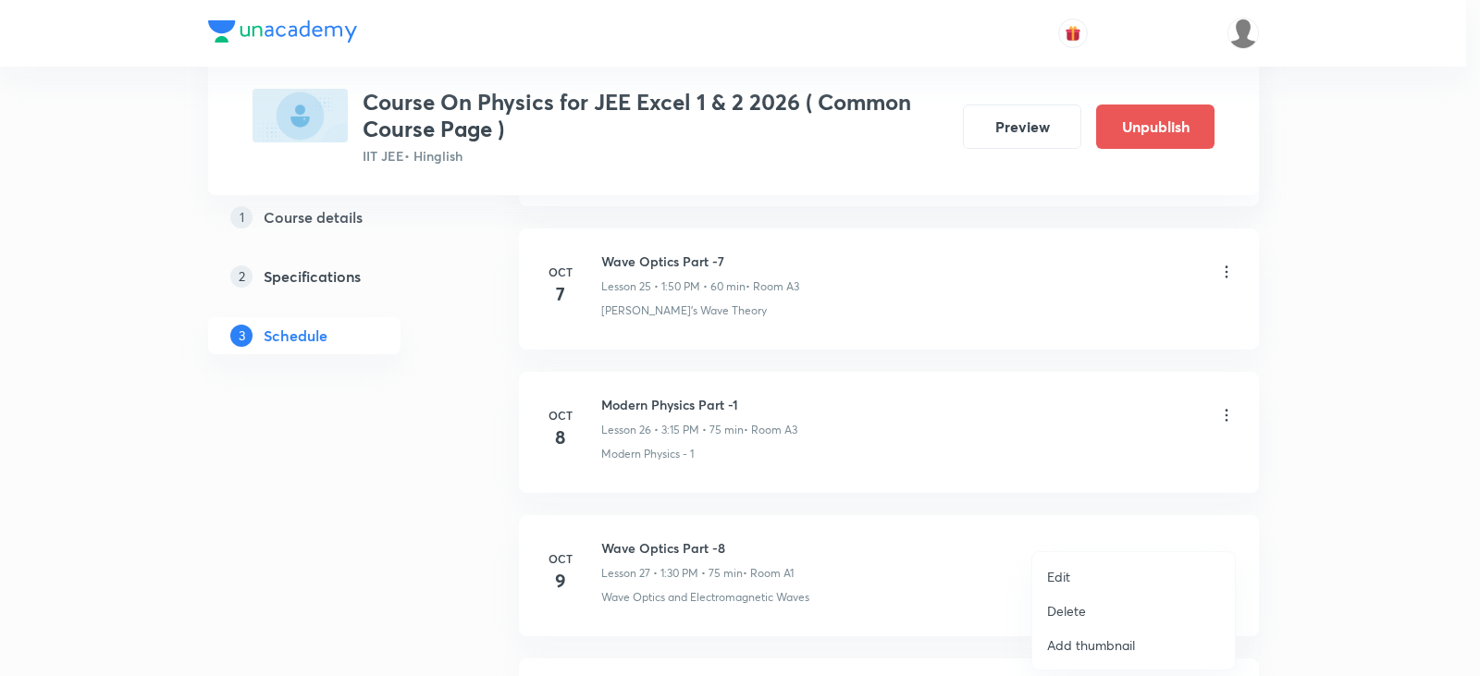
click at [1090, 572] on li "Edit" at bounding box center [1133, 577] width 203 height 34
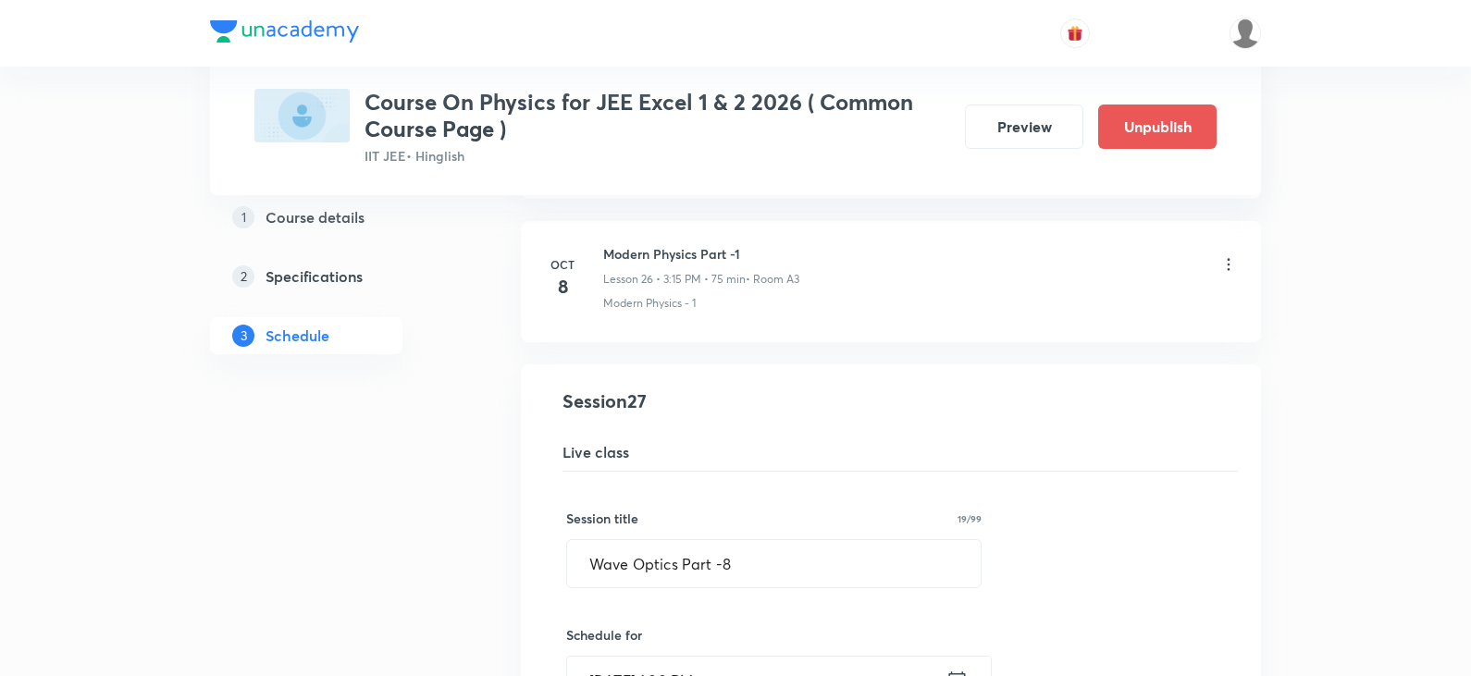
scroll to position [3825, 0]
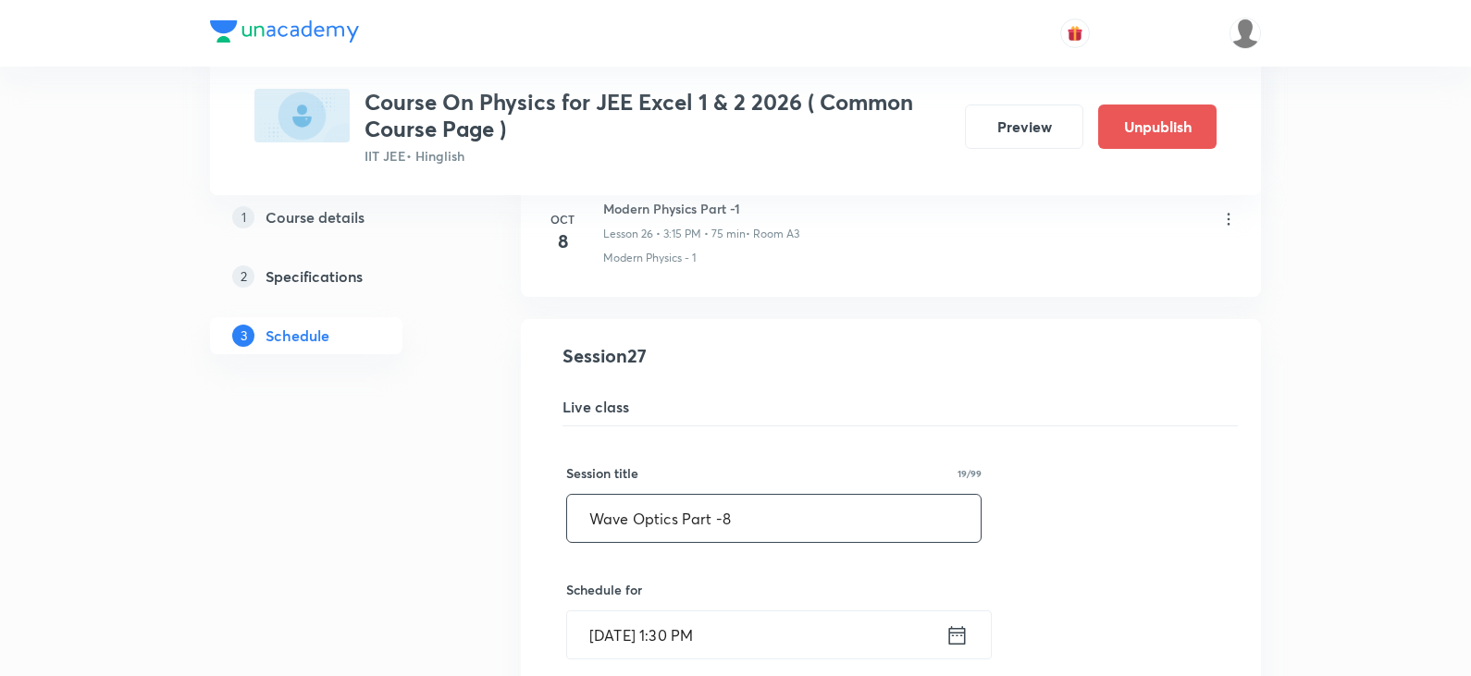
drag, startPoint x: 589, startPoint y: 514, endPoint x: 679, endPoint y: 512, distance: 89.7
click at [679, 512] on input "Wave Optics Part -8" at bounding box center [773, 518] width 413 height 47
drag, startPoint x: 769, startPoint y: 526, endPoint x: 607, endPoint y: 518, distance: 162.1
click at [607, 518] on input "Wave Optics Part -8" at bounding box center [773, 518] width 413 height 47
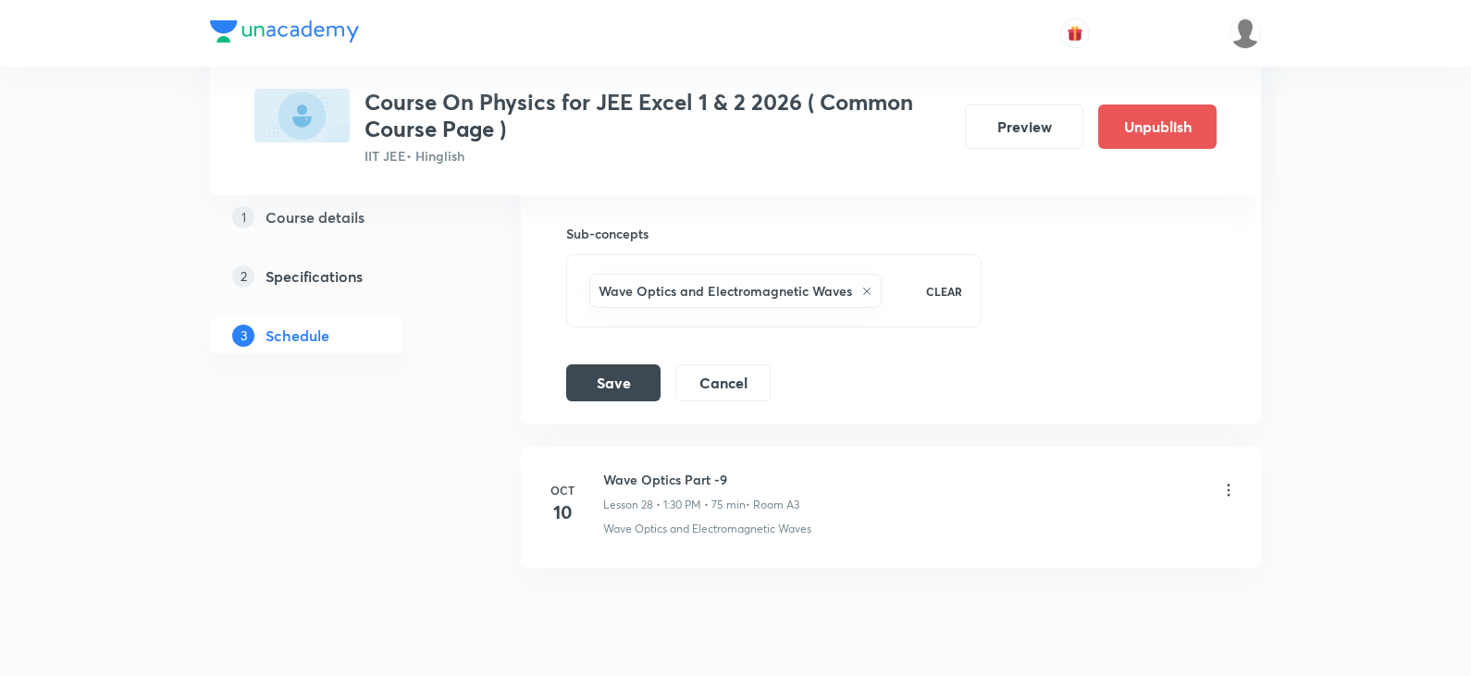
scroll to position [4658, 0]
click at [870, 287] on div "Wave Optics and Electromagnetic Waves" at bounding box center [735, 289] width 292 height 34
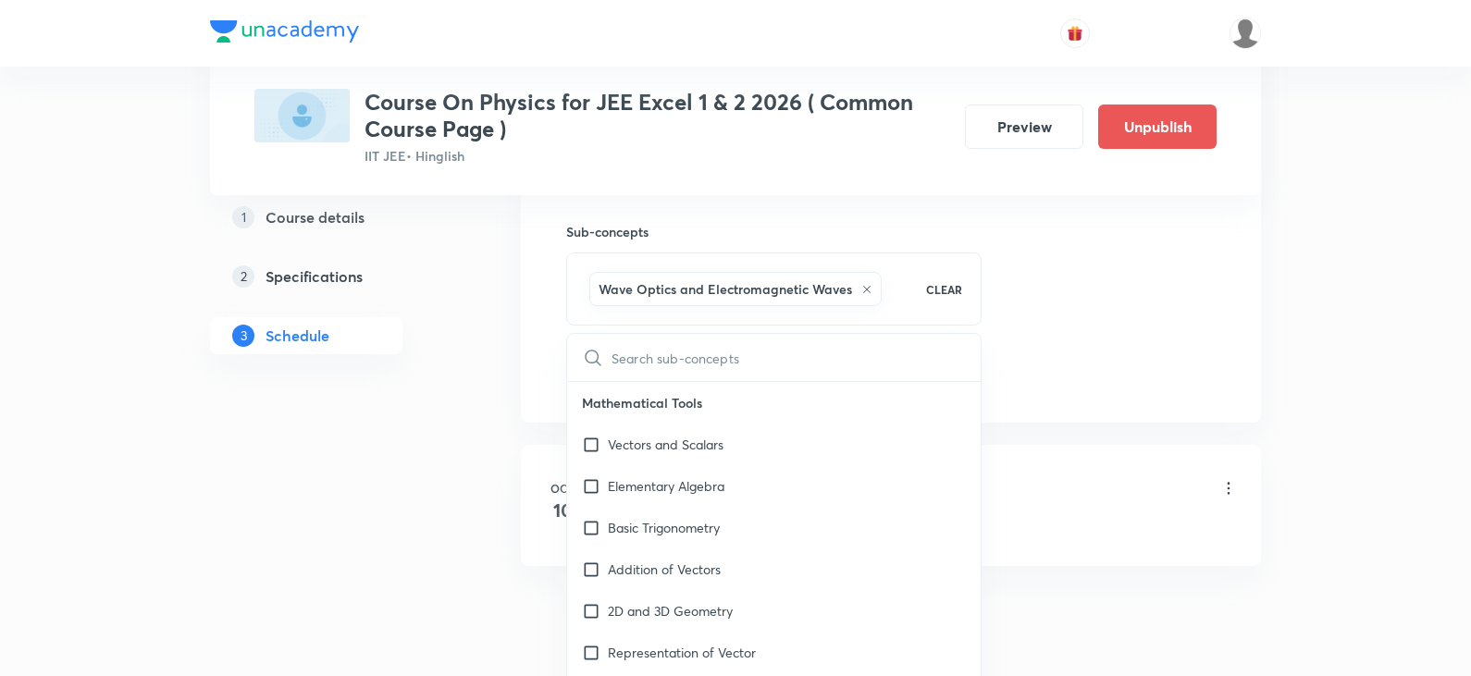
checkbox input "true"
click at [649, 360] on input "text" at bounding box center [795, 357] width 369 height 47
type input "Modern Physics Part -1"
checkbox input "true"
drag, startPoint x: 721, startPoint y: 359, endPoint x: 782, endPoint y: 359, distance: 61.0
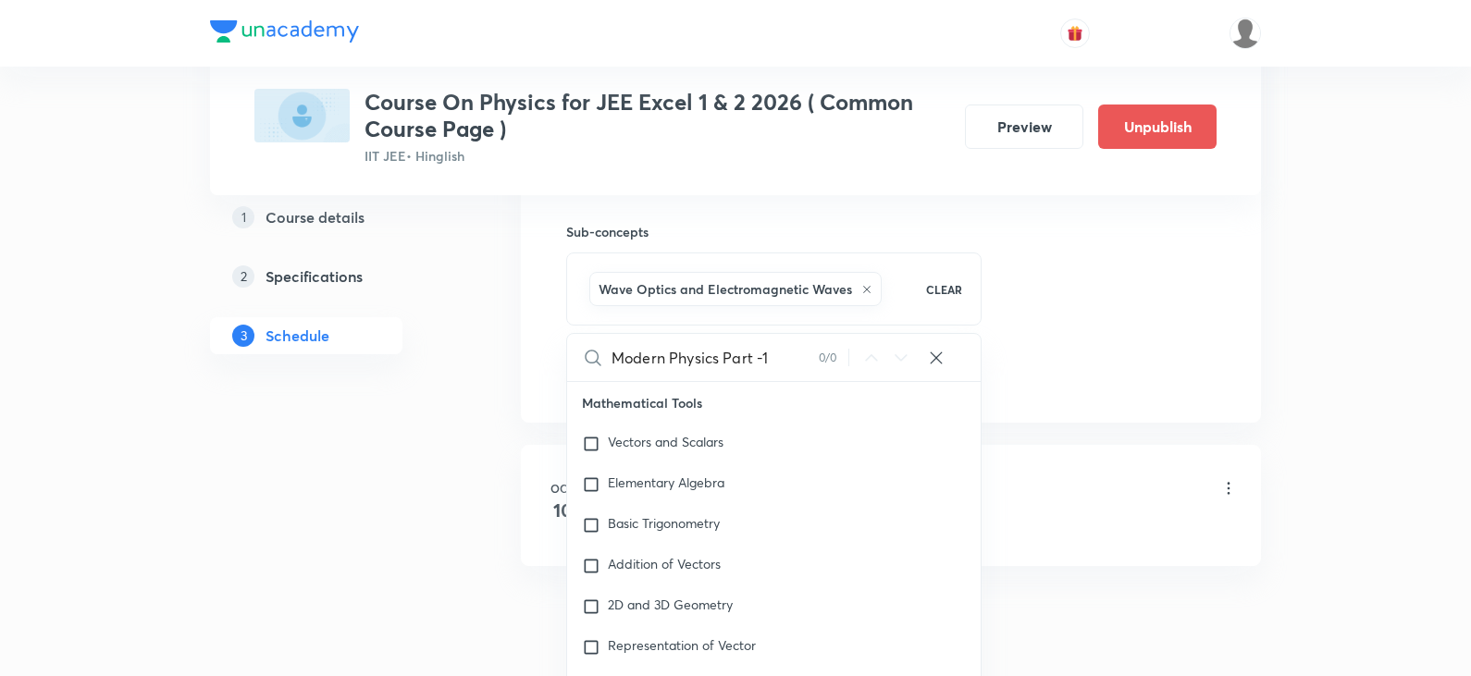
click at [782, 359] on input "Modern Physics Part -1" at bounding box center [714, 357] width 207 height 47
type input "Modern Physics"
checkbox input "true"
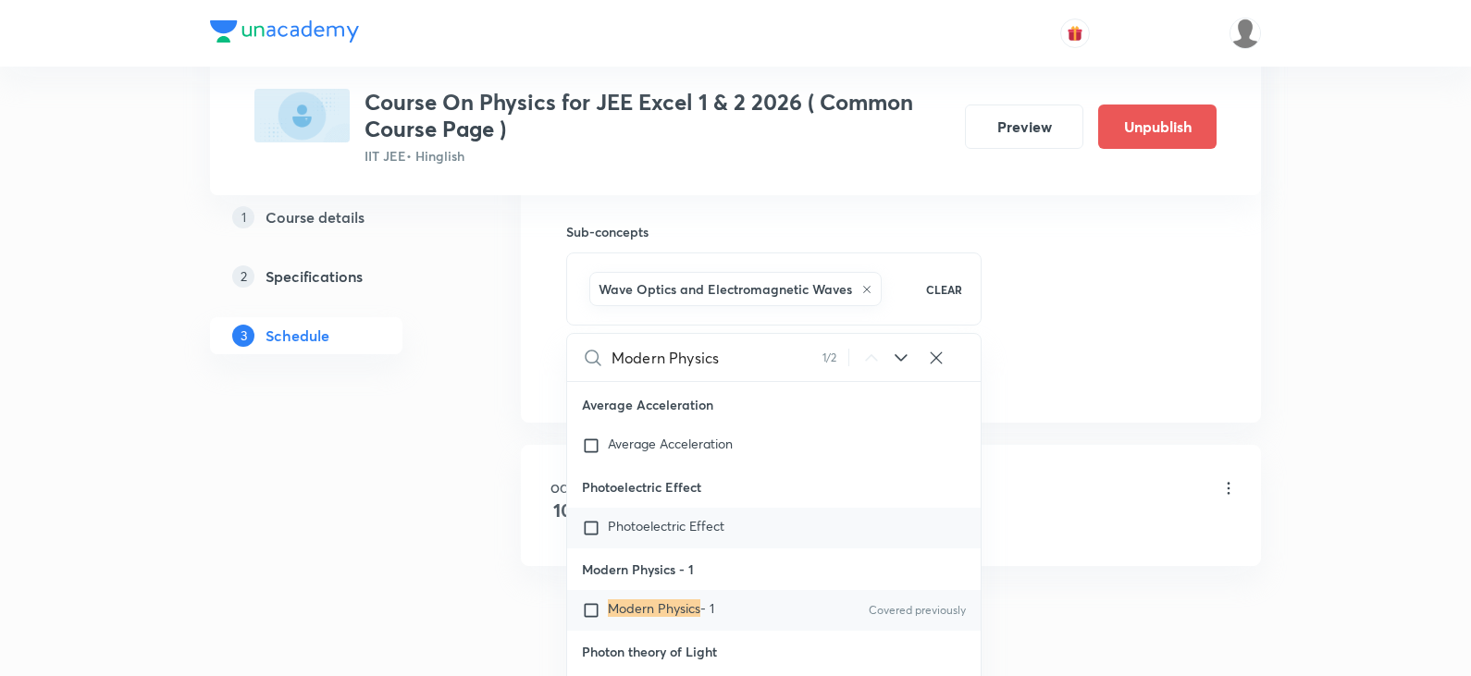
scroll to position [50000, 0]
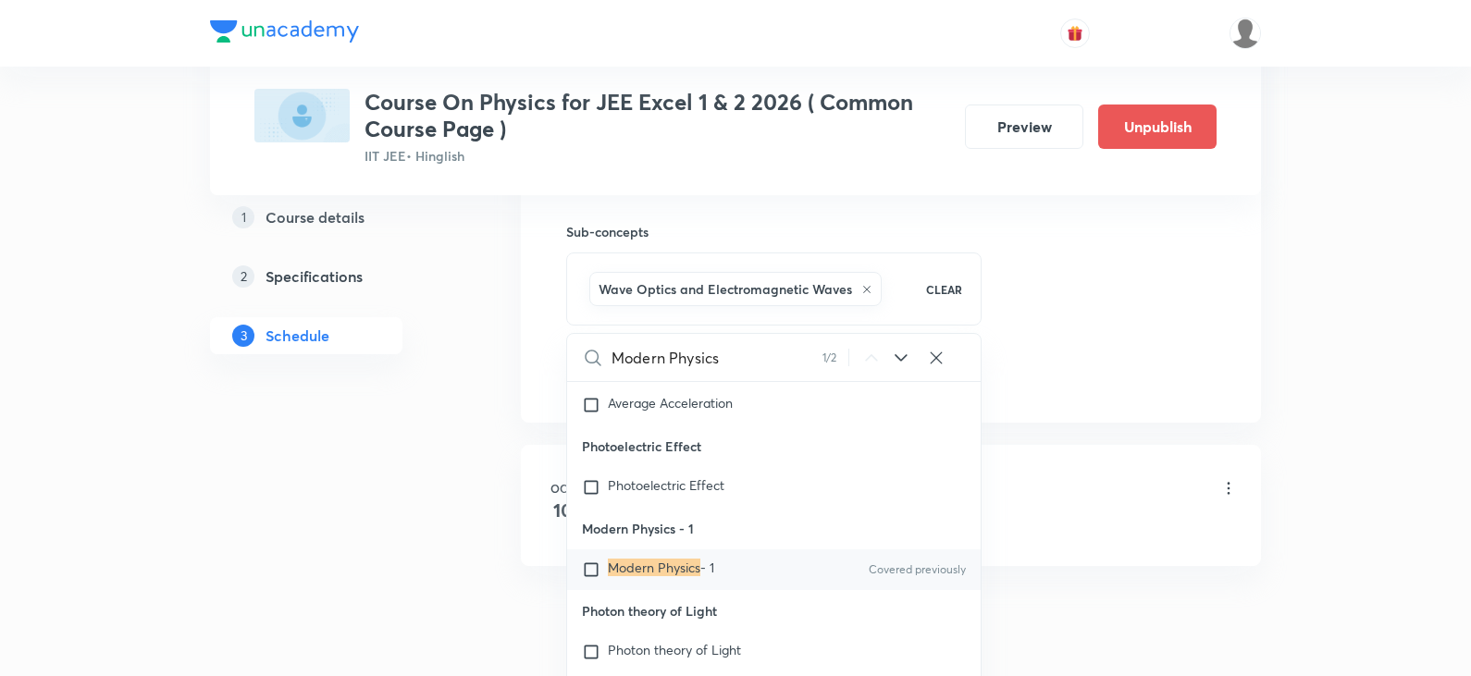
type input "Modern Physics"
click at [589, 579] on input "checkbox" at bounding box center [595, 569] width 26 height 18
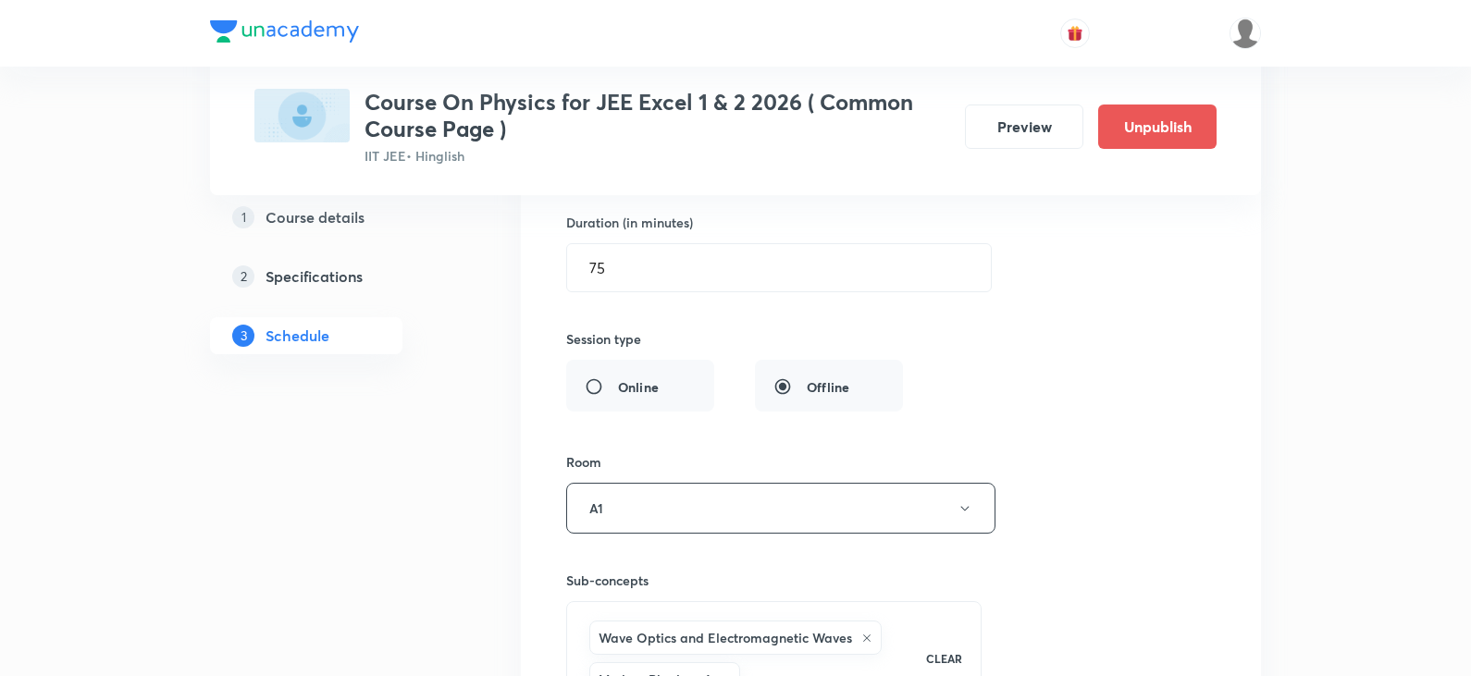
scroll to position [4288, 0]
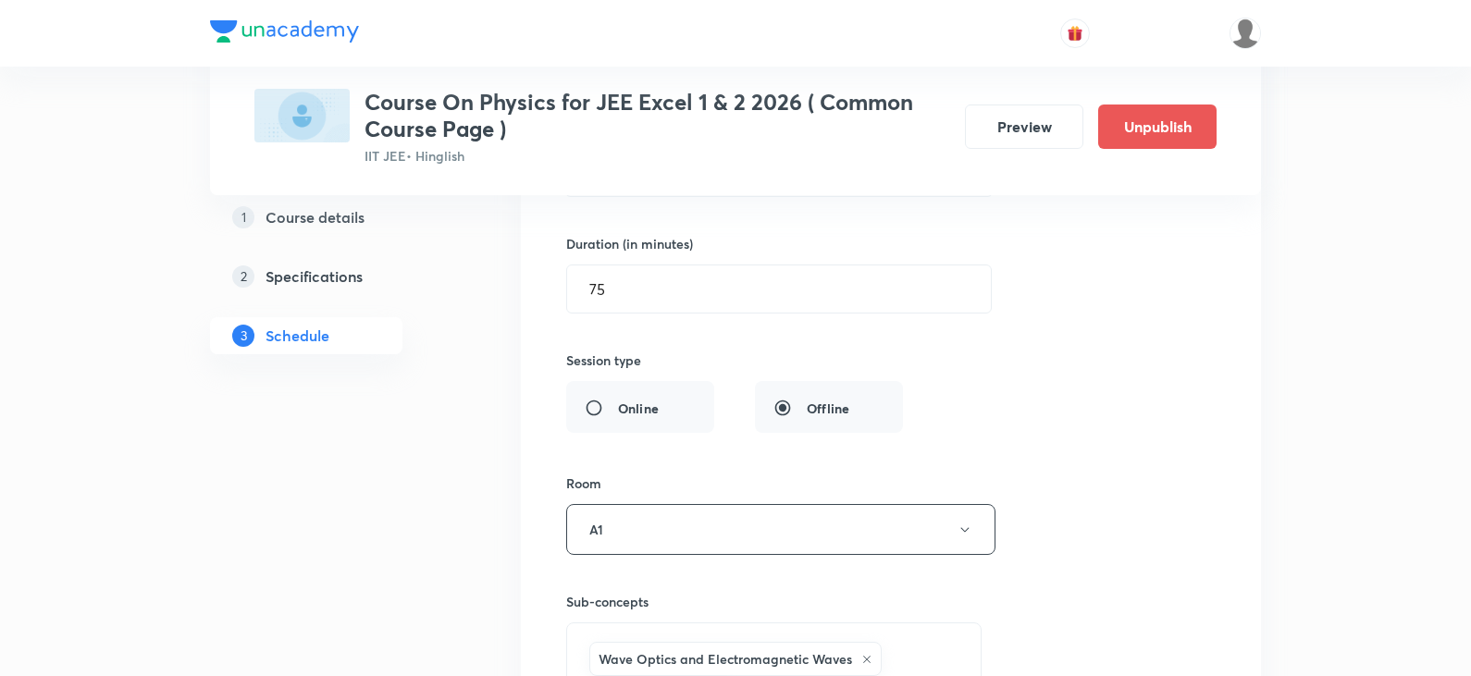
click at [861, 661] on icon at bounding box center [866, 659] width 11 height 11
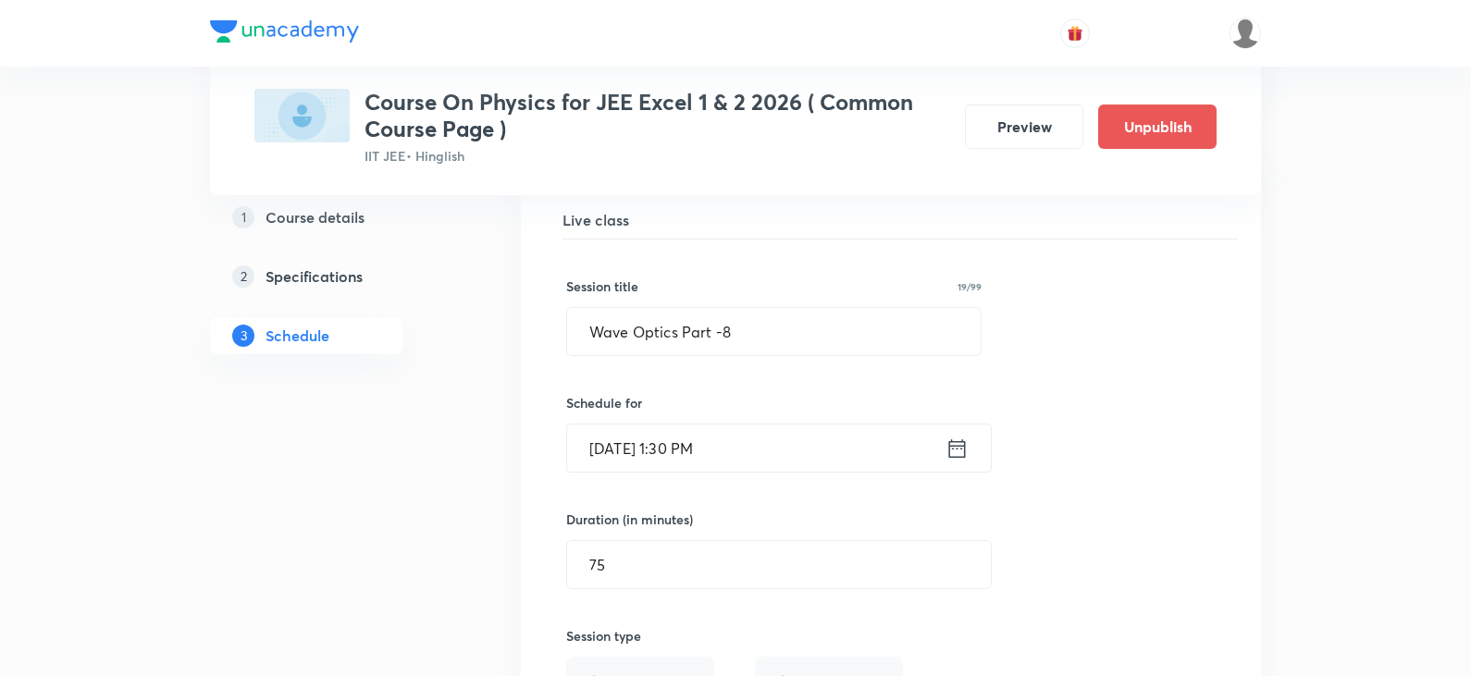
scroll to position [4010, 0]
drag, startPoint x: 591, startPoint y: 328, endPoint x: 737, endPoint y: 334, distance: 146.2
click at [737, 334] on input "Wave Optics Part -8" at bounding box center [773, 333] width 413 height 47
paste input "Modern Physics Part -1"
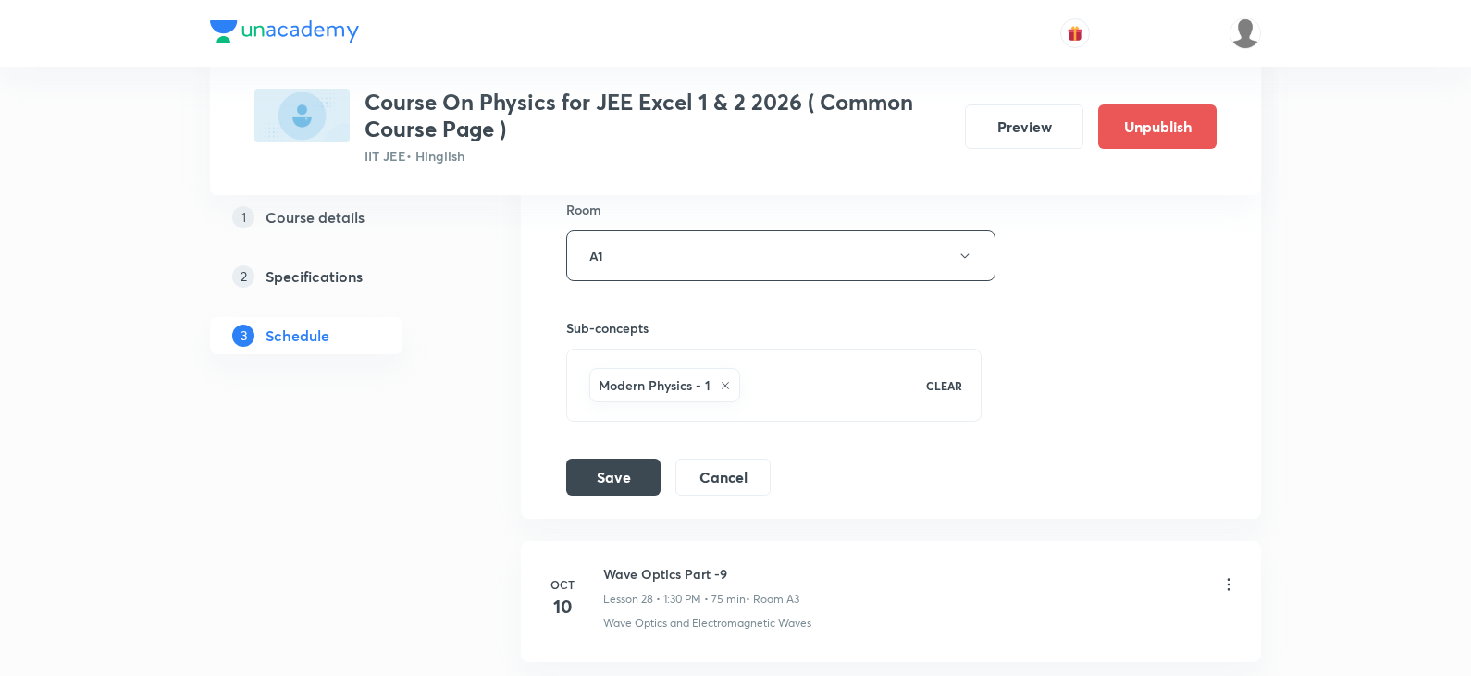
scroll to position [4565, 0]
type input "Modern Physics Part -1"
click at [615, 486] on button "Save" at bounding box center [613, 471] width 94 height 37
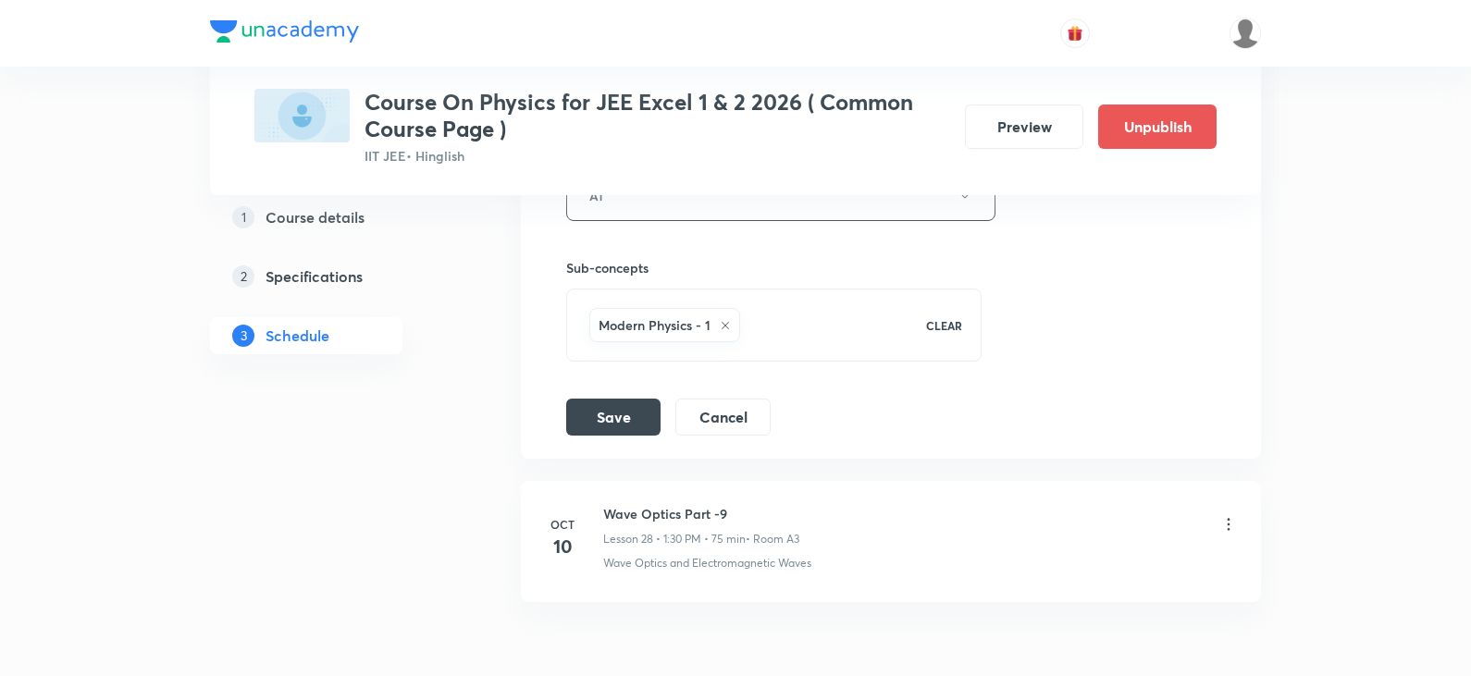
scroll to position [4772, 0]
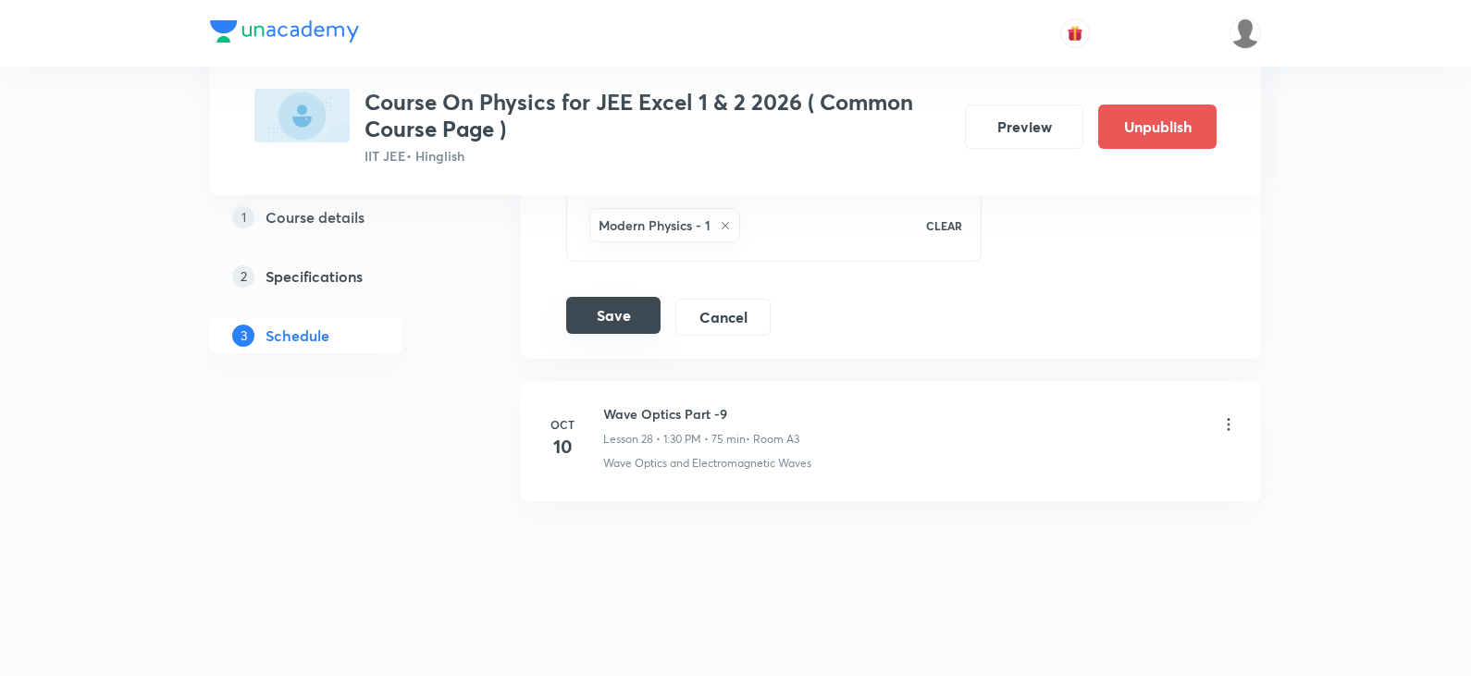
click at [616, 322] on button "Save" at bounding box center [613, 315] width 94 height 37
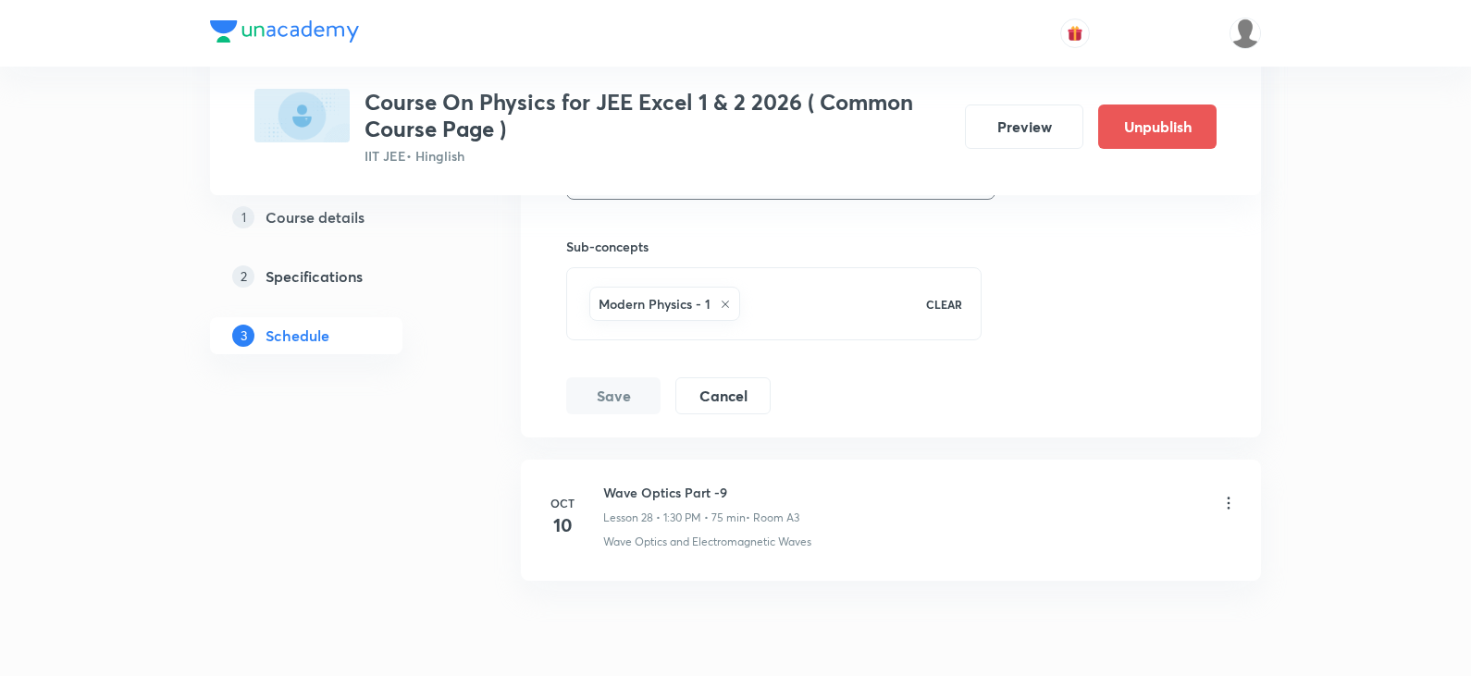
scroll to position [4587, 0]
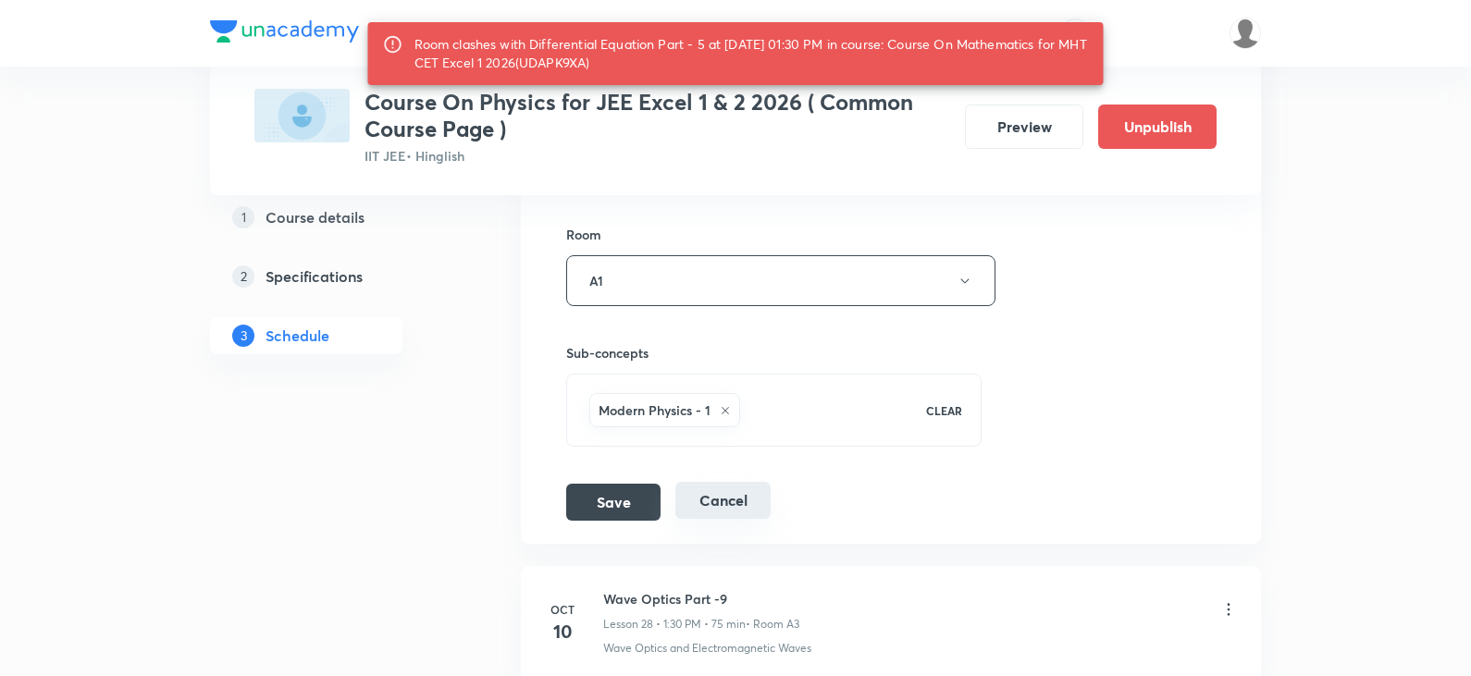
click at [704, 498] on button "Cancel" at bounding box center [722, 500] width 95 height 37
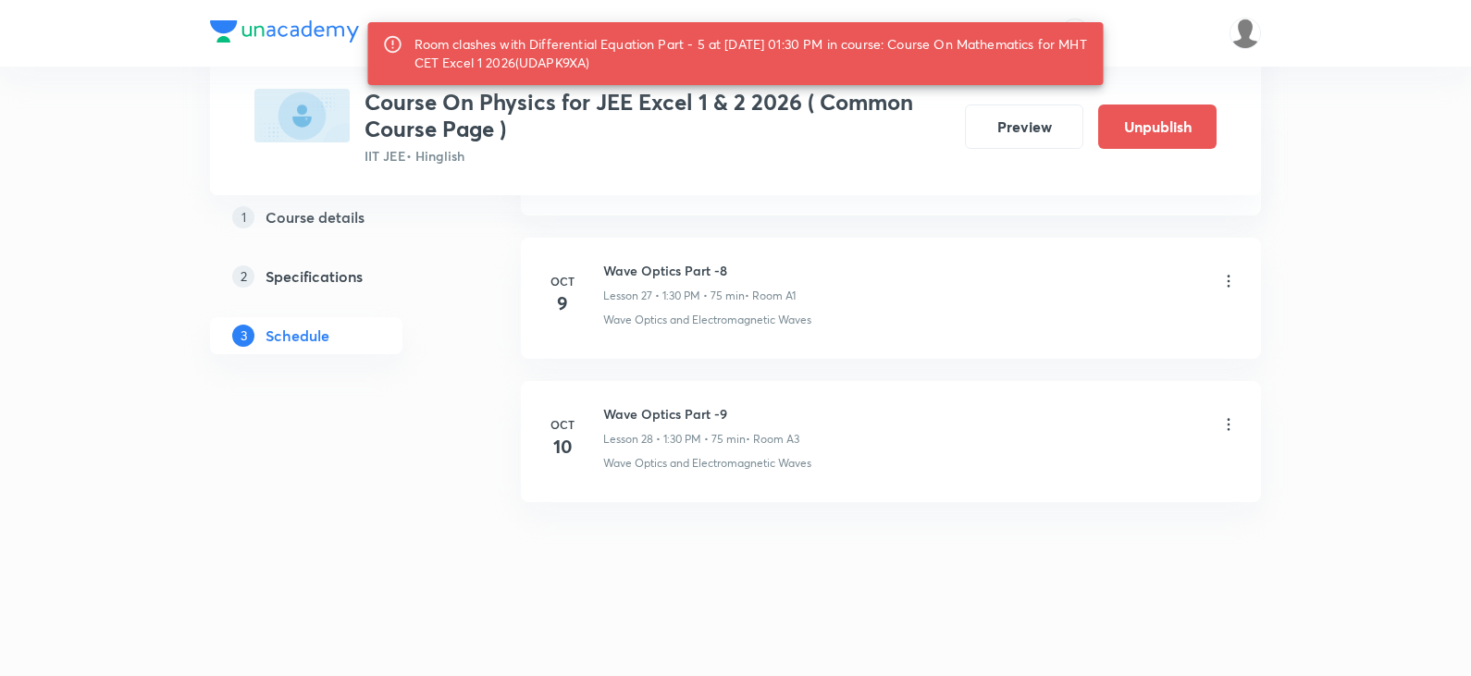
scroll to position [4010, 0]
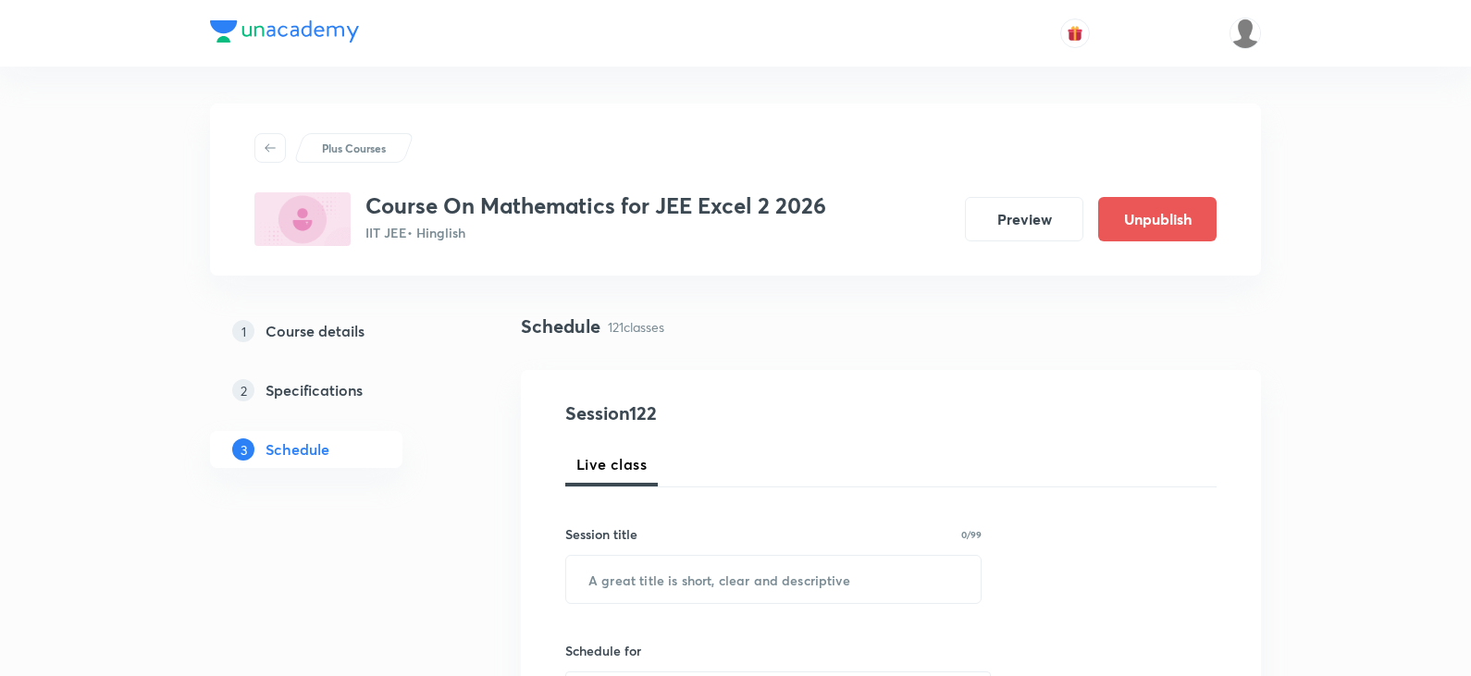
click at [441, 6] on div at bounding box center [735, 33] width 1051 height 67
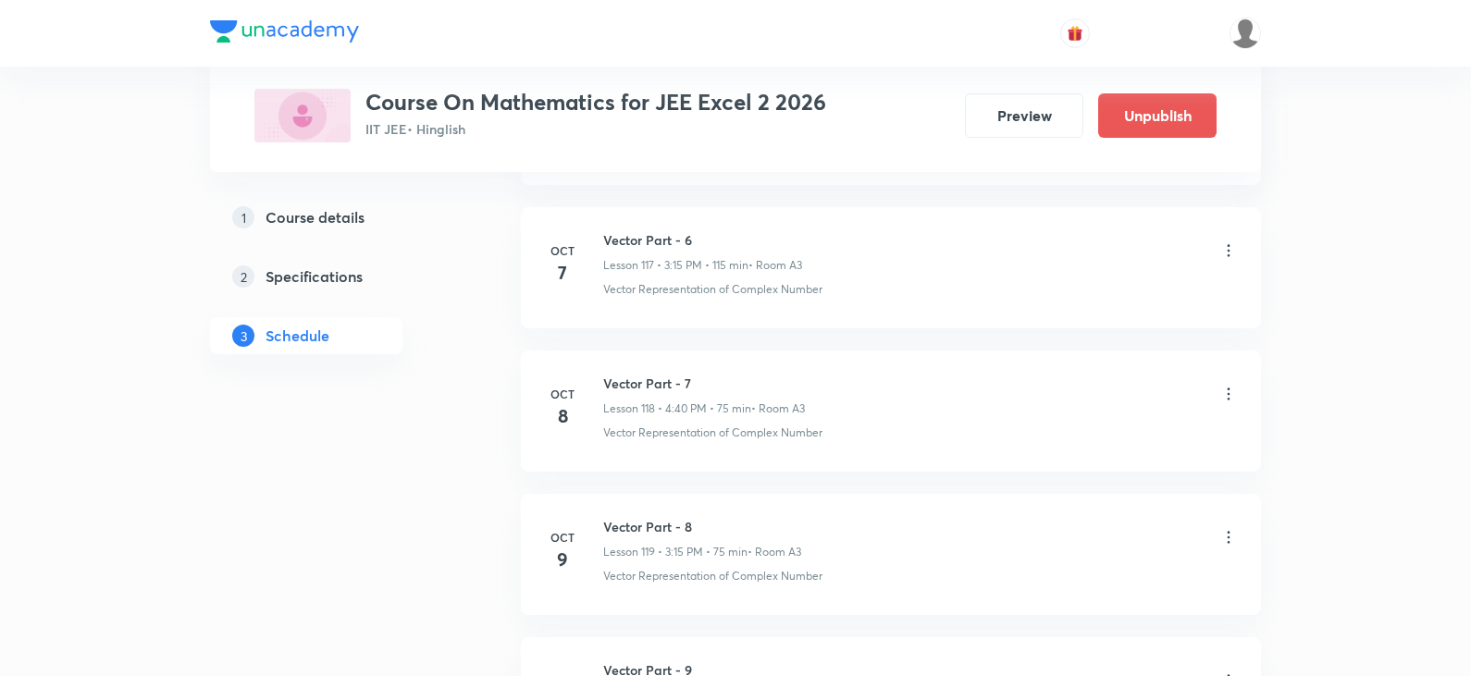
scroll to position [17691, 0]
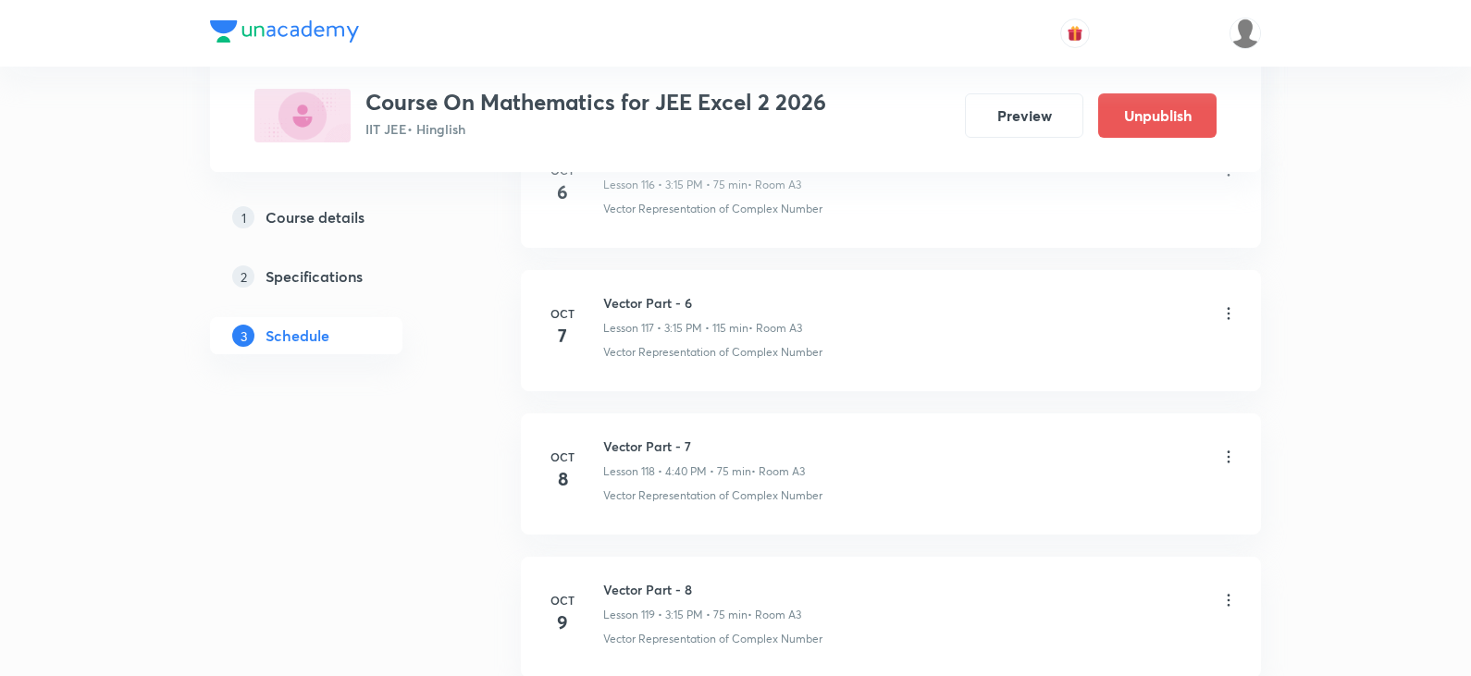
click at [1225, 461] on icon at bounding box center [1228, 457] width 18 height 18
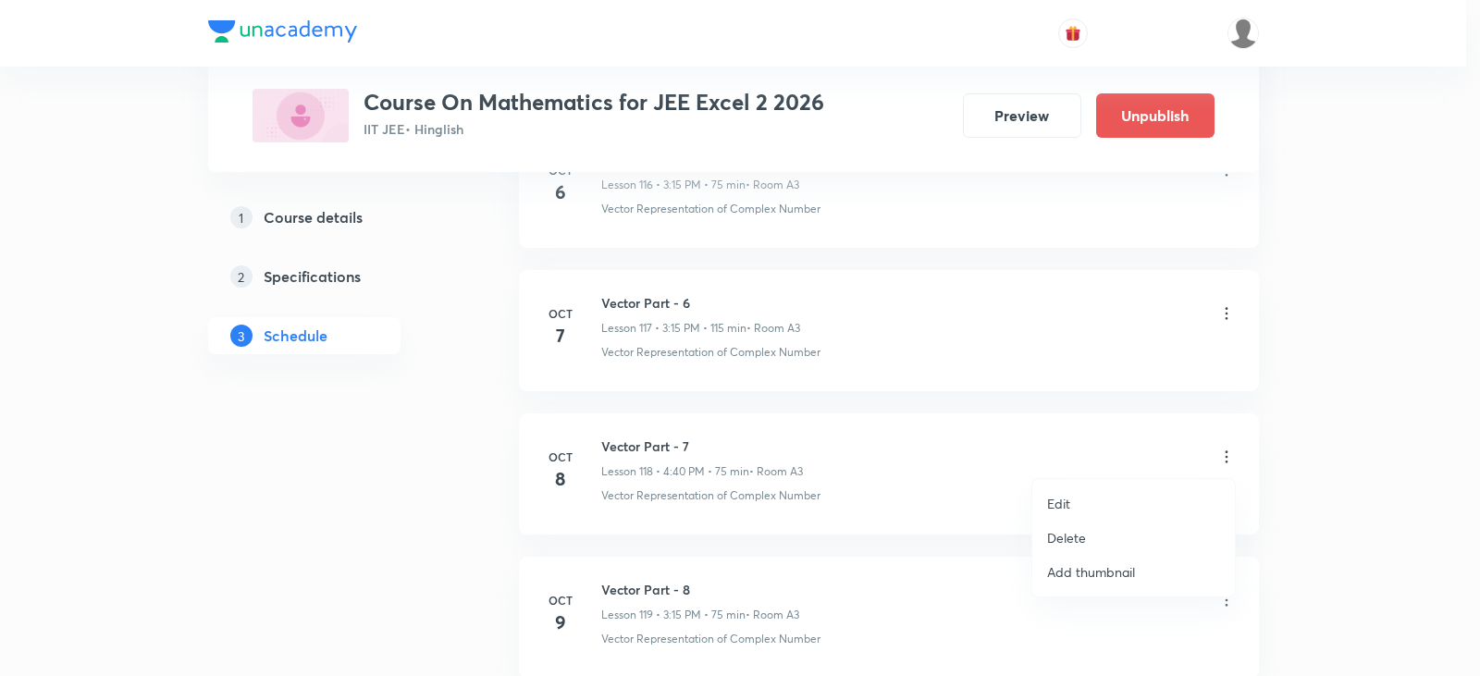
click at [1112, 497] on li "Edit" at bounding box center [1133, 503] width 203 height 34
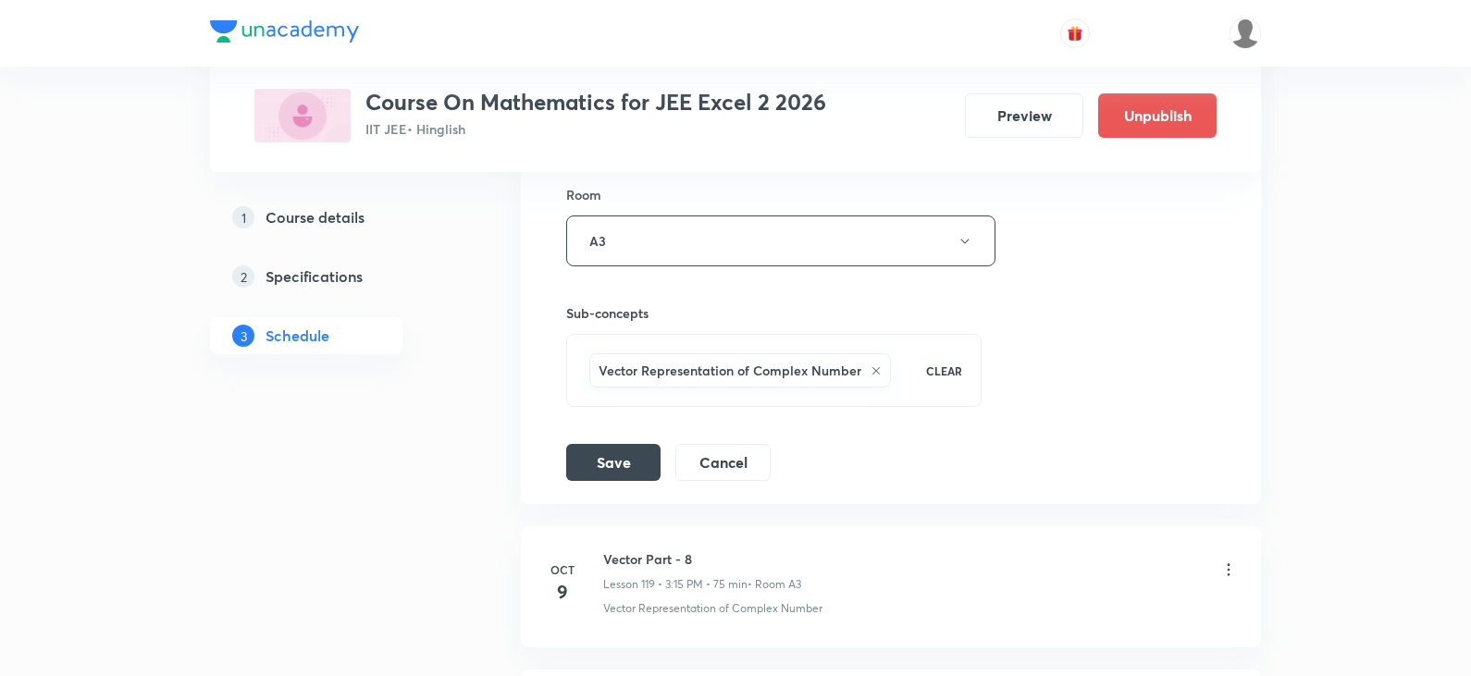
scroll to position [17599, 0]
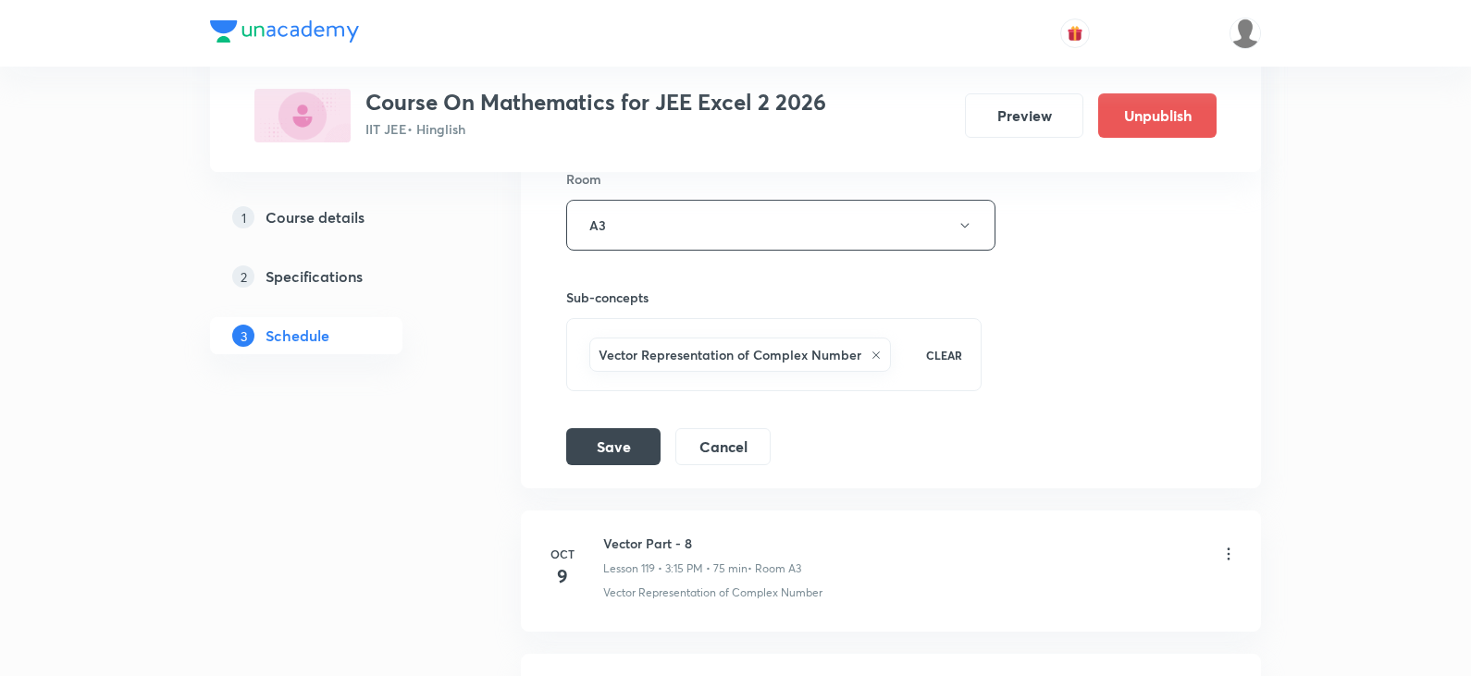
click at [879, 351] on icon at bounding box center [875, 355] width 11 height 11
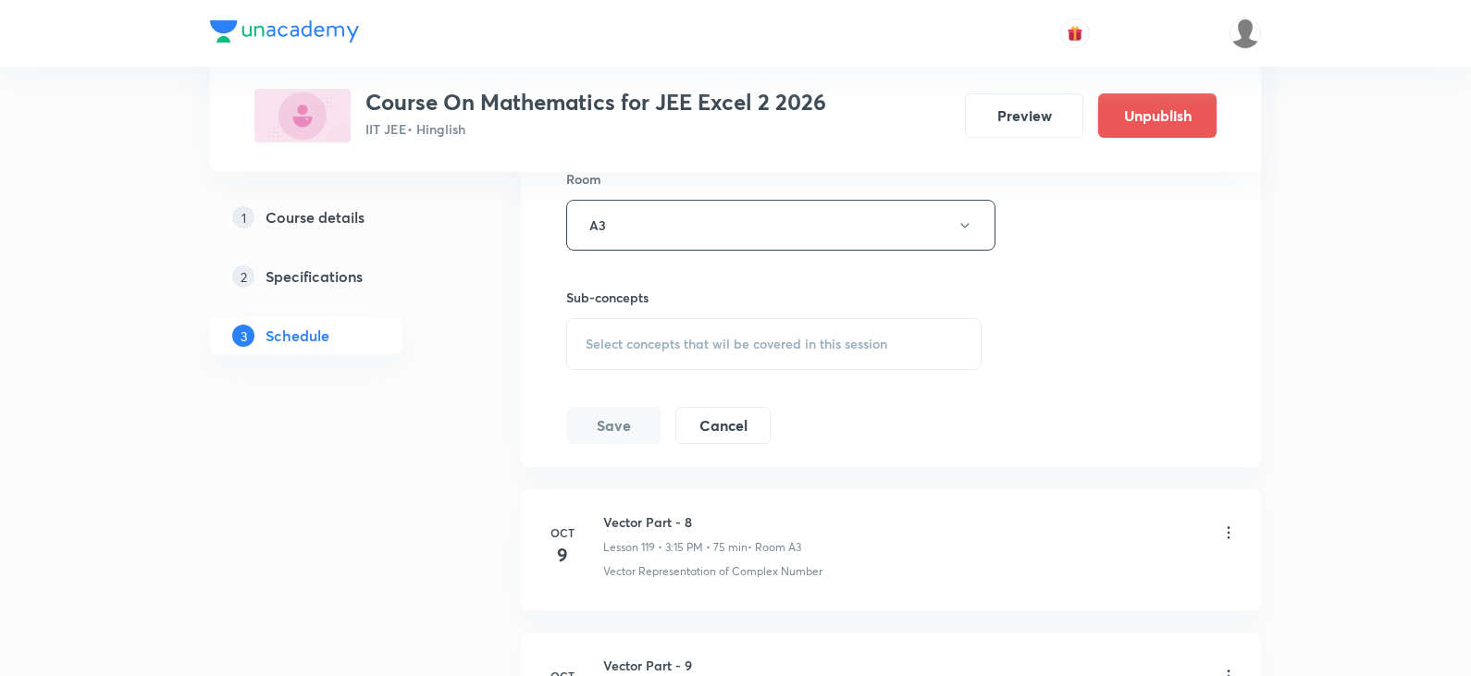
click at [686, 352] on div "Select concepts that wil be covered in this session" at bounding box center [773, 344] width 415 height 52
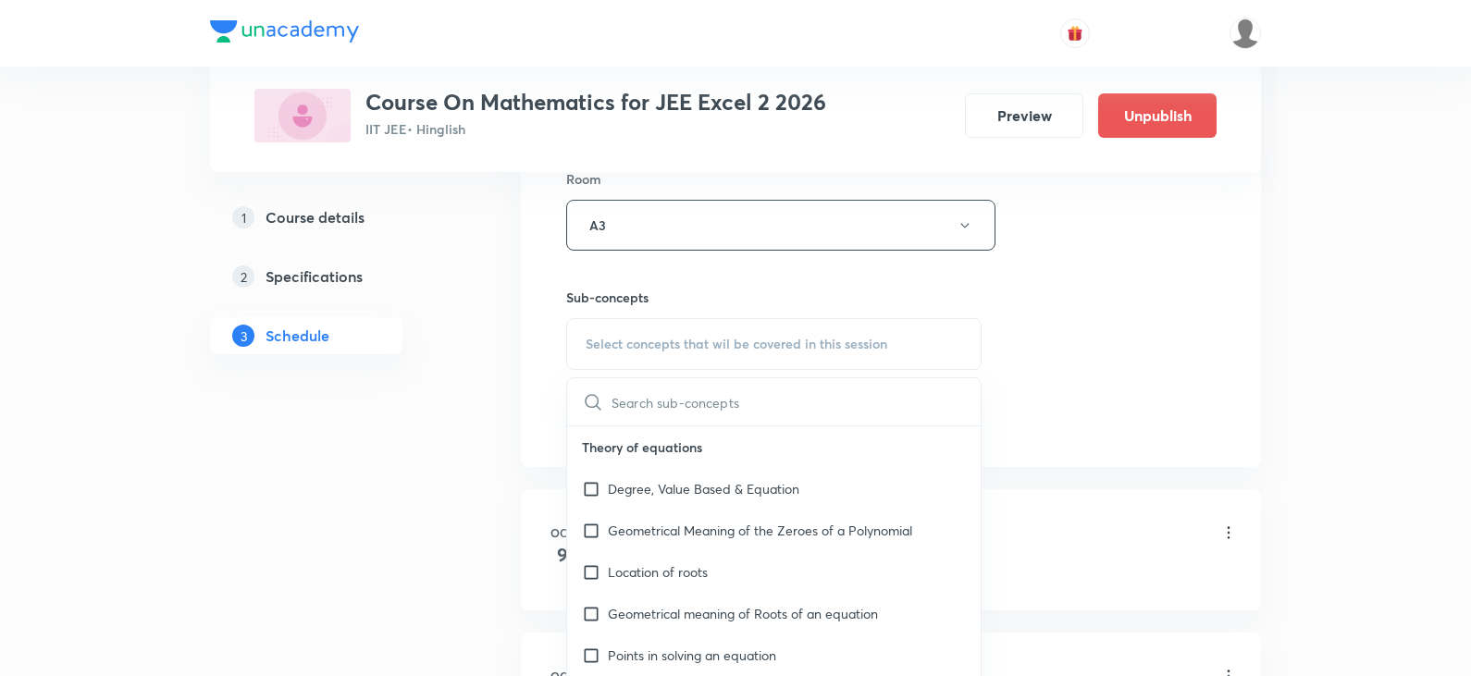
type input "3"
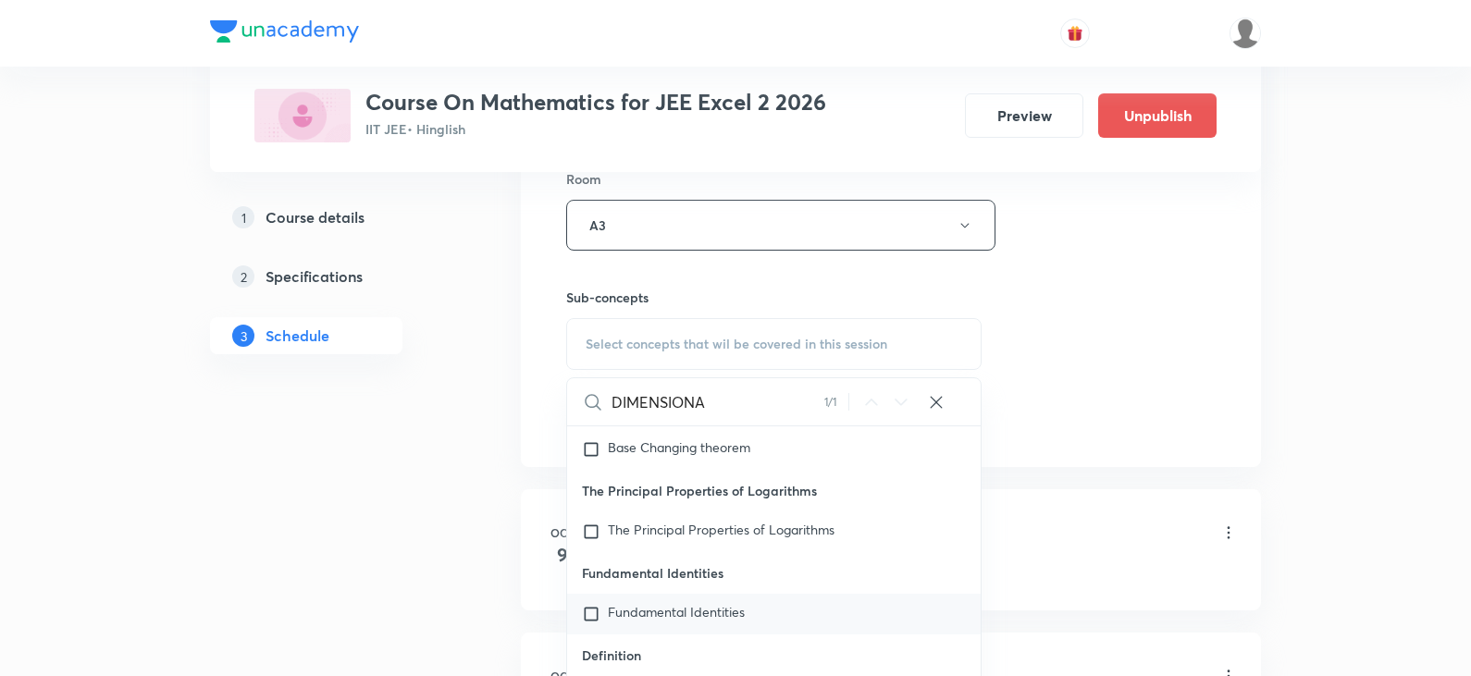
scroll to position [29975, 0]
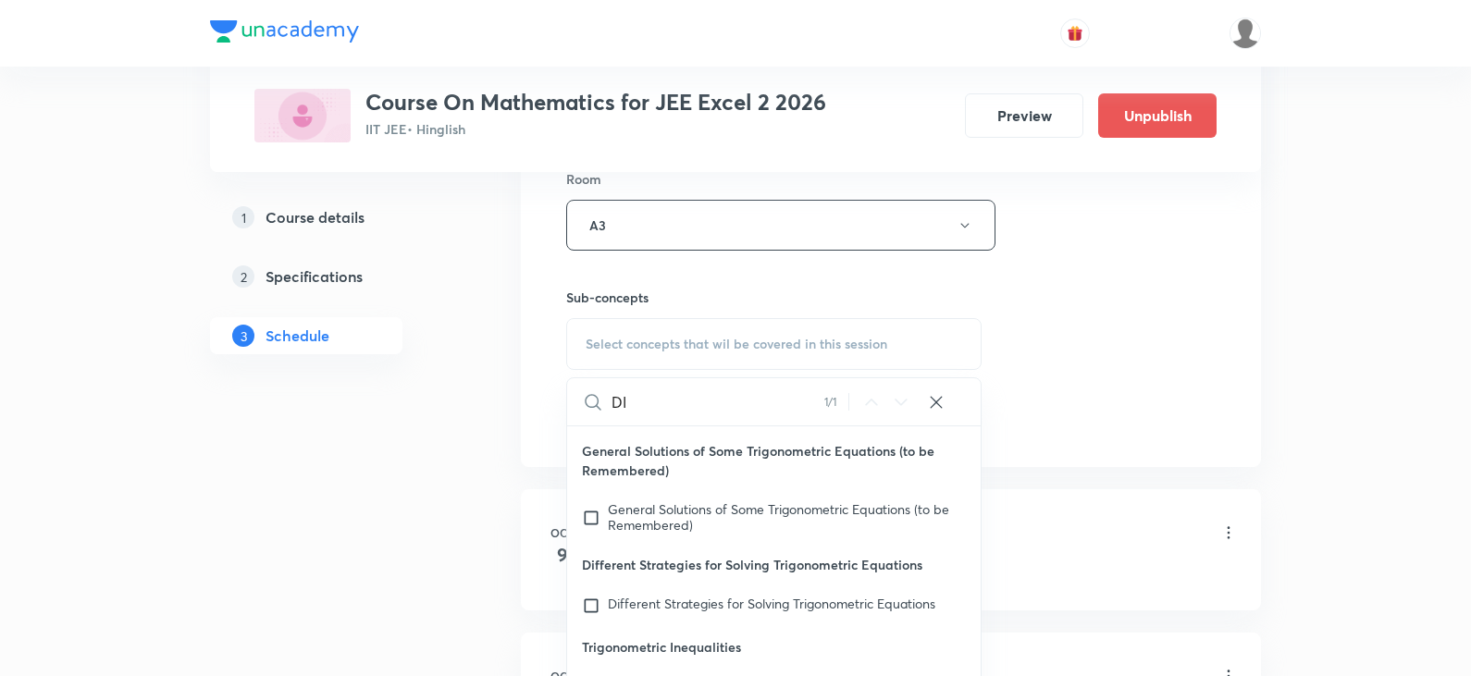
type input "D"
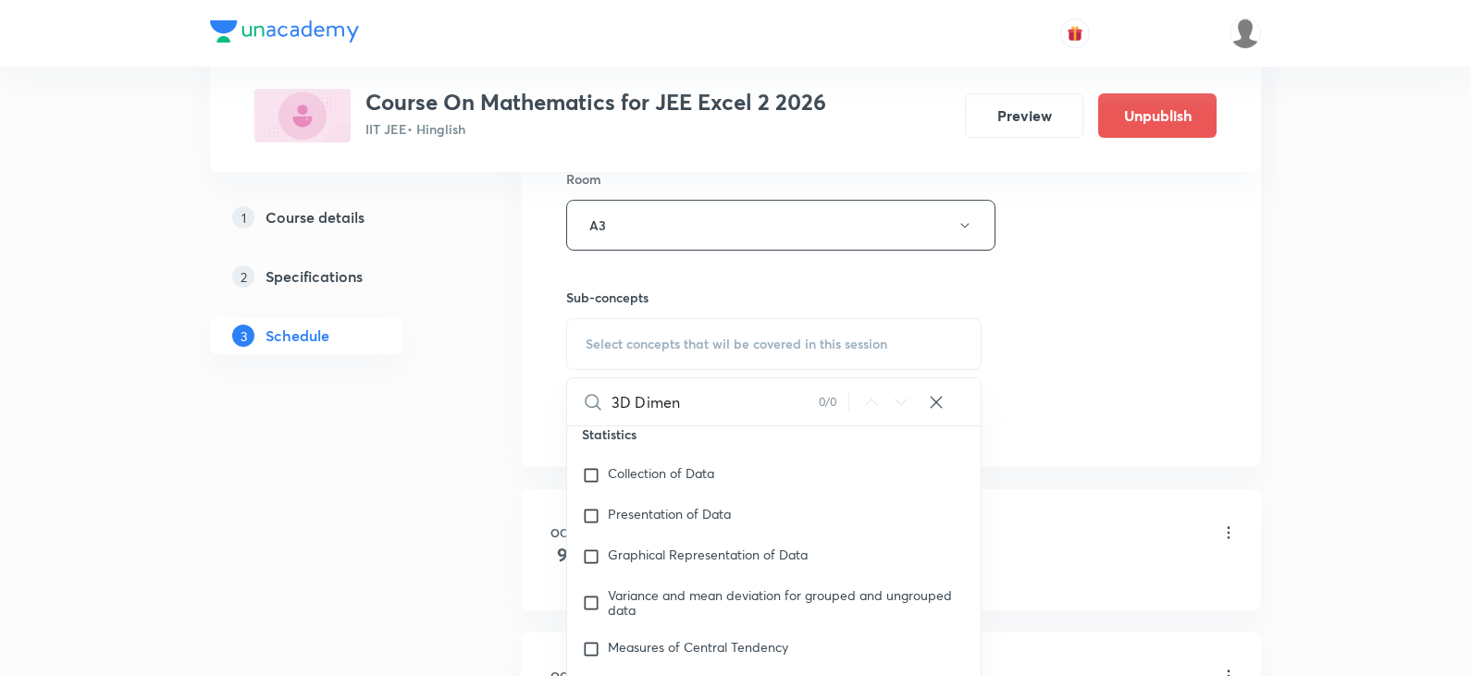
scroll to position [0, 0]
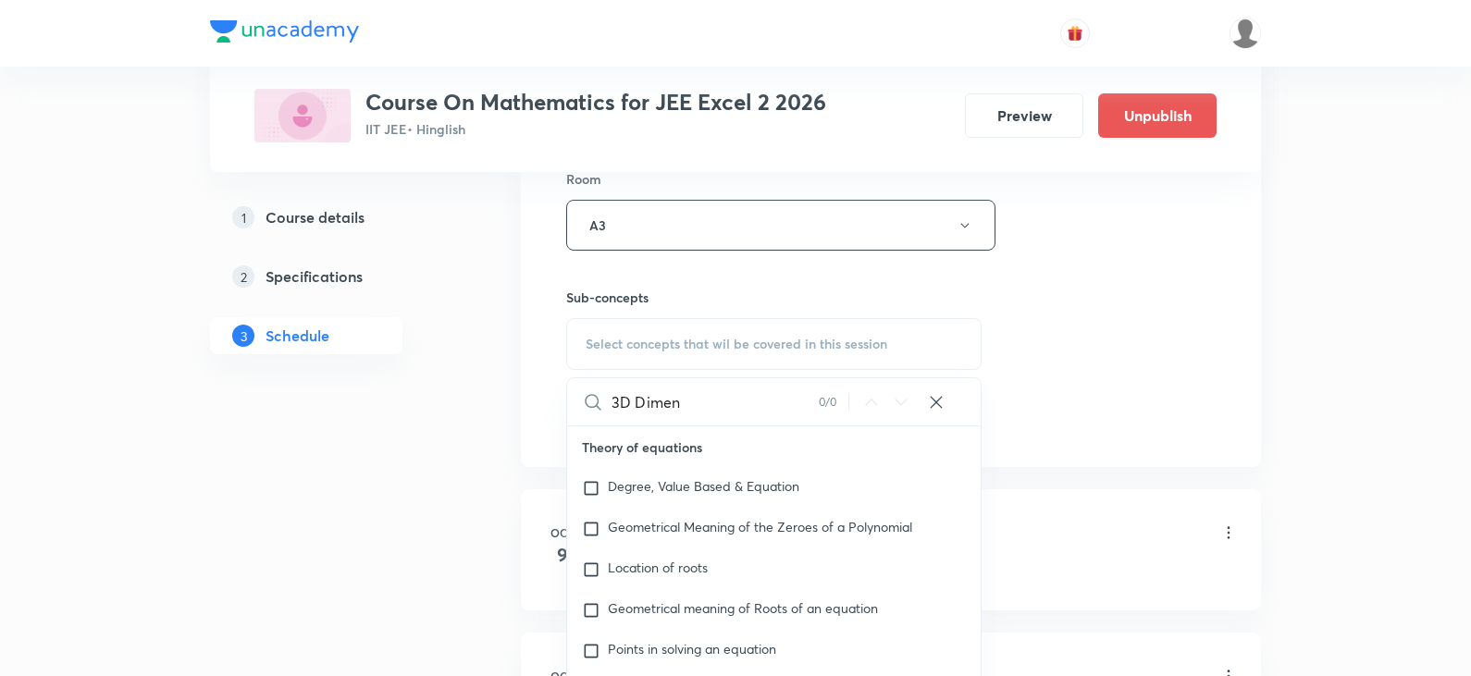
drag, startPoint x: 685, startPoint y: 405, endPoint x: 577, endPoint y: 404, distance: 108.2
click at [577, 404] on div "3D Dimen 0 / 0 ​" at bounding box center [773, 401] width 413 height 47
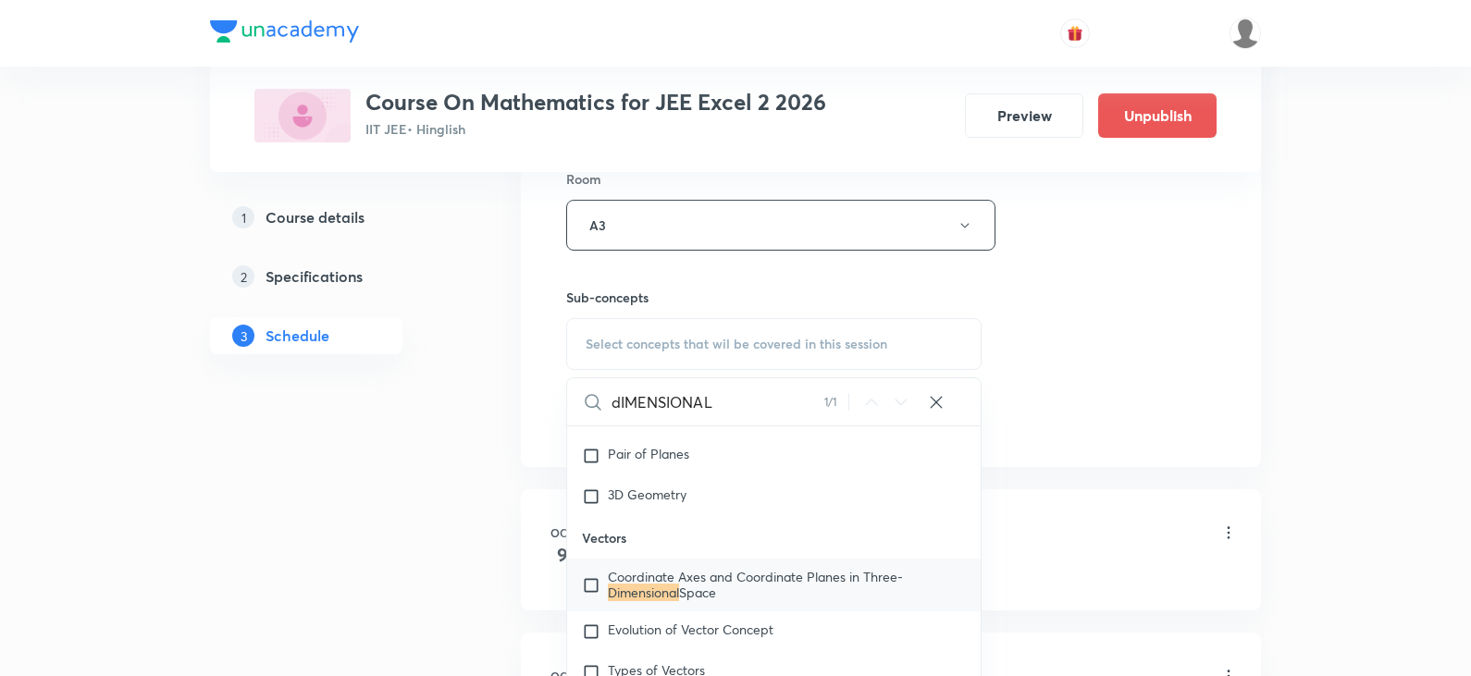
scroll to position [19724, 0]
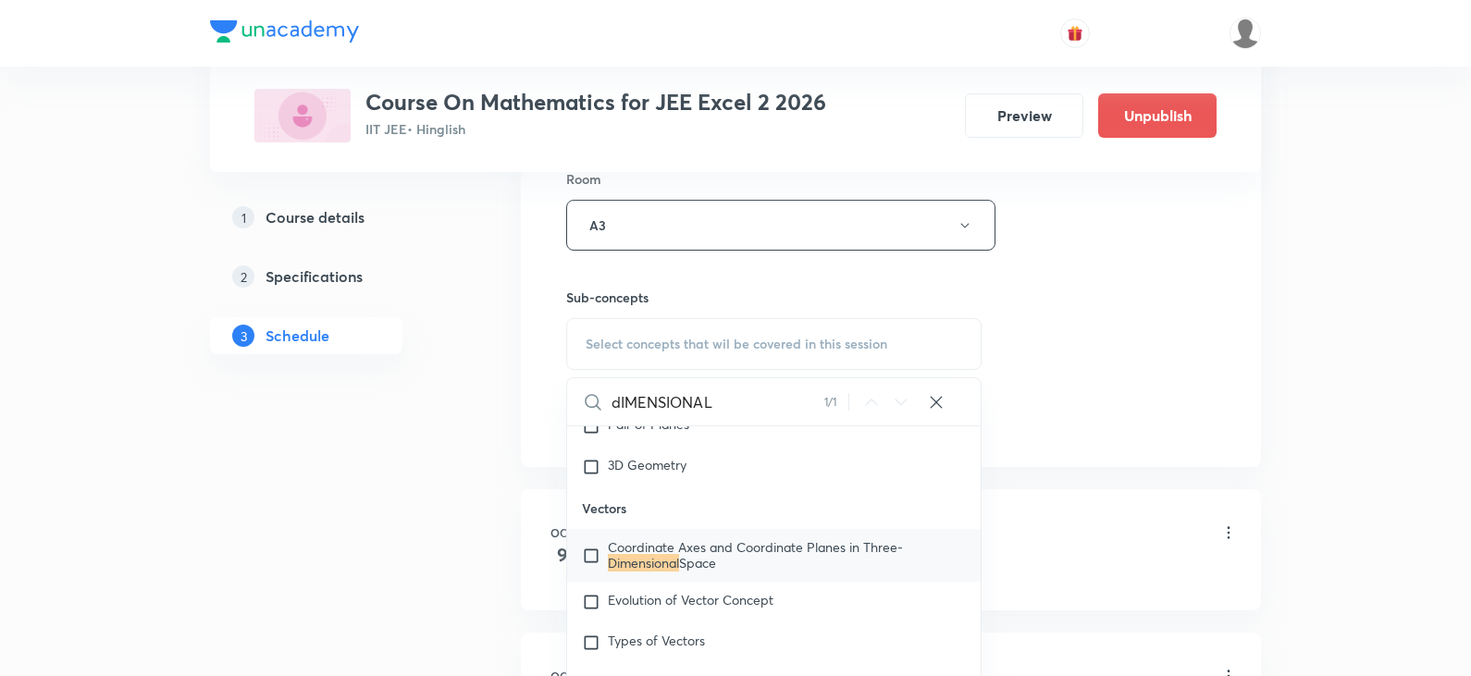
type input "dIMENSIONAL"
click at [585, 570] on input "checkbox" at bounding box center [595, 555] width 26 height 30
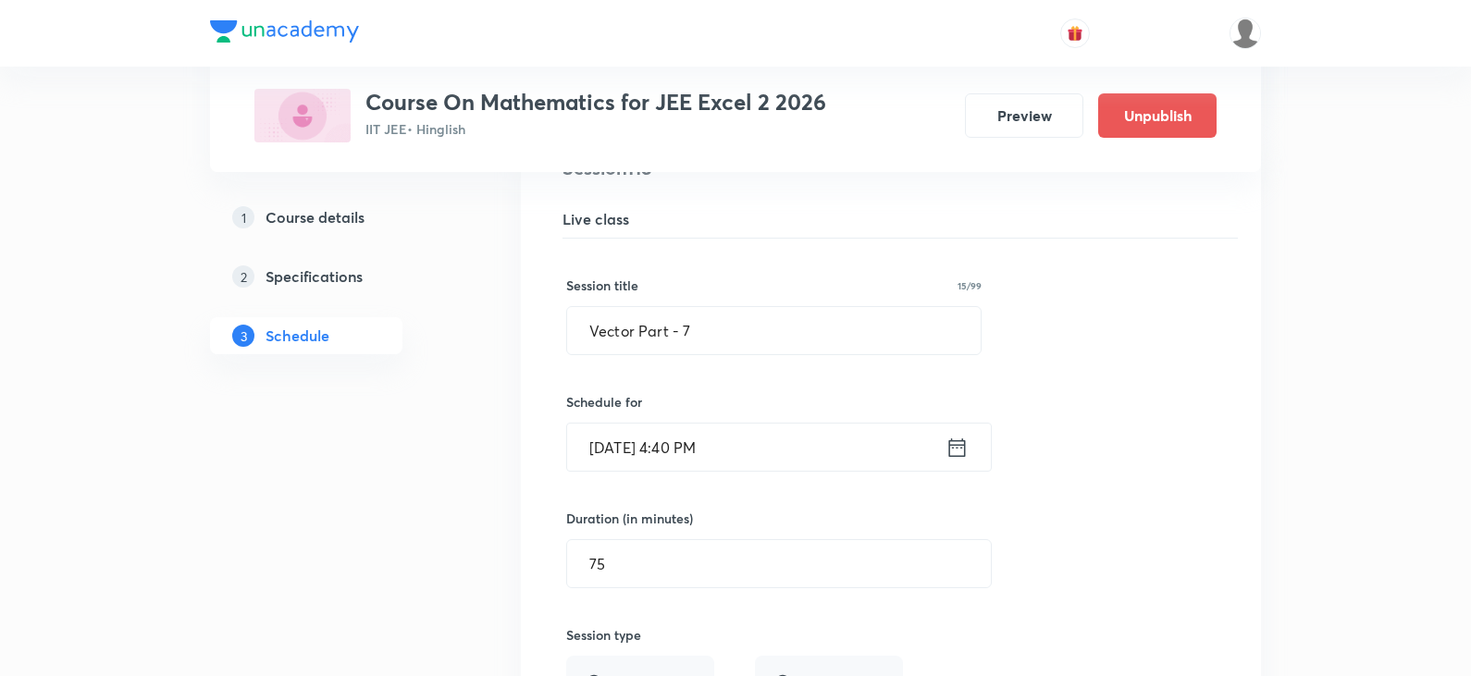
scroll to position [17044, 0]
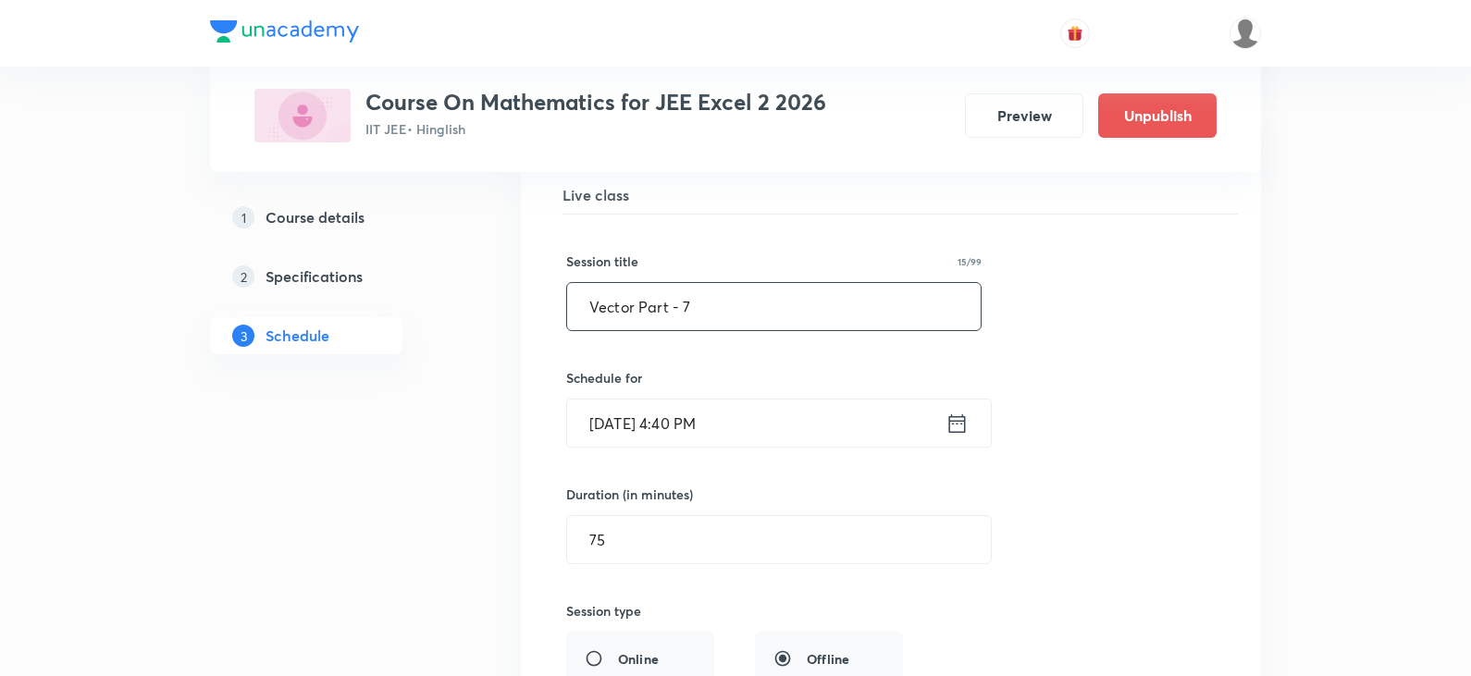
drag, startPoint x: 700, startPoint y: 311, endPoint x: 551, endPoint y: 304, distance: 149.0
click at [551, 304] on div "Vector Part - 7 Lesson 118 • Room A3 Vector Representation of Complex Number Se…" at bounding box center [891, 584] width 694 height 909
click at [728, 307] on input "Vector Part - 7" at bounding box center [773, 306] width 413 height 47
drag, startPoint x: 632, startPoint y: 308, endPoint x: 579, endPoint y: 302, distance: 53.0
click at [579, 302] on input "Vector Part - 01" at bounding box center [773, 306] width 413 height 47
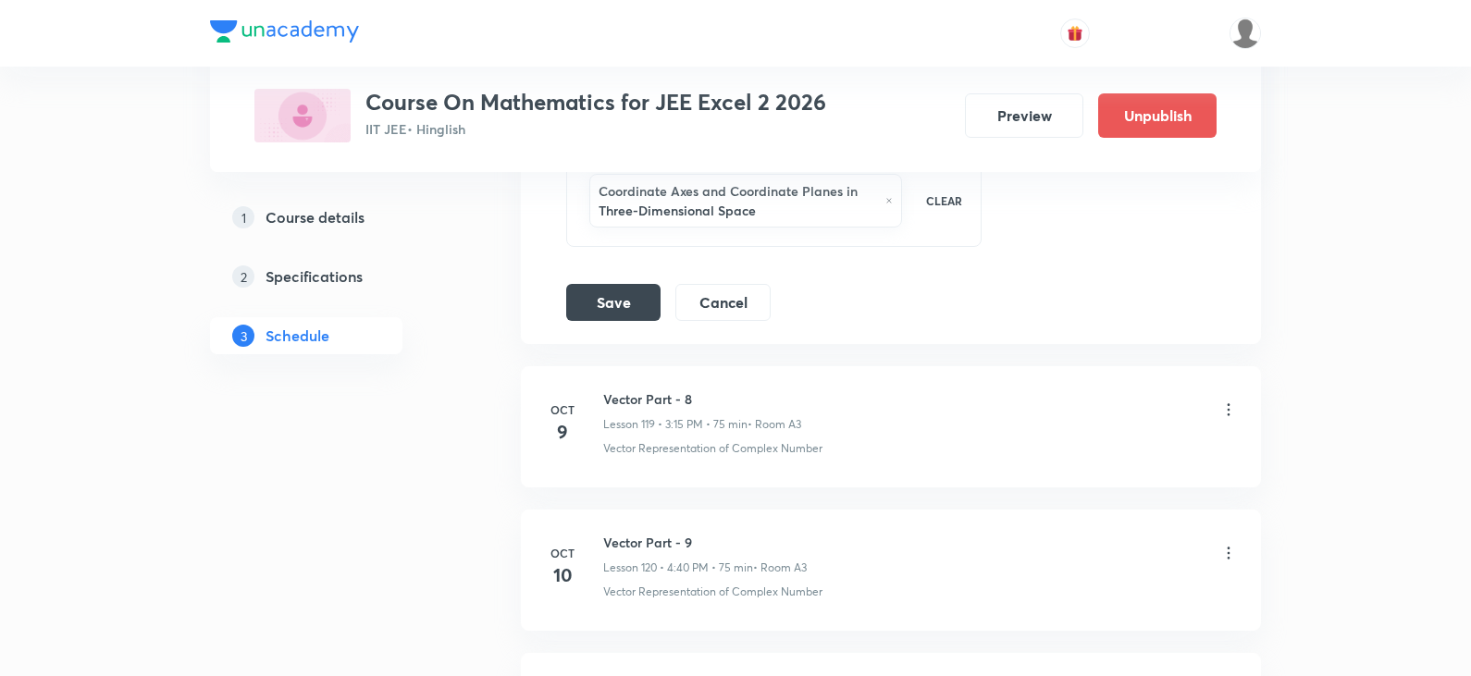
scroll to position [17757, 0]
type input "3-D Part - 01"
click at [590, 315] on button "Save" at bounding box center [613, 306] width 94 height 37
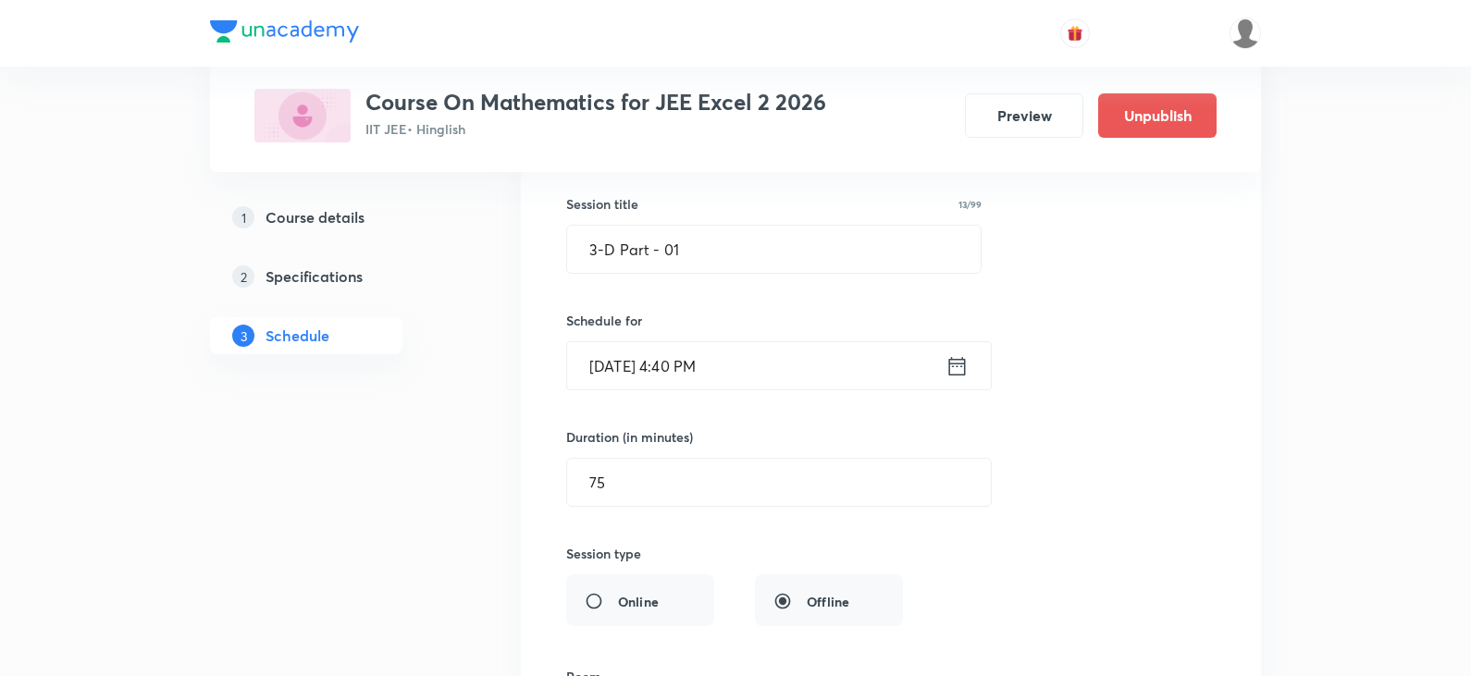
scroll to position [17017, 0]
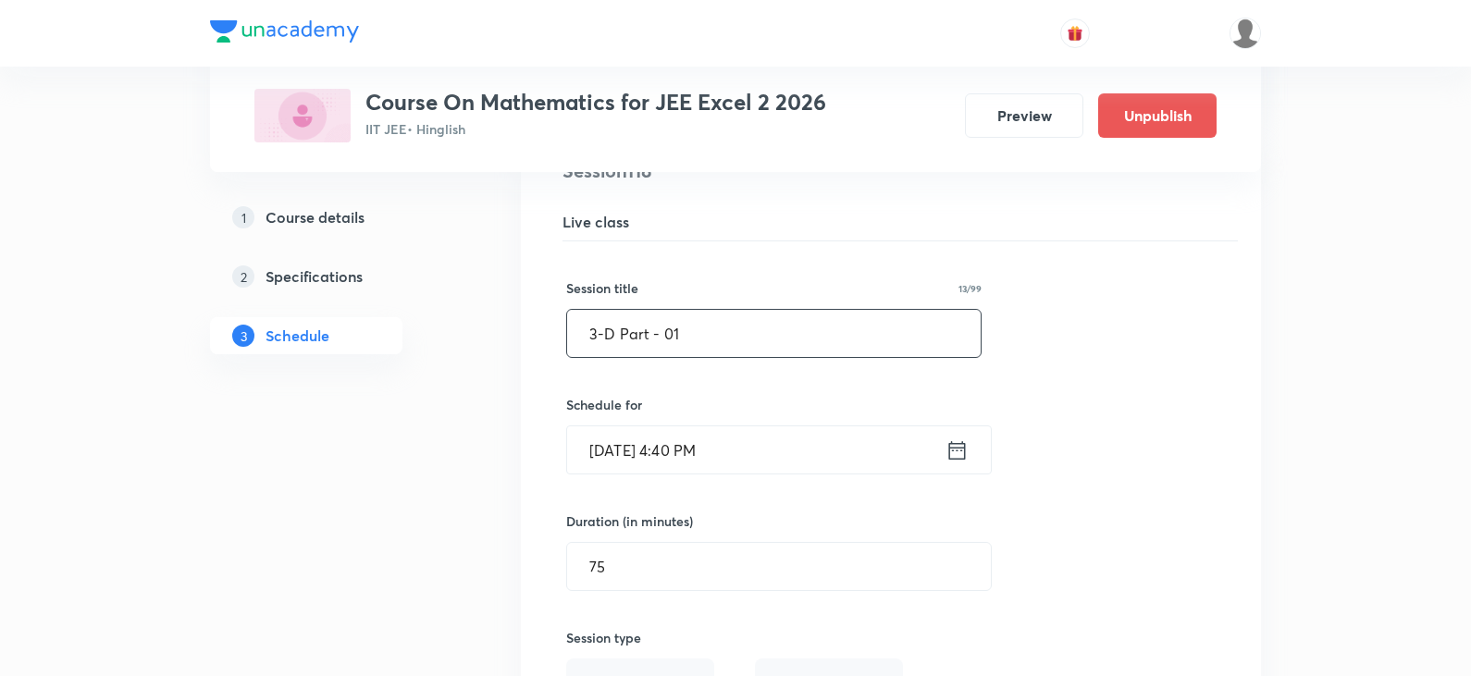
drag, startPoint x: 731, startPoint y: 330, endPoint x: 556, endPoint y: 345, distance: 175.4
click at [556, 345] on div "Vector Part - 7 Lesson 118 • Room A3 Vector Representation of Complex Number Se…" at bounding box center [891, 611] width 694 height 909
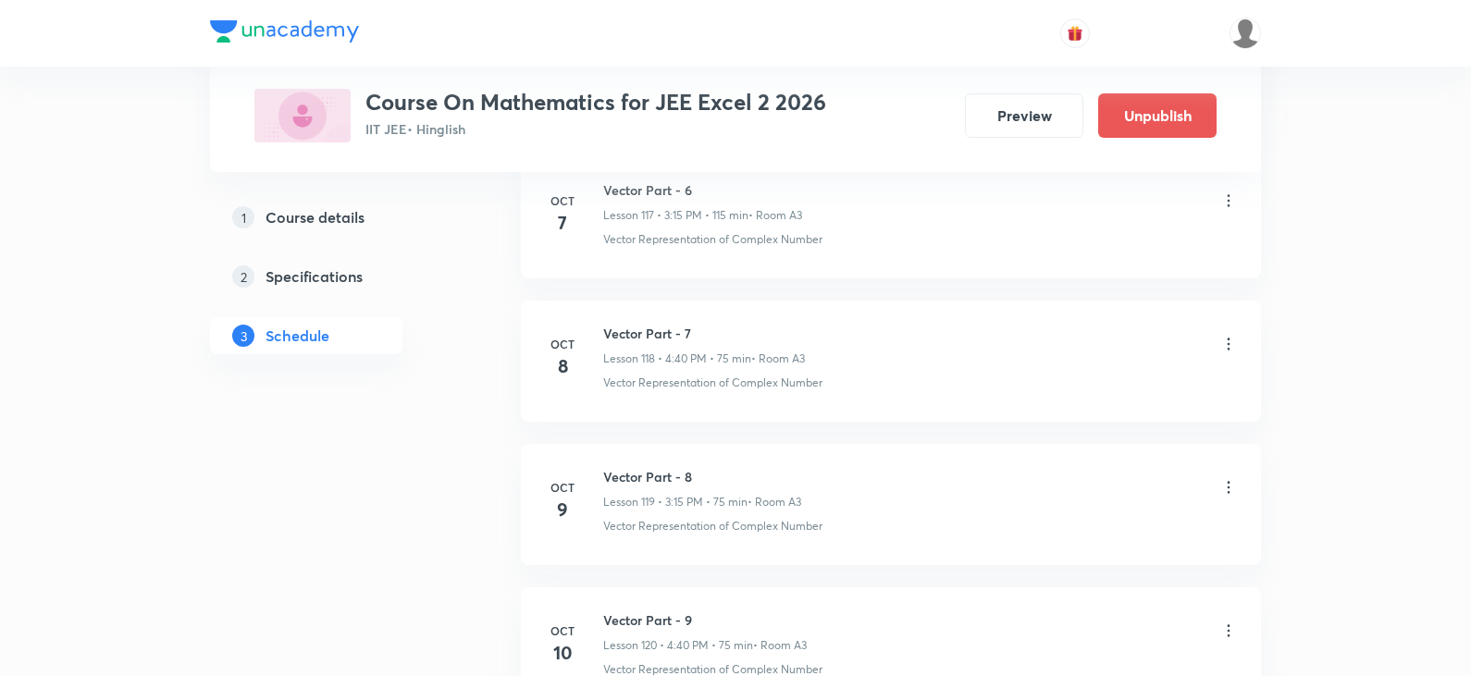
scroll to position [16841, 0]
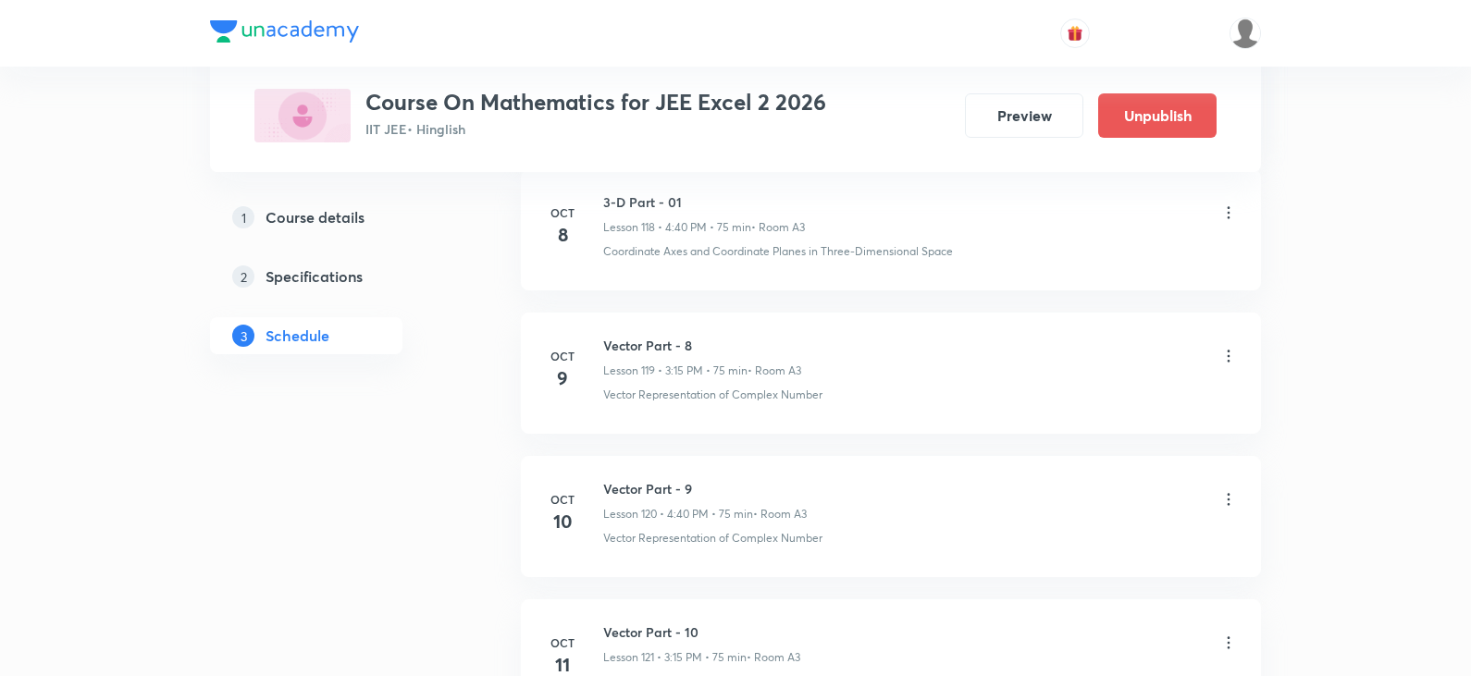
scroll to position [17119, 0]
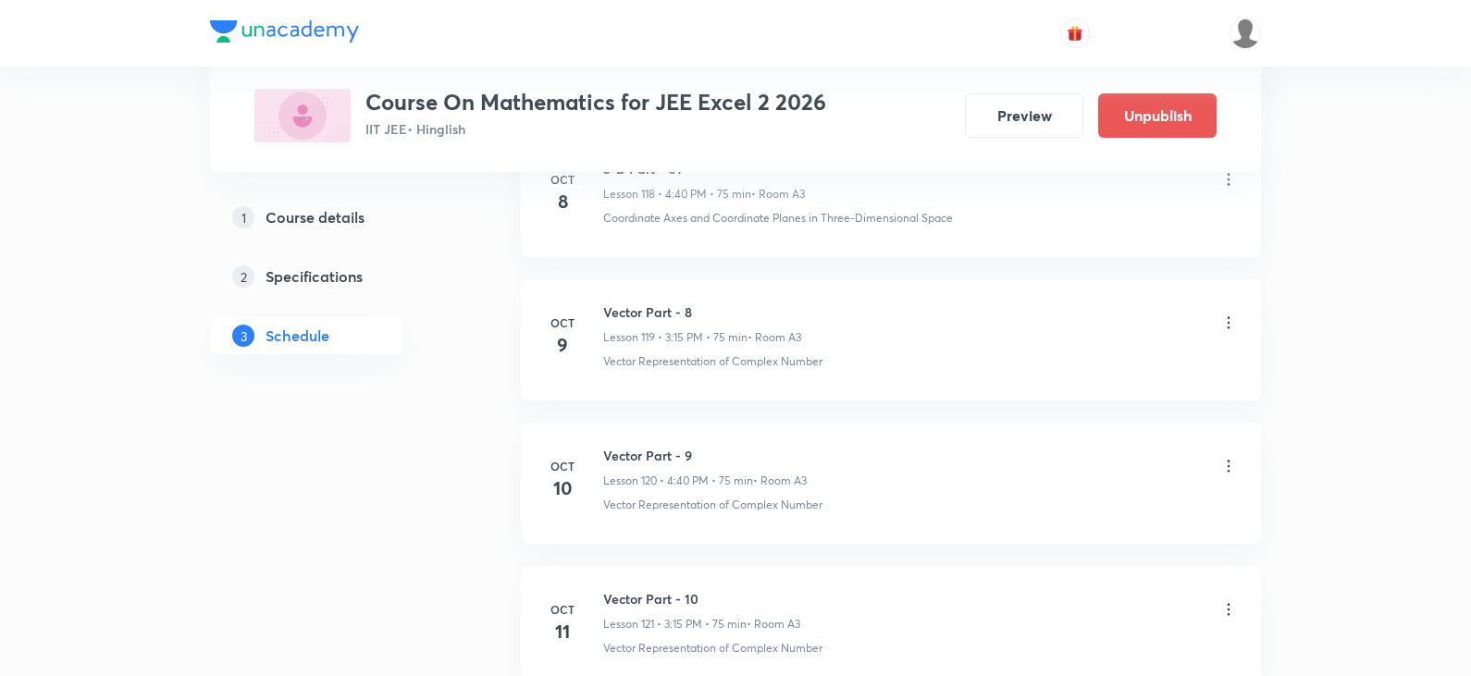
click at [1233, 323] on icon at bounding box center [1228, 323] width 18 height 18
click at [1051, 375] on p "Edit" at bounding box center [1058, 369] width 23 height 19
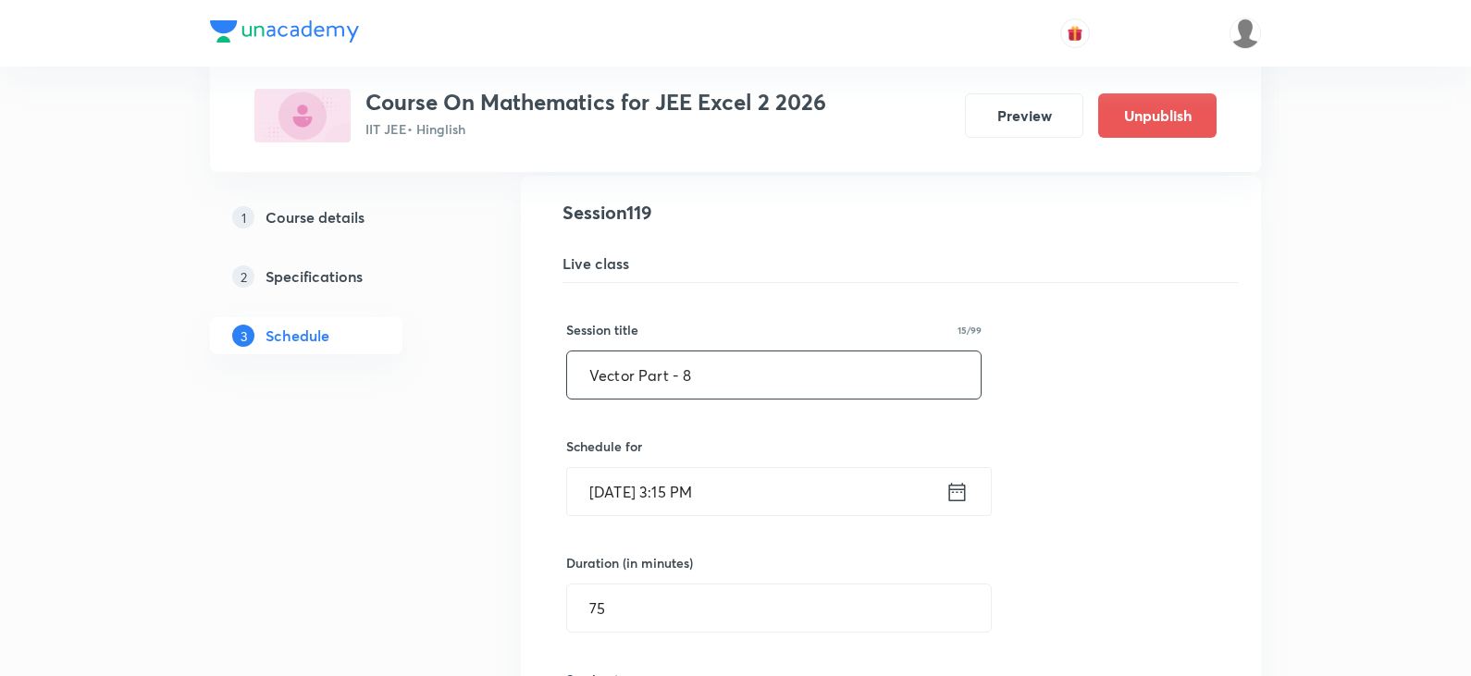
drag, startPoint x: 766, startPoint y: 386, endPoint x: 426, endPoint y: 384, distance: 339.4
paste input "3-D Part - 01"
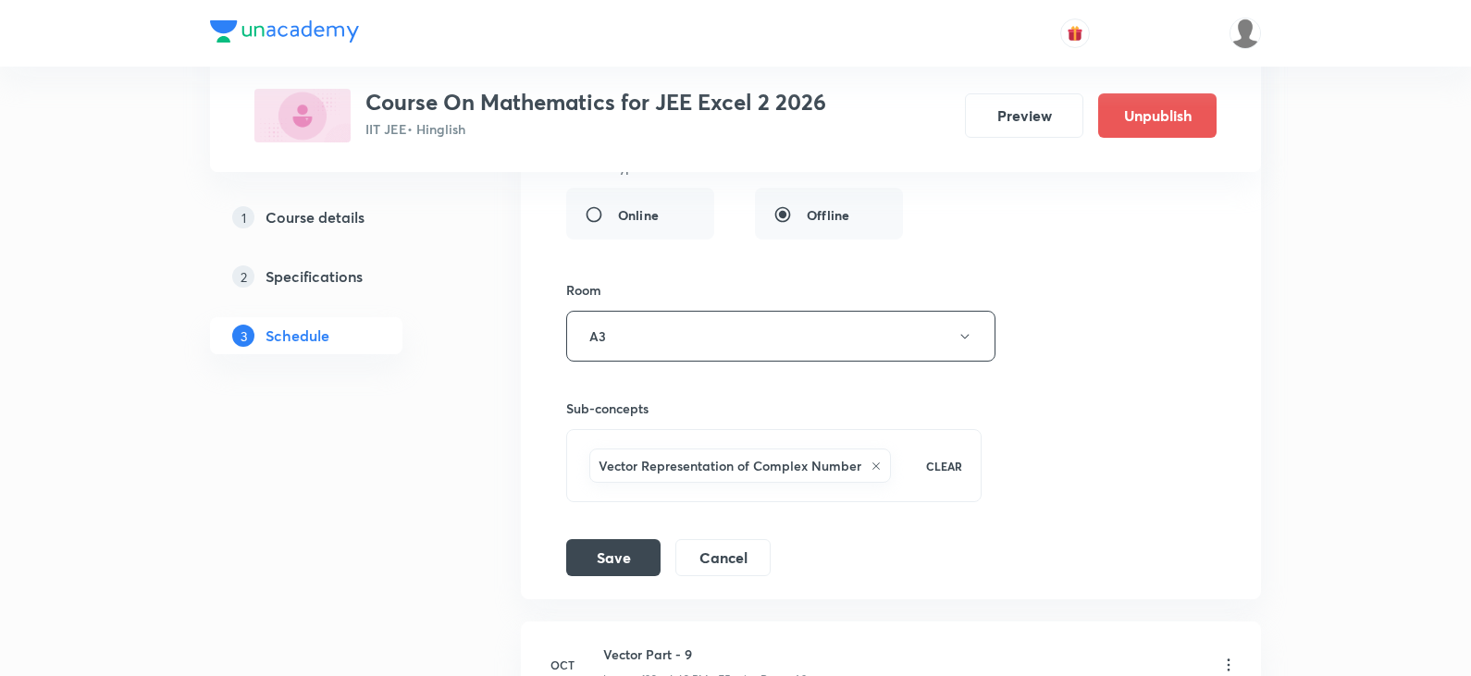
scroll to position [17673, 0]
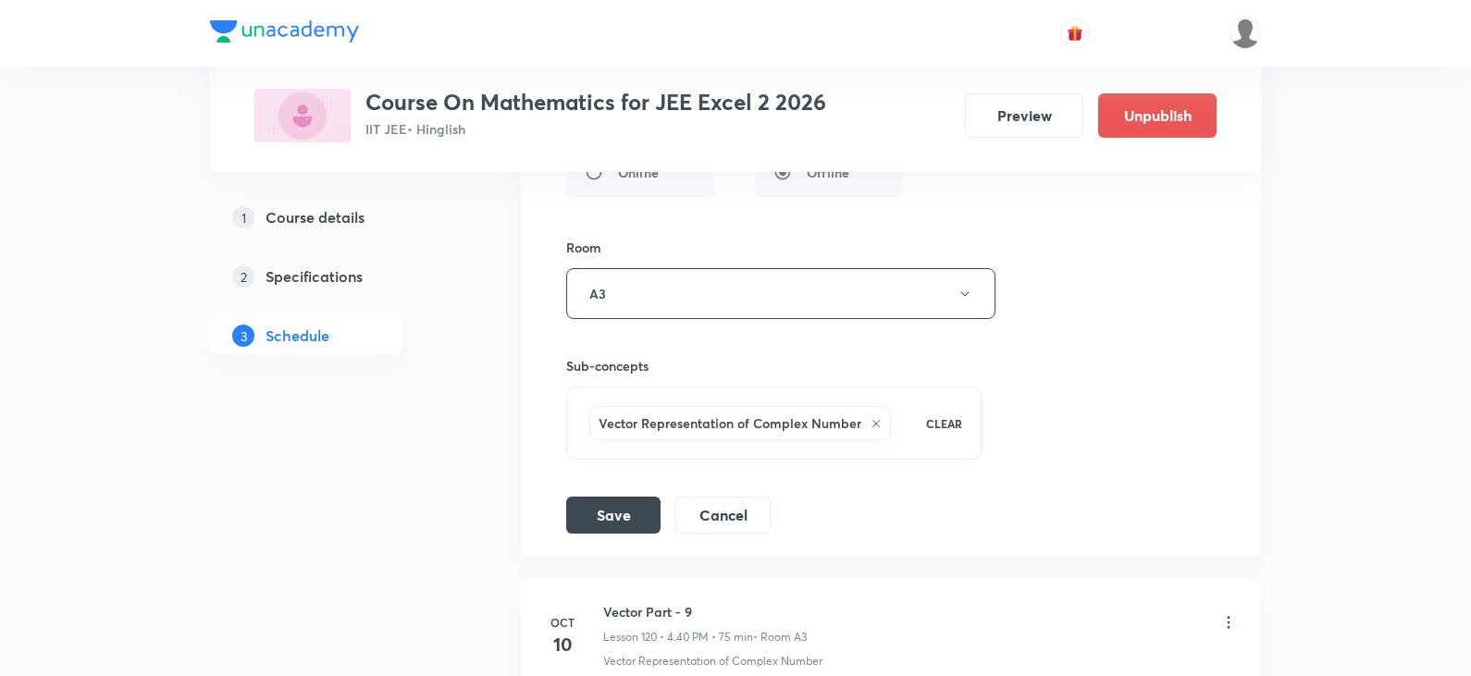
type input "3-D Part - 02"
click at [870, 427] on icon at bounding box center [875, 423] width 11 height 11
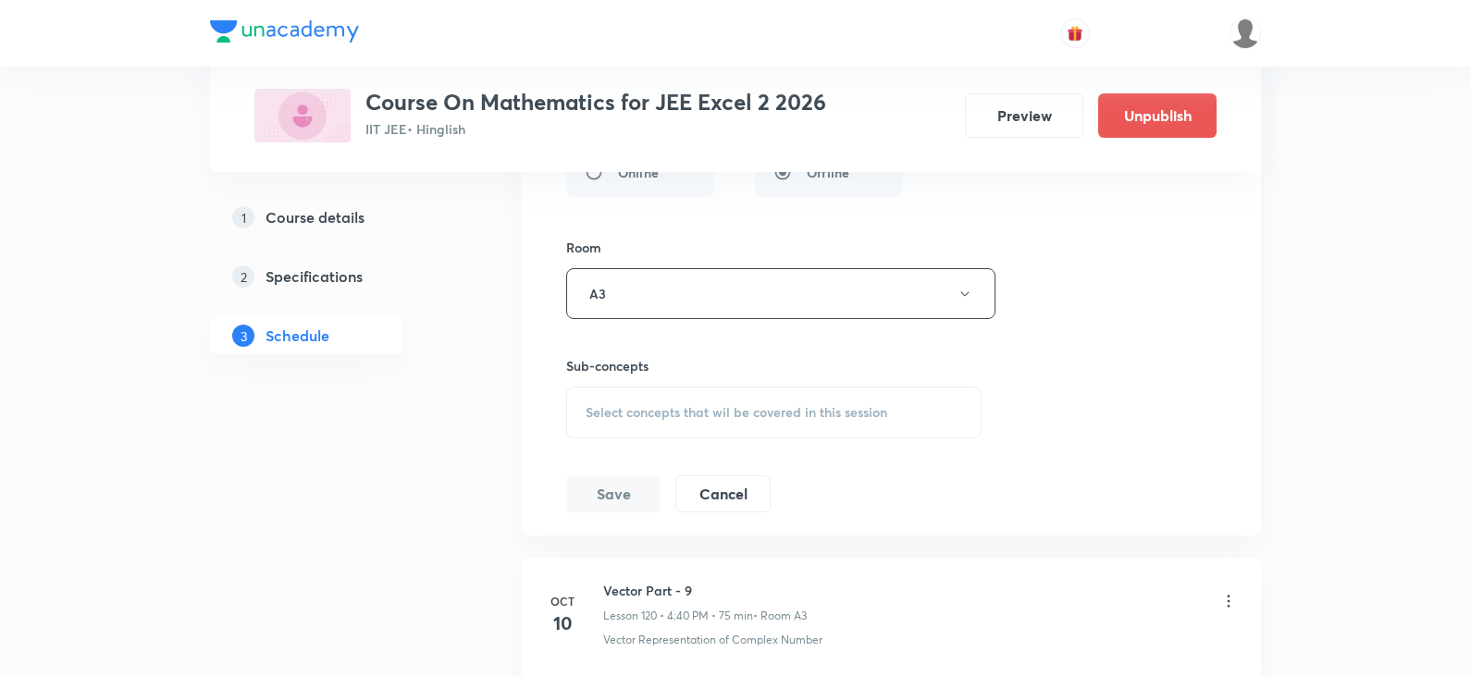
click at [738, 421] on div "Select concepts that wil be covered in this session" at bounding box center [773, 413] width 415 height 52
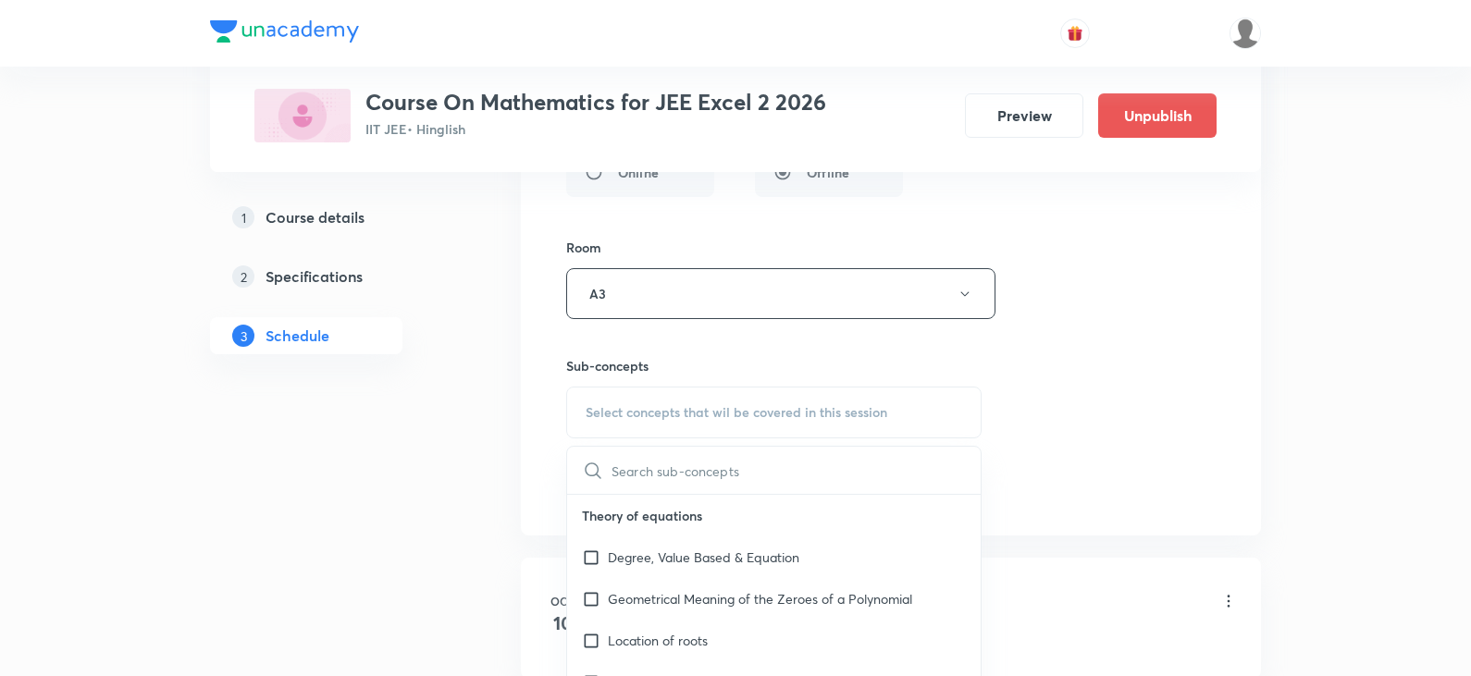
click at [679, 462] on input "text" at bounding box center [795, 470] width 369 height 47
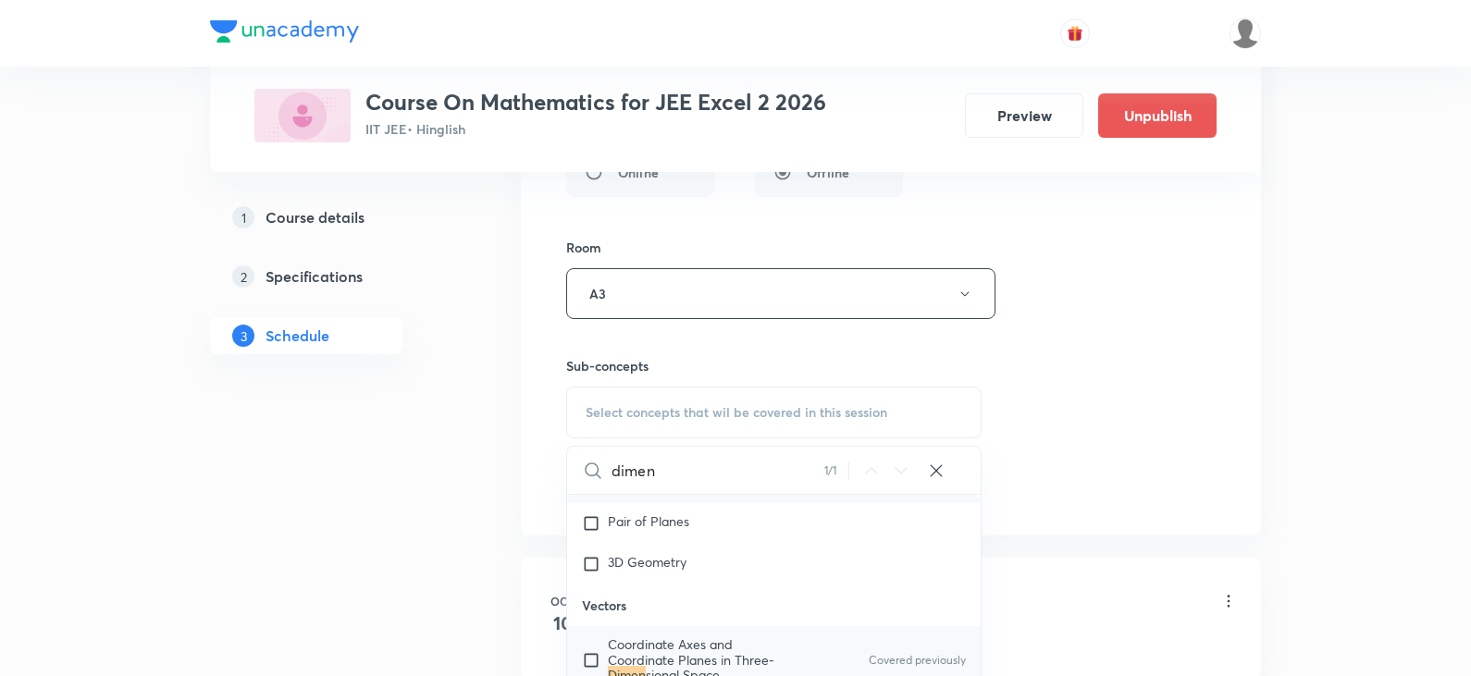
scroll to position [19724, 0]
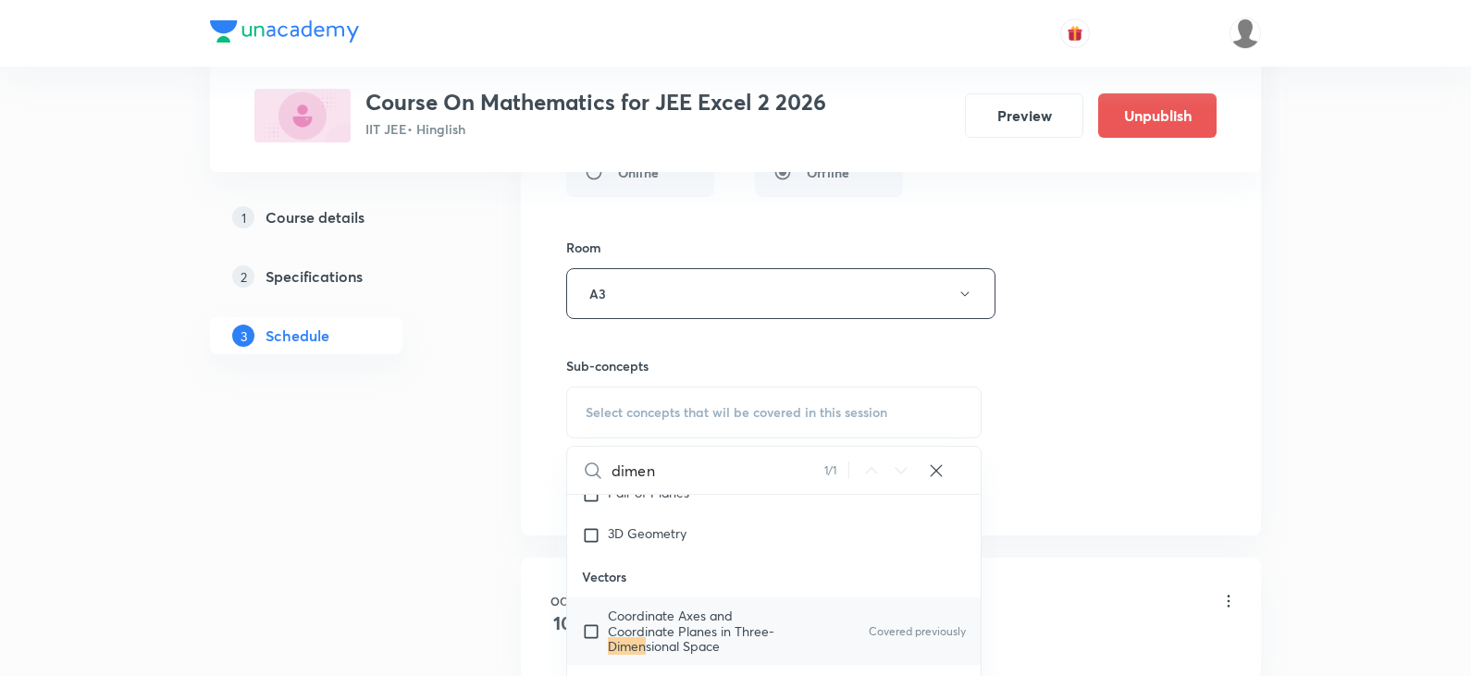
type input "dimen"
click at [597, 639] on input "checkbox" at bounding box center [595, 631] width 26 height 44
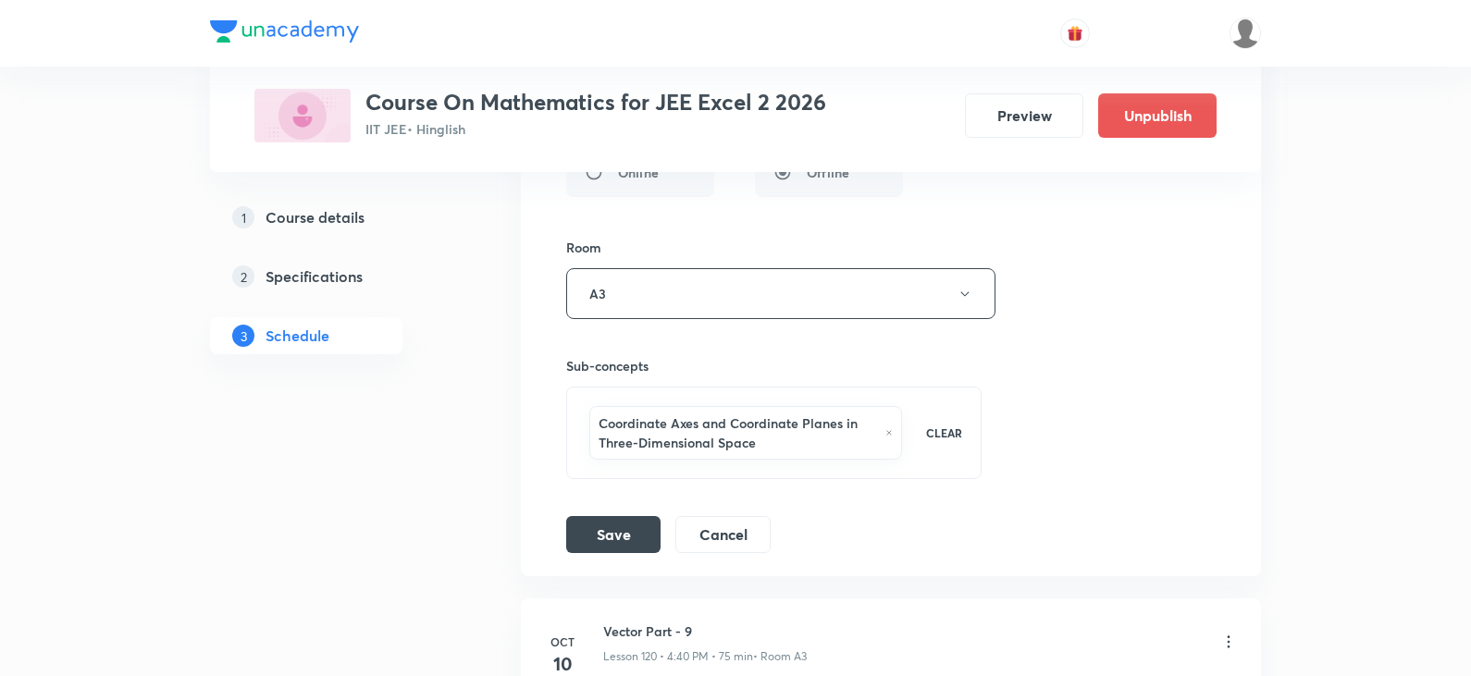
click at [622, 527] on button "Save" at bounding box center [613, 532] width 94 height 37
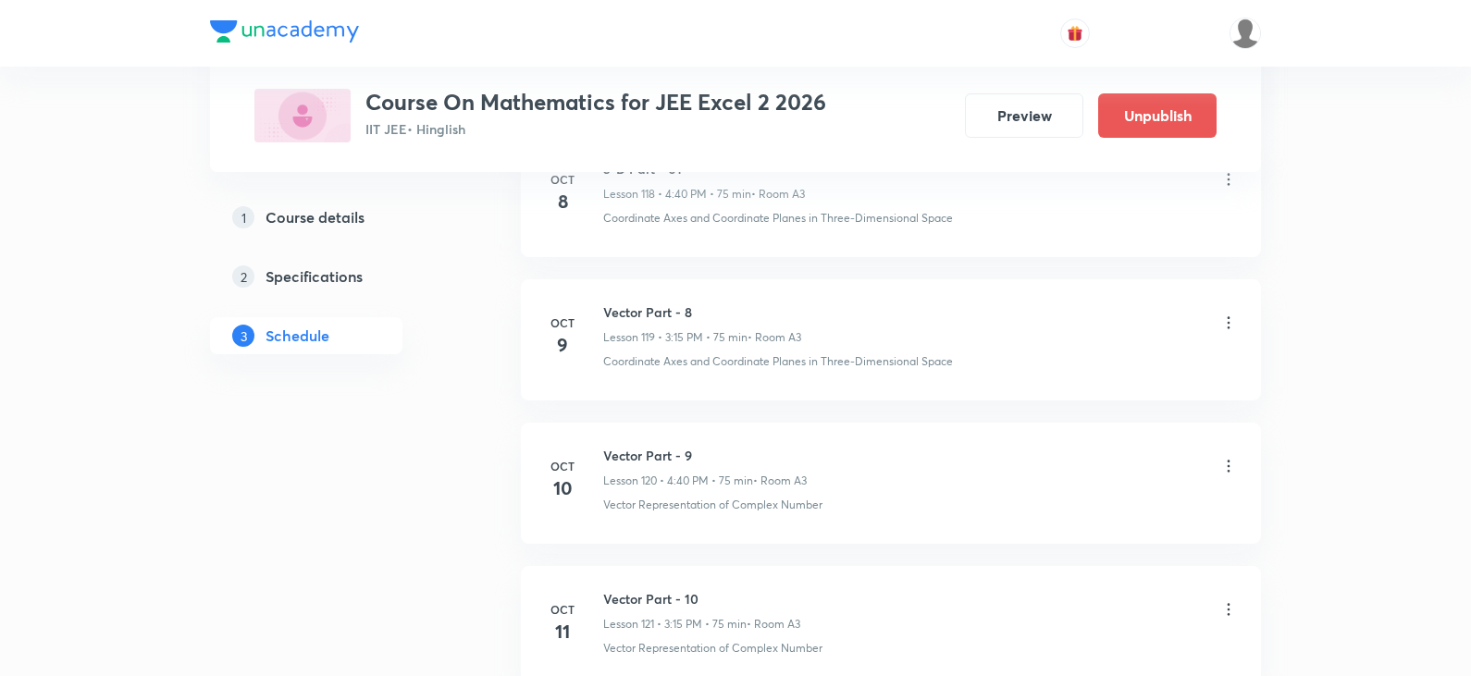
scroll to position [17026, 0]
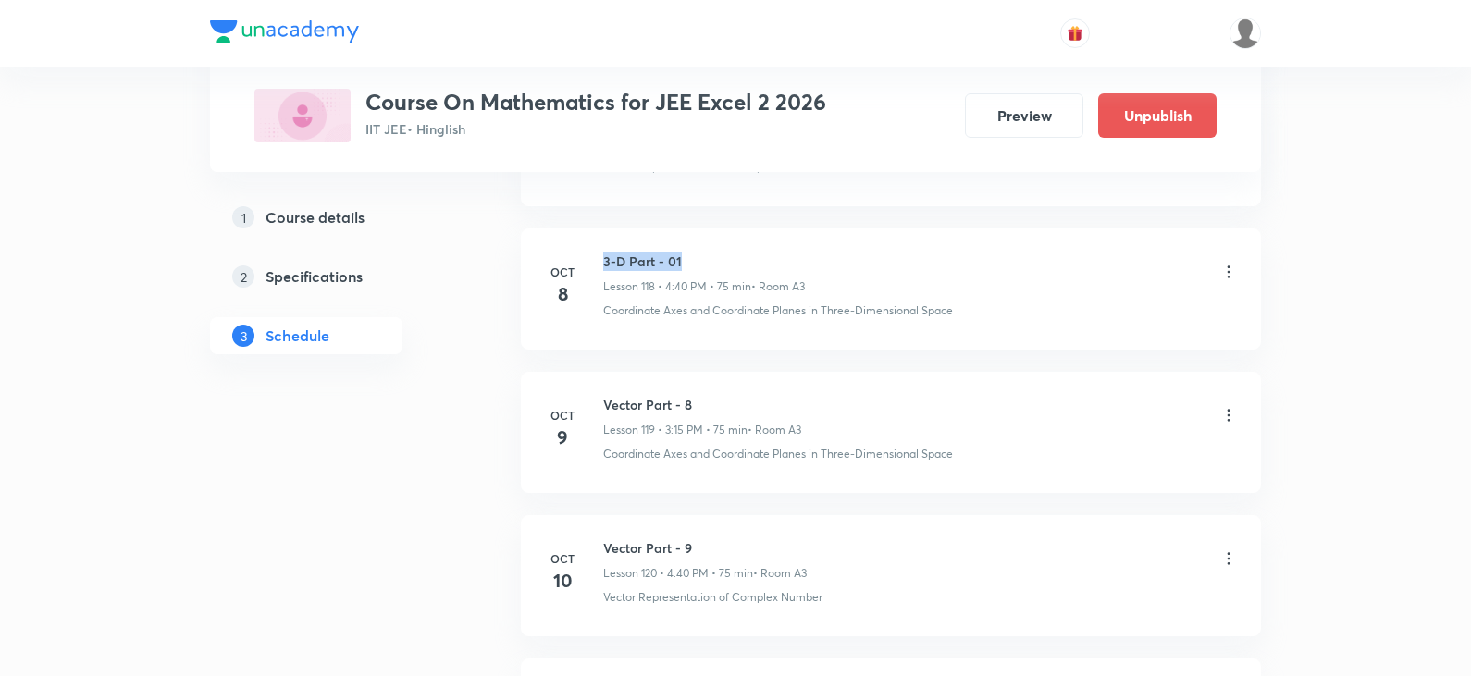
drag, startPoint x: 603, startPoint y: 267, endPoint x: 688, endPoint y: 264, distance: 85.2
click at [688, 264] on h6 "3-D Part - 01" at bounding box center [704, 261] width 202 height 19
copy h6 "3-D Part - 01"
click at [1233, 413] on icon at bounding box center [1228, 415] width 18 height 18
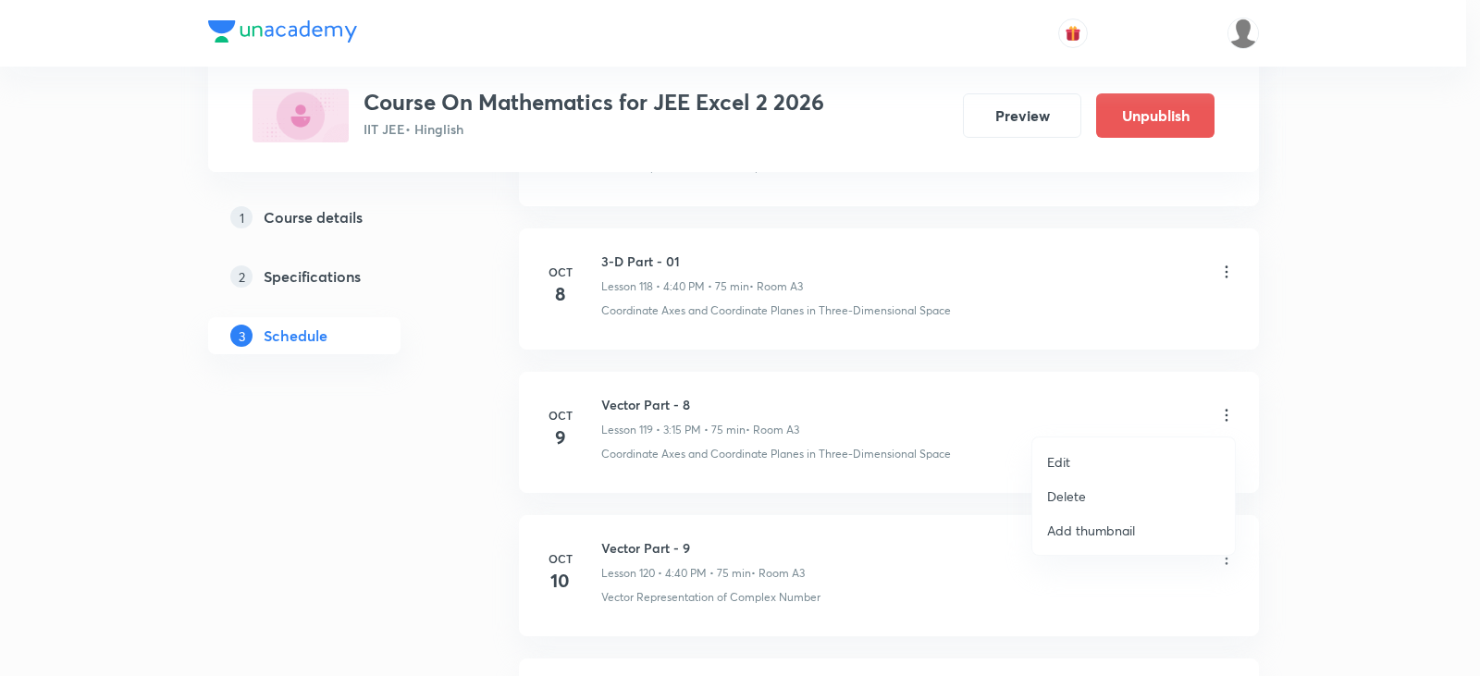
click at [1061, 453] on p "Edit" at bounding box center [1058, 461] width 23 height 19
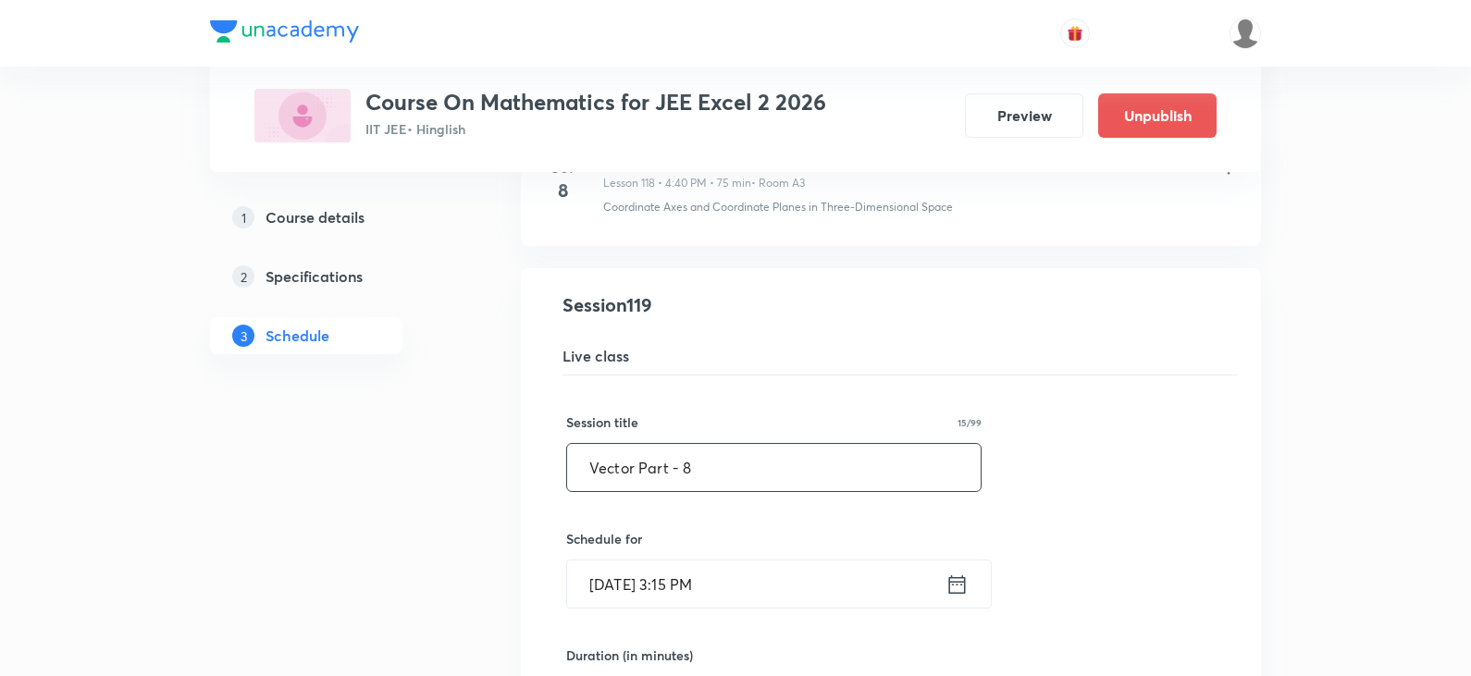
drag, startPoint x: 548, startPoint y: 469, endPoint x: 381, endPoint y: 483, distance: 168.0
paste input "3-D Part - 01"
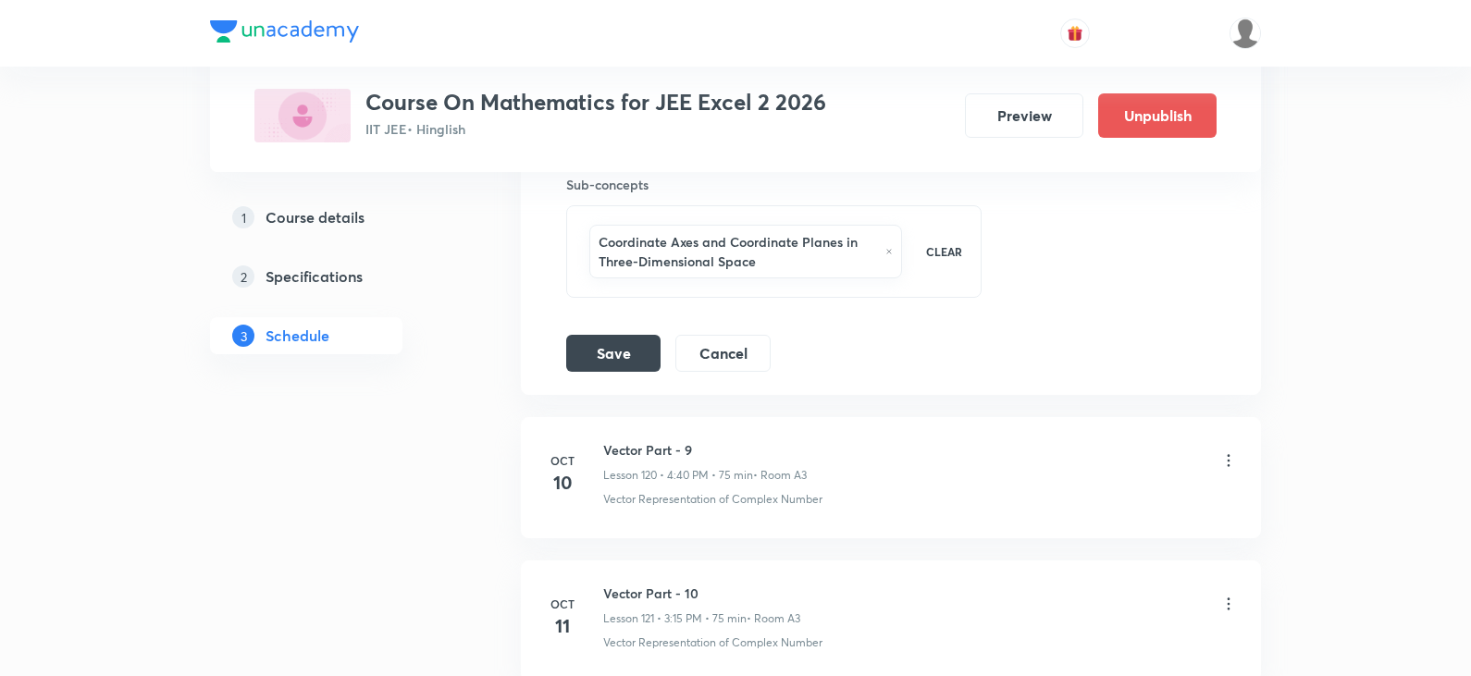
scroll to position [17858, 0]
type input "3-D Part - 02"
click at [608, 353] on button "Save" at bounding box center [613, 347] width 94 height 37
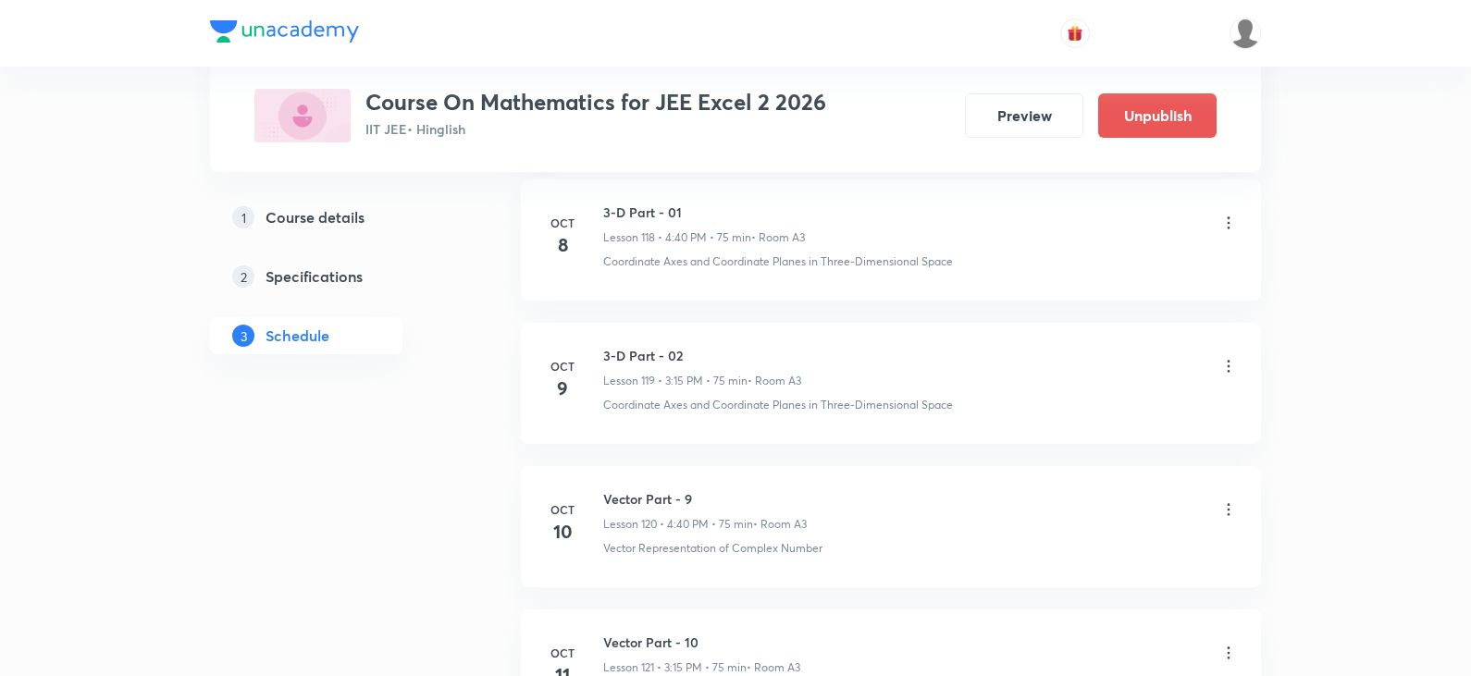
scroll to position [17026, 0]
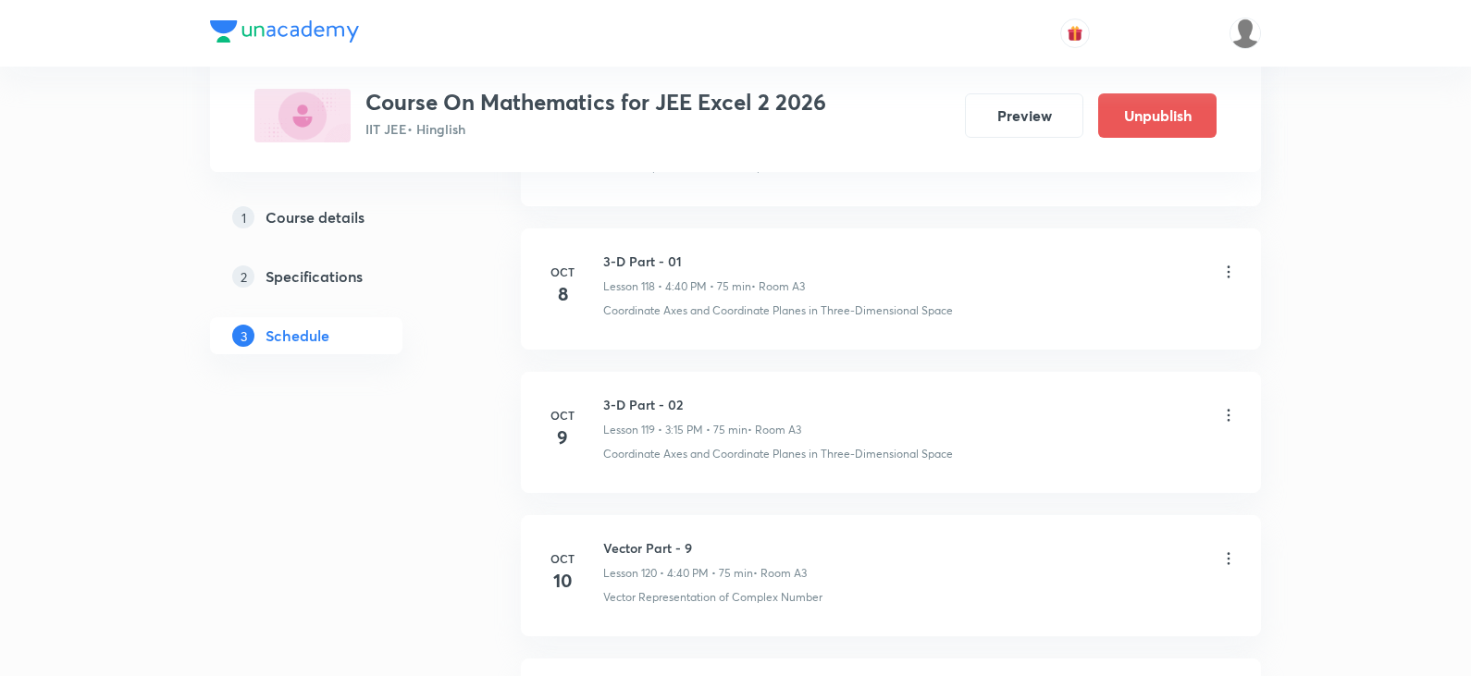
click at [1233, 560] on icon at bounding box center [1228, 558] width 18 height 18
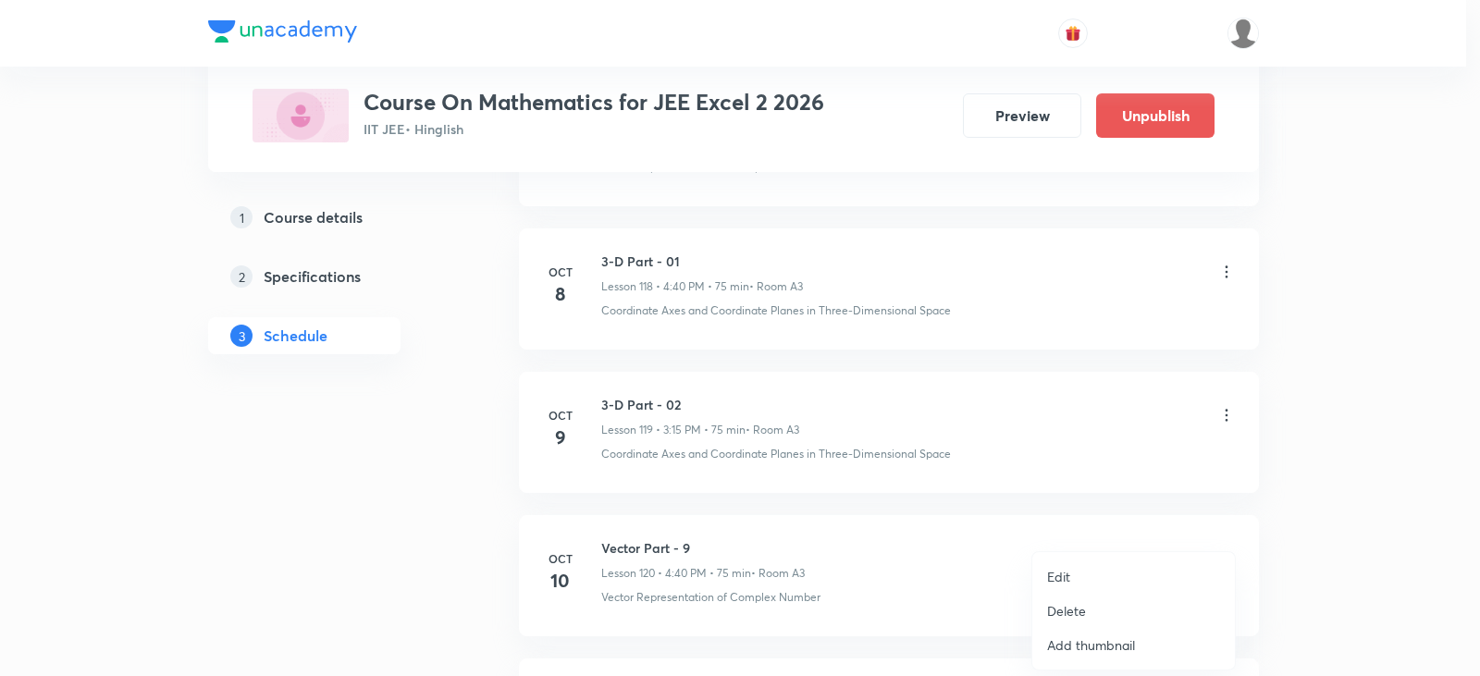
click at [1088, 577] on li "Edit" at bounding box center [1133, 577] width 203 height 34
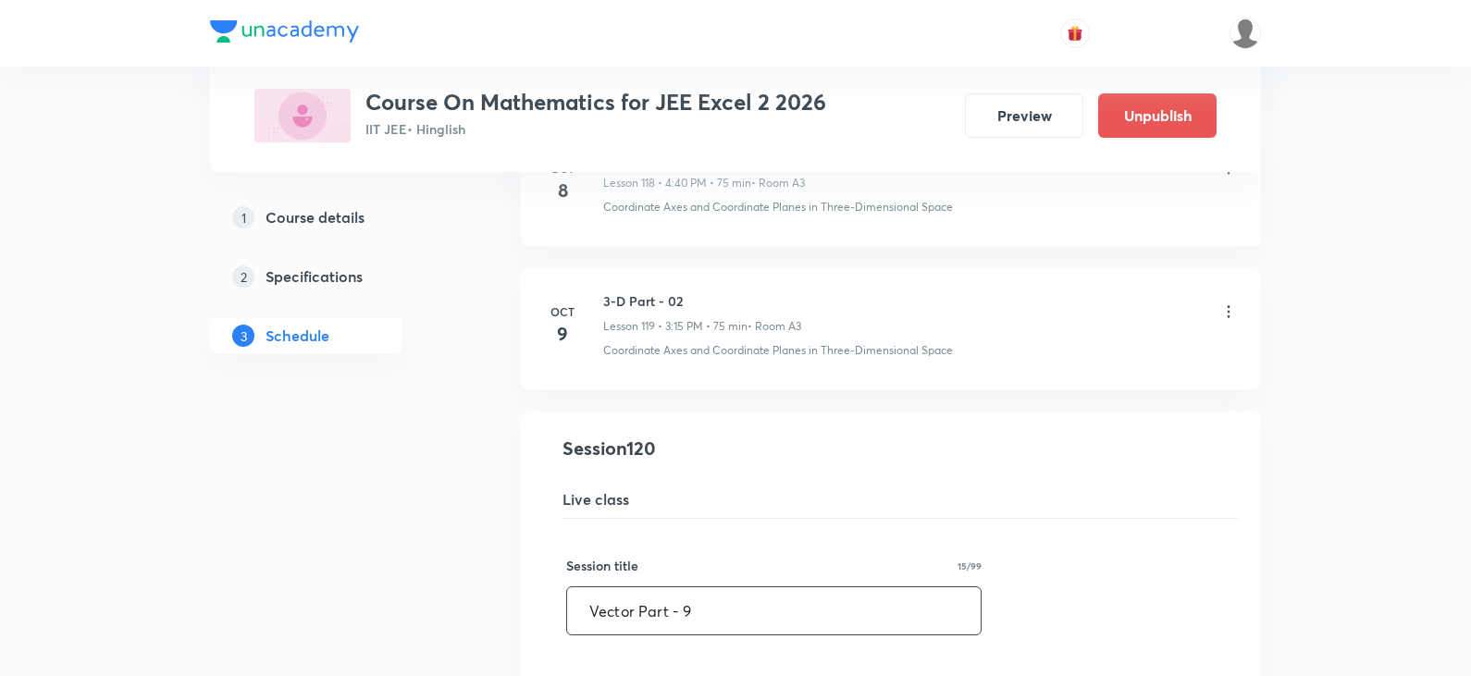
drag, startPoint x: 717, startPoint y: 617, endPoint x: 515, endPoint y: 620, distance: 201.6
paste input "3-D Part - 01"
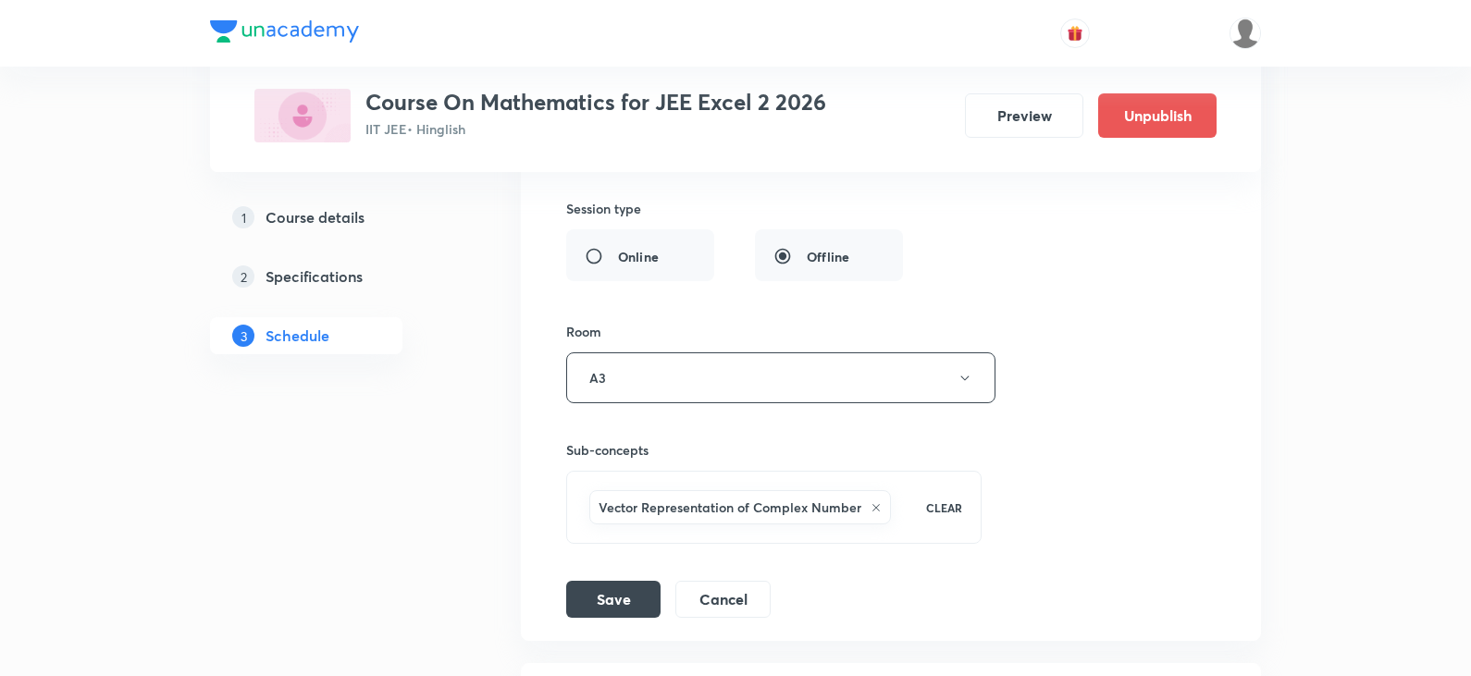
scroll to position [17766, 0]
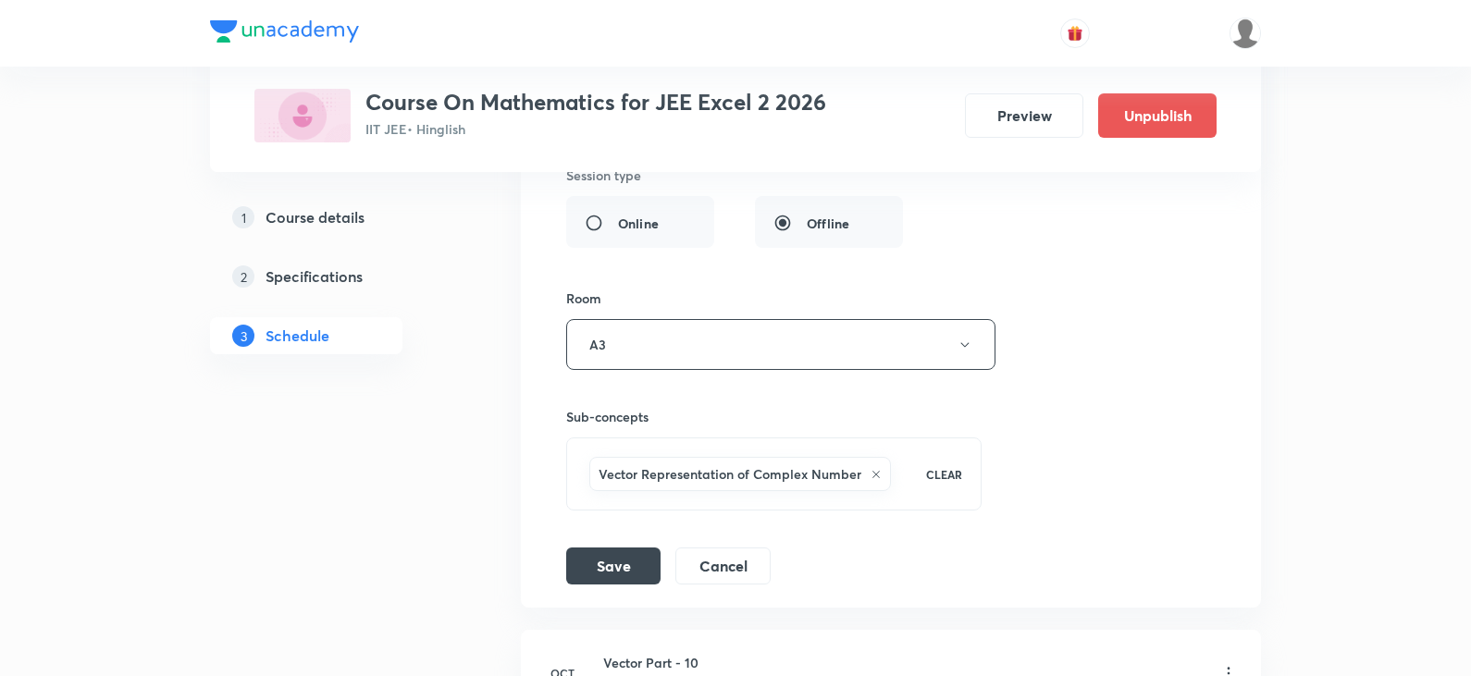
type input "3-D Part - 03"
click at [870, 478] on icon at bounding box center [875, 474] width 11 height 11
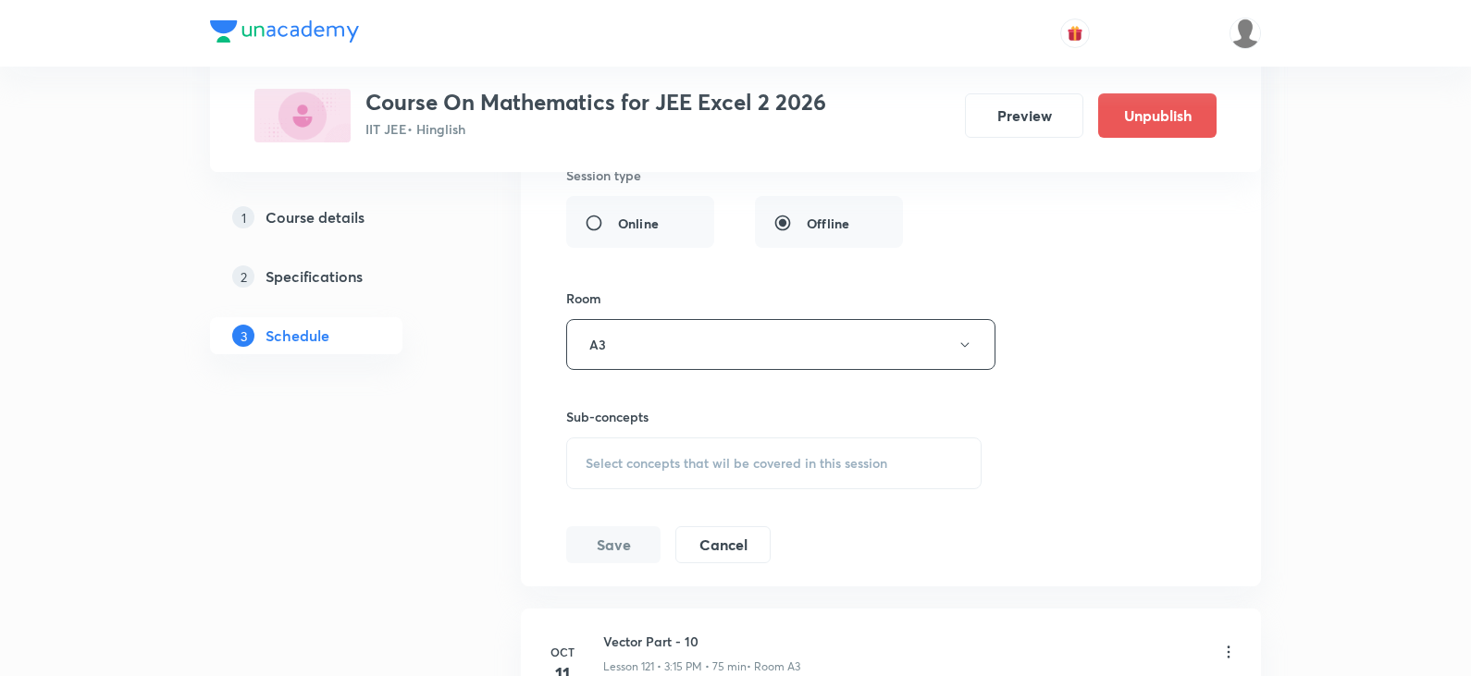
click at [757, 471] on span "Select concepts that wil be covered in this session" at bounding box center [736, 463] width 302 height 15
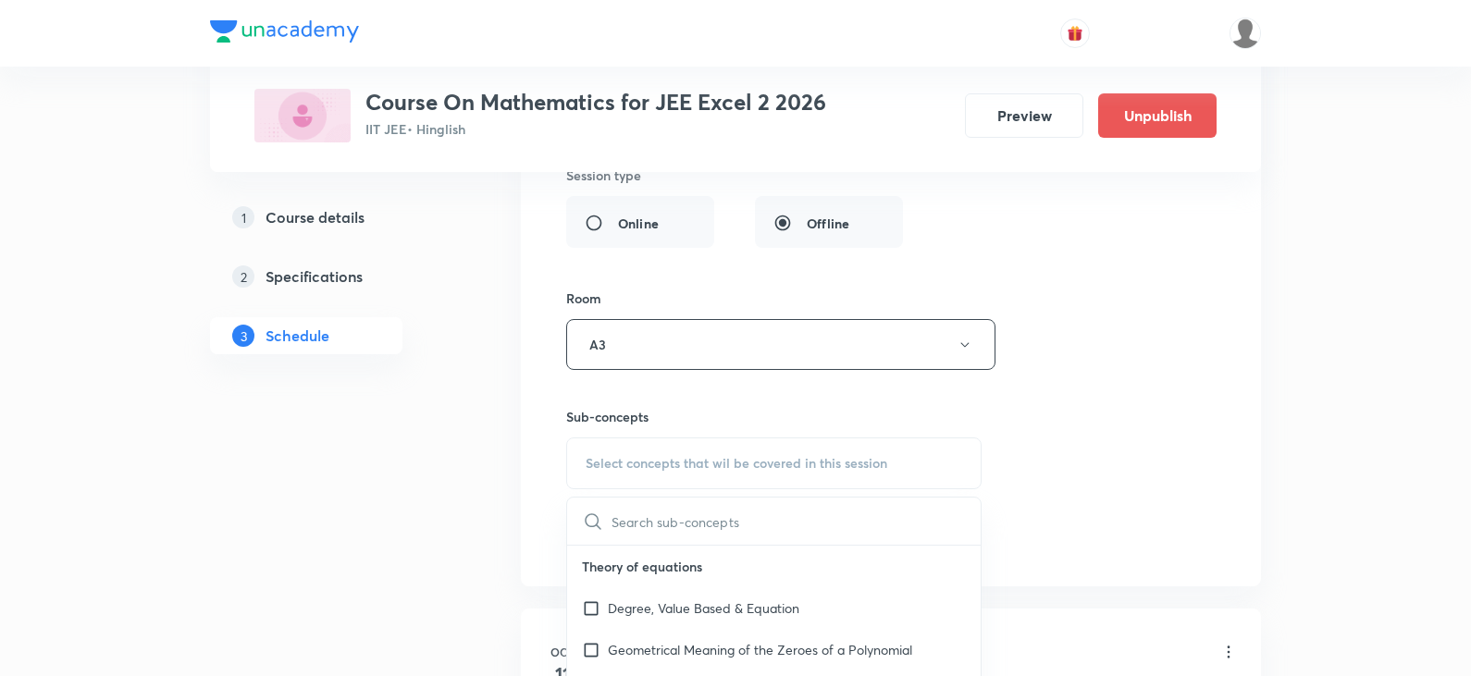
click at [669, 517] on input "text" at bounding box center [795, 521] width 369 height 47
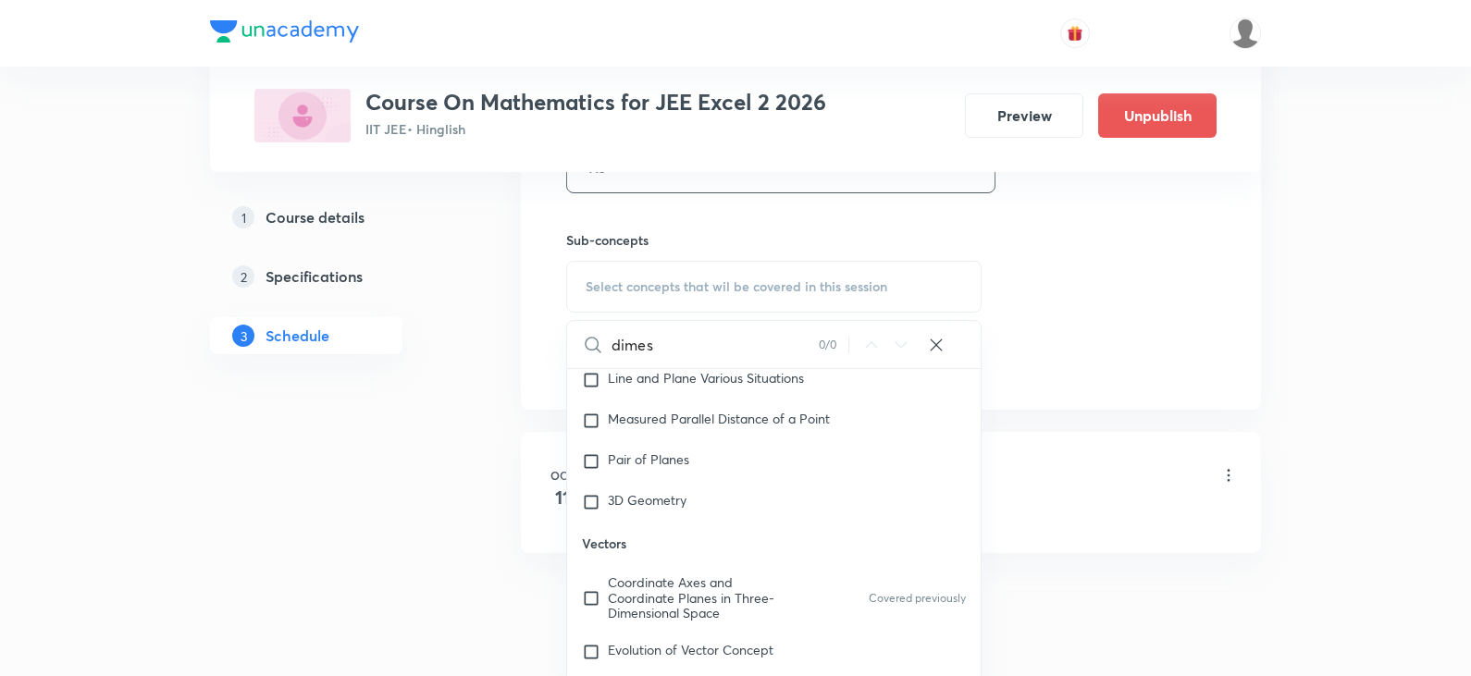
scroll to position [17993, 0]
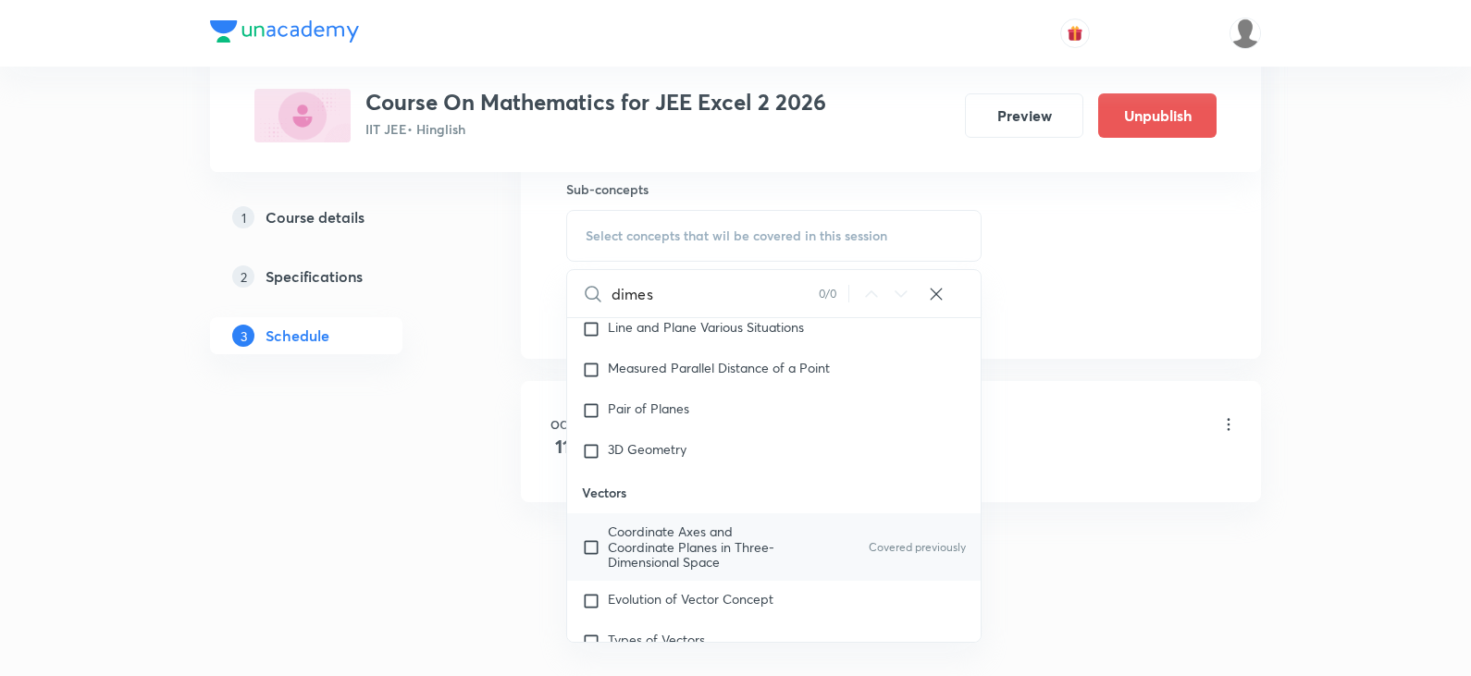
type input "dimes"
click at [582, 563] on input "checkbox" at bounding box center [595, 546] width 26 height 44
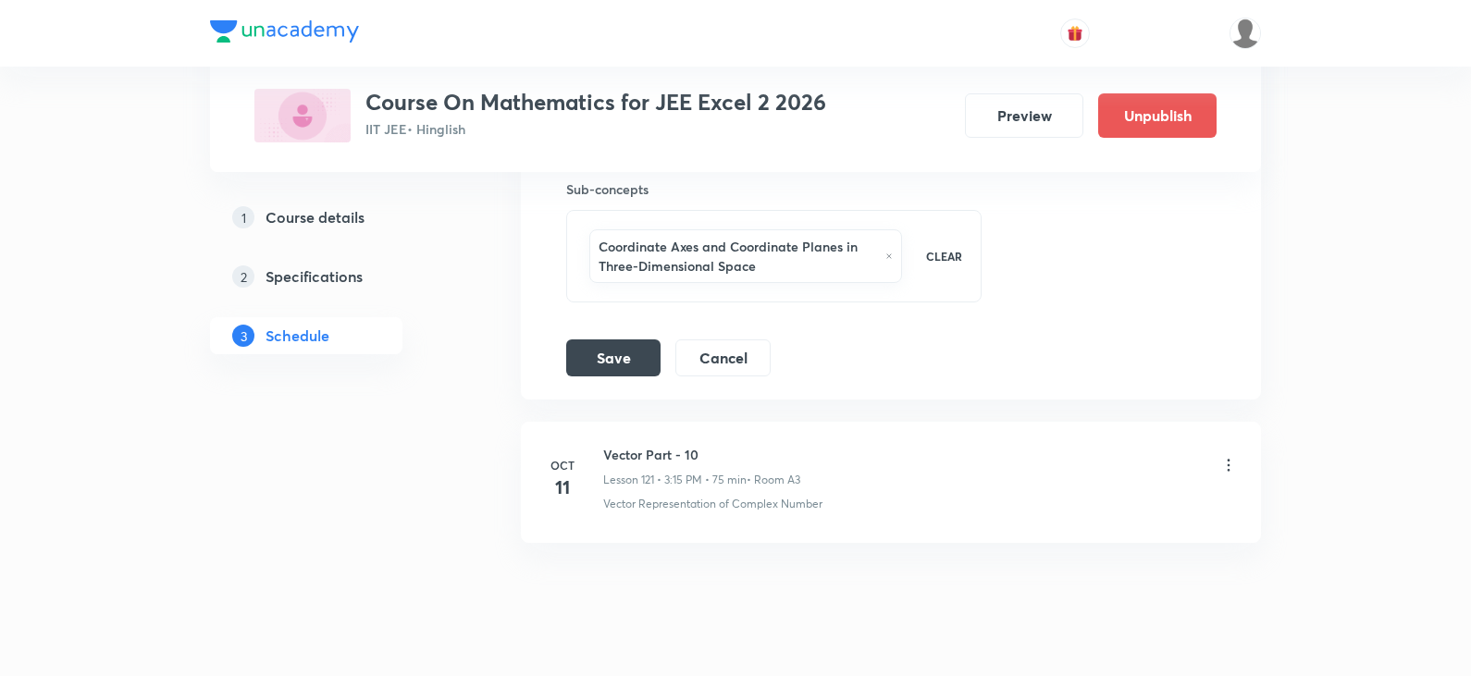
click at [631, 376] on div "Save Cancel" at bounding box center [675, 357] width 219 height 37
click at [631, 364] on button "Save" at bounding box center [613, 356] width 94 height 37
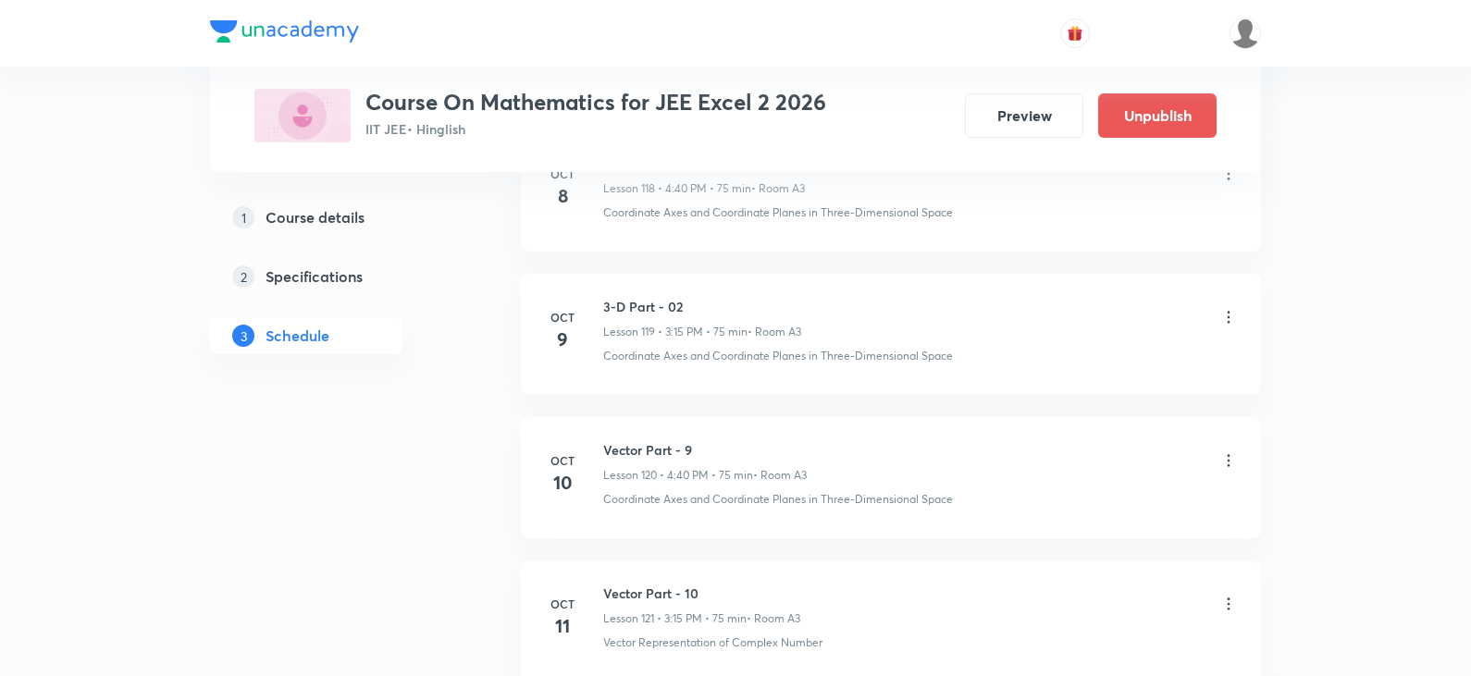
scroll to position [17211, 0]
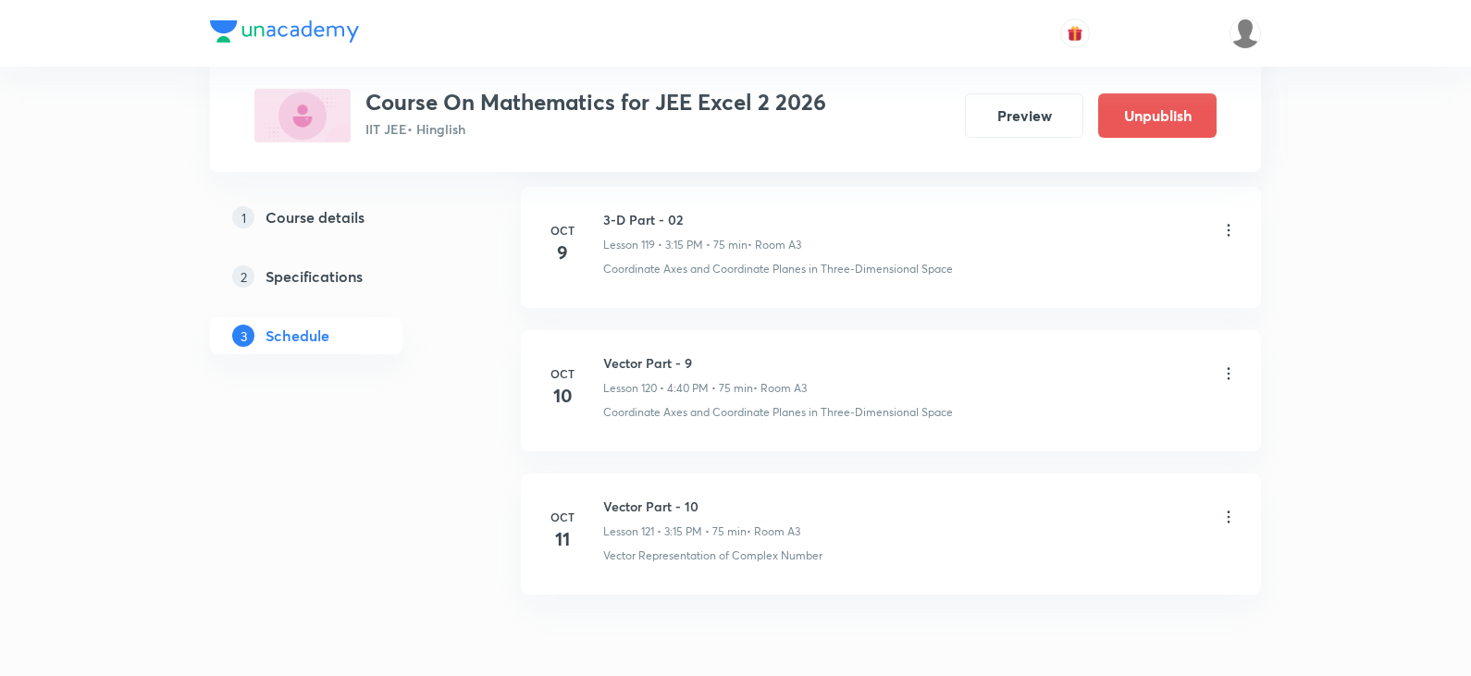
click at [1229, 382] on icon at bounding box center [1228, 373] width 18 height 18
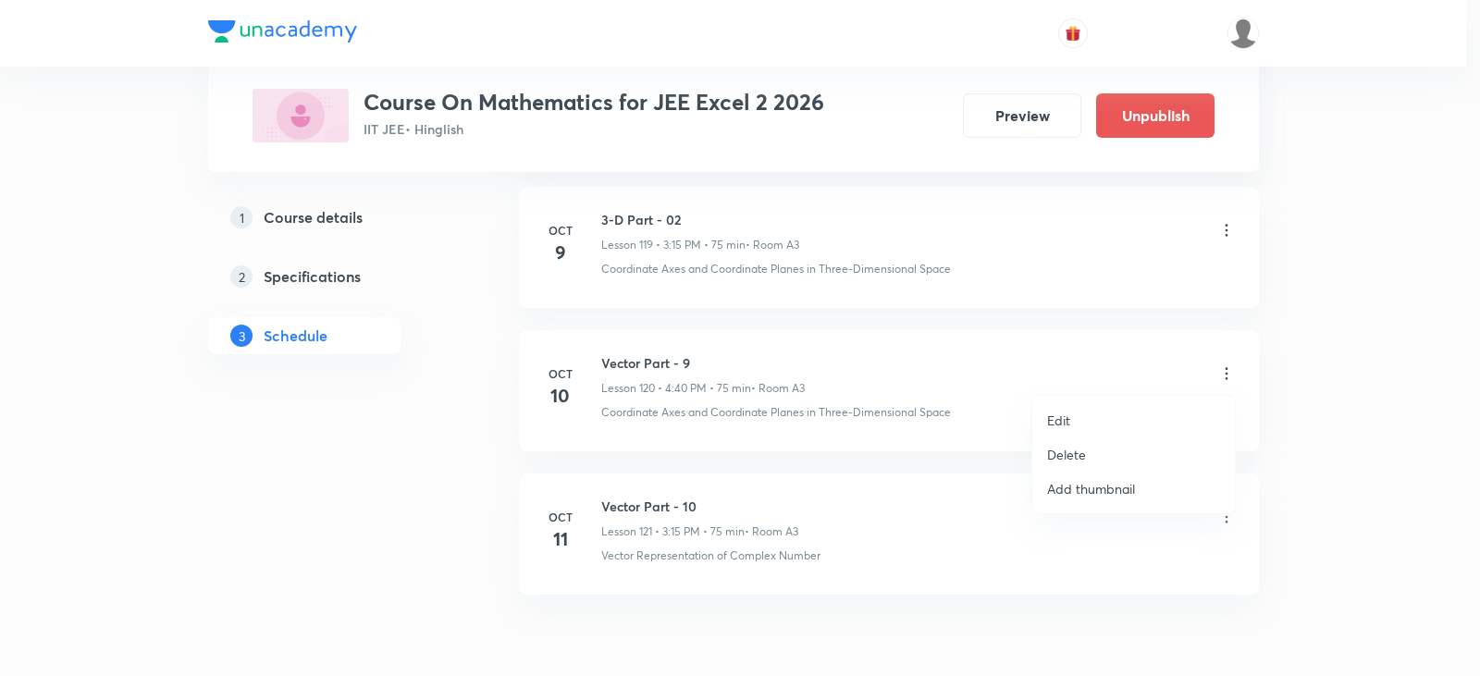
click at [1077, 429] on li "Edit" at bounding box center [1133, 420] width 203 height 34
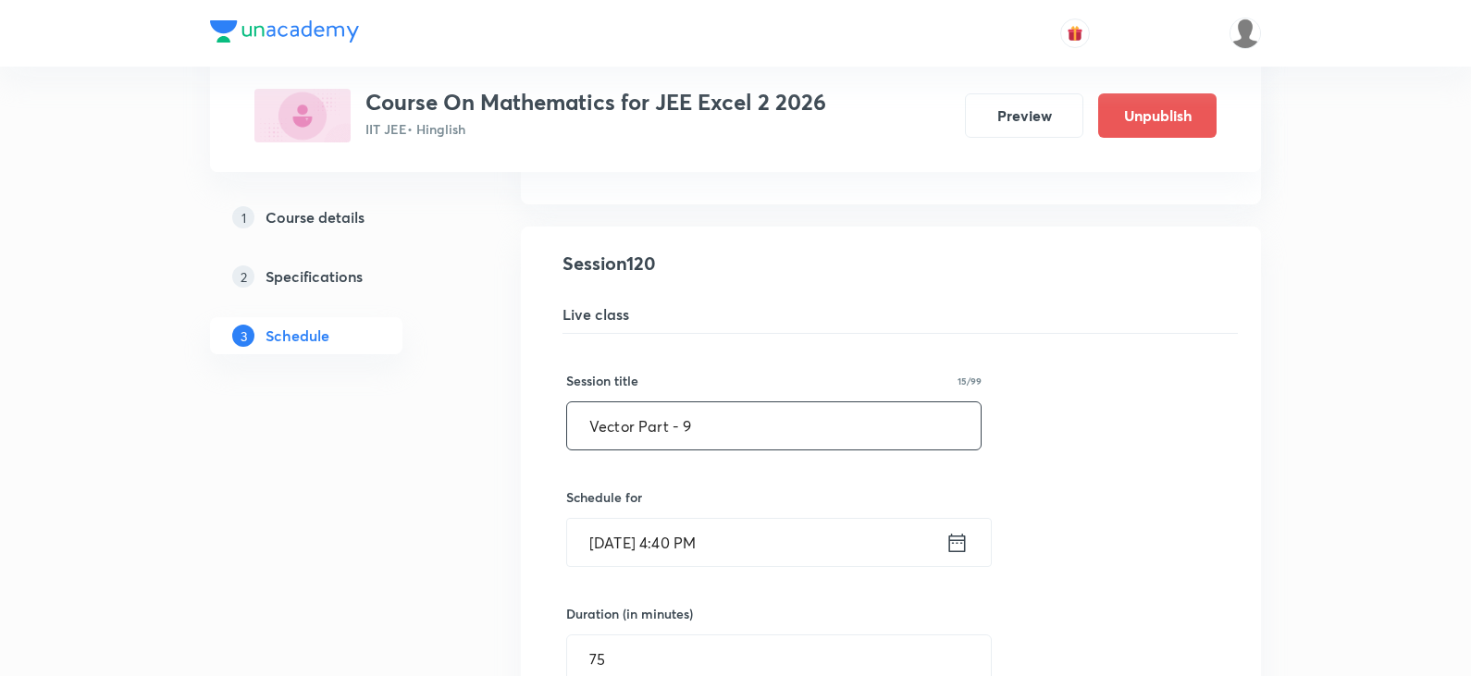
drag, startPoint x: 688, startPoint y: 449, endPoint x: 524, endPoint y: 445, distance: 163.8
paste input "3-D Part - 01"
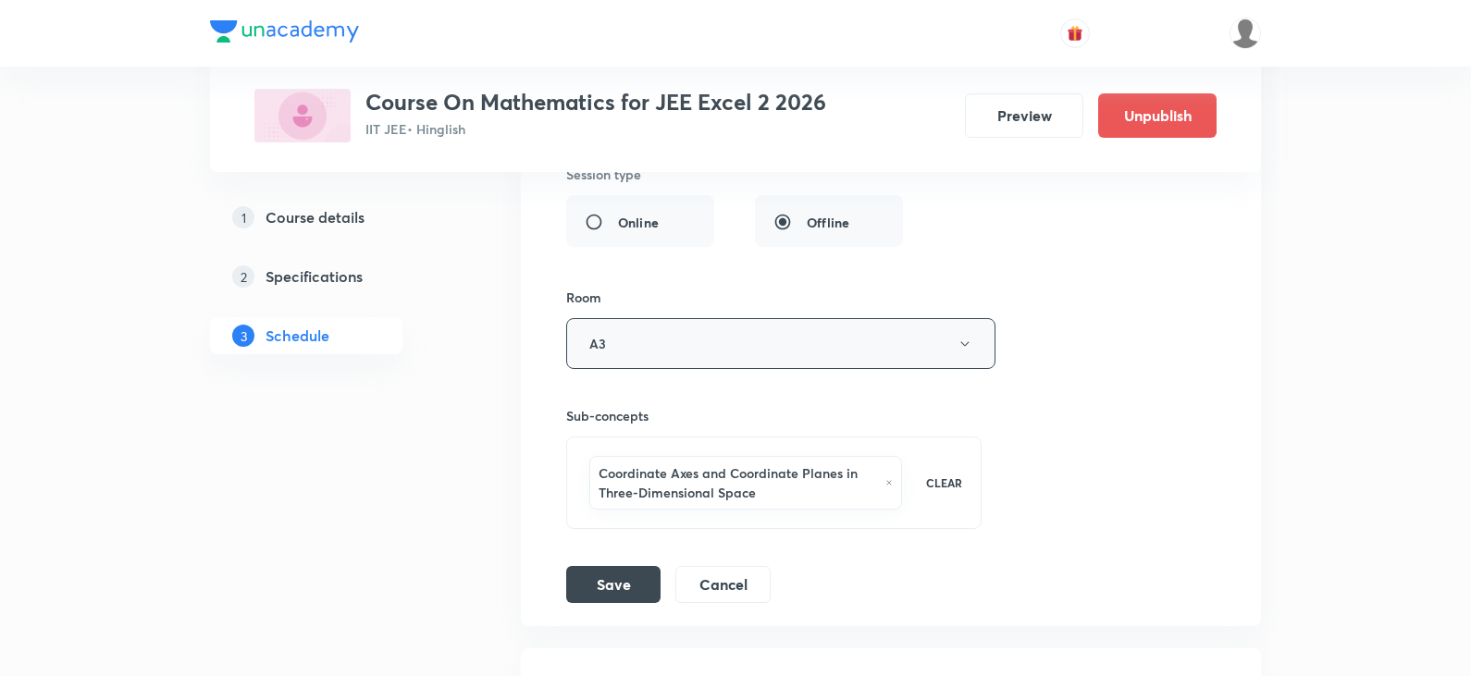
scroll to position [17951, 0]
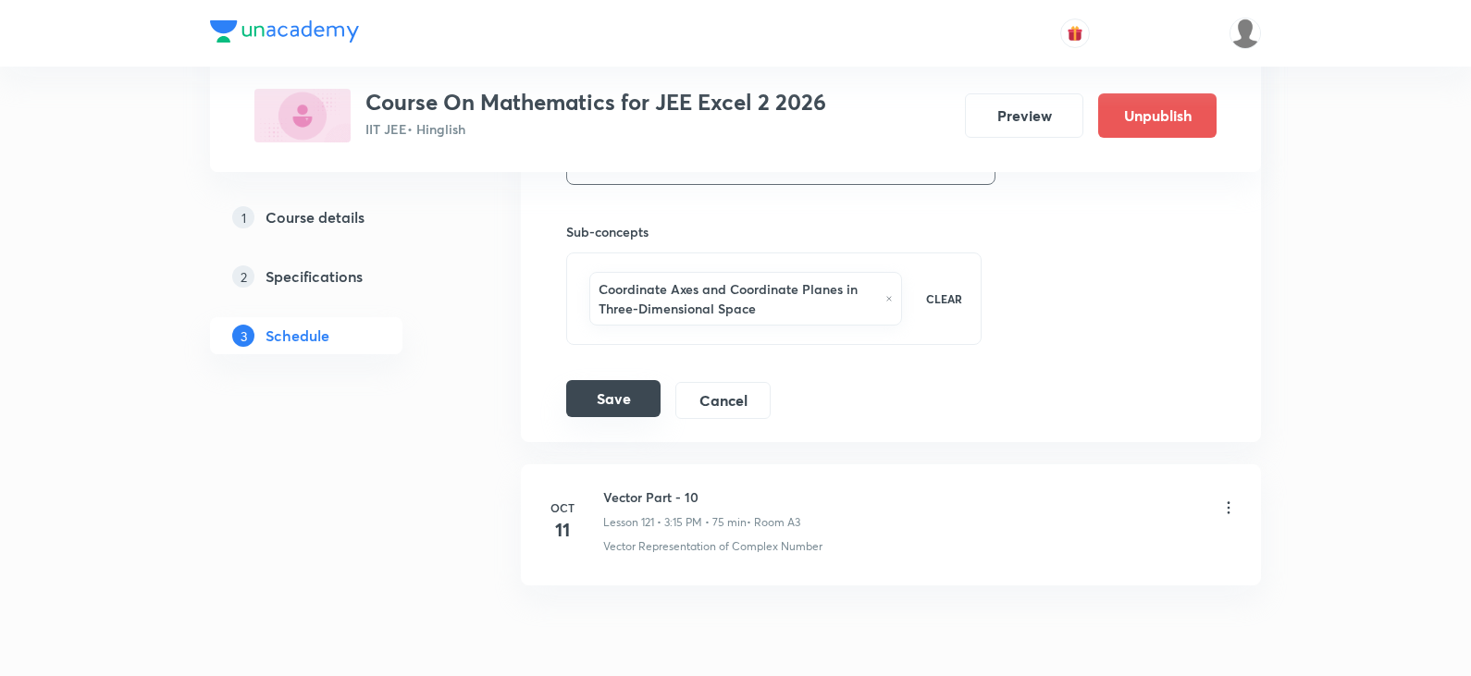
type input "3-D Part - 03"
click at [621, 392] on button "Save" at bounding box center [613, 398] width 94 height 37
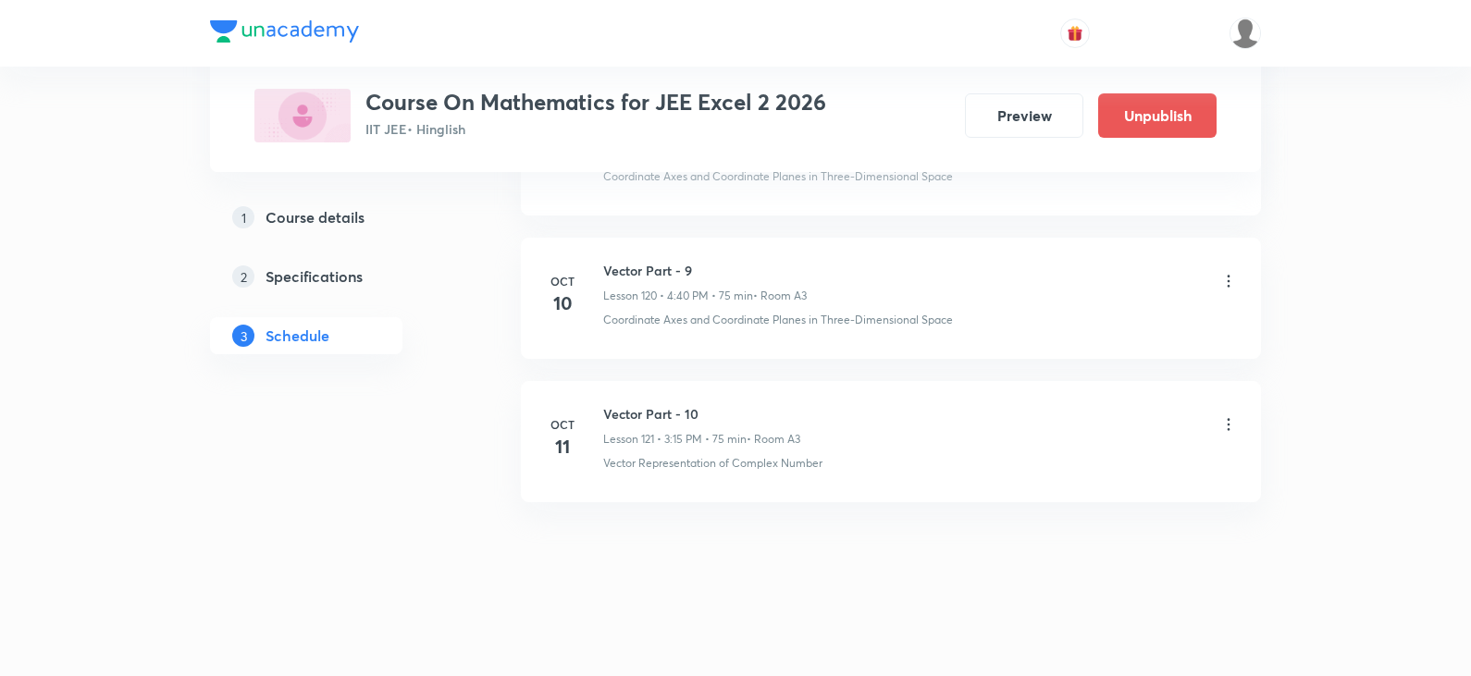
scroll to position [17303, 0]
click at [1229, 425] on icon at bounding box center [1228, 424] width 18 height 18
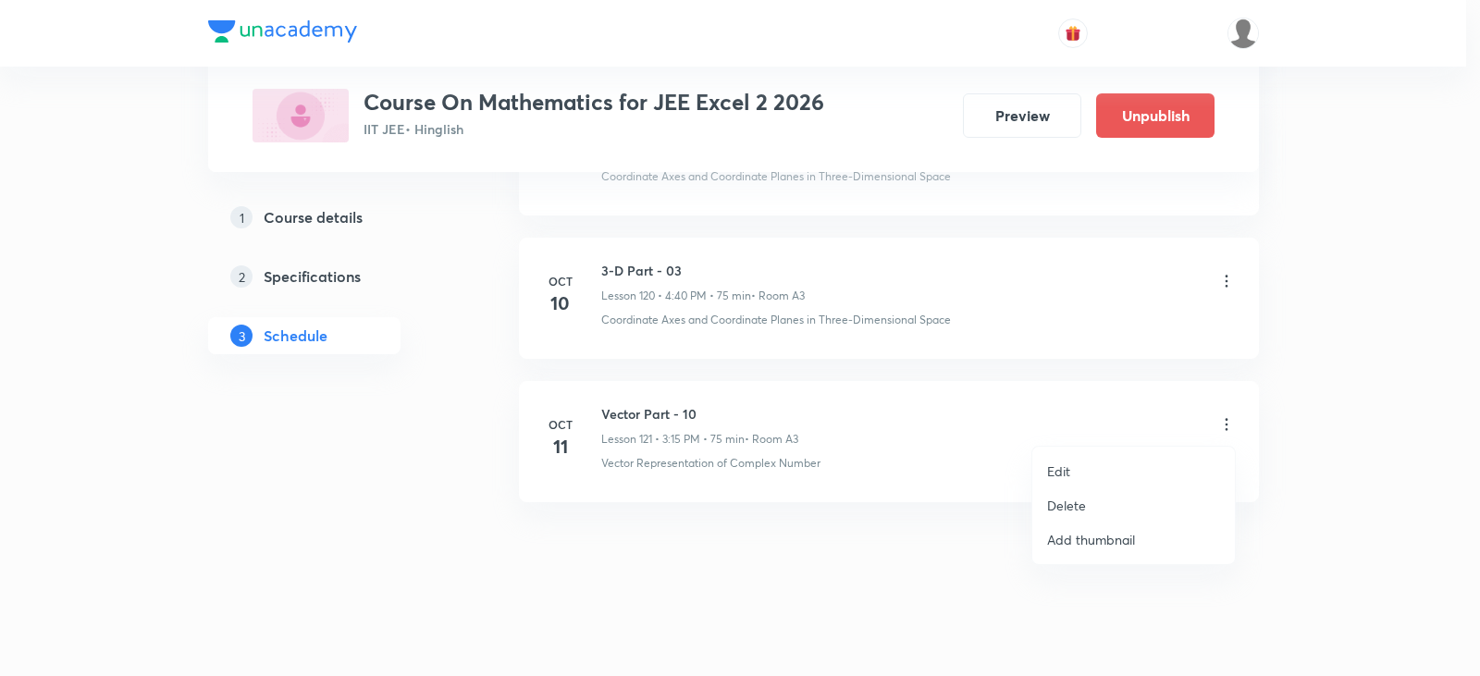
click at [1051, 468] on p "Edit" at bounding box center [1058, 471] width 23 height 19
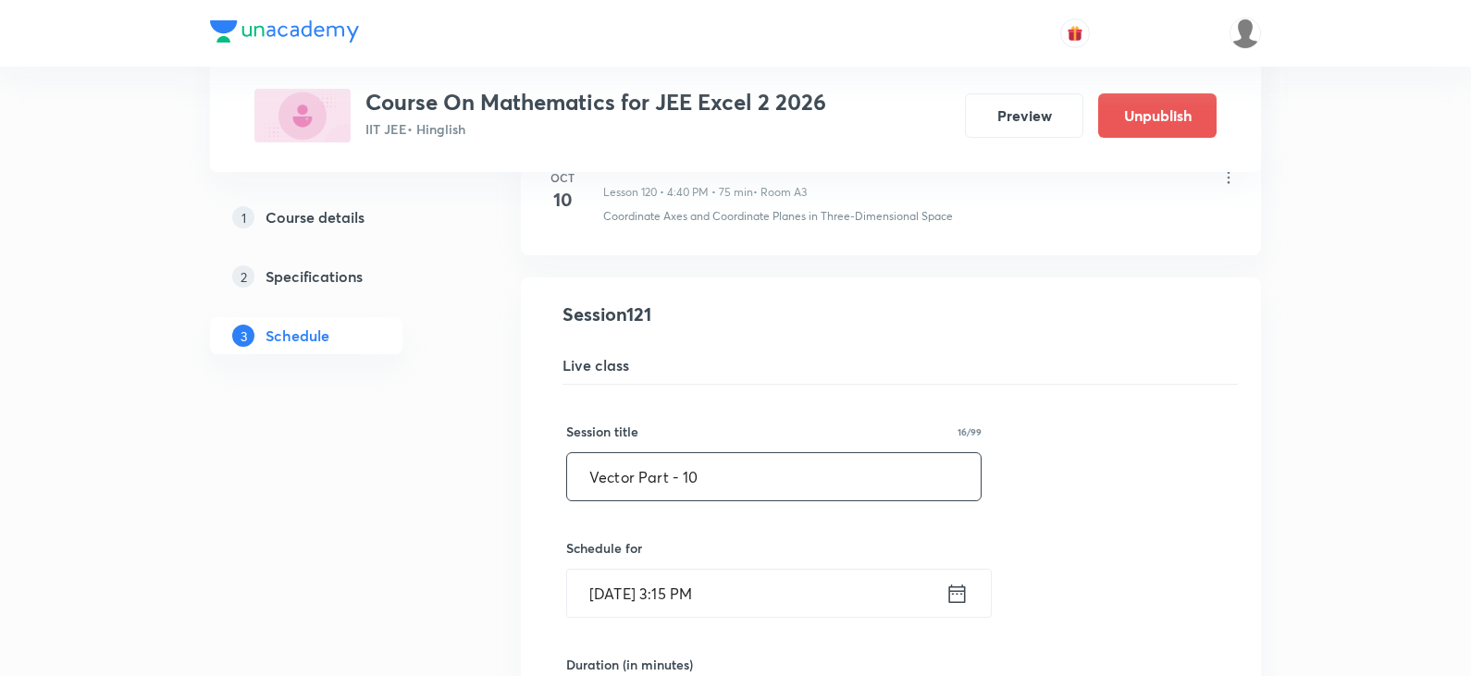
drag, startPoint x: 709, startPoint y: 478, endPoint x: 485, endPoint y: 496, distance: 225.4
paste input "3-D Part - 01"
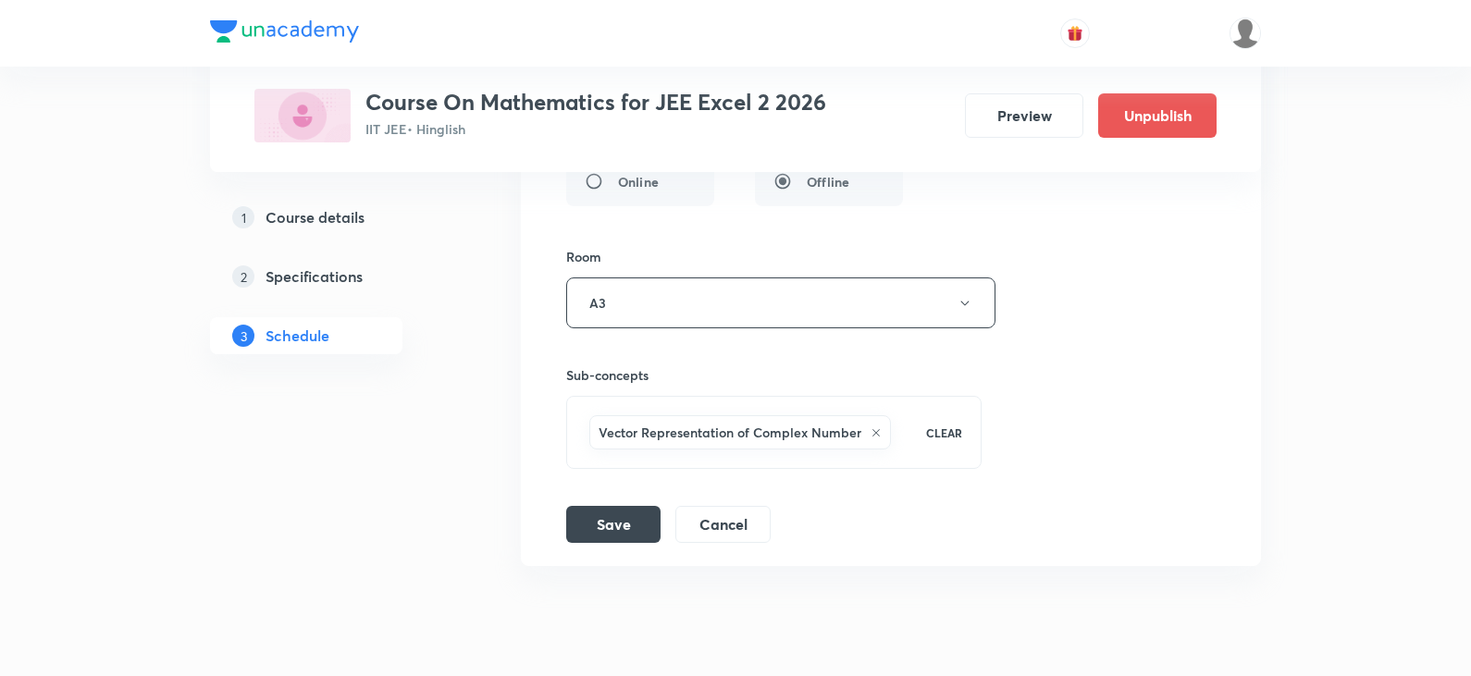
type input "3-D Part - 04"
click at [864, 426] on div "Vector Representation of Complex Number" at bounding box center [740, 432] width 302 height 34
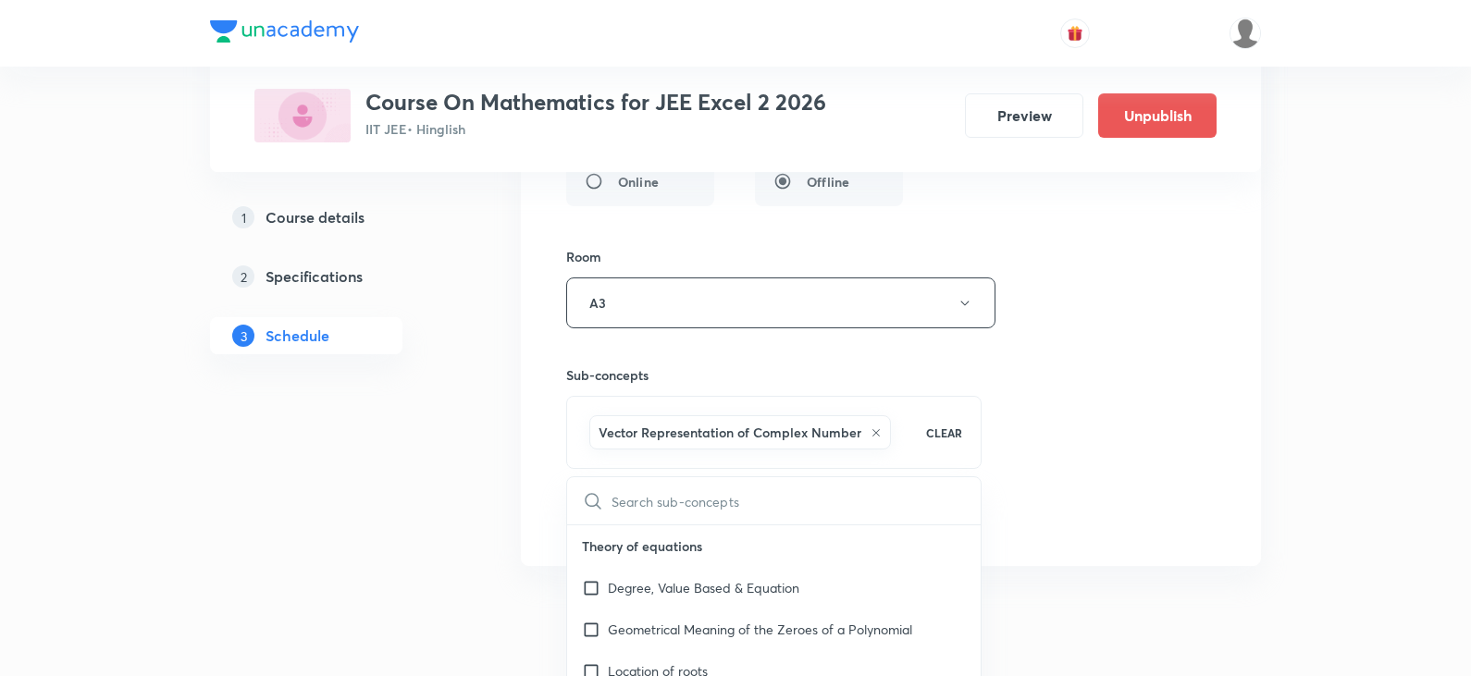
click at [867, 426] on div "Vector Representation of Complex Number" at bounding box center [740, 432] width 302 height 34
click at [871, 432] on icon at bounding box center [875, 432] width 11 height 11
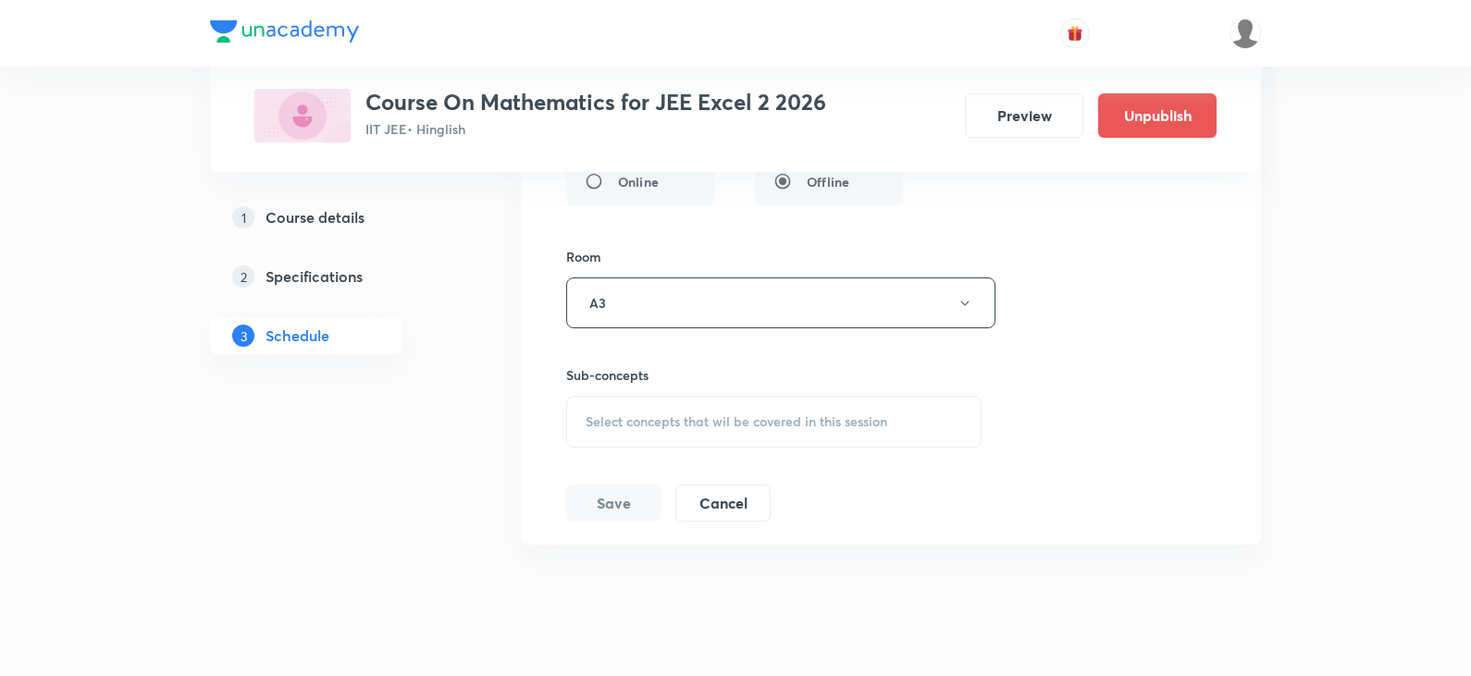
click at [742, 434] on div "Select concepts that wil be covered in this session" at bounding box center [773, 422] width 415 height 52
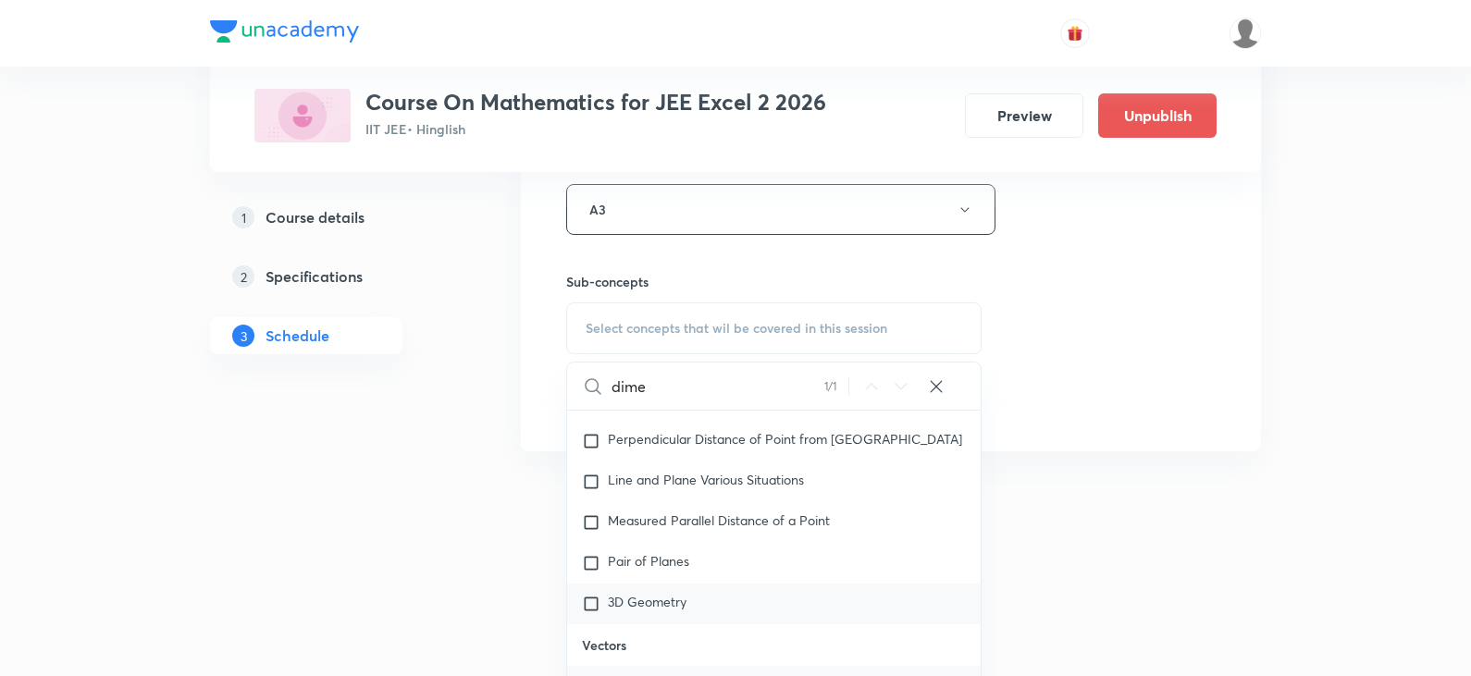
scroll to position [19631, 0]
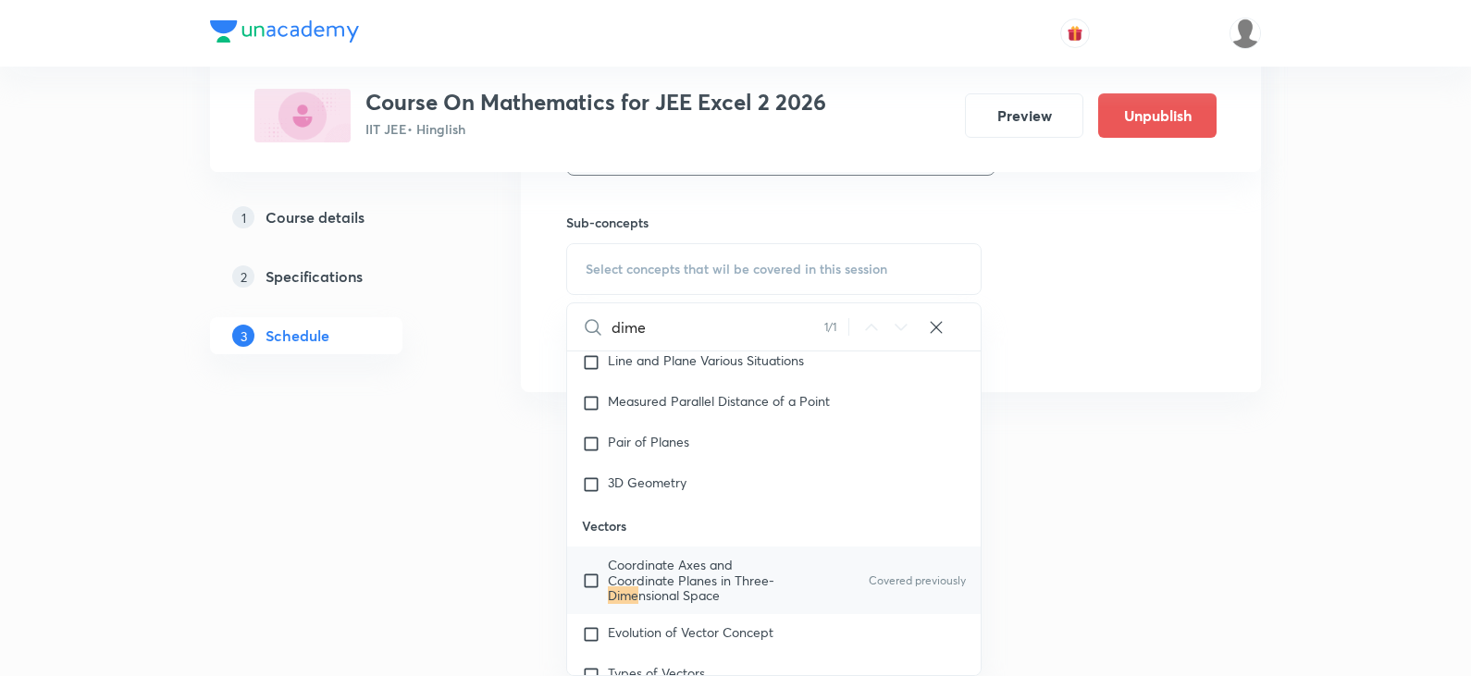
type input "dime"
click at [598, 599] on input "checkbox" at bounding box center [595, 580] width 26 height 44
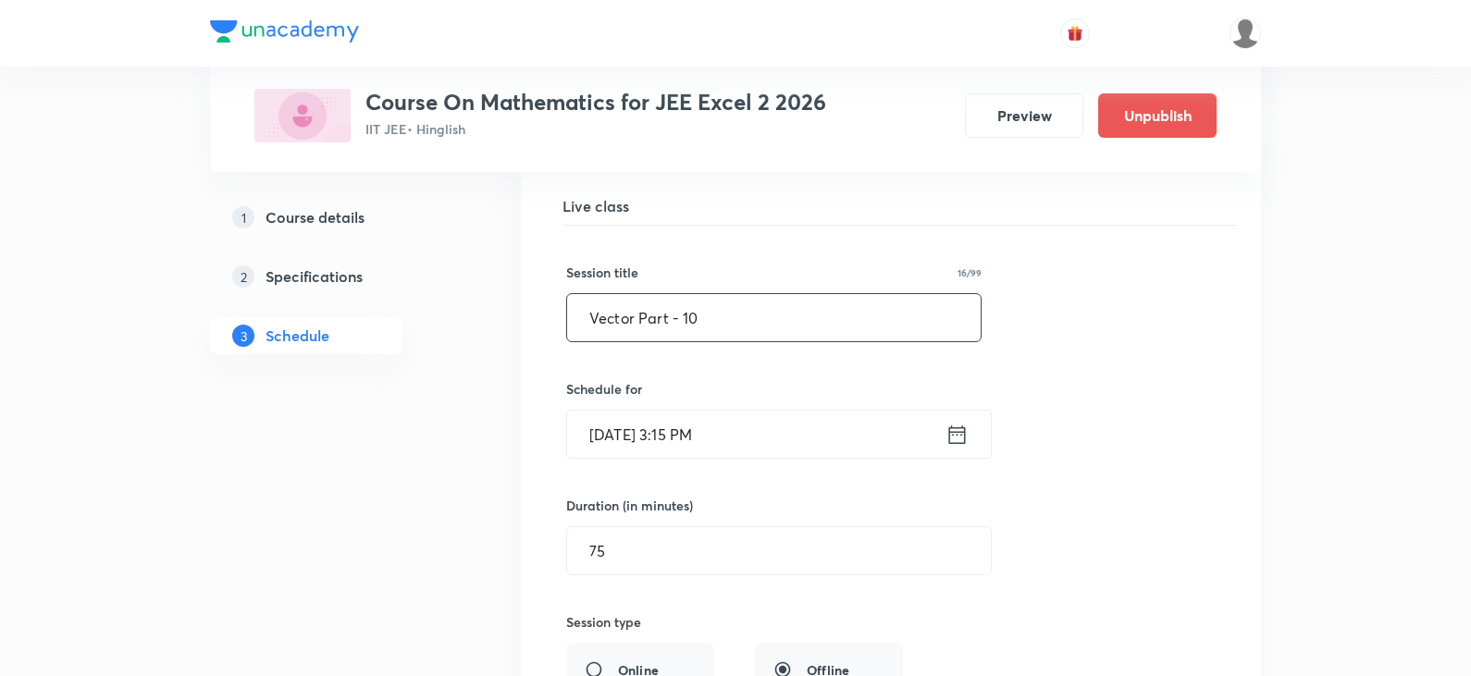
scroll to position [17479, 0]
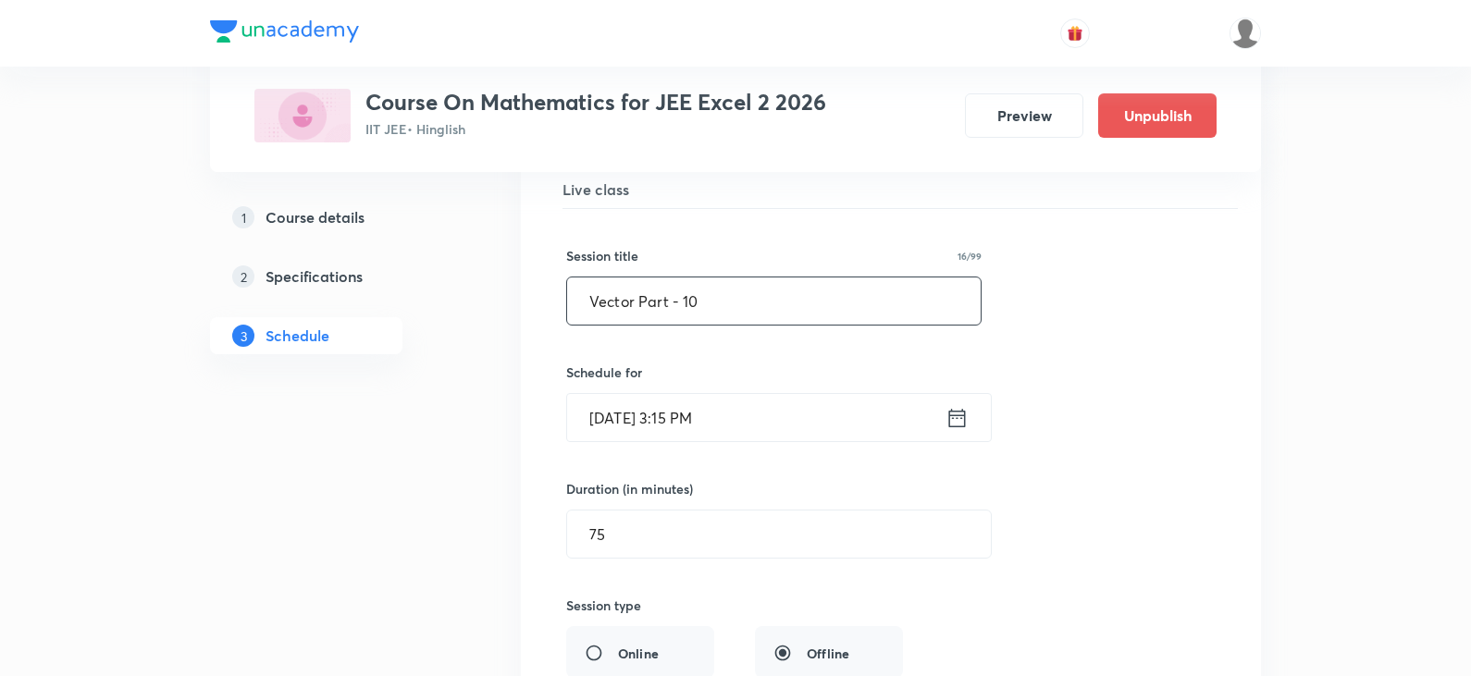
drag, startPoint x: 715, startPoint y: 306, endPoint x: 438, endPoint y: 281, distance: 277.7
paste input "3-D Part - 01"
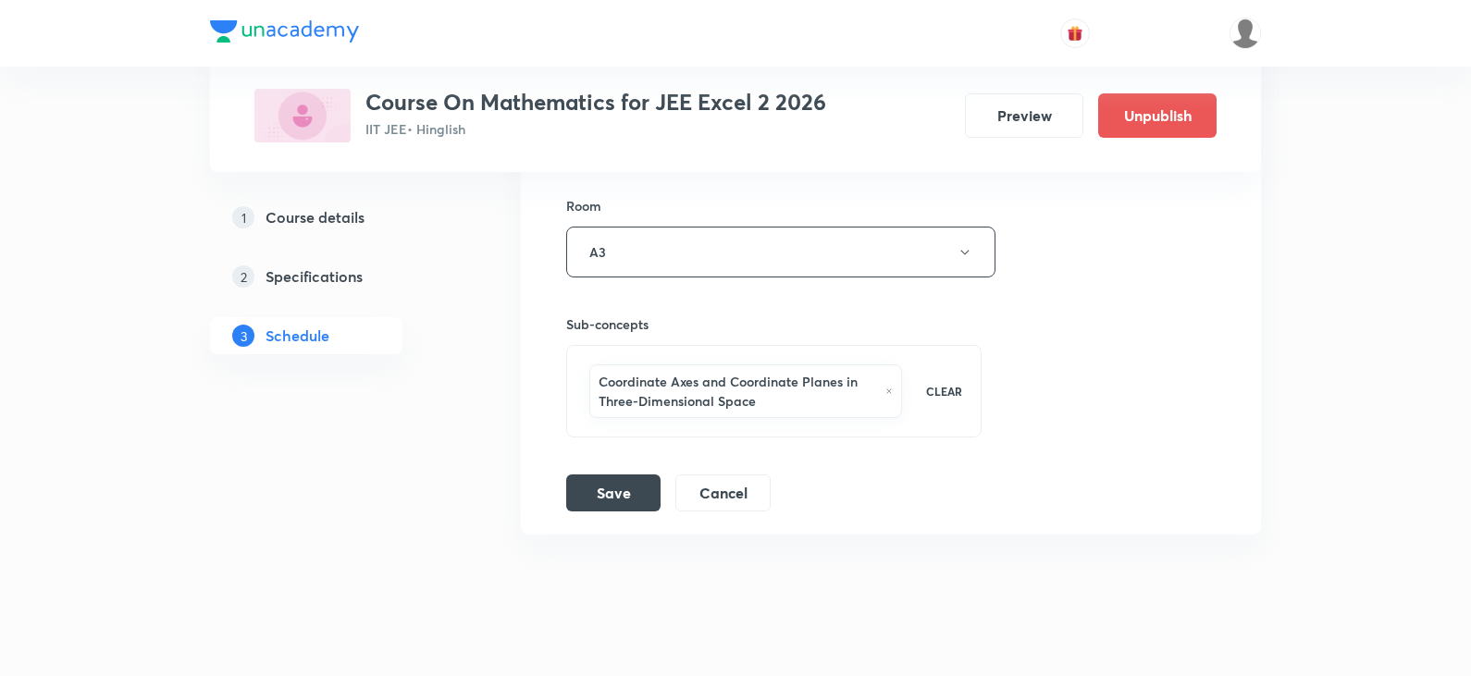
scroll to position [18034, 0]
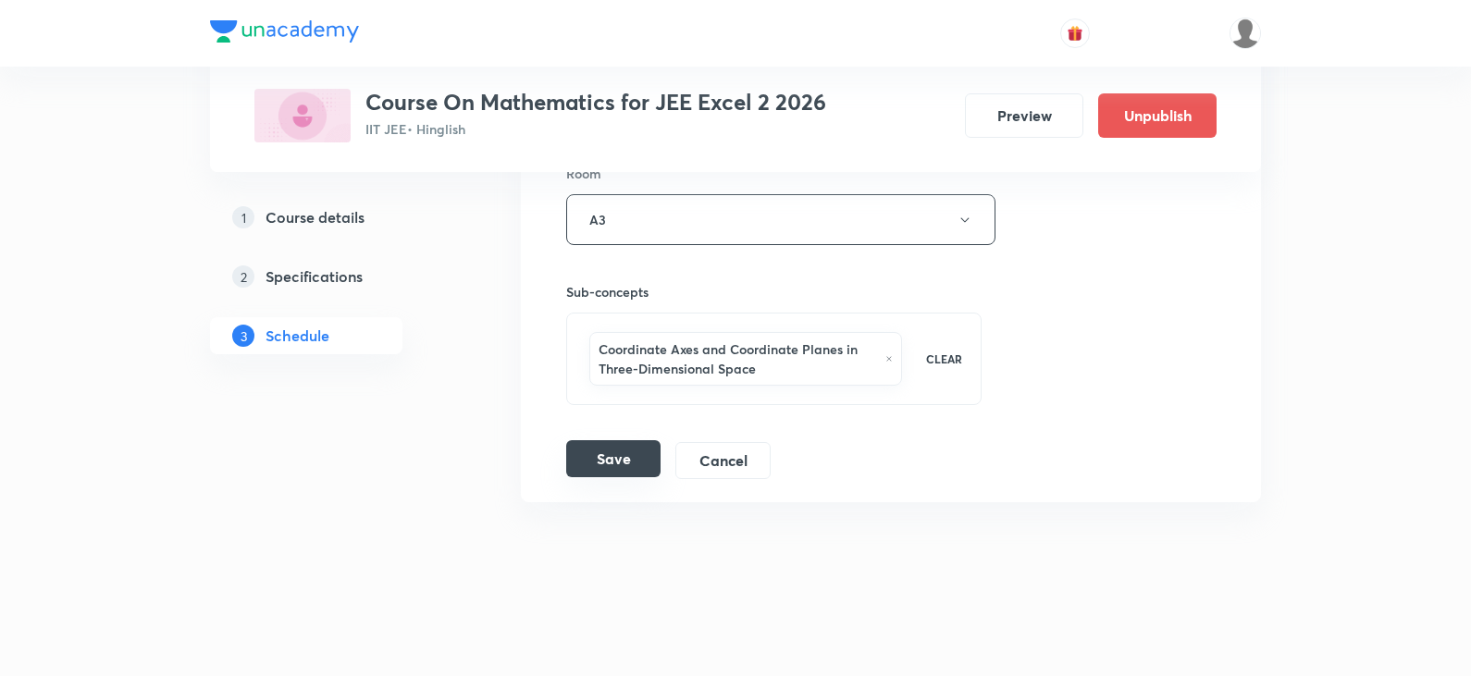
type input "3-D Part - 04"
click at [611, 459] on button "Save" at bounding box center [613, 458] width 94 height 37
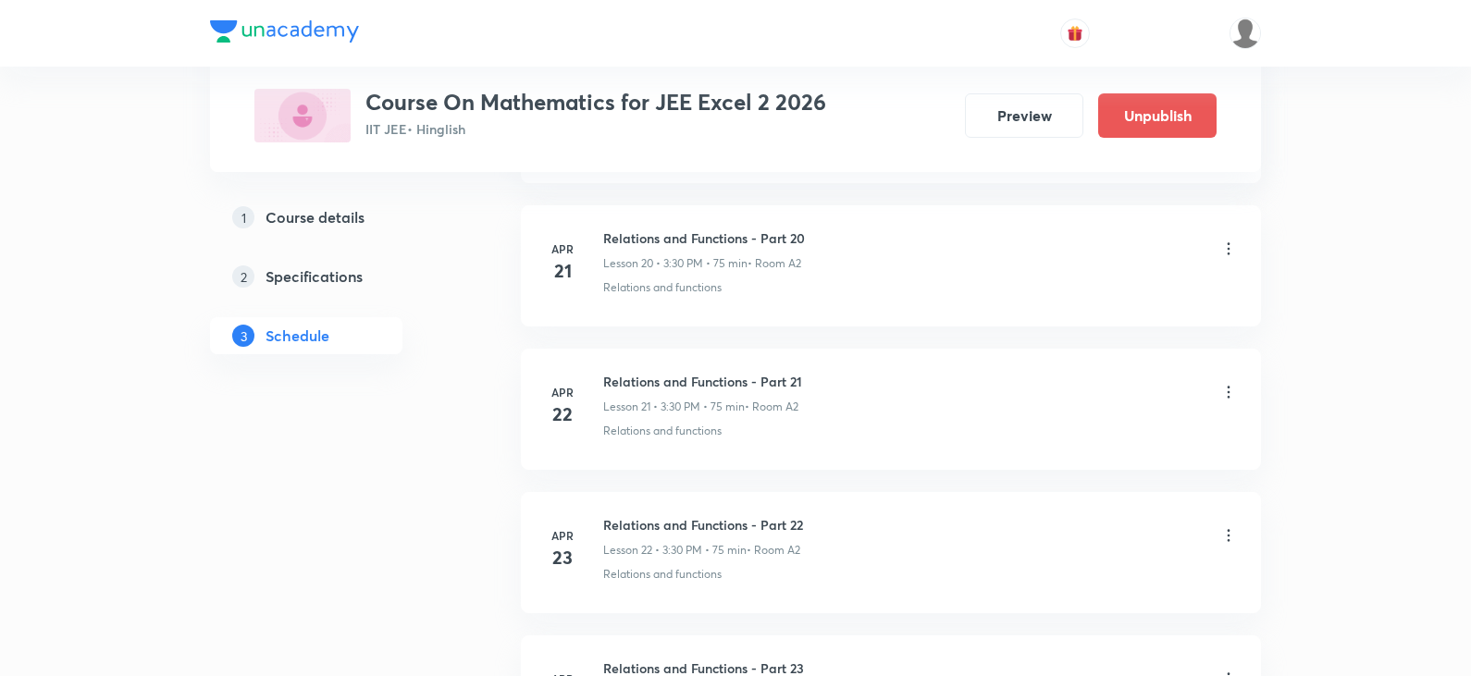
scroll to position [2783, 0]
